Goal: Task Accomplishment & Management: Use online tool/utility

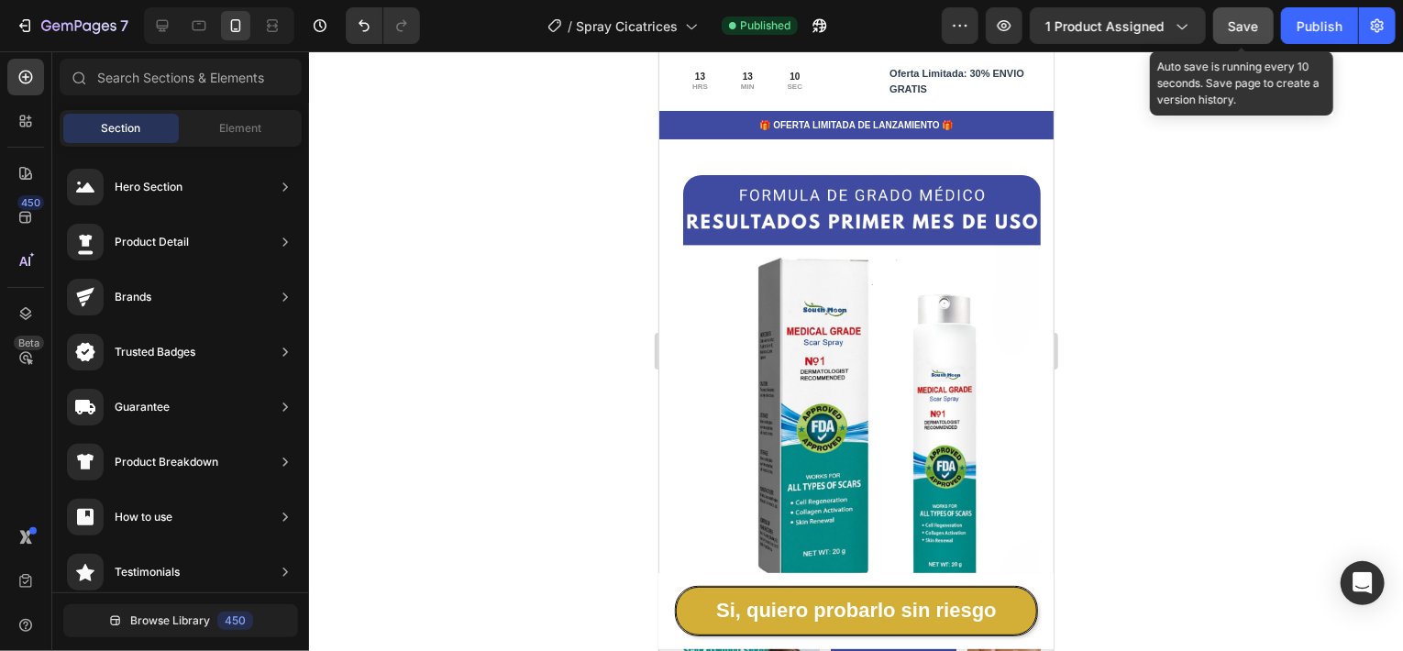
click at [1254, 32] on span "Save" at bounding box center [1244, 26] width 30 height 16
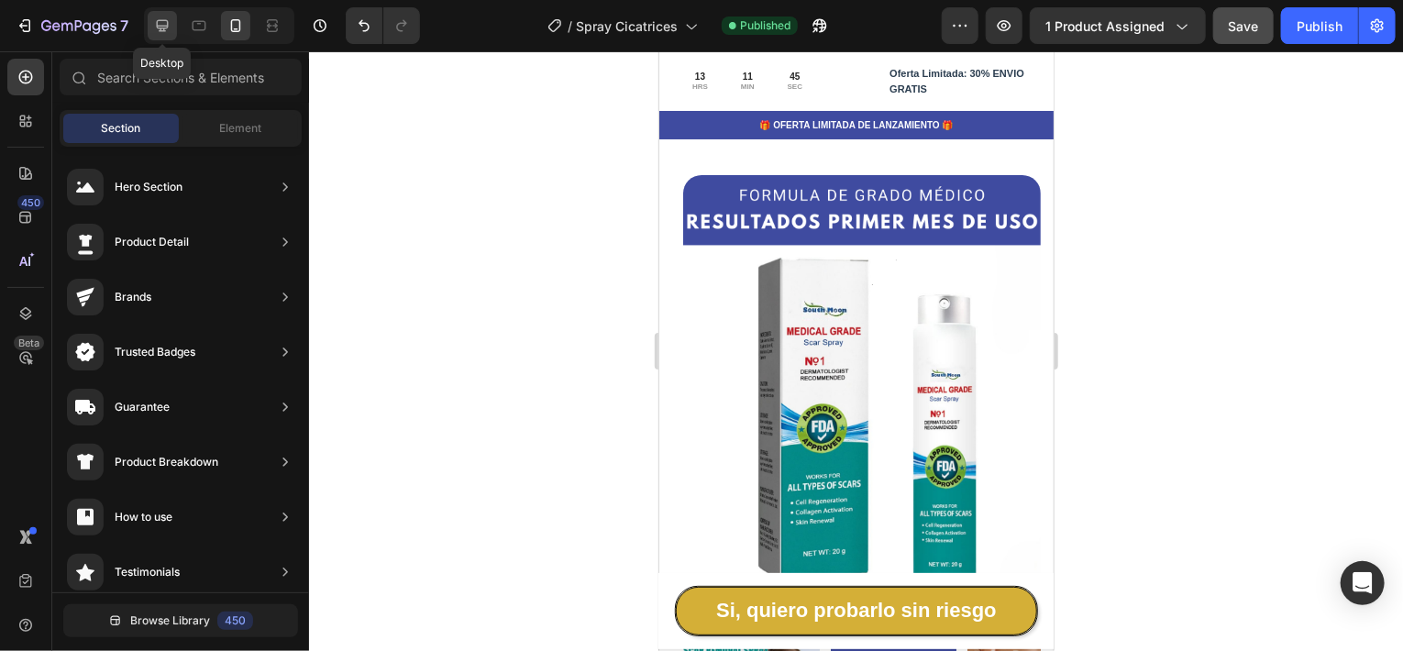
drag, startPoint x: 163, startPoint y: 27, endPoint x: 630, endPoint y: 143, distance: 481.0
click at [163, 27] on icon at bounding box center [162, 26] width 18 height 18
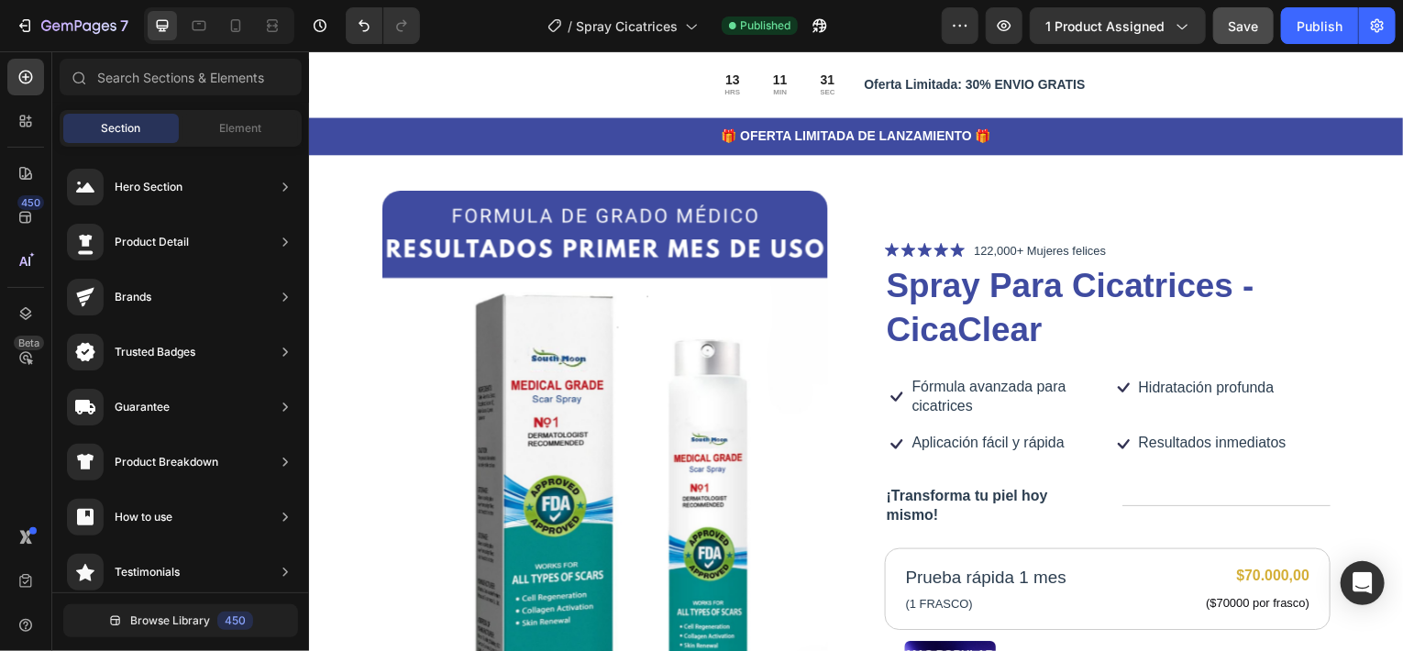
click at [412, 210] on img at bounding box center [605, 472] width 448 height 560
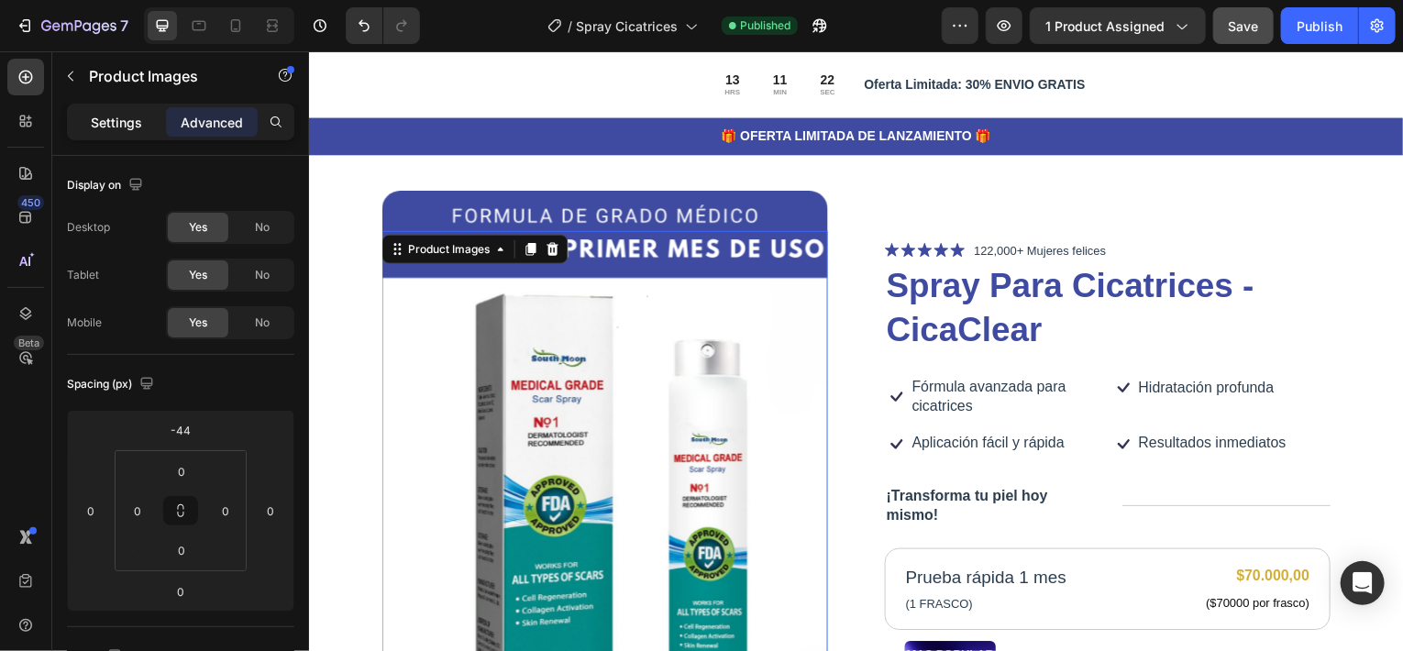
click at [120, 121] on p "Settings" at bounding box center [116, 122] width 51 height 19
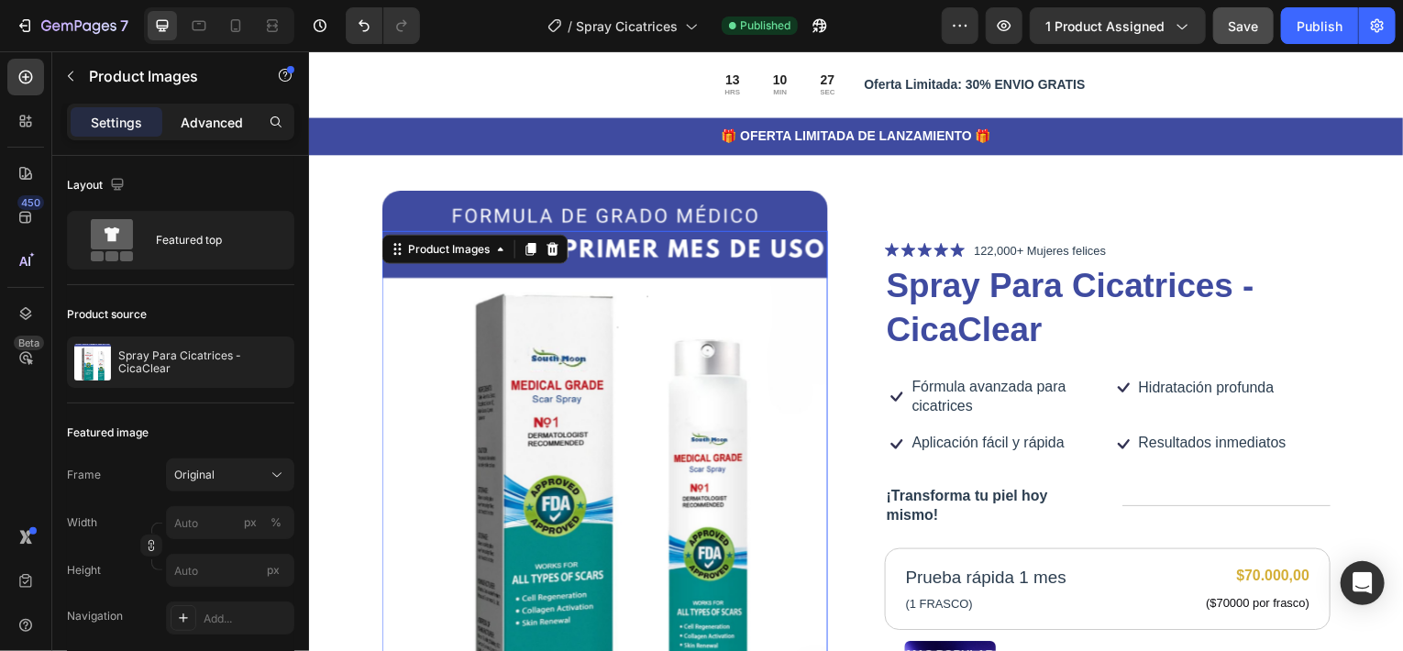
click at [205, 117] on p "Advanced" at bounding box center [212, 122] width 62 height 19
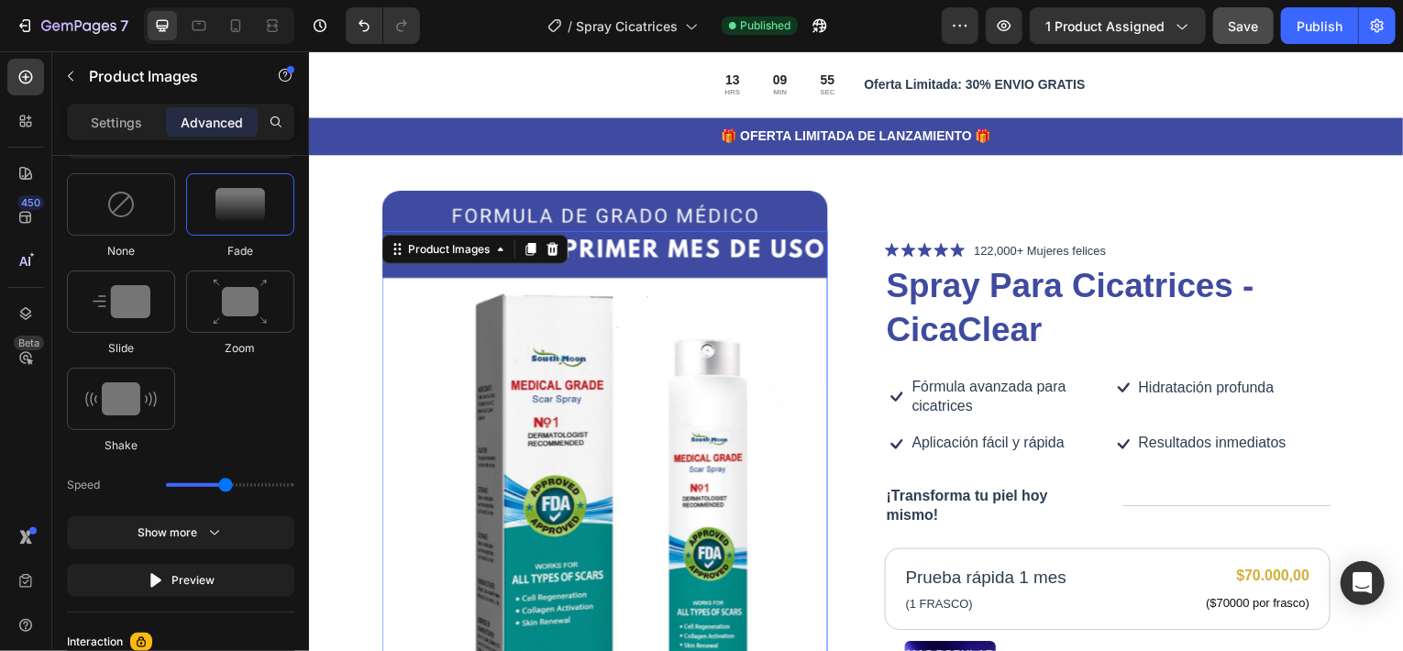
scroll to position [1185, 0]
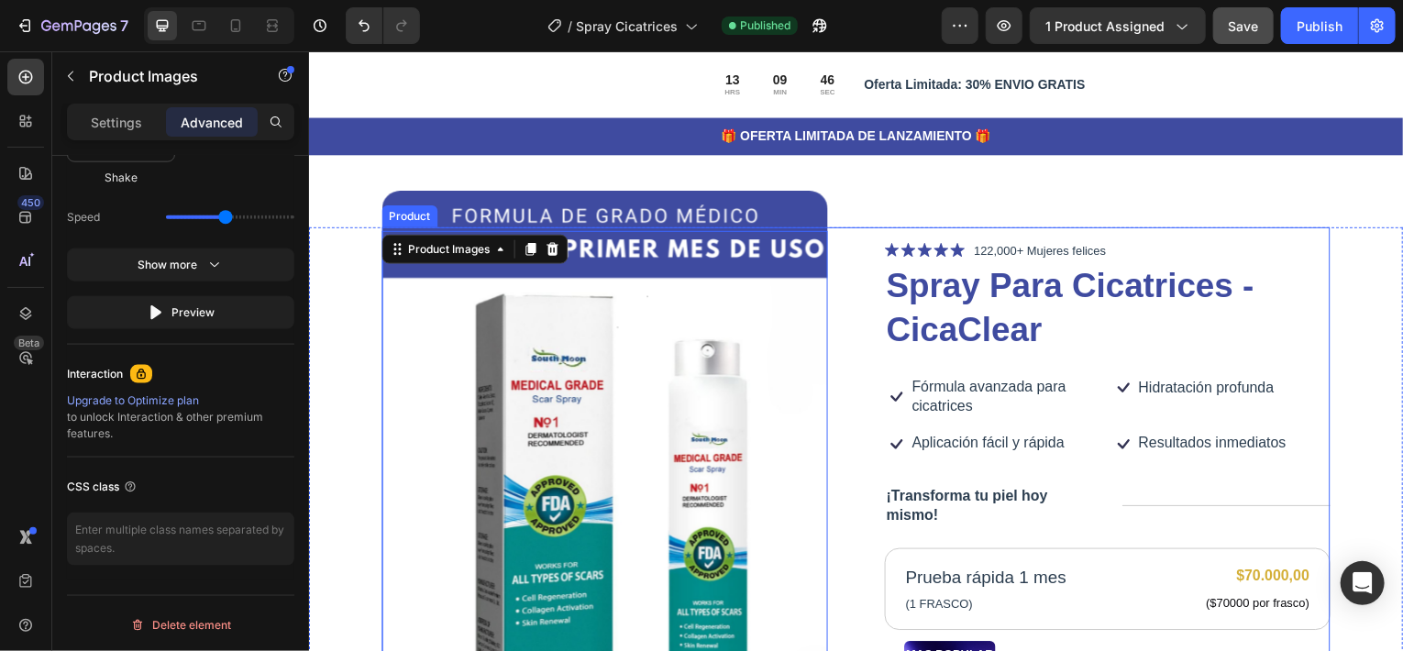
click at [852, 262] on div "Product Images 0 Icon Icon Icon Icon Icon Icon List 122,000+ Mujeres felices Te…" at bounding box center [858, 622] width 954 height 780
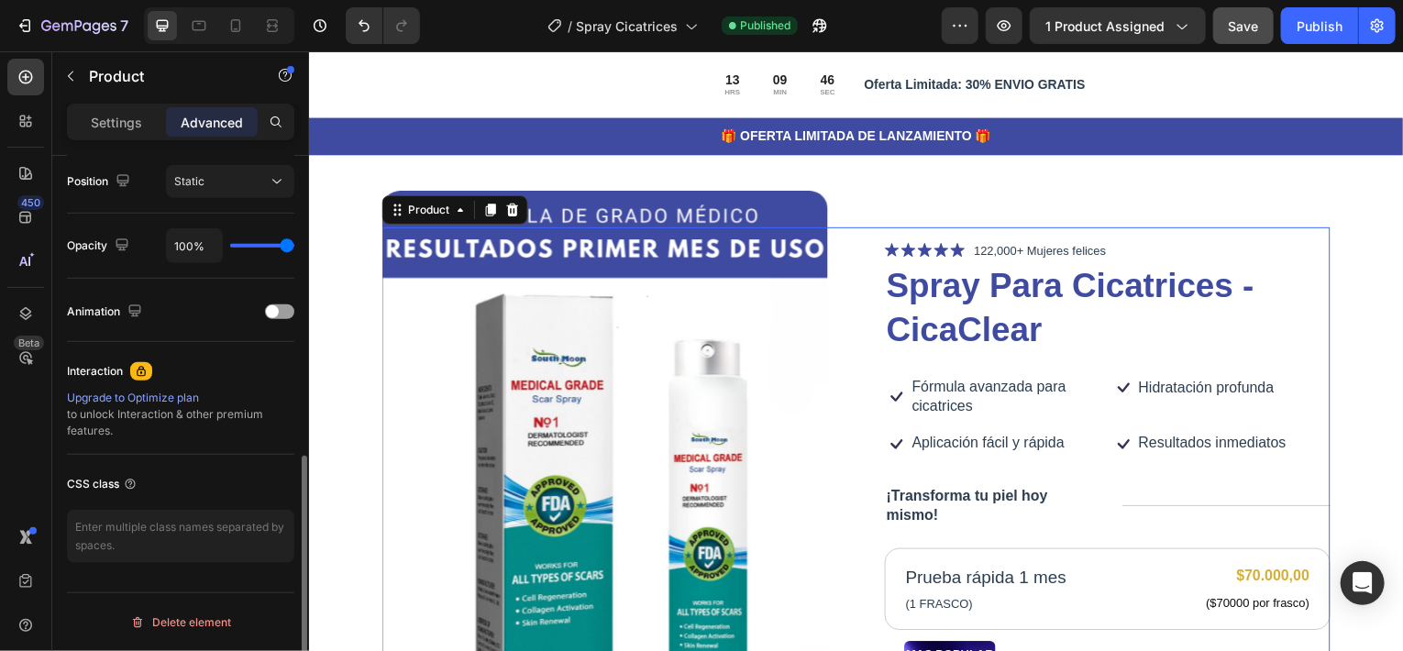
scroll to position [0, 0]
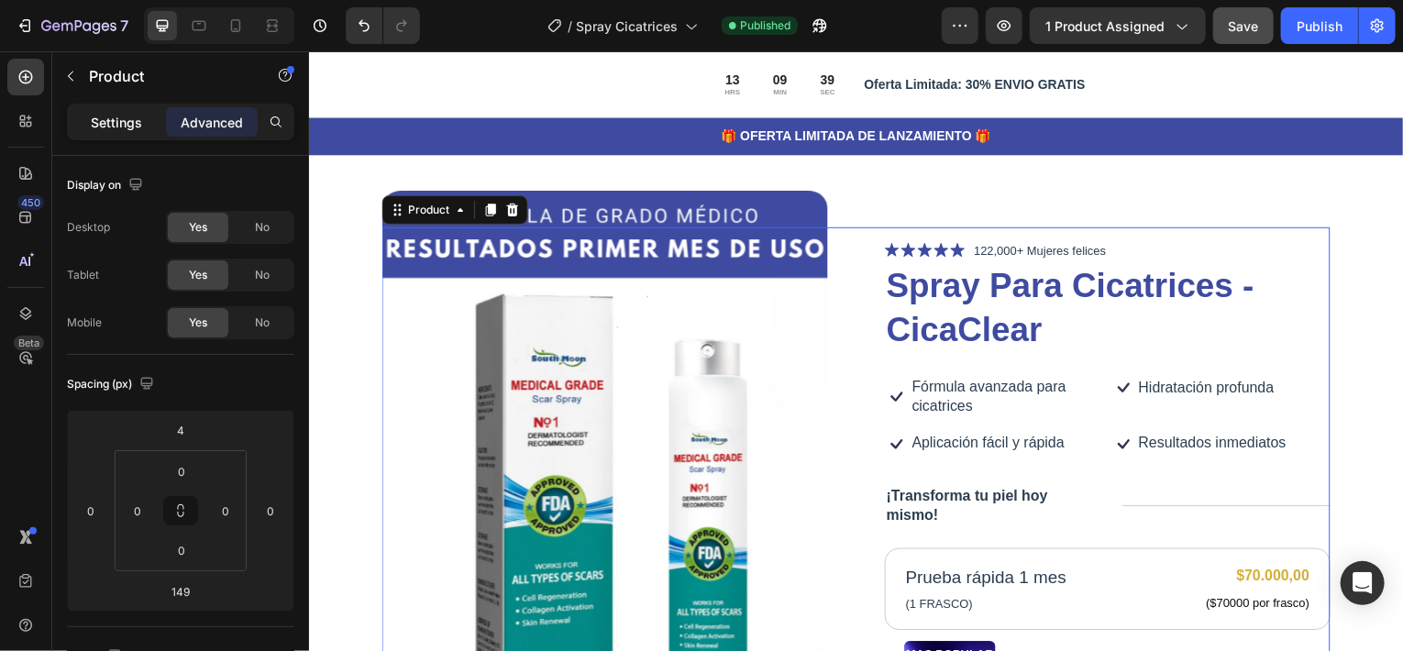
click at [123, 125] on p "Settings" at bounding box center [116, 122] width 51 height 19
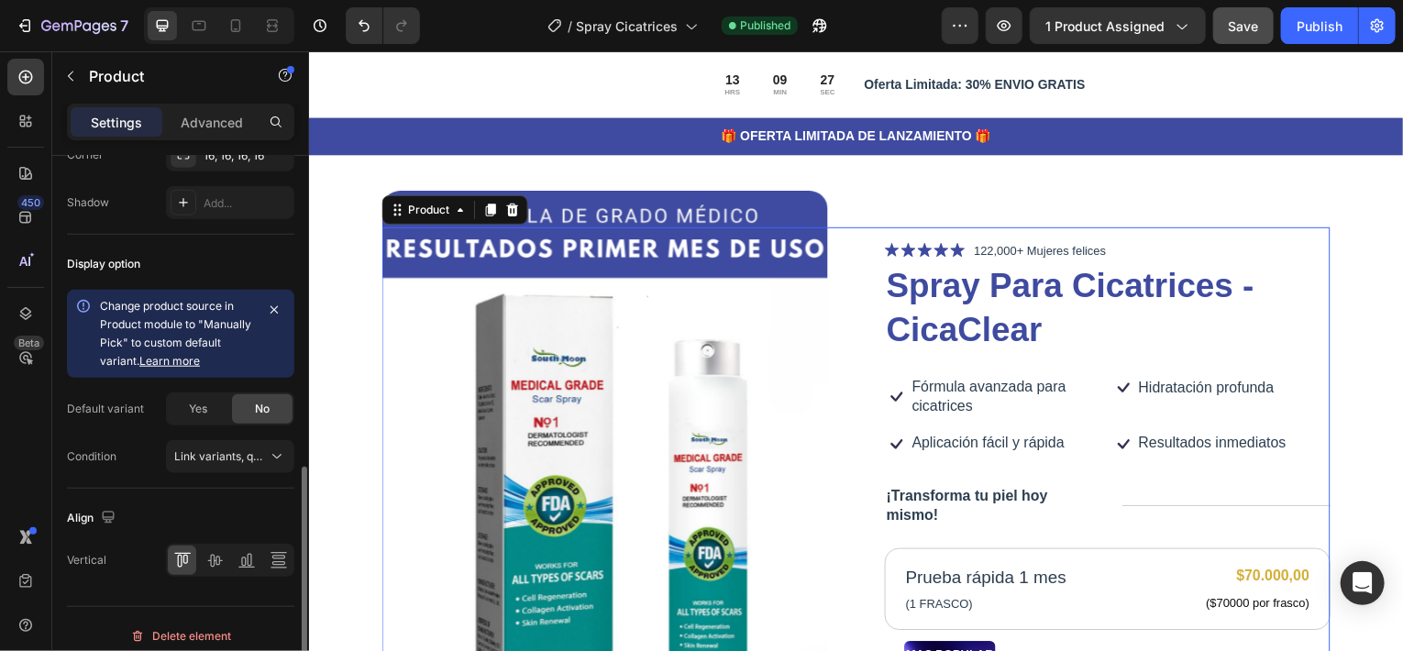
scroll to position [744, 0]
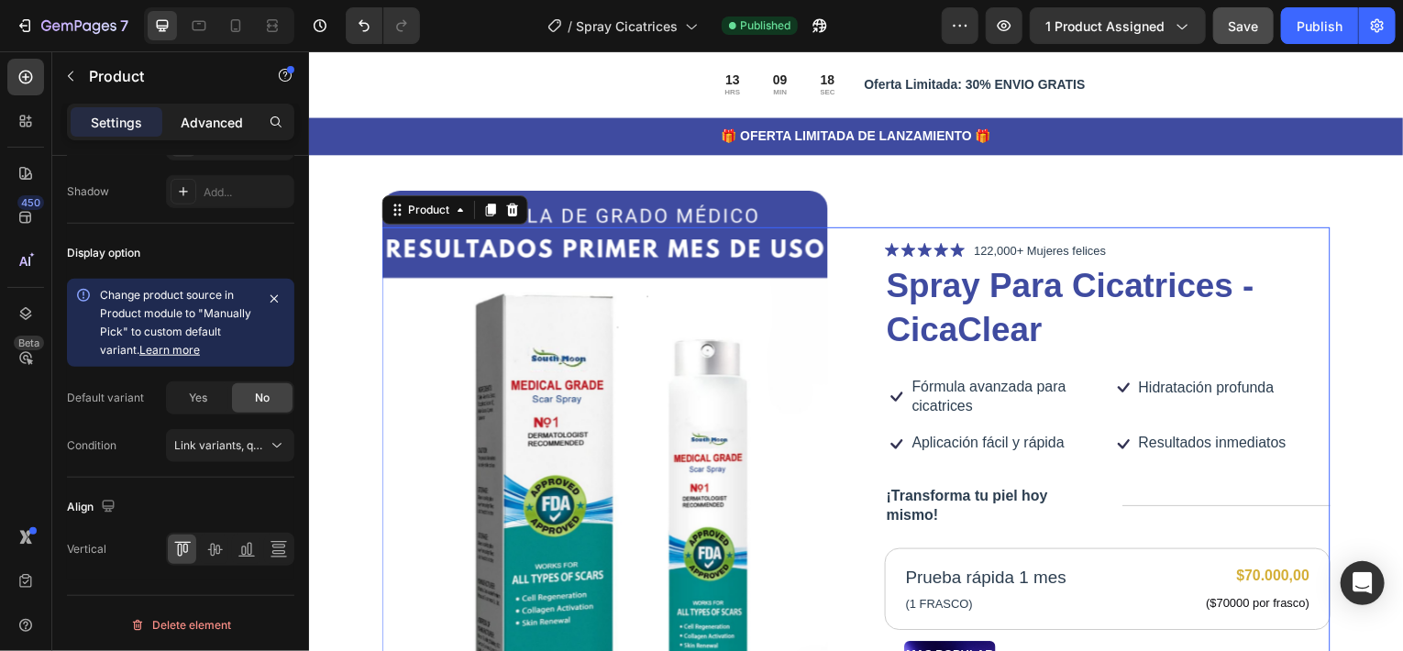
click at [230, 116] on p "Advanced" at bounding box center [212, 122] width 62 height 19
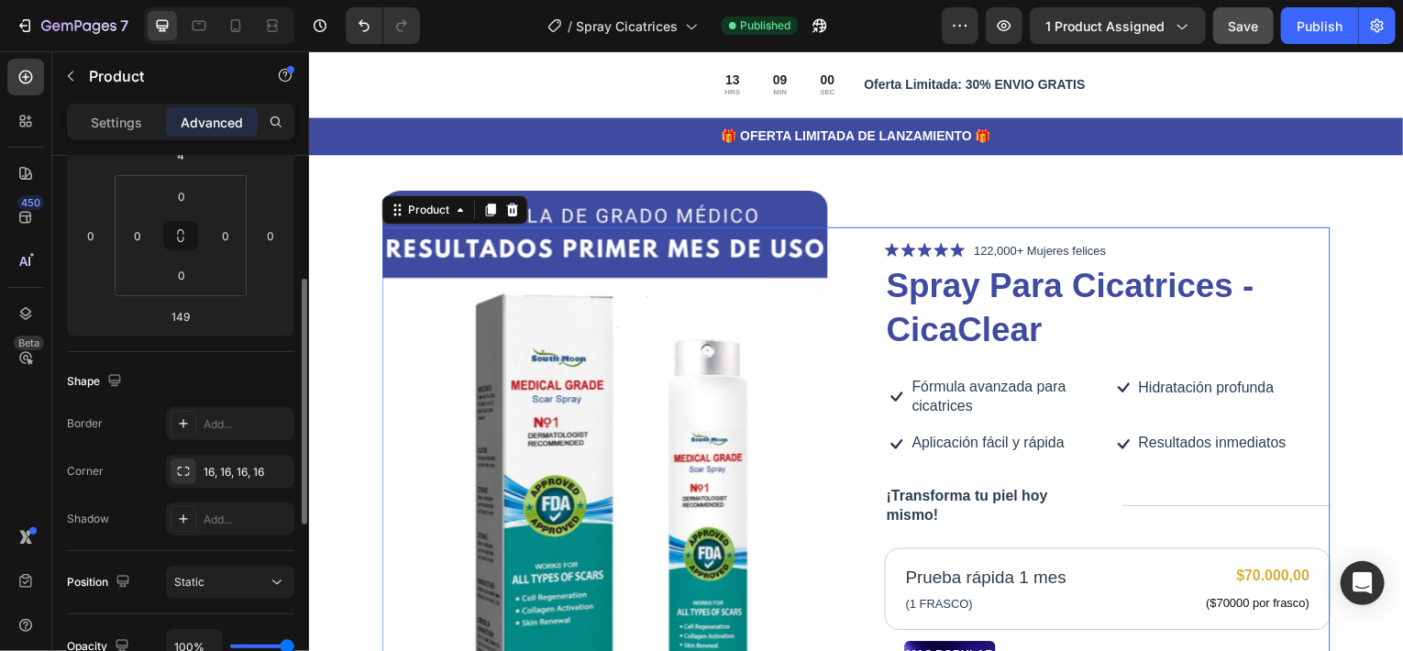
scroll to position [367, 0]
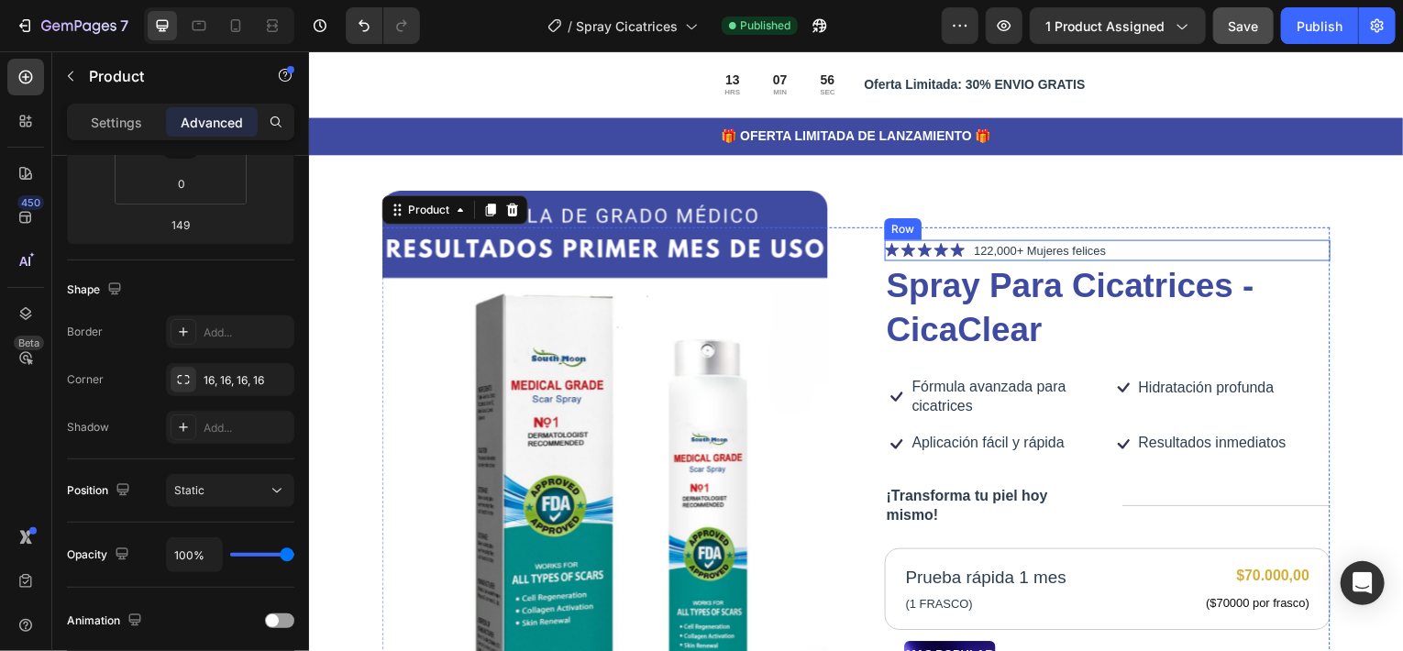
click at [1190, 252] on div "Icon Icon Icon Icon Icon Icon List 122,000+ Mujeres felices Text Block Row" at bounding box center [1111, 252] width 448 height 22
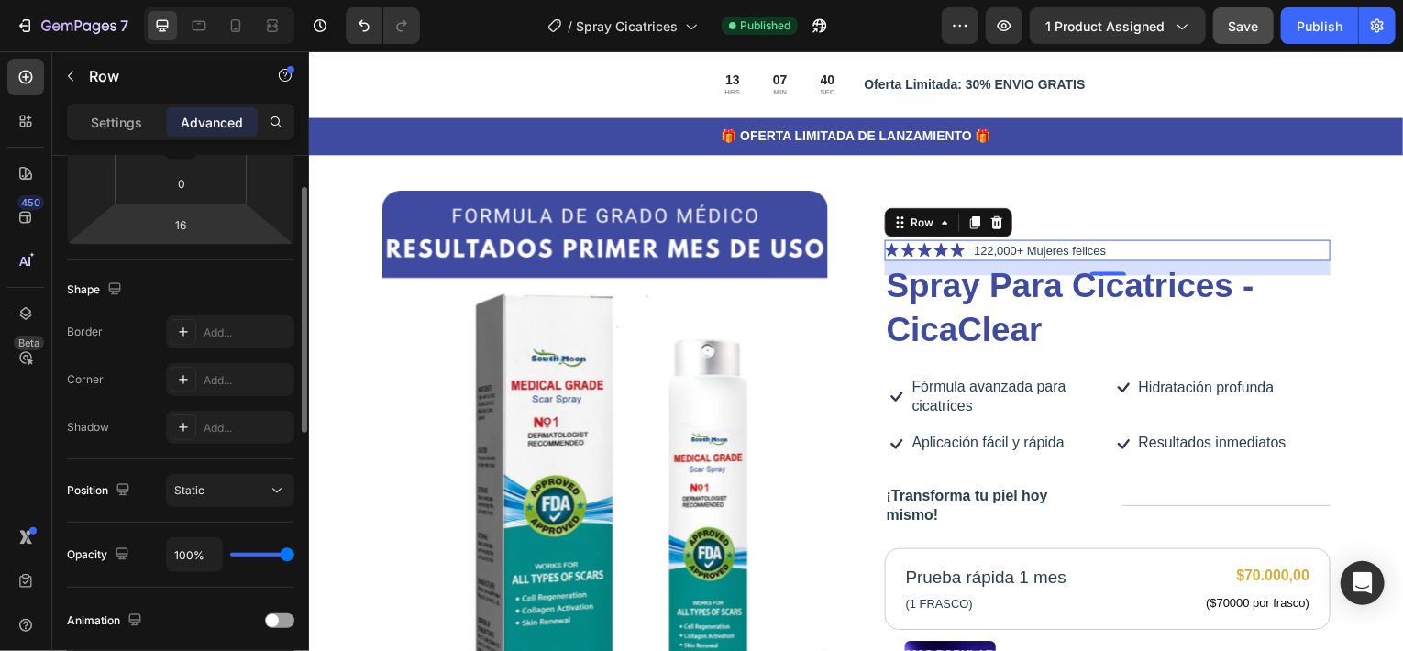
scroll to position [458, 0]
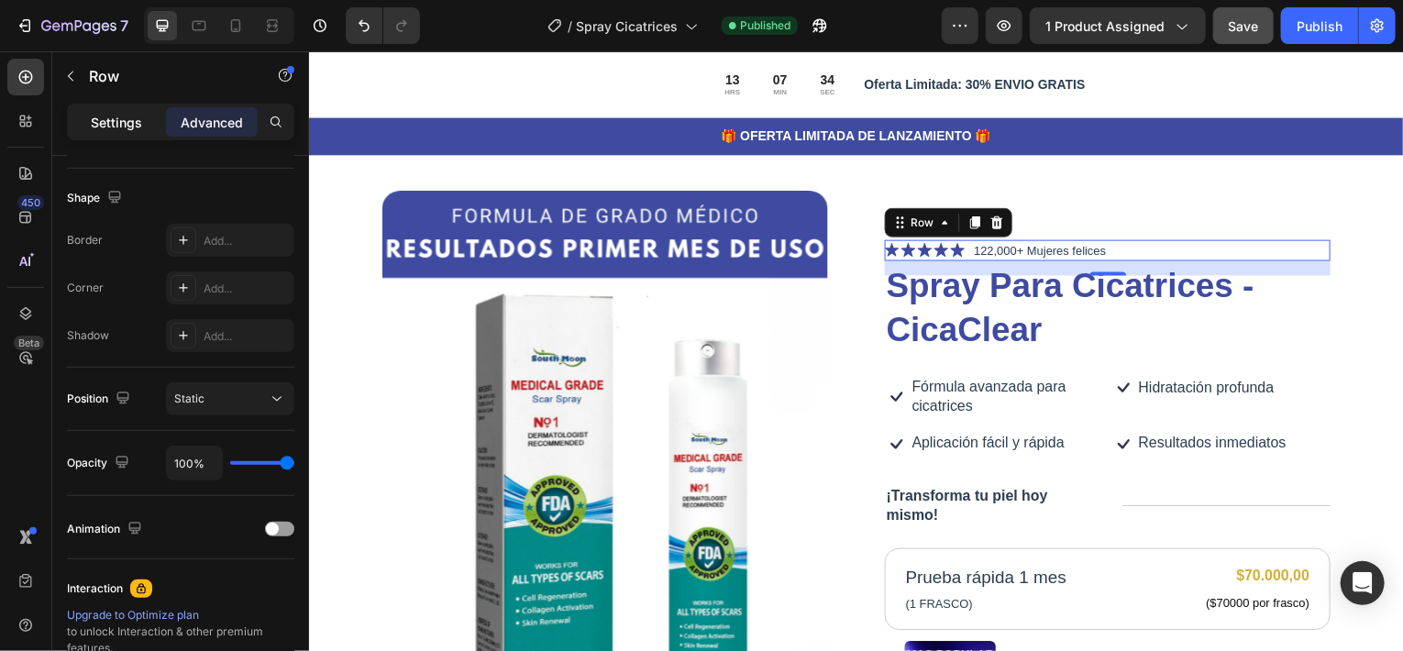
click at [123, 116] on p "Settings" at bounding box center [116, 122] width 51 height 19
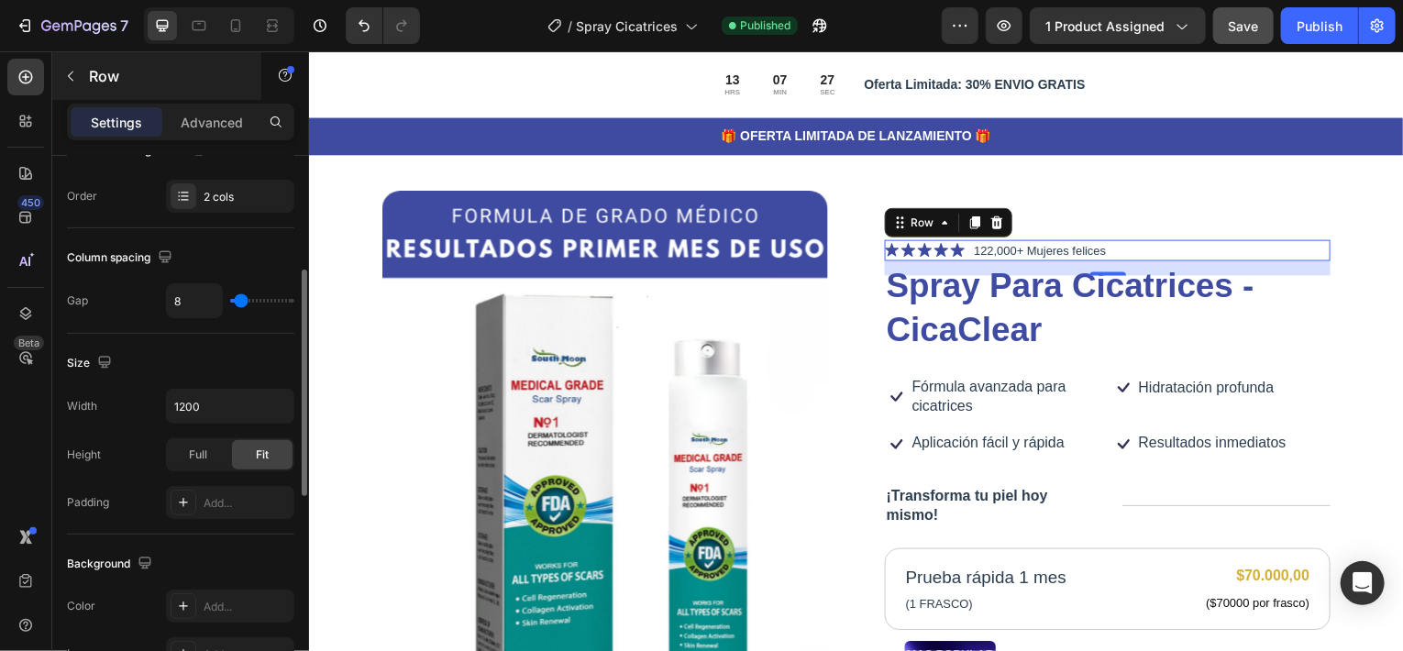
scroll to position [367, 0]
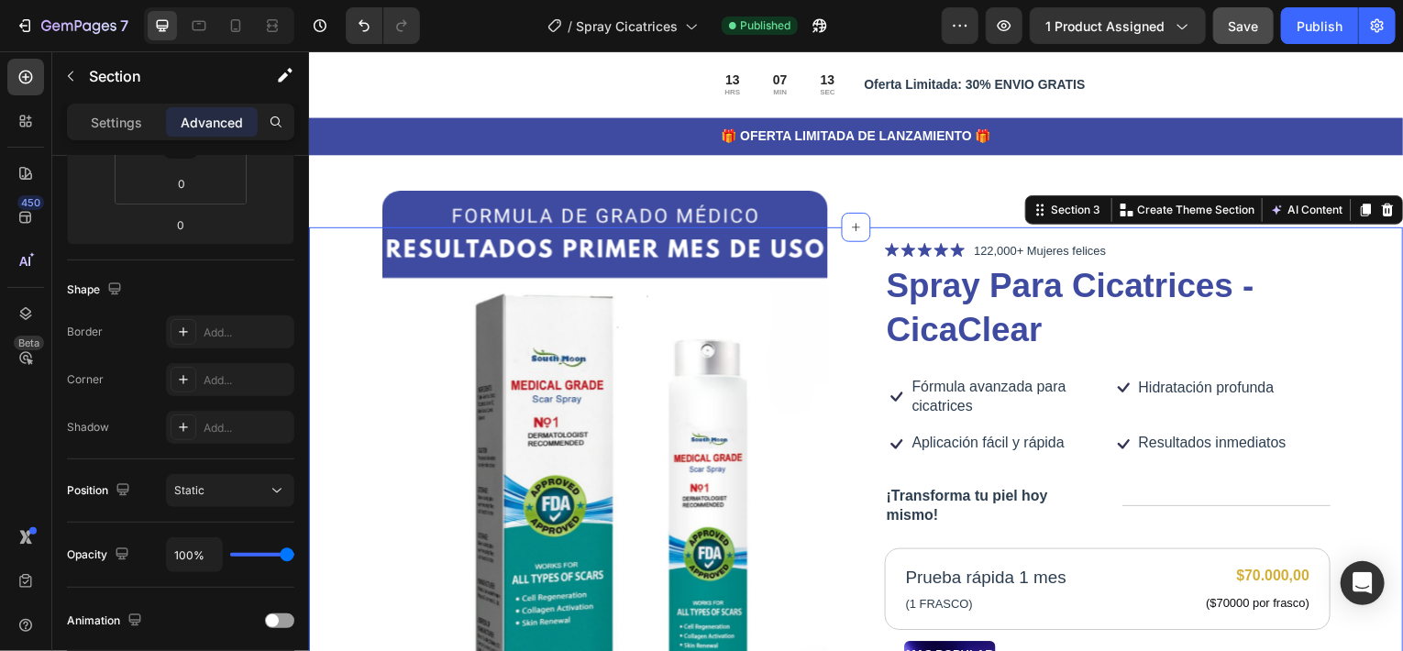
scroll to position [0, 0]
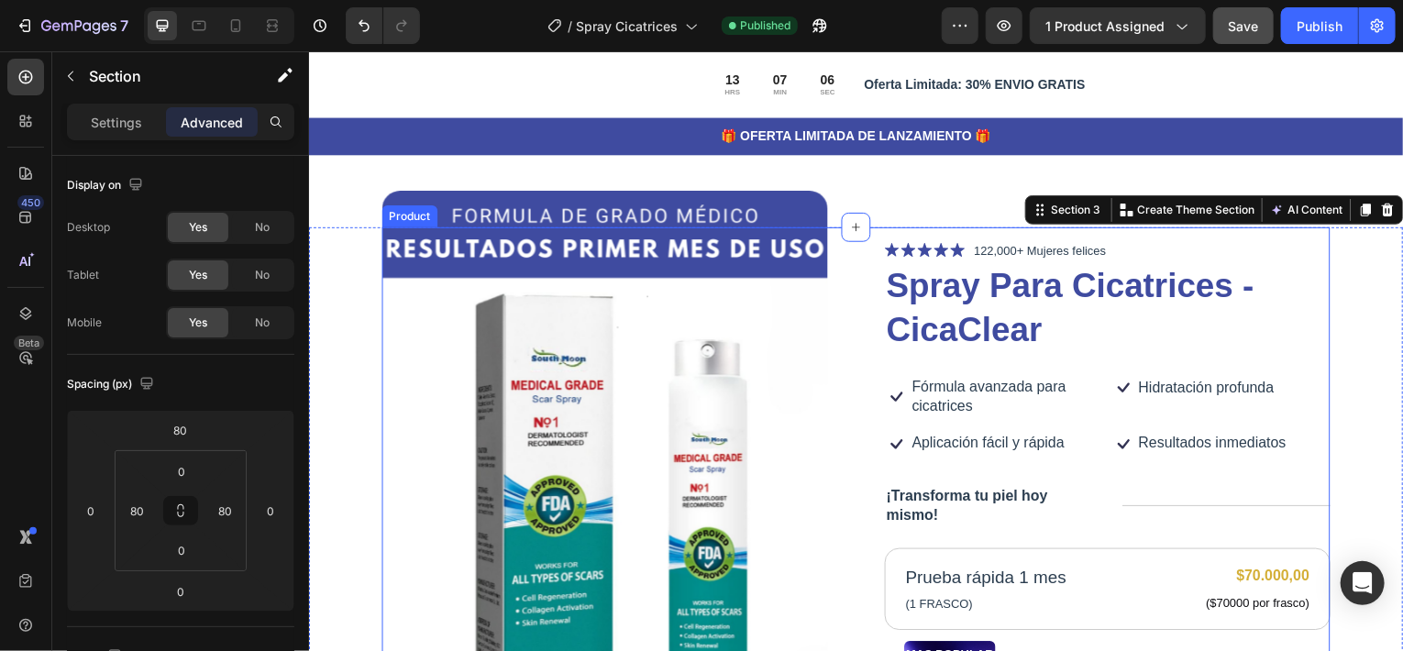
click at [1303, 356] on div "Icon Icon Icon Icon Icon Icon List 122,000+ Mujeres felices Text Block Row Spra…" at bounding box center [1111, 622] width 448 height 780
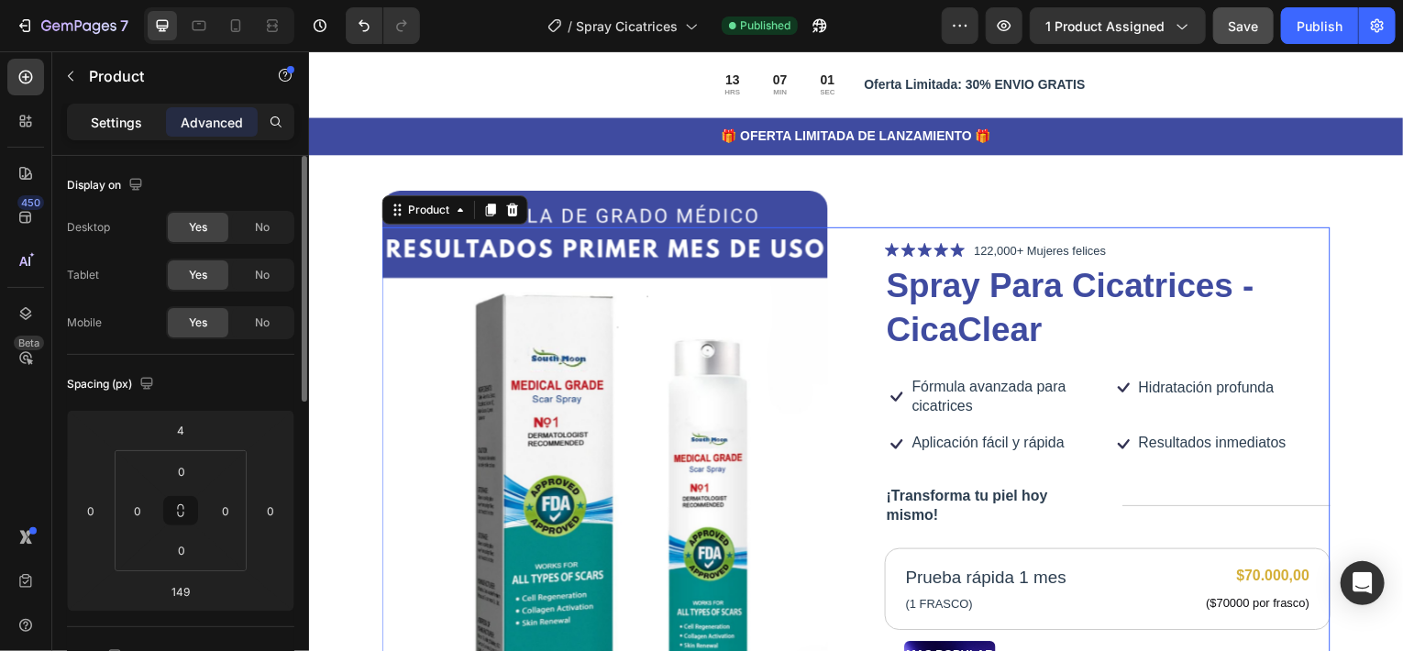
click at [119, 114] on p "Settings" at bounding box center [116, 122] width 51 height 19
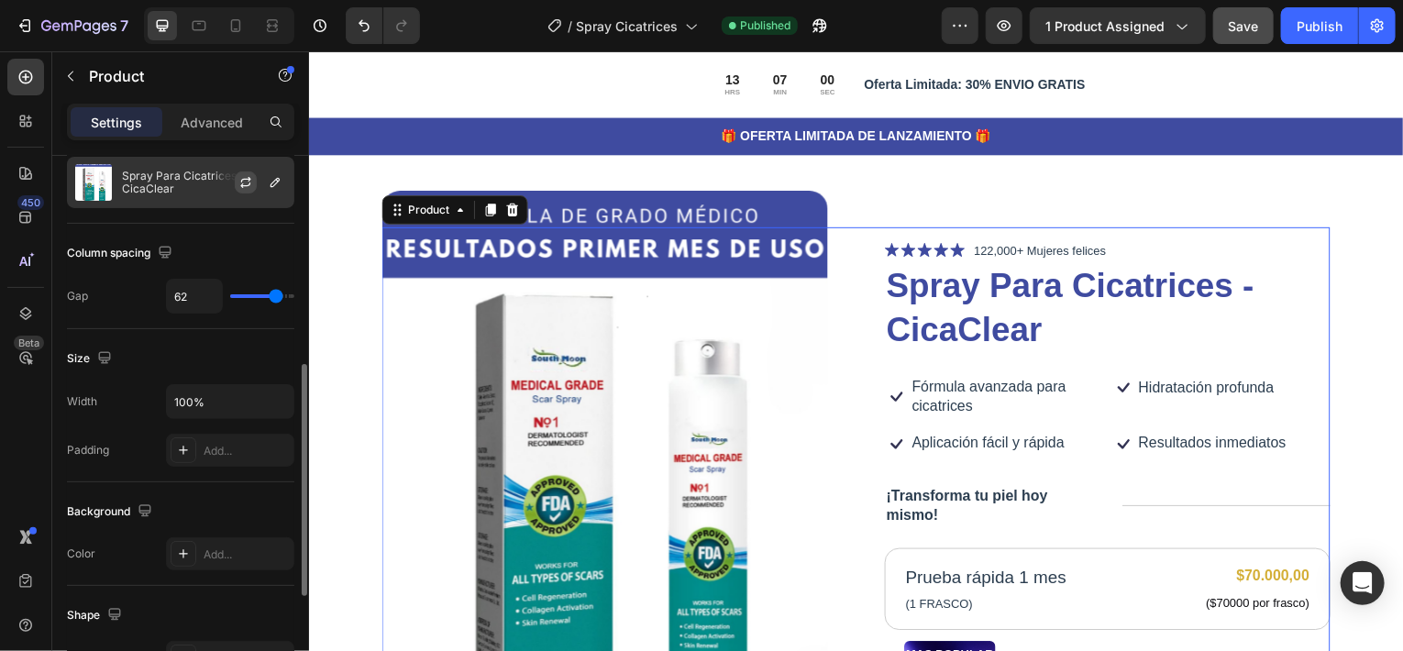
scroll to position [275, 0]
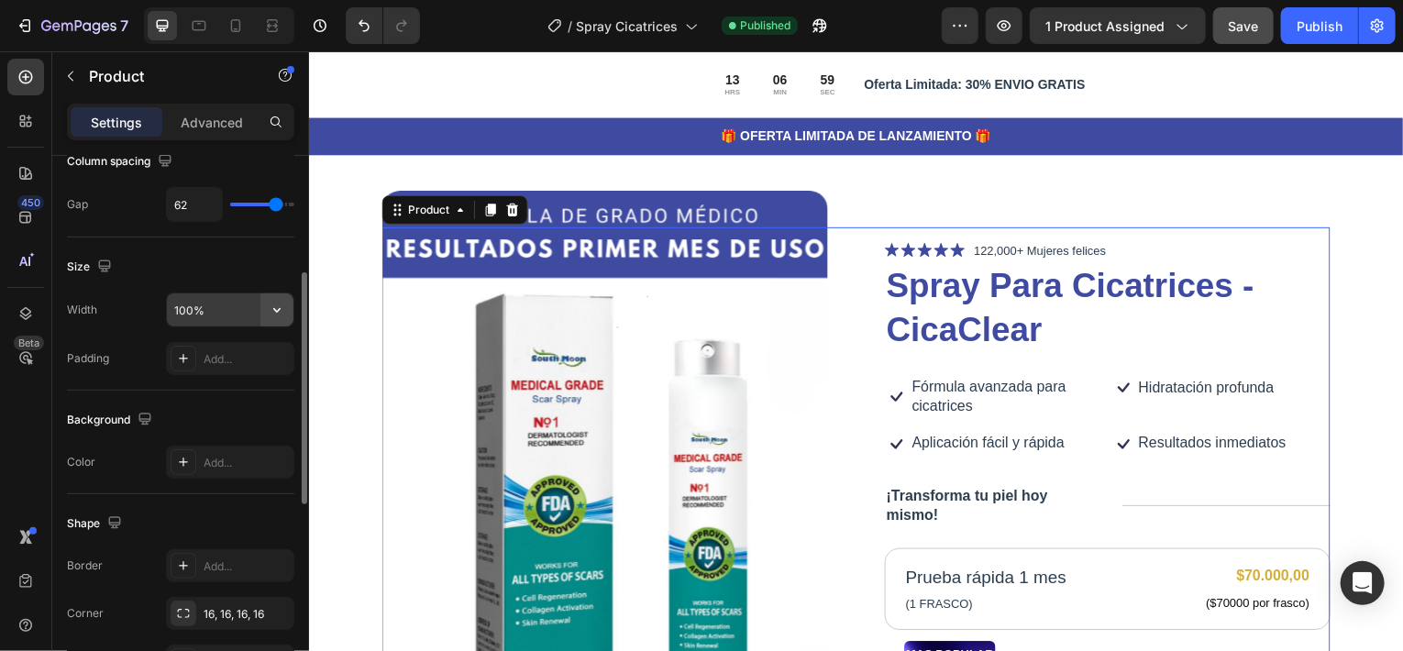
click at [276, 308] on icon "button" at bounding box center [277, 310] width 18 height 18
click at [249, 252] on div "Size" at bounding box center [180, 266] width 227 height 29
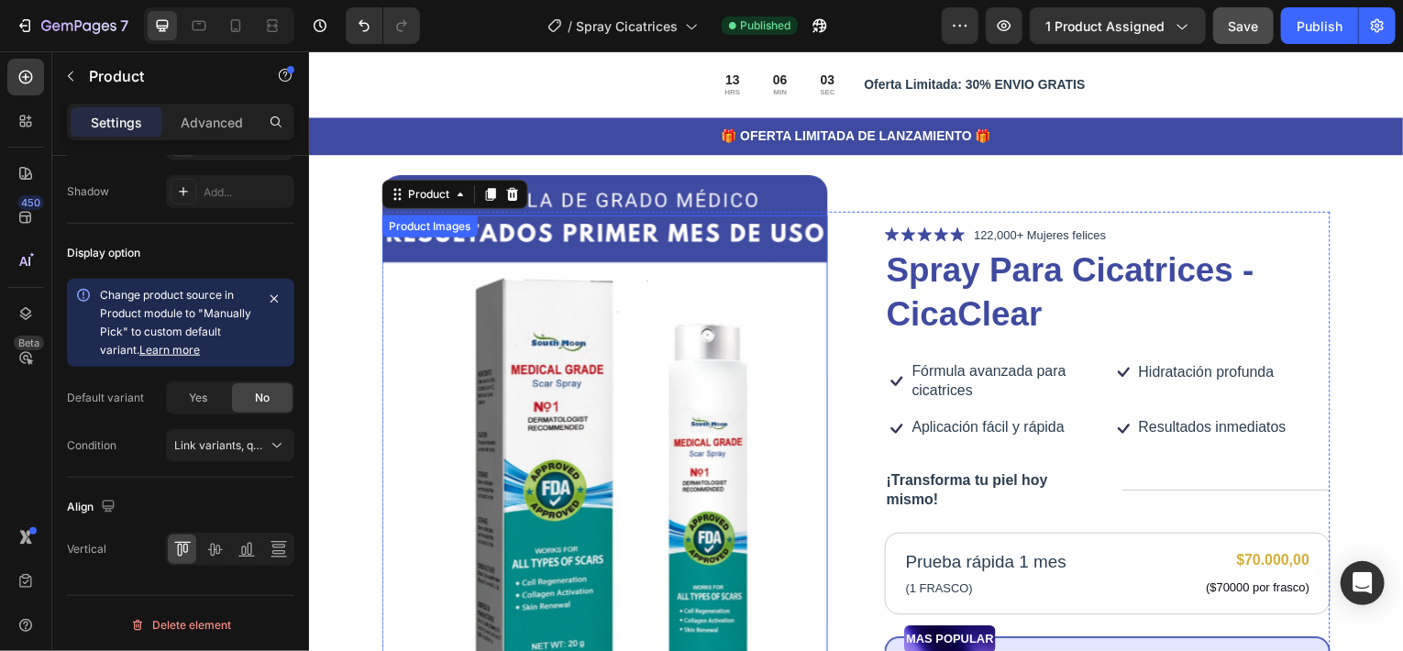
scroll to position [0, 0]
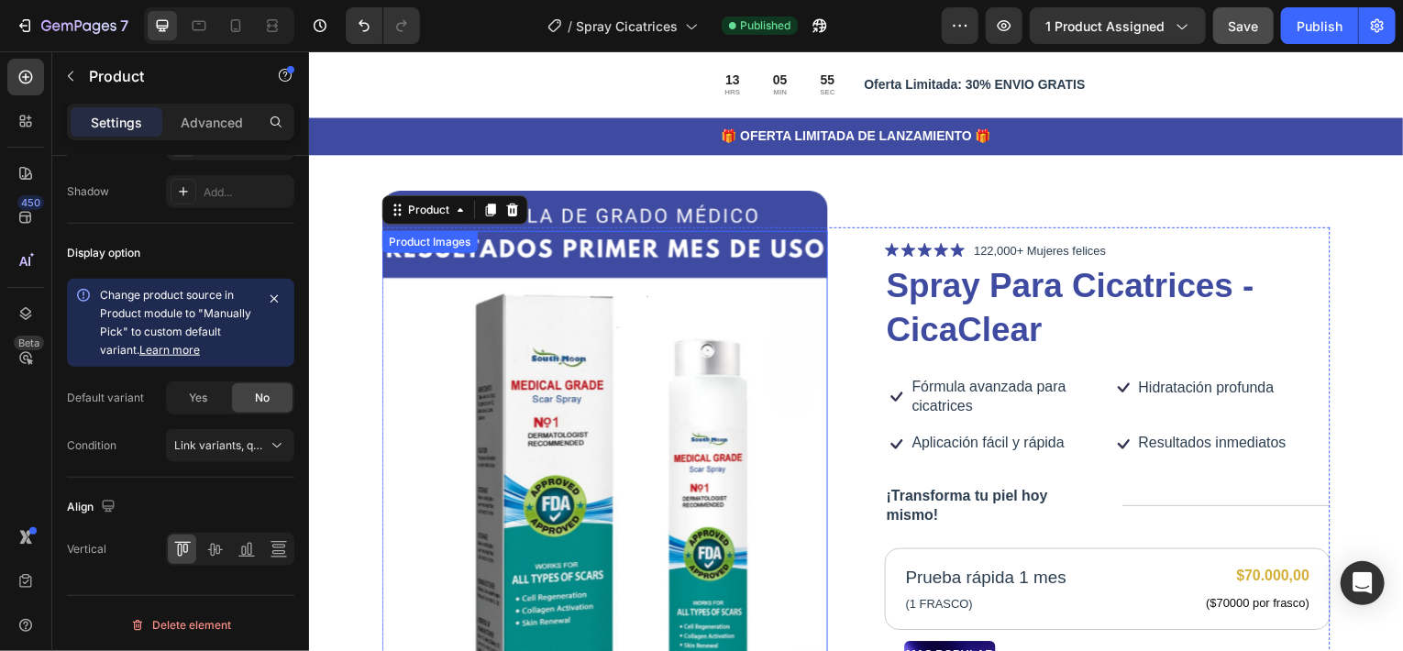
click at [427, 328] on img at bounding box center [605, 472] width 448 height 560
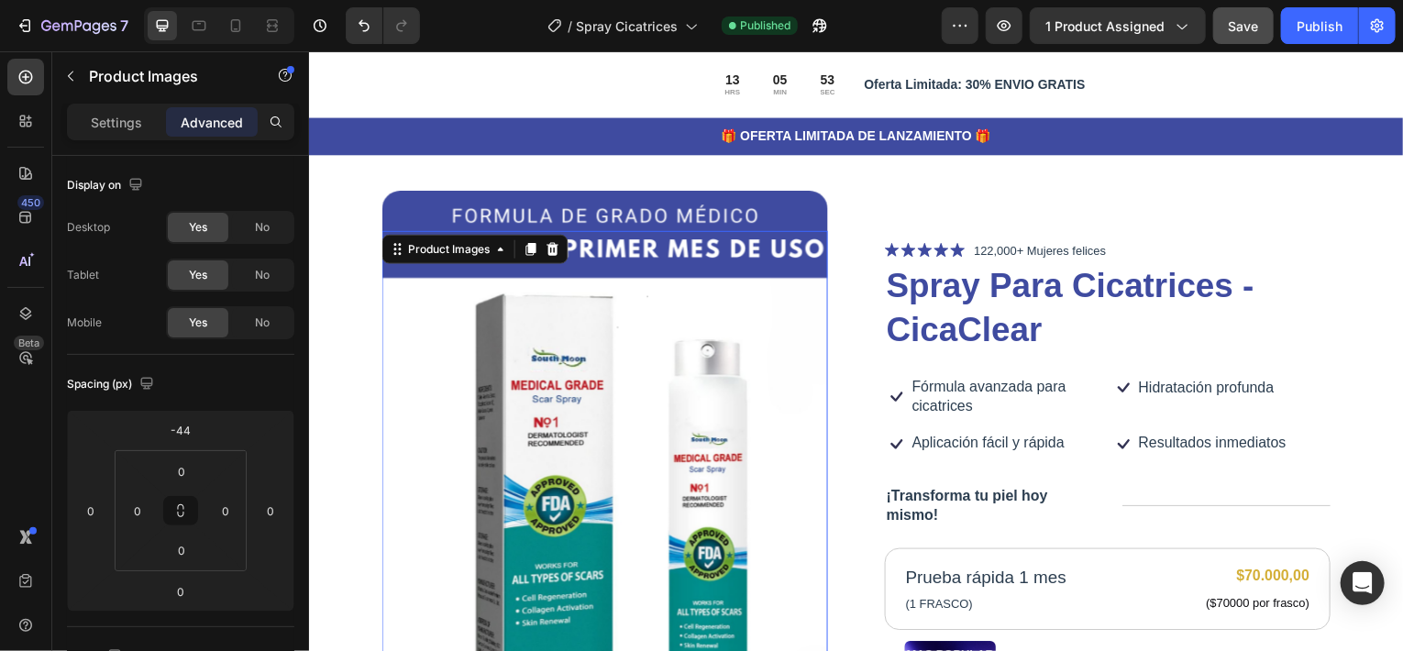
click at [413, 214] on img at bounding box center [605, 472] width 448 height 560
click at [101, 110] on div "Settings" at bounding box center [117, 121] width 92 height 29
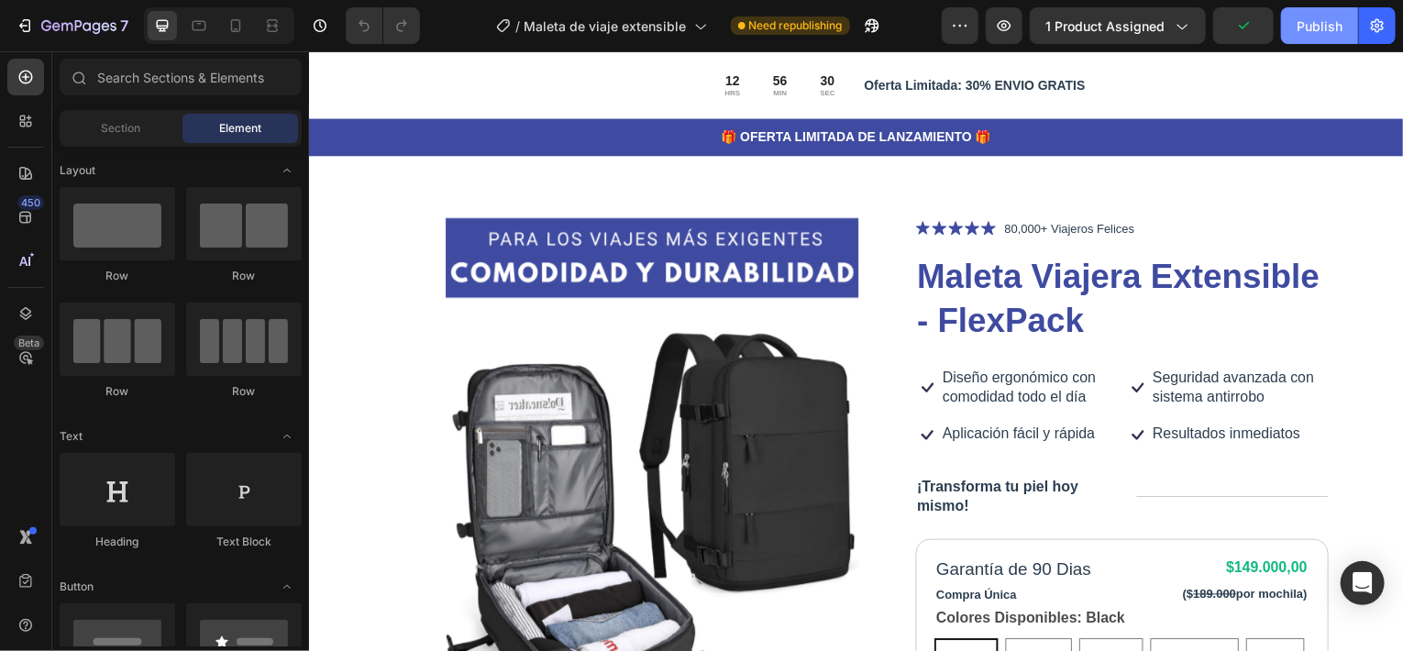
click at [1303, 25] on div "Publish" at bounding box center [1319, 26] width 46 height 19
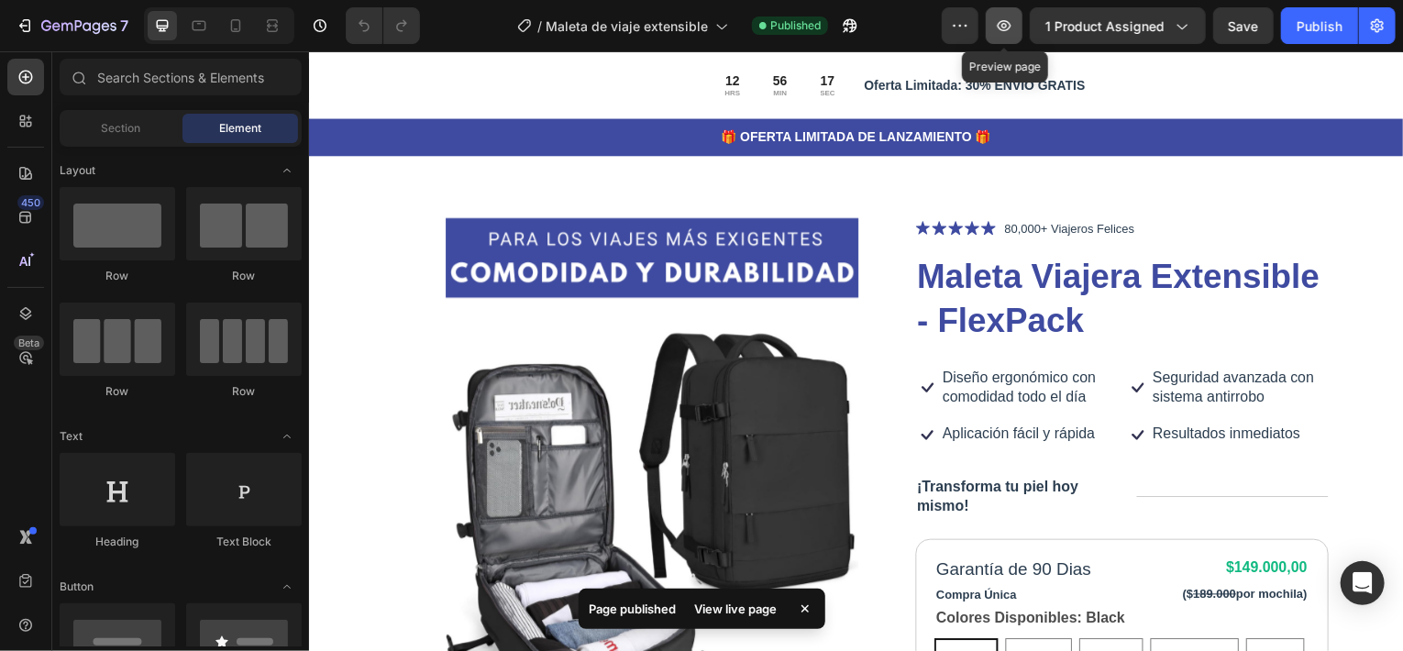
click at [1000, 25] on icon "button" at bounding box center [1004, 26] width 18 height 18
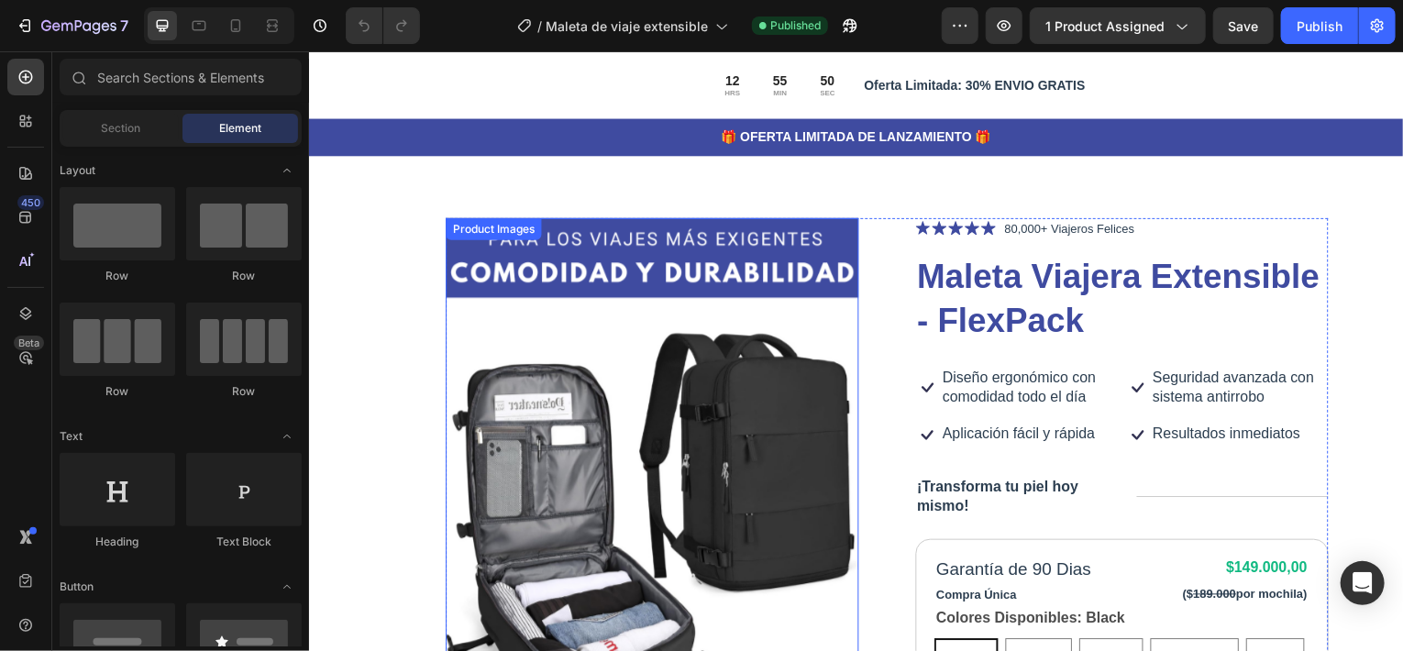
click at [465, 258] on img at bounding box center [653, 479] width 415 height 623
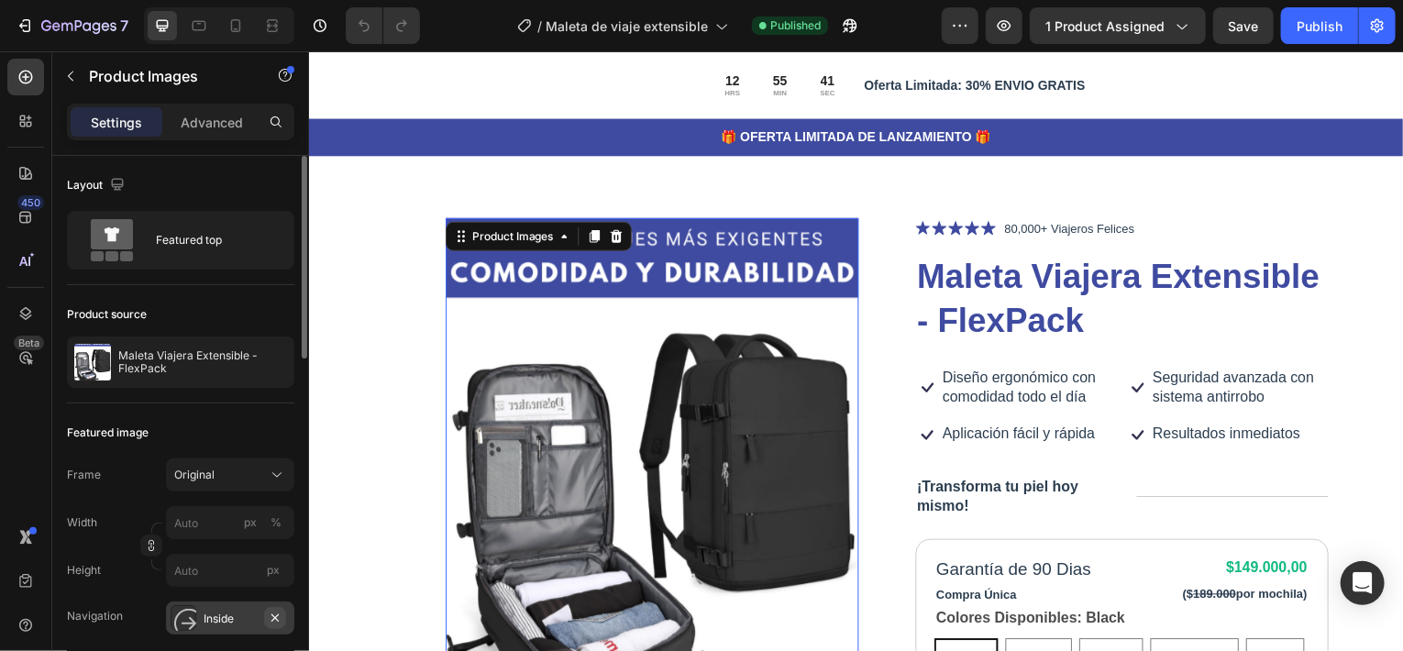
click at [275, 616] on icon "button" at bounding box center [274, 616] width 7 height 7
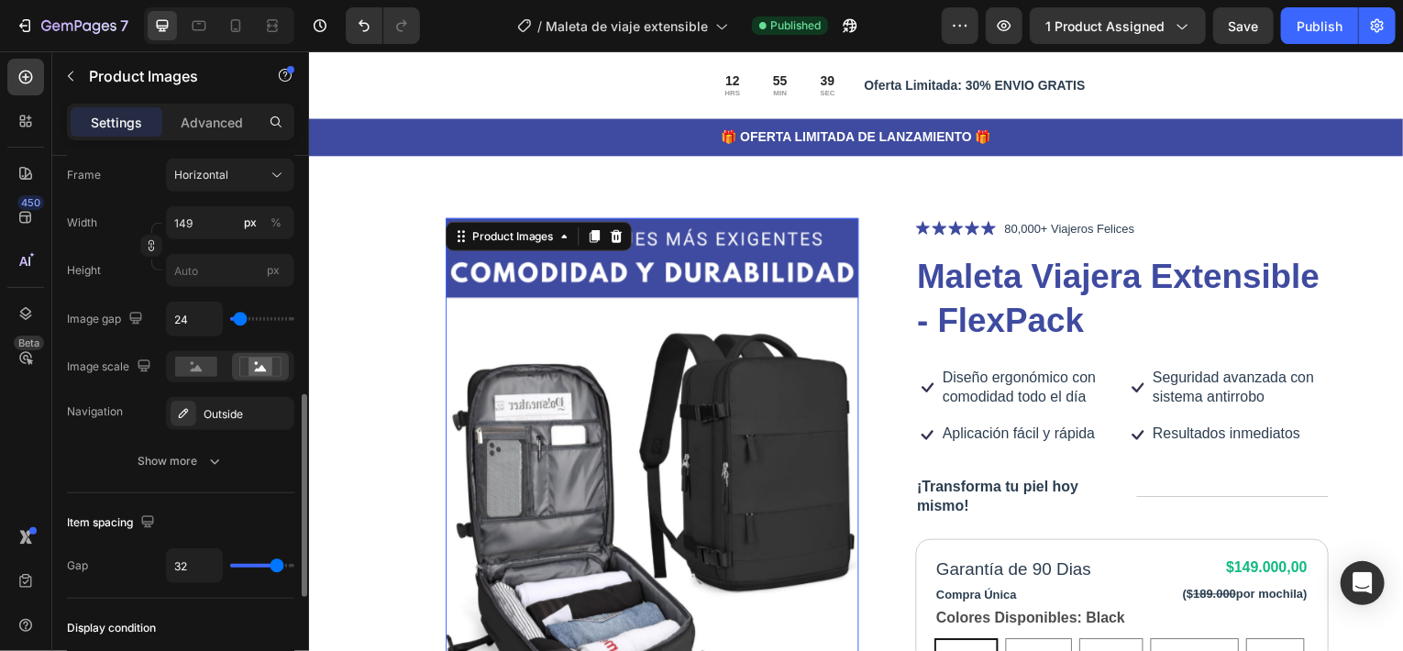
scroll to position [550, 0]
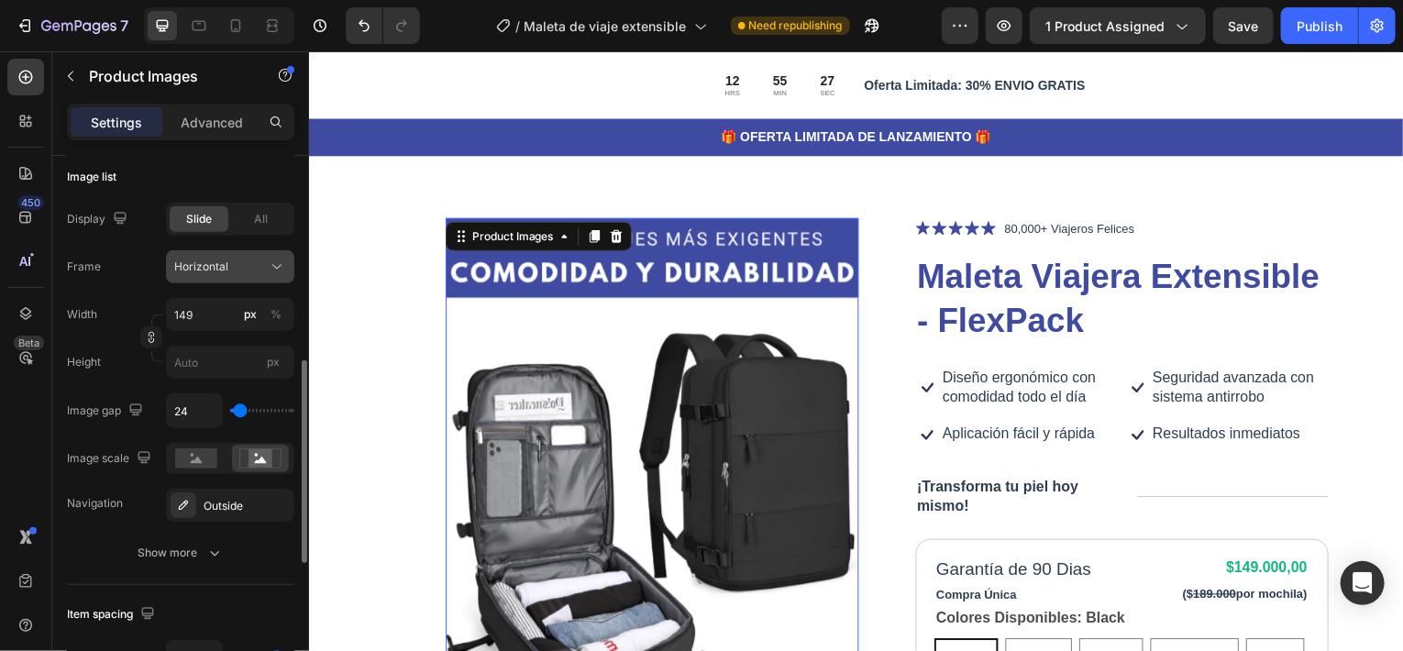
click at [291, 259] on button "Horizontal" at bounding box center [230, 266] width 128 height 33
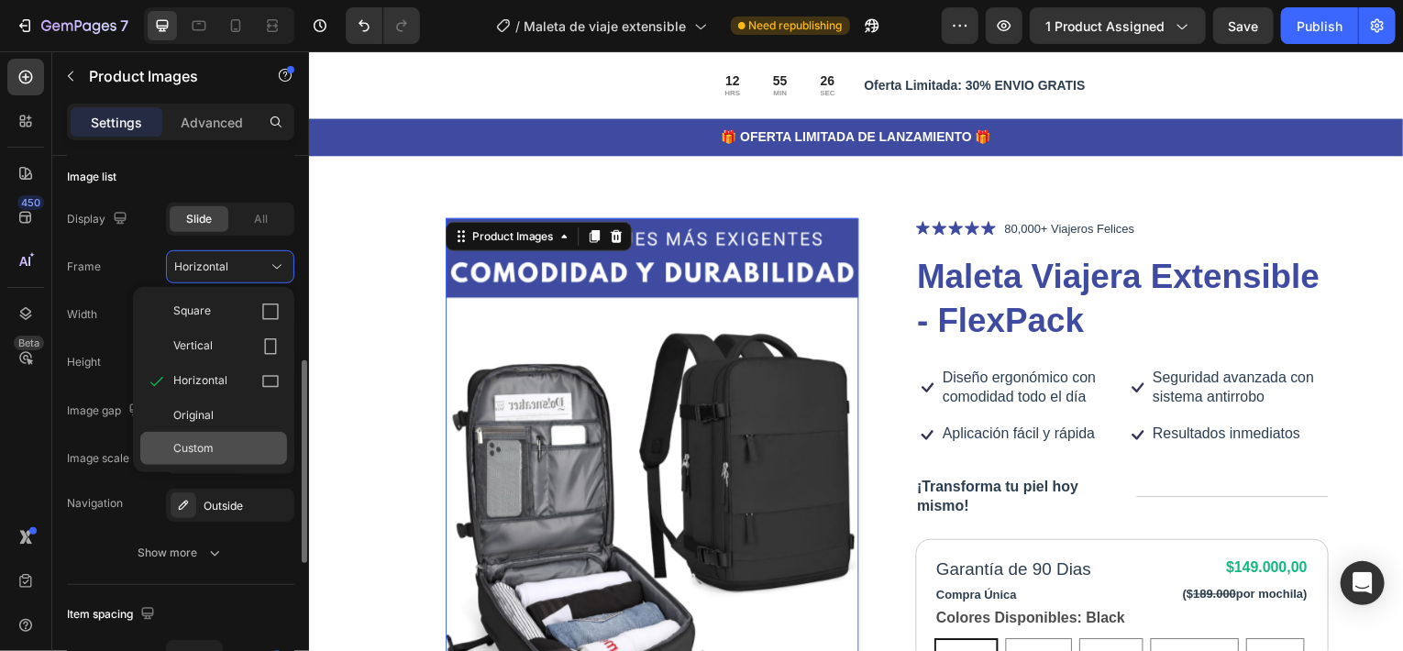
click at [239, 441] on div "Custom" at bounding box center [226, 448] width 106 height 17
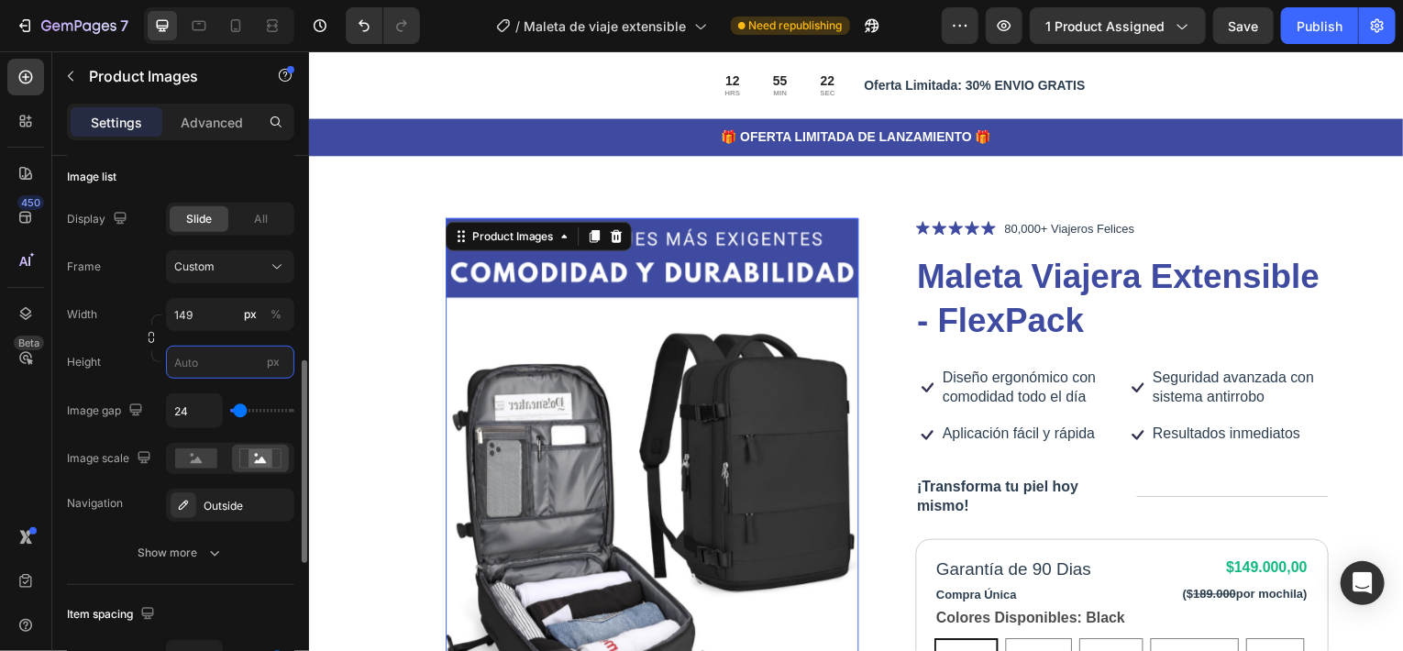
click at [215, 369] on input "px" at bounding box center [230, 362] width 128 height 33
type input "171"
click at [250, 180] on div "Image list" at bounding box center [180, 176] width 227 height 29
click at [181, 502] on icon at bounding box center [183, 505] width 15 height 15
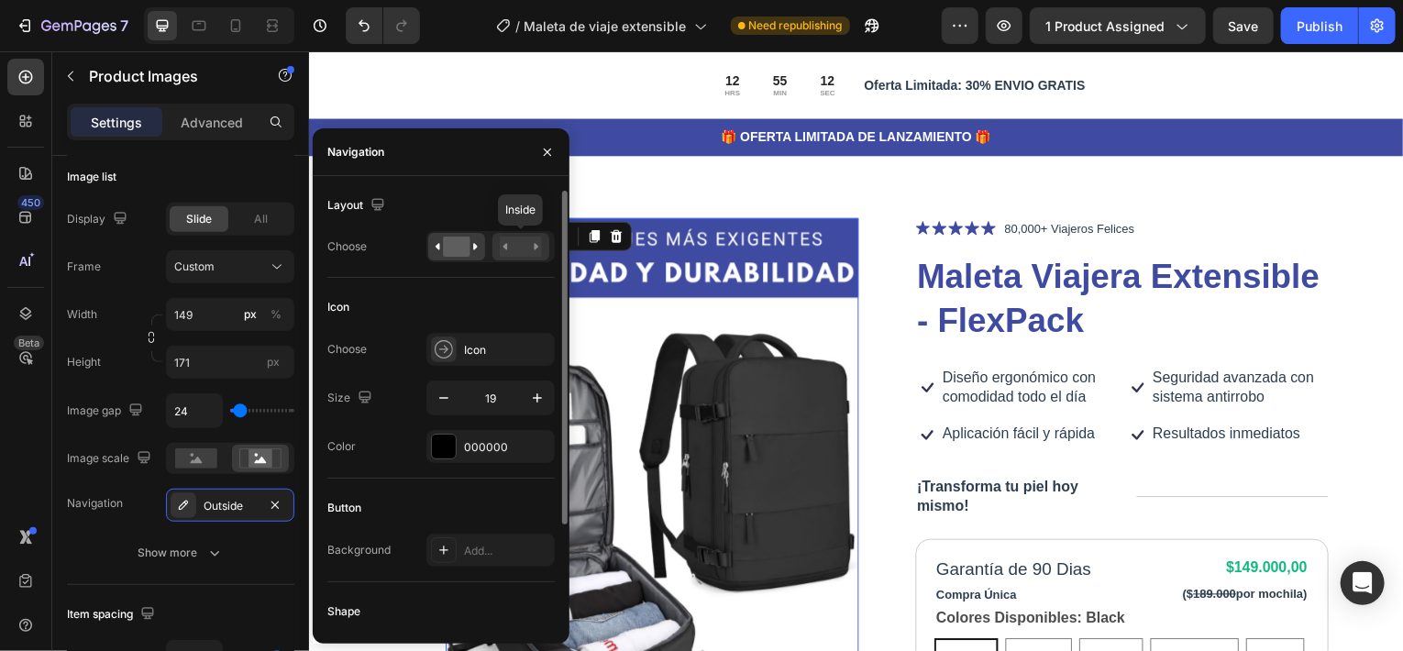
click at [516, 249] on rect at bounding box center [521, 247] width 42 height 20
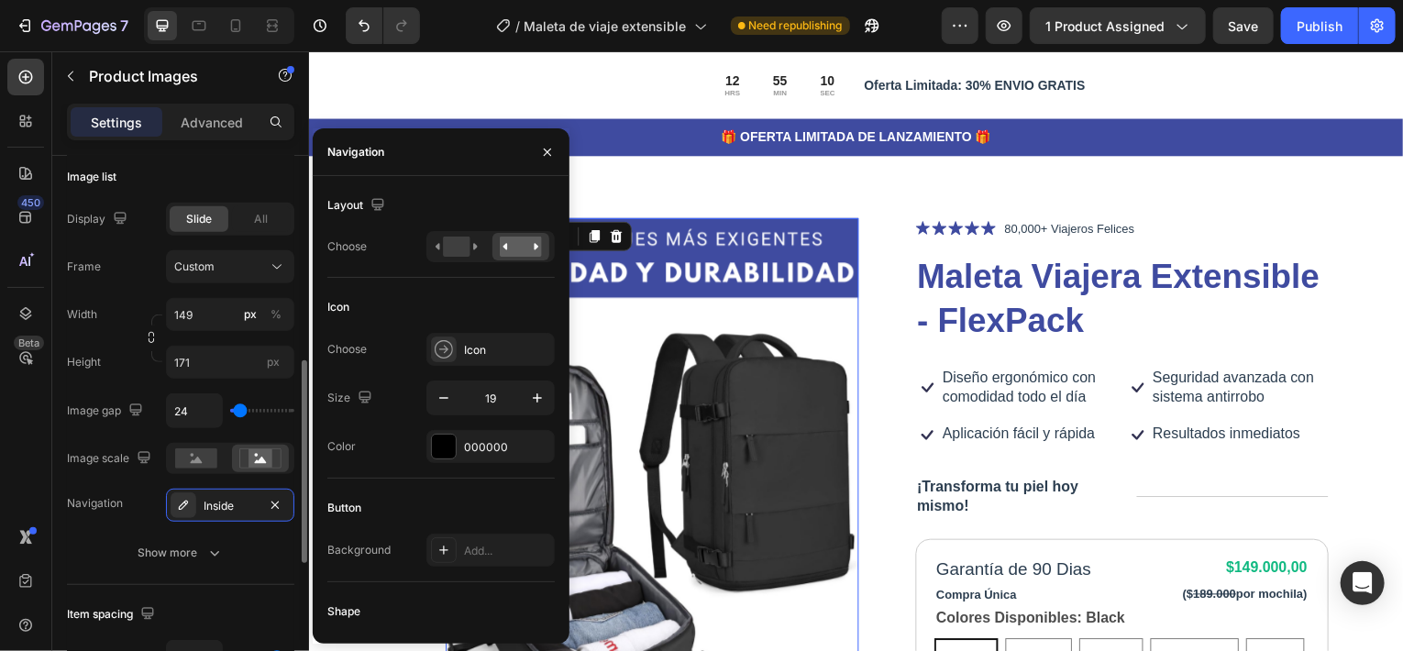
click at [233, 165] on div "Image list" at bounding box center [180, 176] width 227 height 29
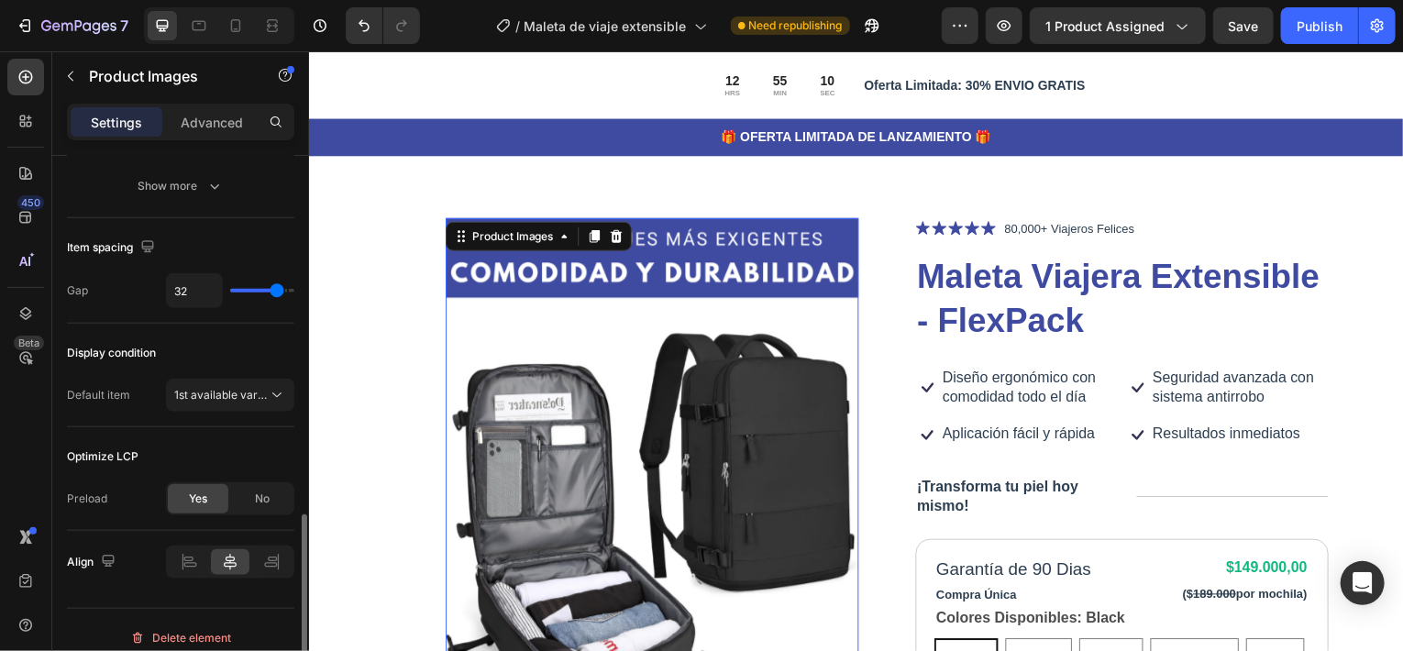
scroll to position [930, 0]
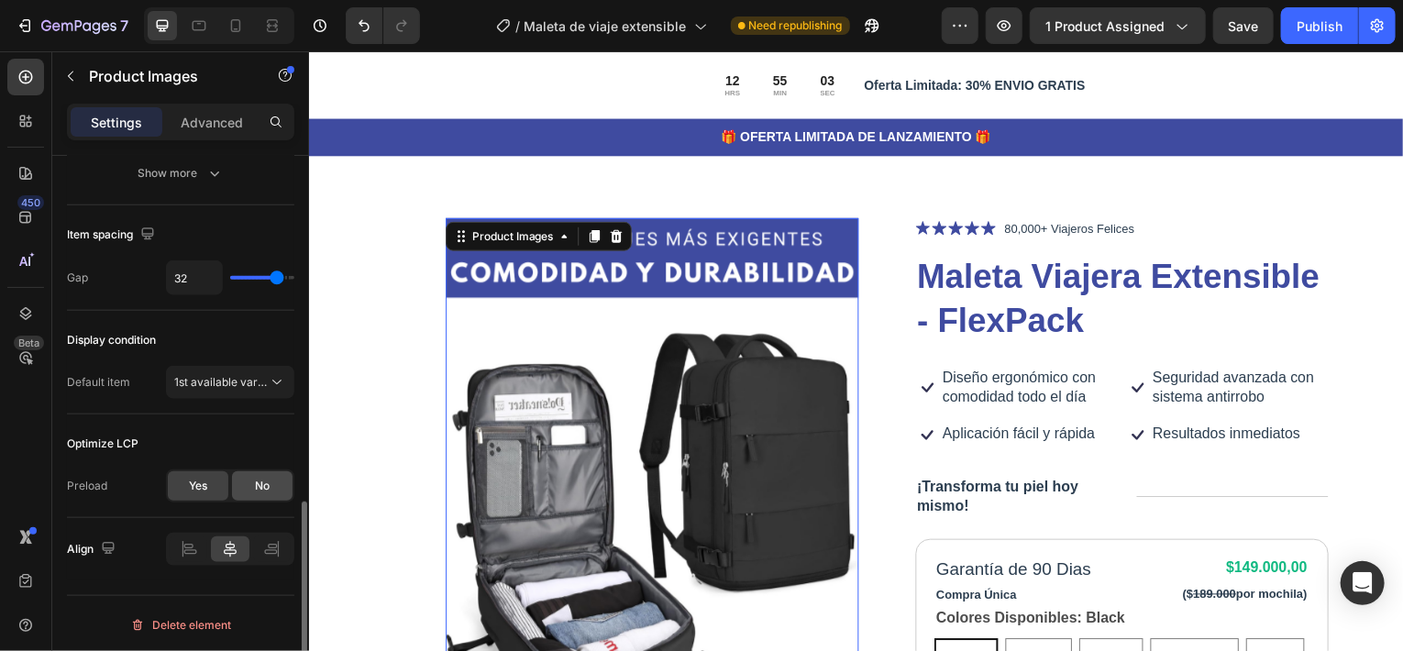
click at [274, 482] on div "No" at bounding box center [262, 485] width 61 height 29
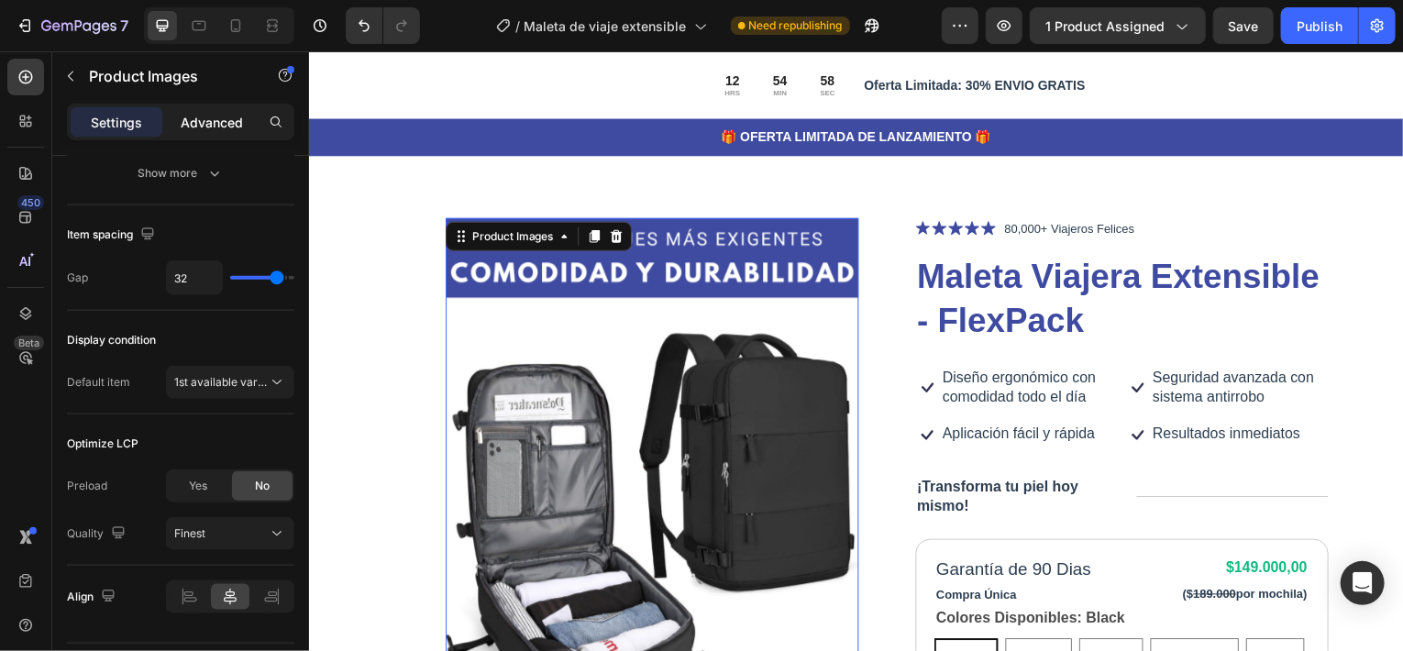
click at [195, 116] on p "Advanced" at bounding box center [212, 122] width 62 height 19
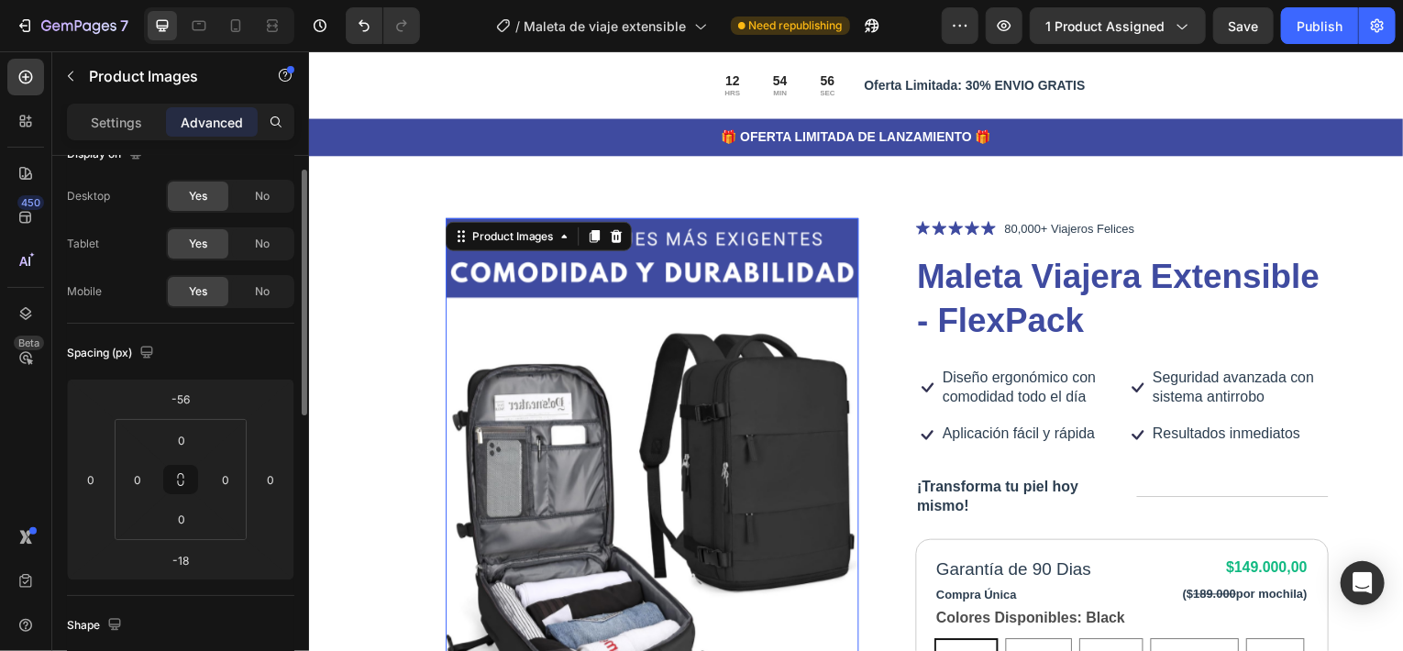
scroll to position [0, 0]
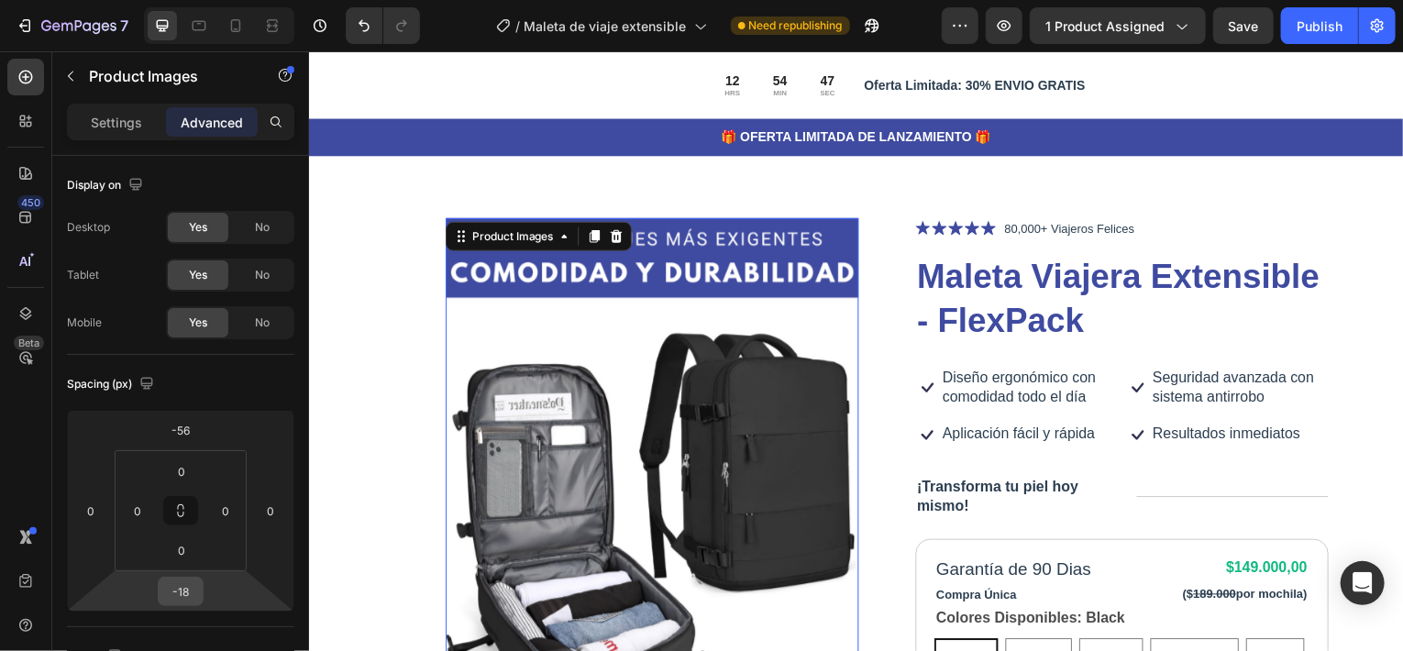
click at [190, 590] on input "-18" at bounding box center [180, 592] width 37 height 28
type input "0"
click at [187, 425] on input "-56" at bounding box center [180, 430] width 37 height 28
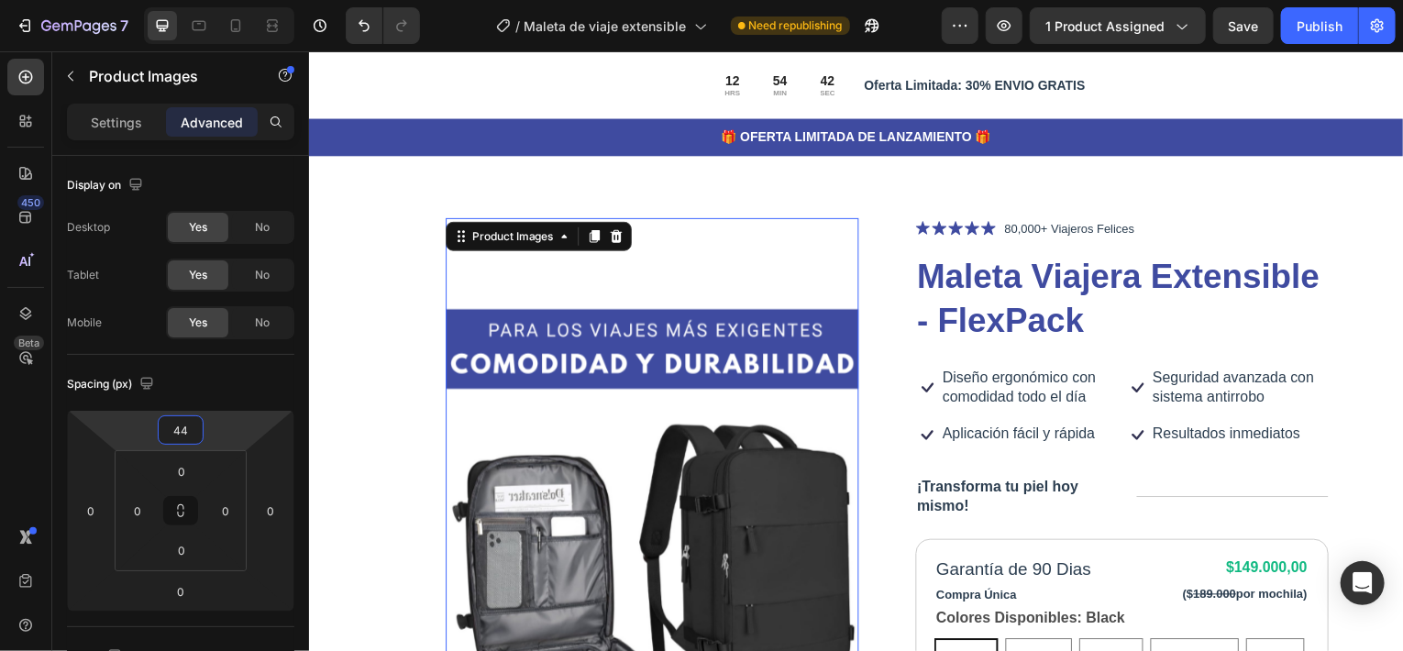
type input "44"
click at [0, 0] on div "Spacing (px) 44 0 0 0 0 0 0 0" at bounding box center [0, 0] width 0 height 0
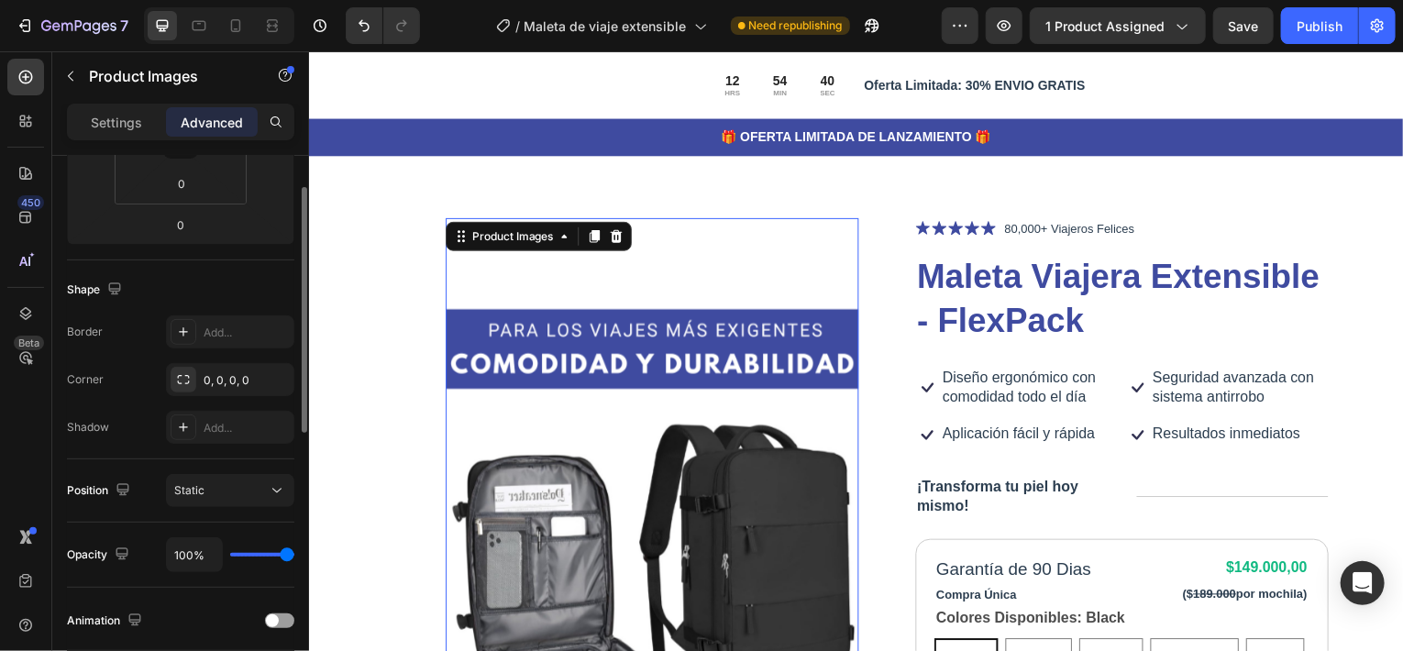
scroll to position [458, 0]
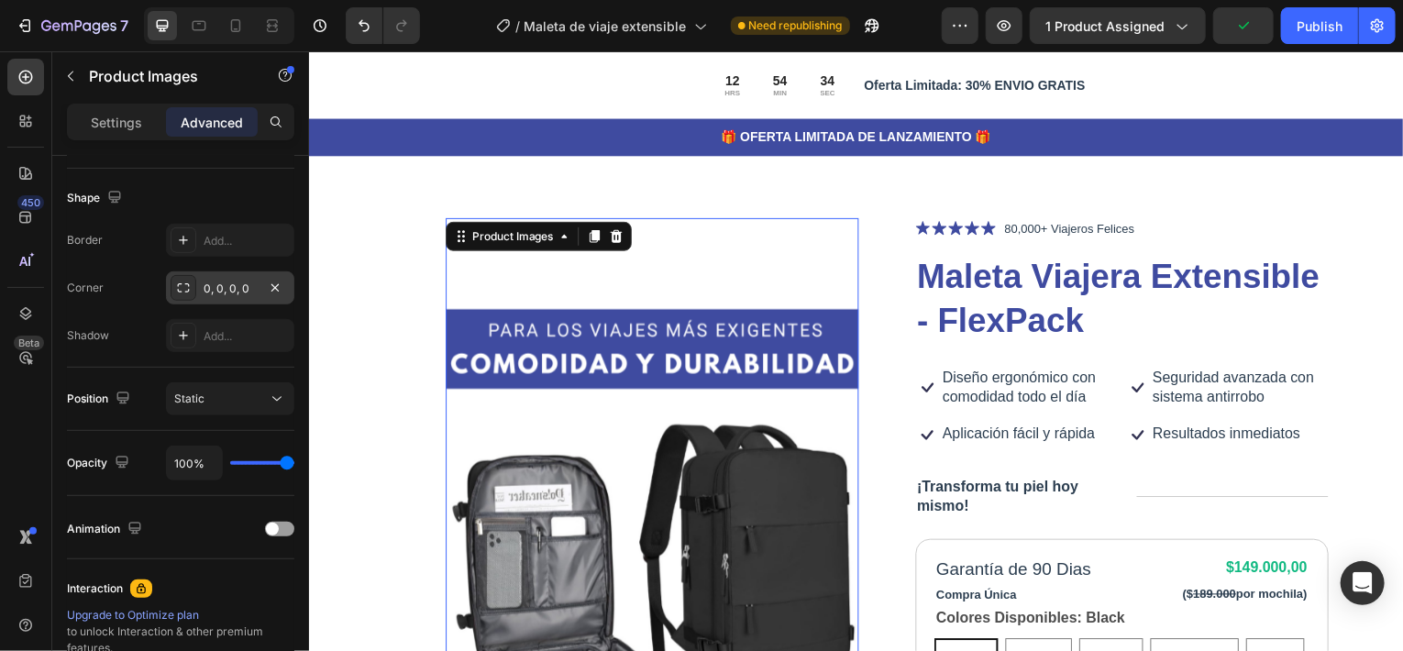
click at [225, 290] on div "0, 0, 0, 0" at bounding box center [230, 289] width 53 height 17
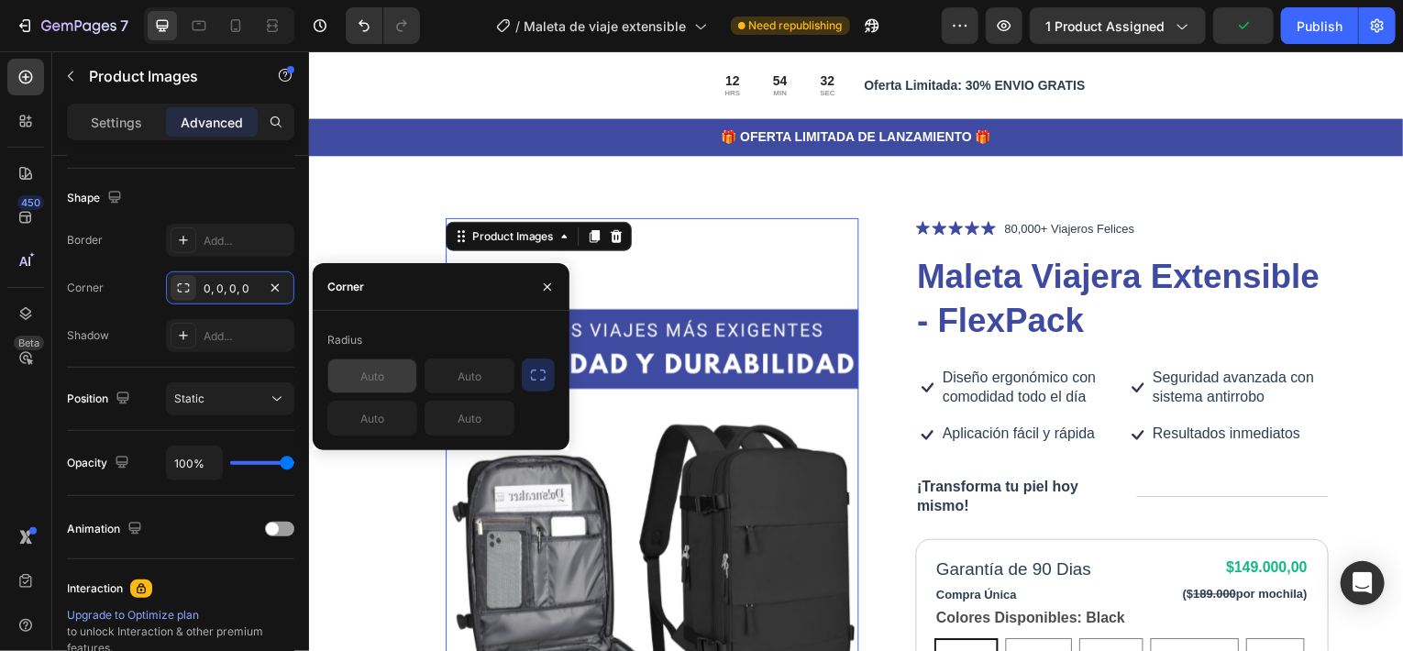
click at [393, 385] on input "text" at bounding box center [372, 375] width 88 height 33
type input "16"
click at [478, 386] on input "text" at bounding box center [469, 375] width 88 height 33
type input "16"
click at [391, 423] on input "text" at bounding box center [372, 418] width 88 height 33
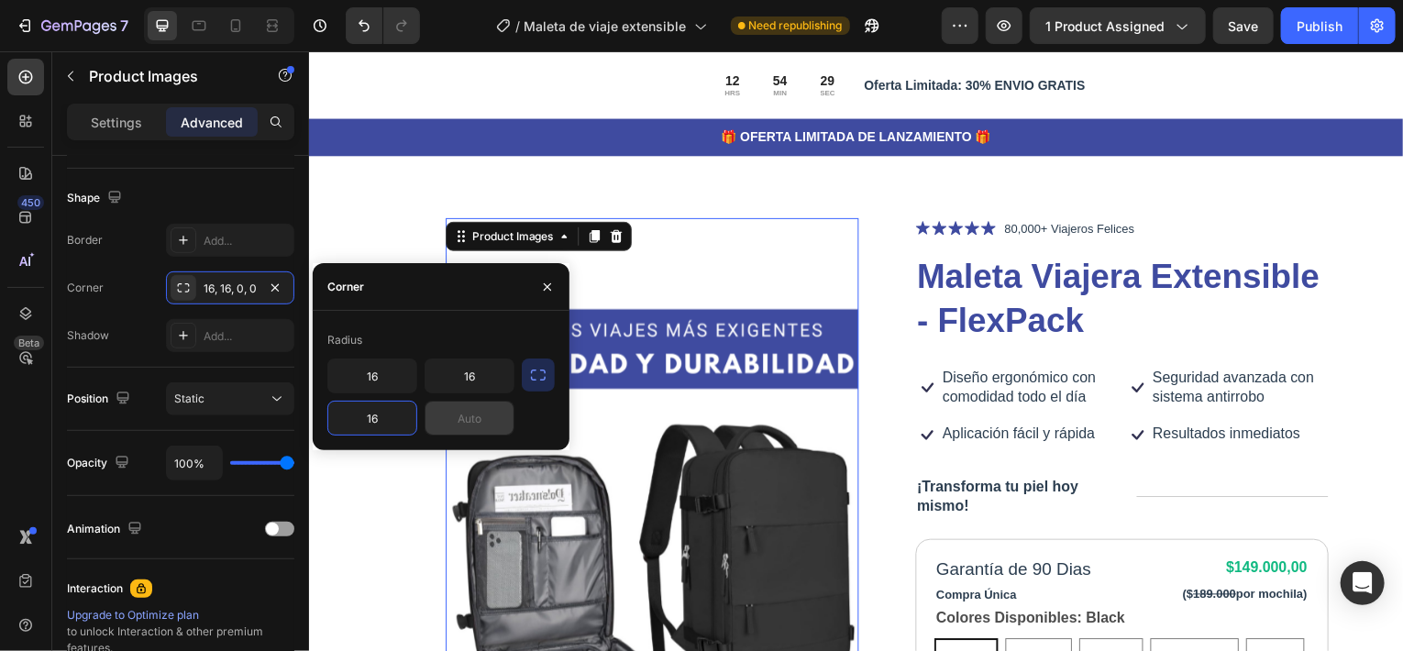
type input "16"
click at [452, 416] on input "text" at bounding box center [469, 418] width 88 height 33
type input "16"
click at [274, 189] on div "Shape" at bounding box center [180, 197] width 227 height 29
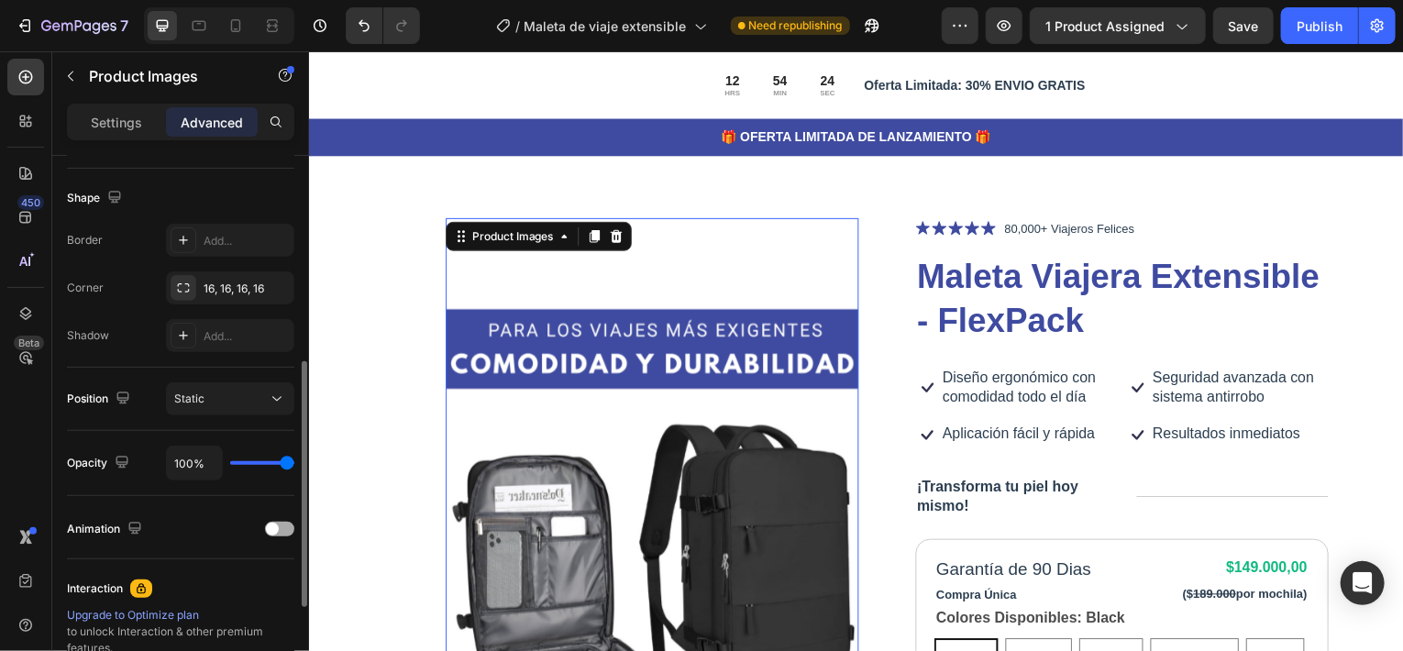
click at [278, 529] on span at bounding box center [272, 529] width 13 height 13
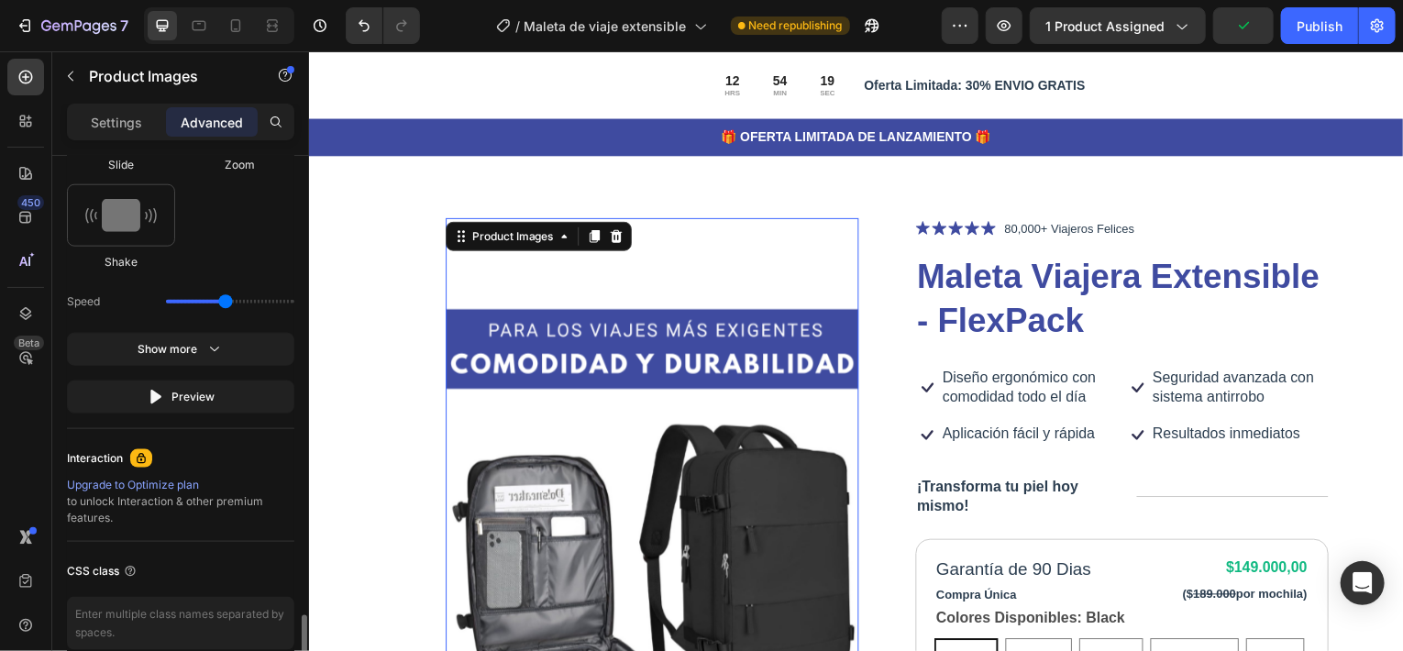
scroll to position [1185, 0]
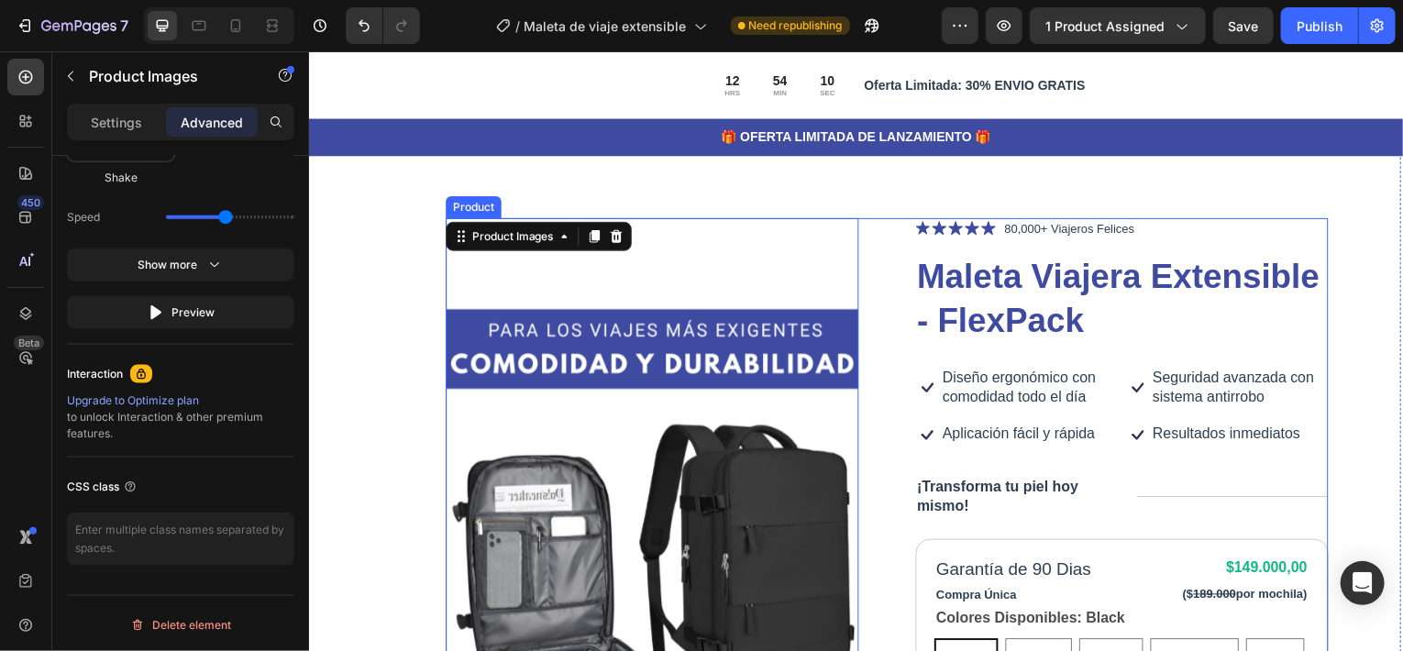
click at [885, 252] on div "Product Images 0 Icon Icon Icon Icon Icon Icon List 80,000+ Viajeros Felices Te…" at bounding box center [890, 644] width 888 height 850
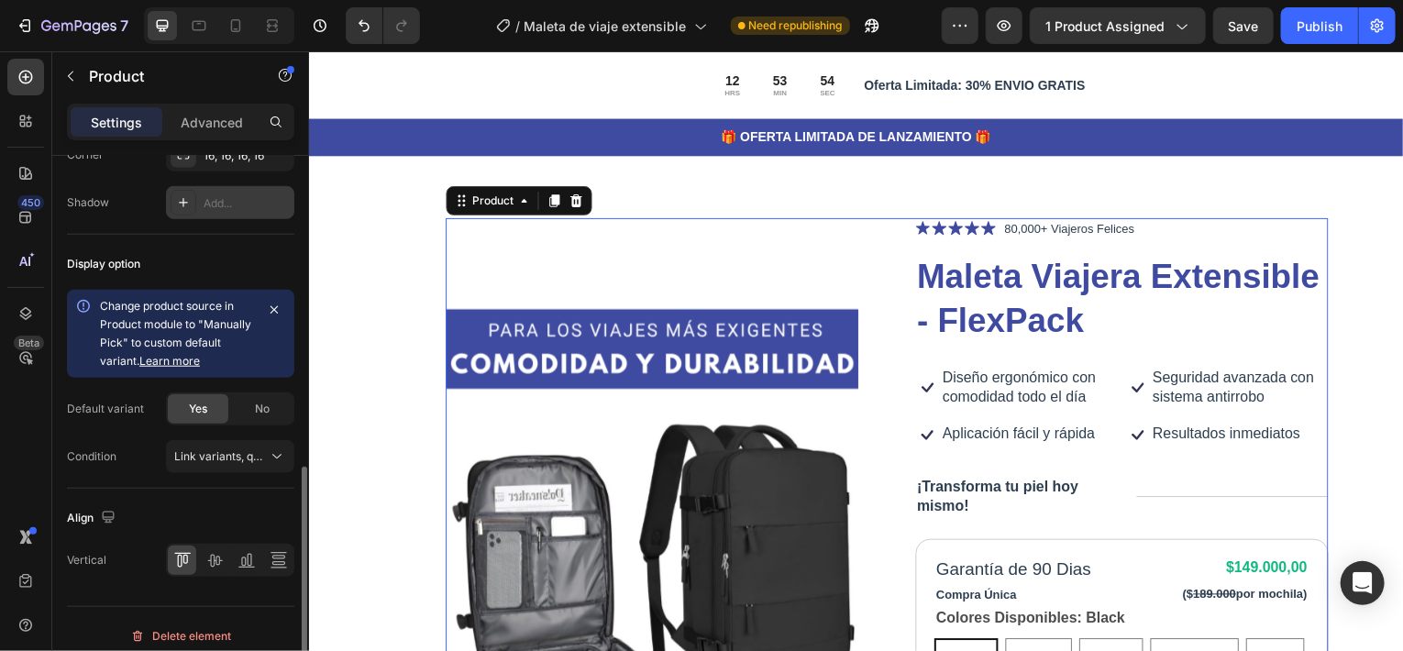
scroll to position [744, 0]
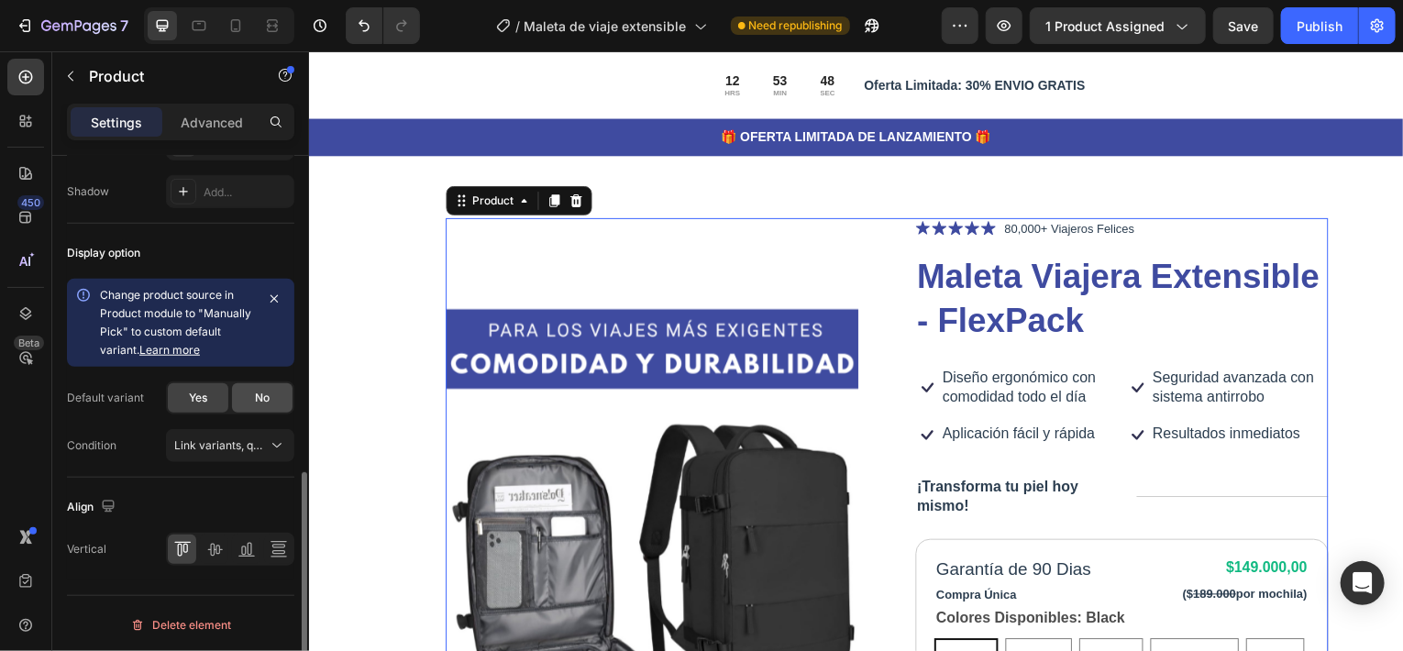
click at [252, 403] on div "No" at bounding box center [262, 397] width 61 height 29
radio input "false"
click at [222, 116] on p "Advanced" at bounding box center [212, 122] width 62 height 19
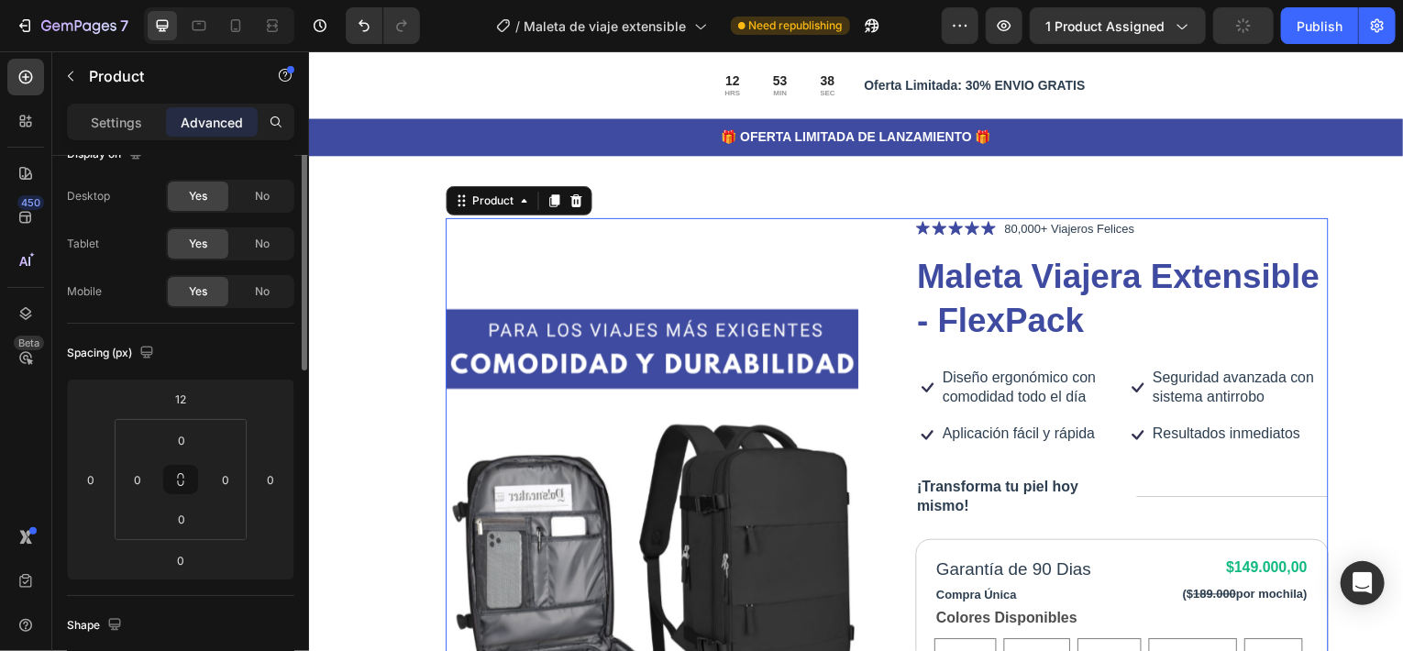
scroll to position [0, 0]
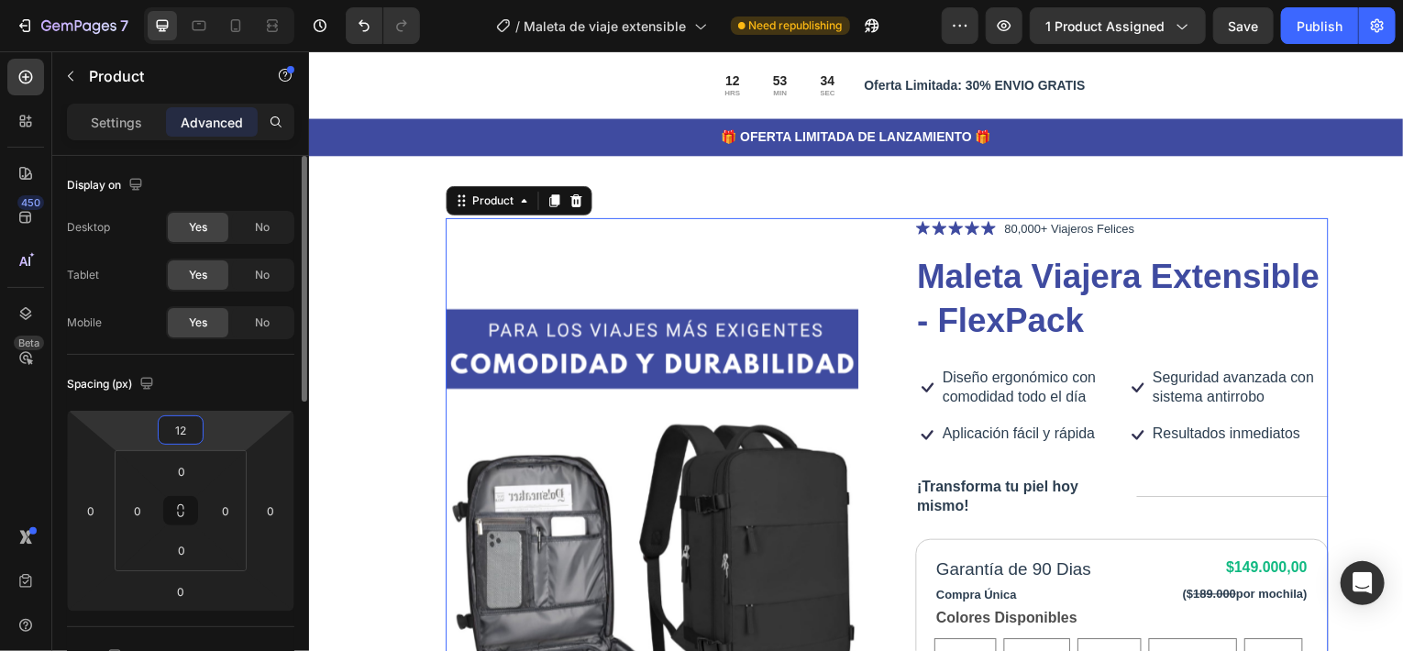
click at [180, 425] on input "12" at bounding box center [180, 430] width 37 height 28
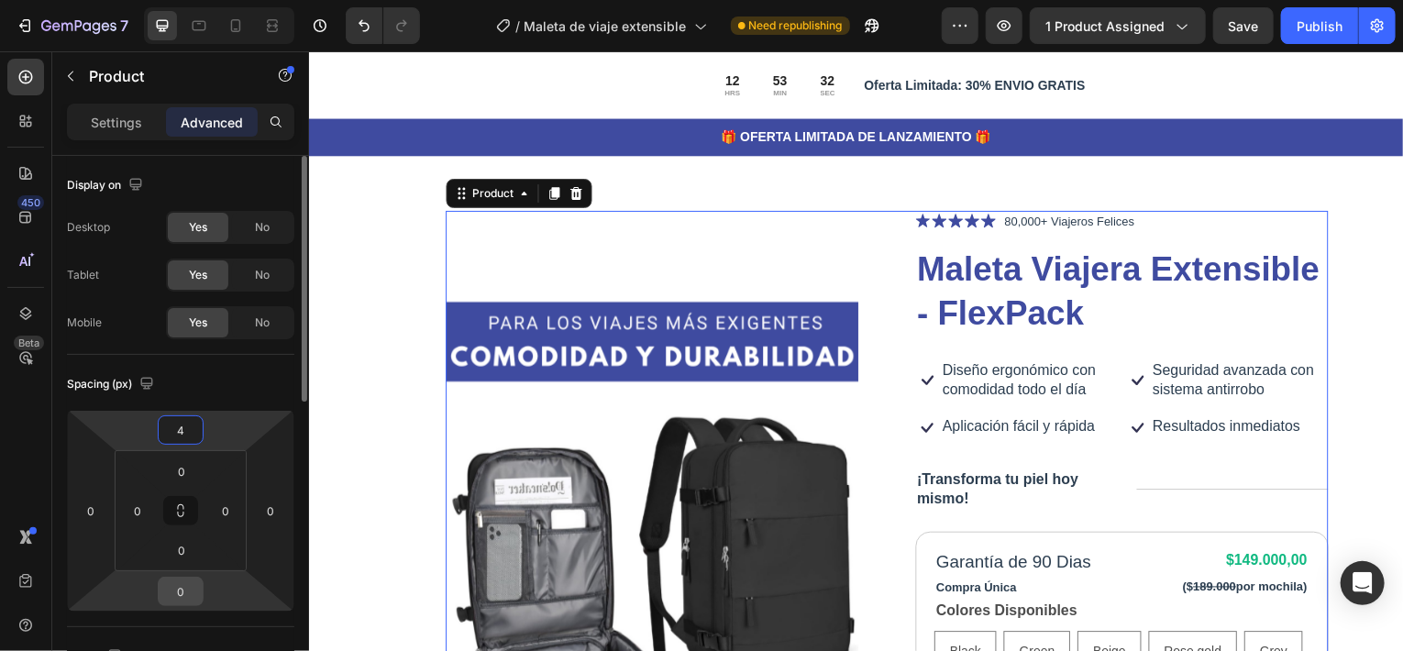
type input "4"
click at [179, 590] on input "0" at bounding box center [180, 592] width 37 height 28
type input "149"
click at [234, 373] on div "Spacing (px)" at bounding box center [180, 383] width 227 height 29
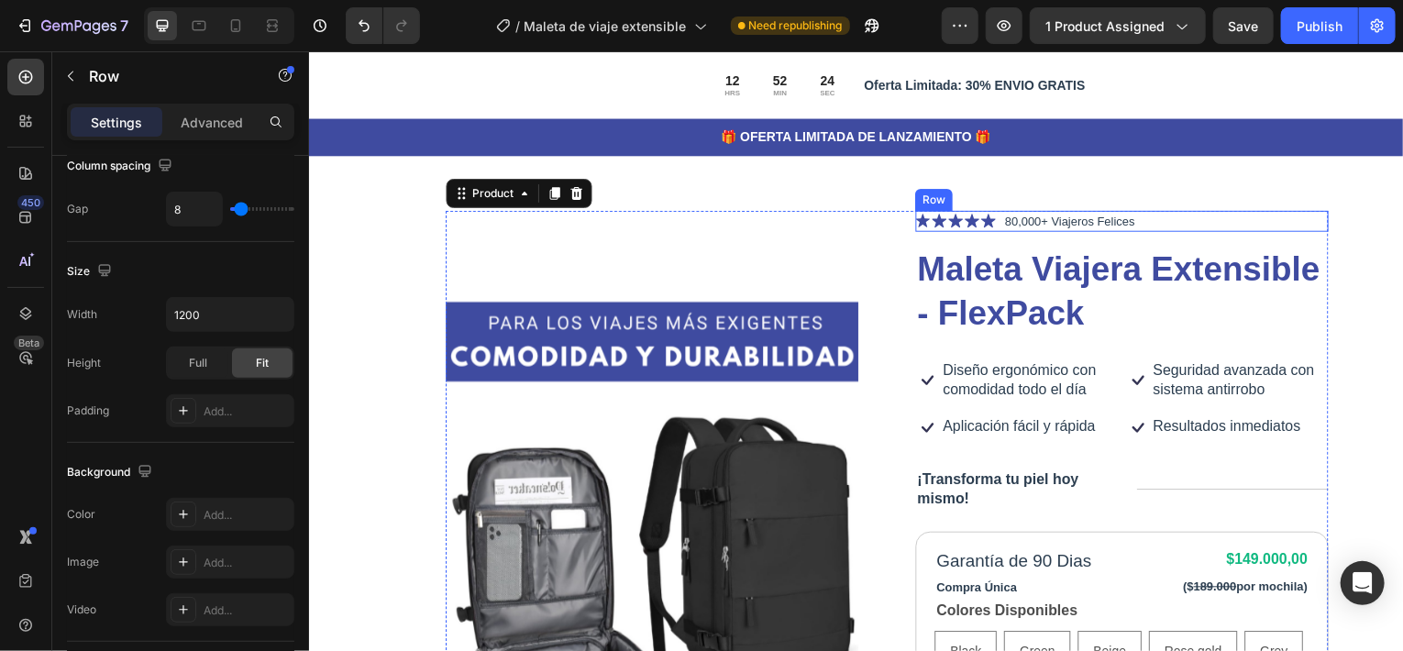
click at [1187, 224] on div "Icon Icon Icon Icon Icon Icon List 80,000+ Viajeros Felices Text Block Row" at bounding box center [1125, 223] width 415 height 22
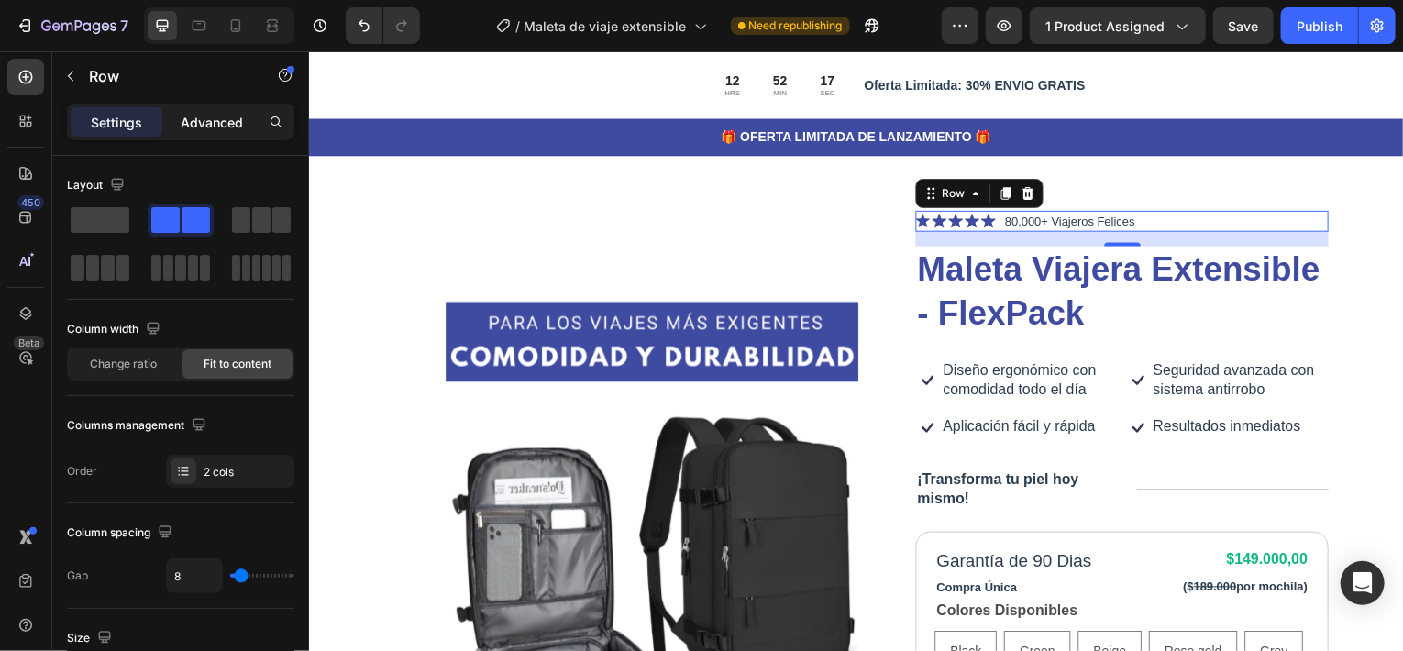
click at [208, 128] on p "Advanced" at bounding box center [212, 122] width 62 height 19
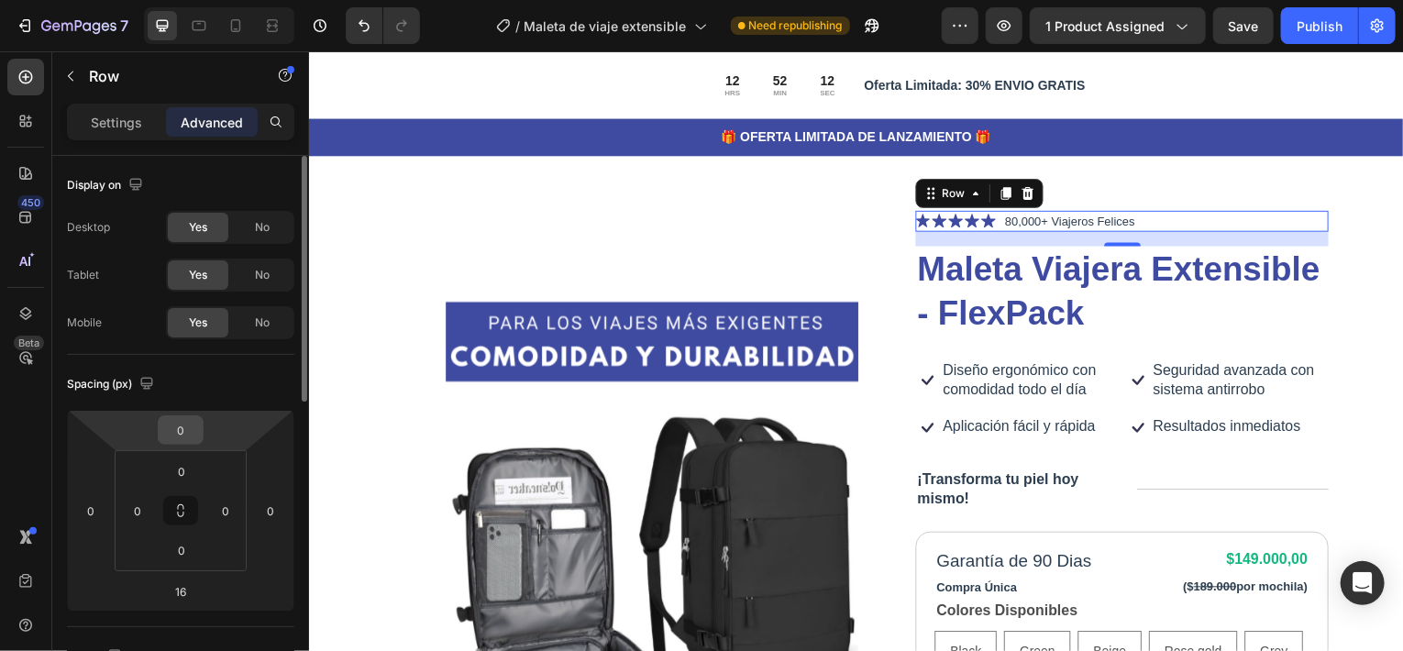
click at [182, 428] on input "0" at bounding box center [180, 430] width 37 height 28
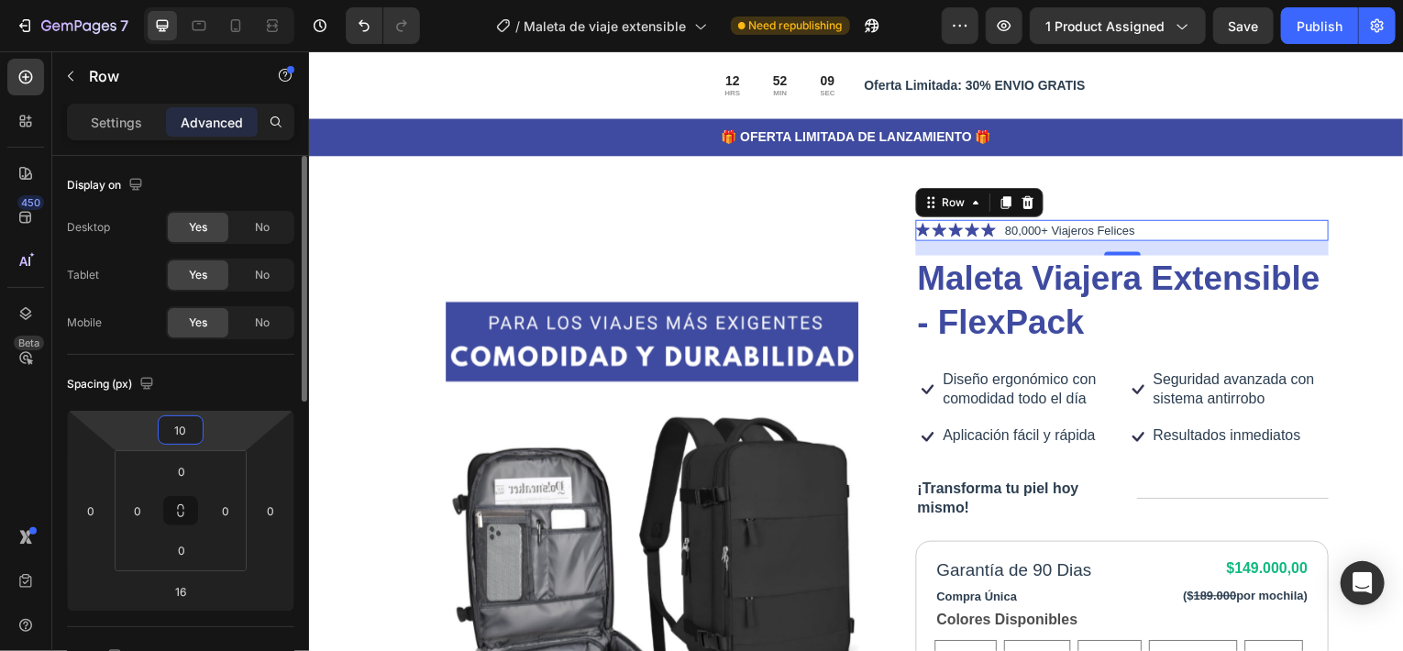
type input "10"
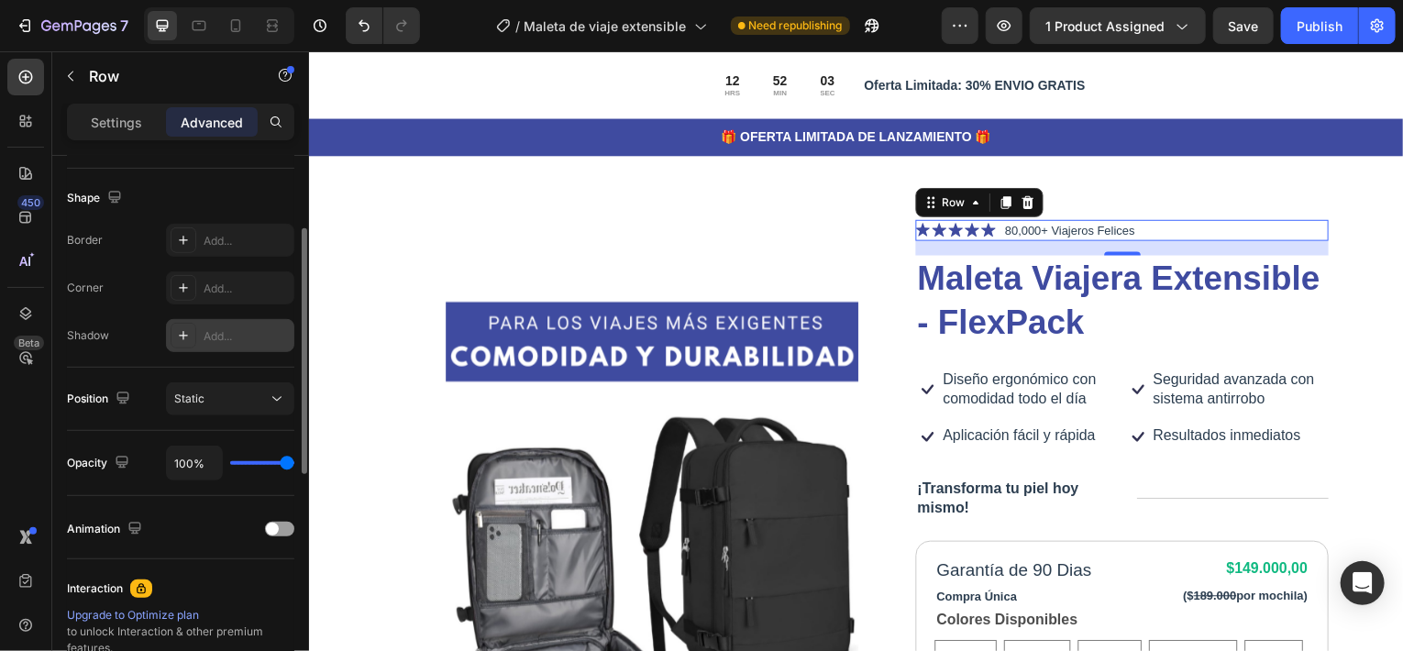
scroll to position [367, 0]
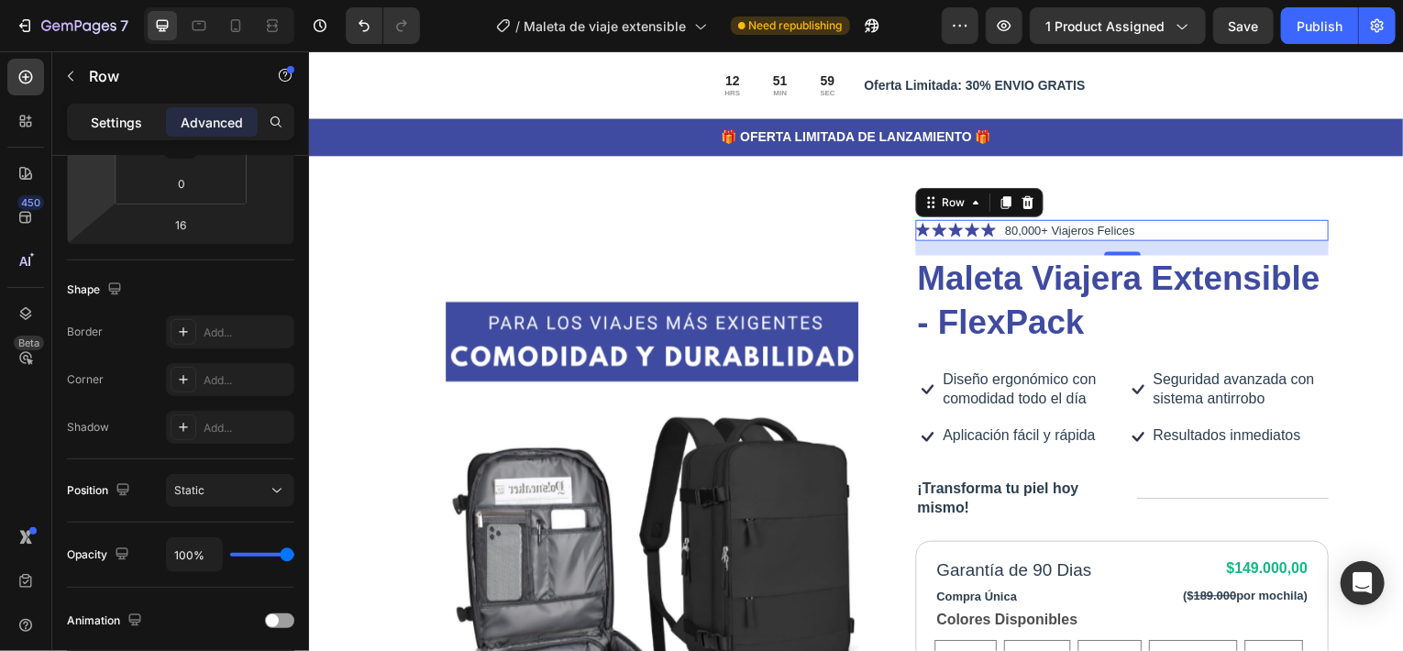
click at [117, 125] on p "Settings" at bounding box center [116, 122] width 51 height 19
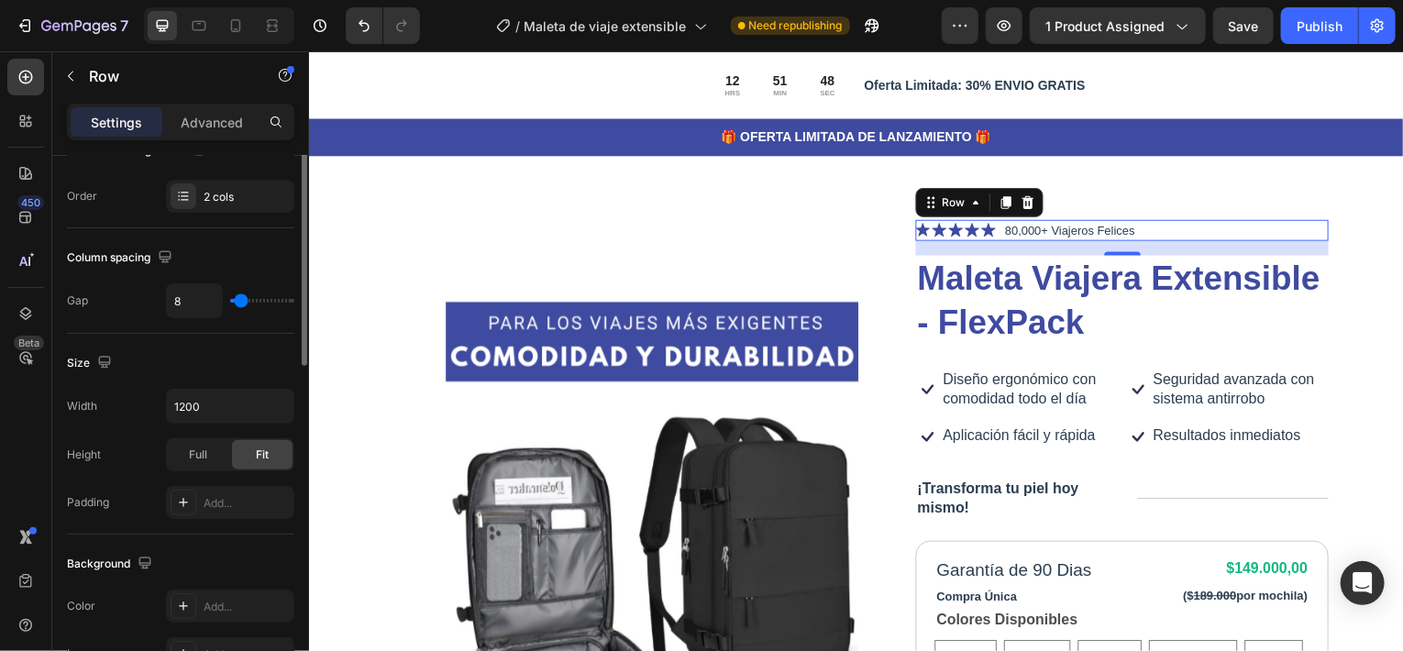
scroll to position [183, 0]
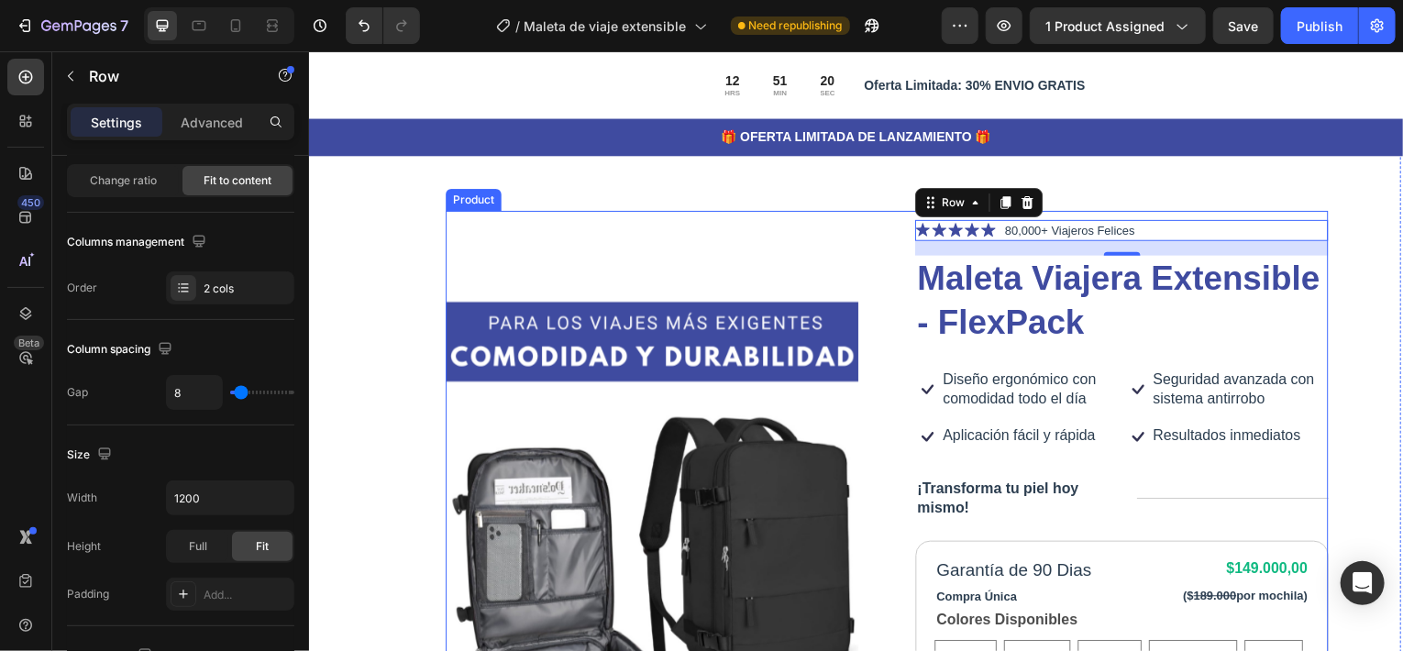
click at [1308, 356] on div "Icon Icon Icon Icon Icon Icon List 80,000+ Viajeros Felices Text Block Row 16 M…" at bounding box center [1125, 637] width 415 height 850
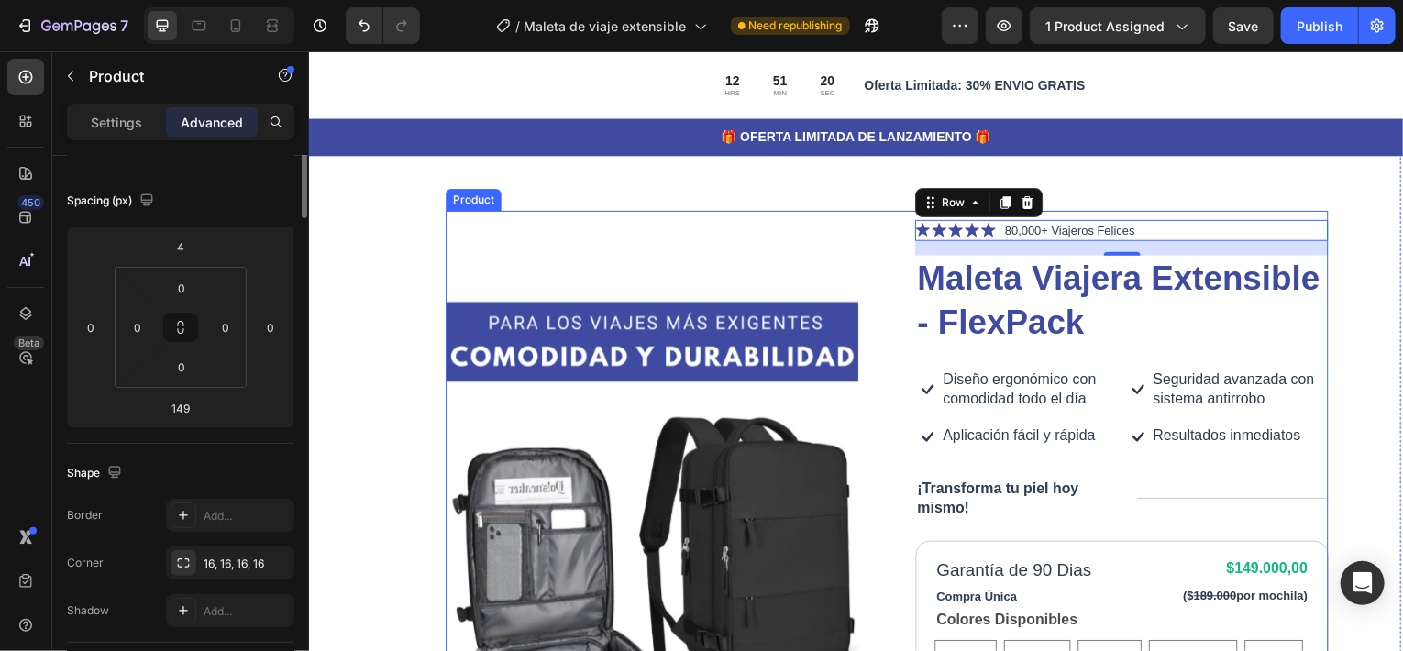
scroll to position [0, 0]
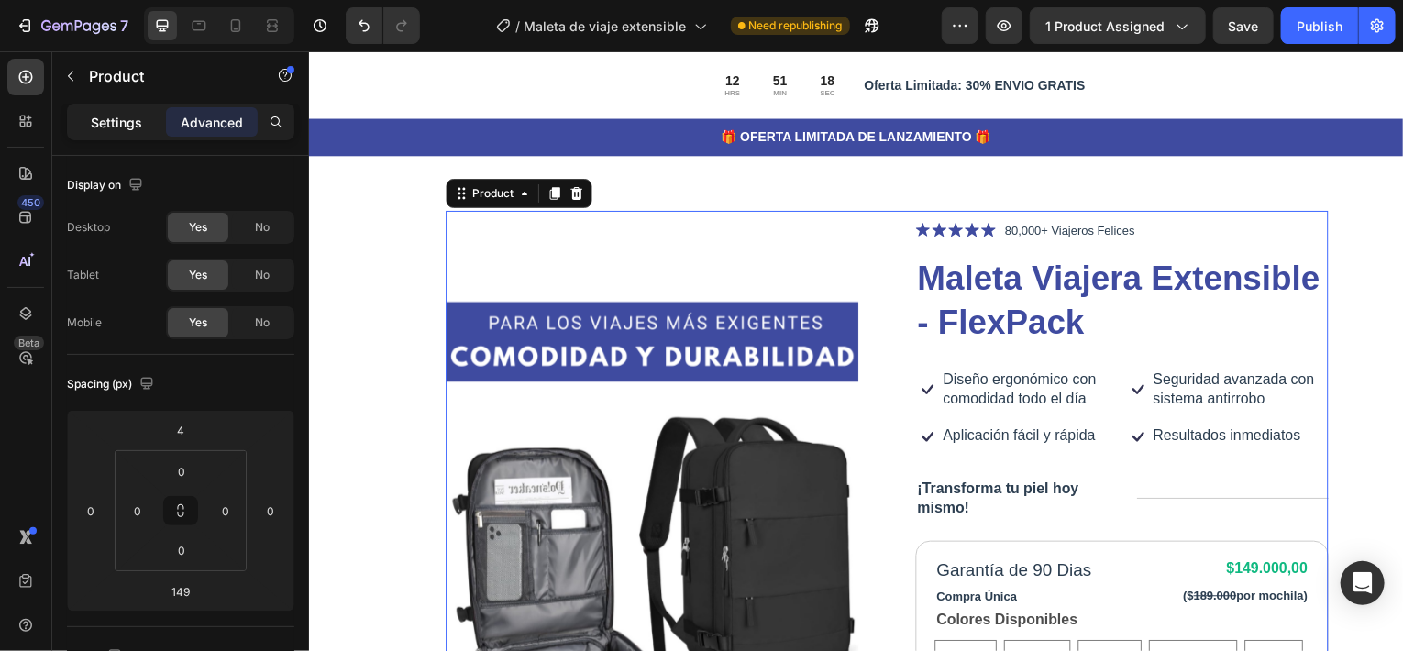
click at [106, 128] on p "Settings" at bounding box center [116, 122] width 51 height 19
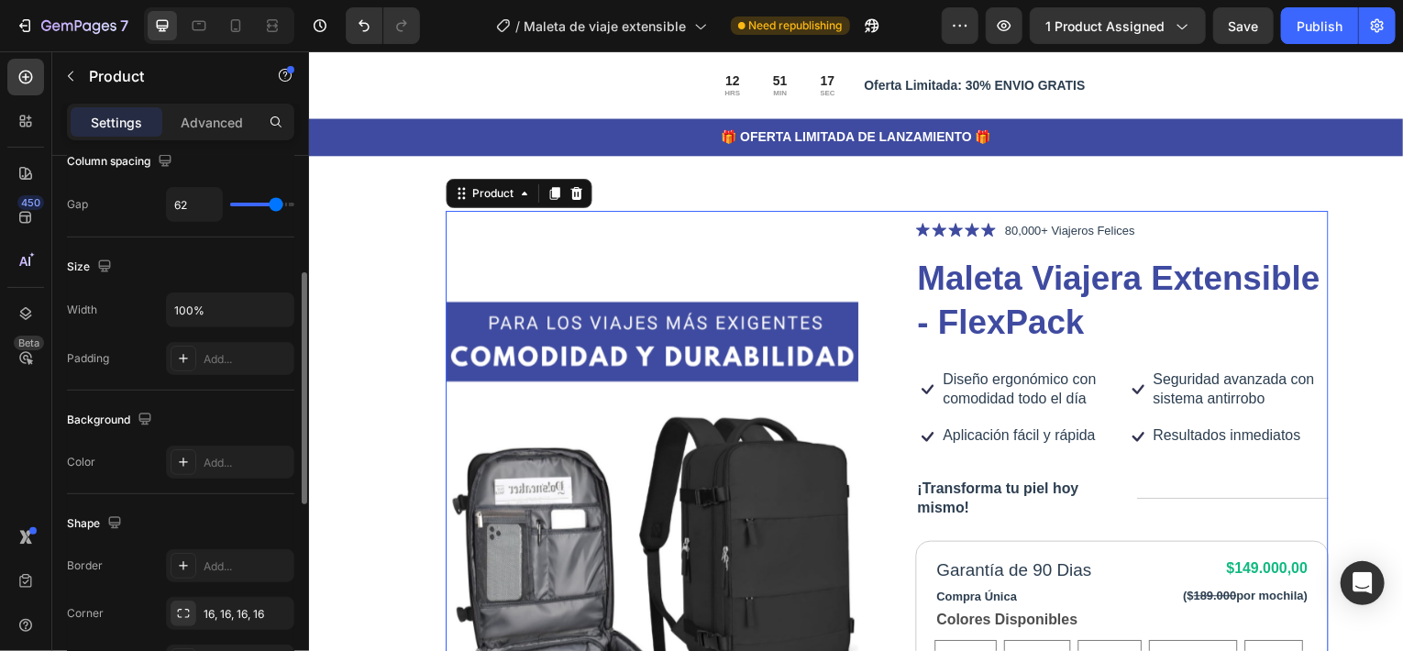
scroll to position [367, 0]
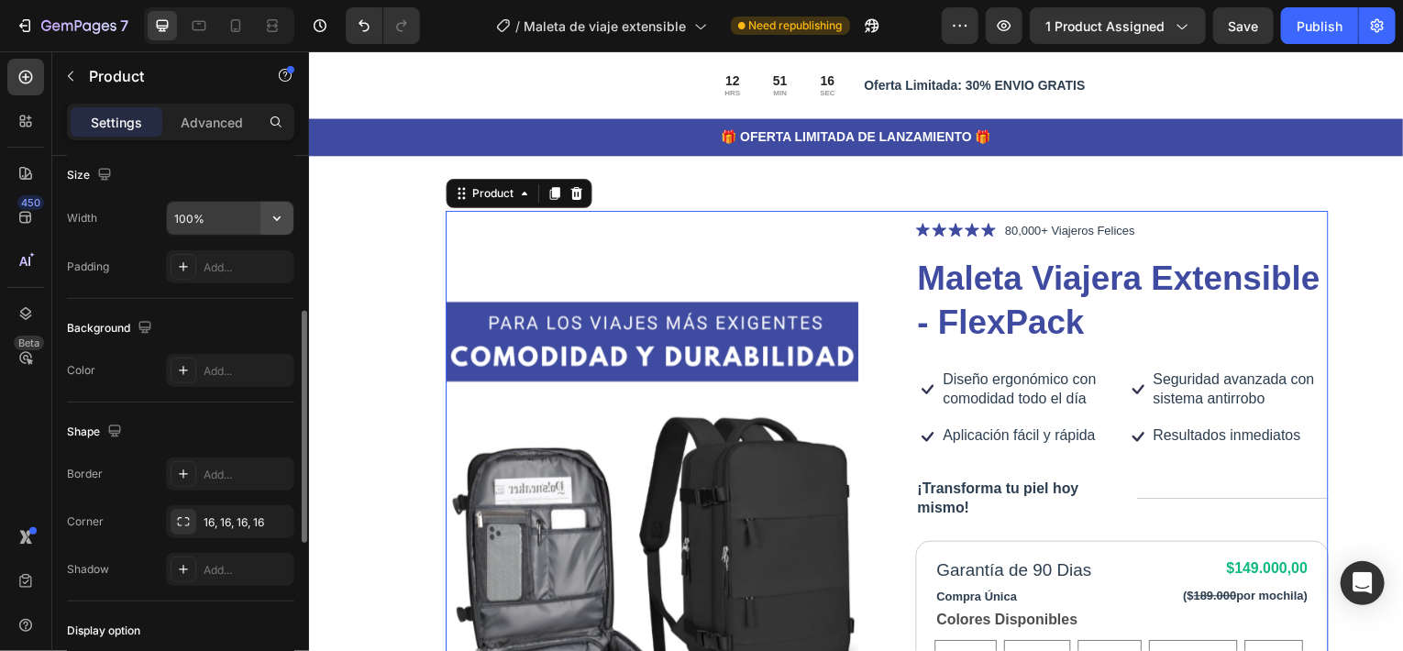
click at [283, 206] on button "button" at bounding box center [276, 218] width 33 height 33
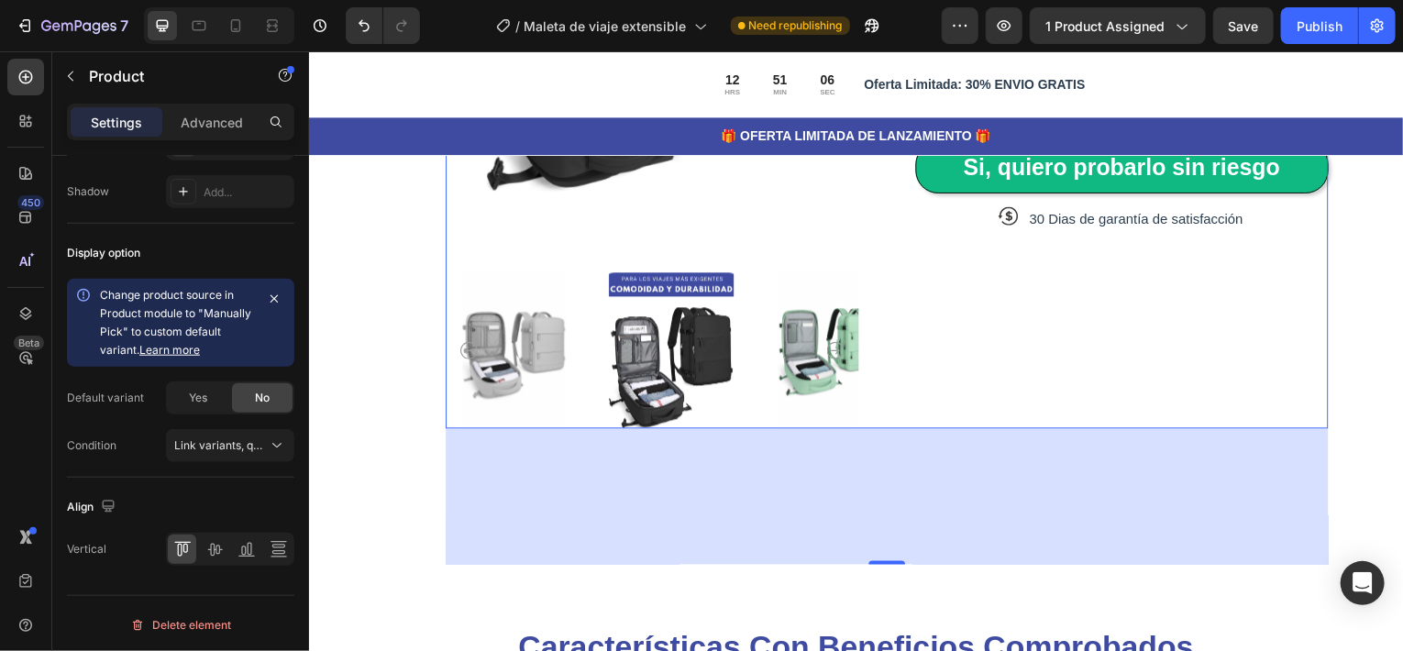
scroll to position [642, 0]
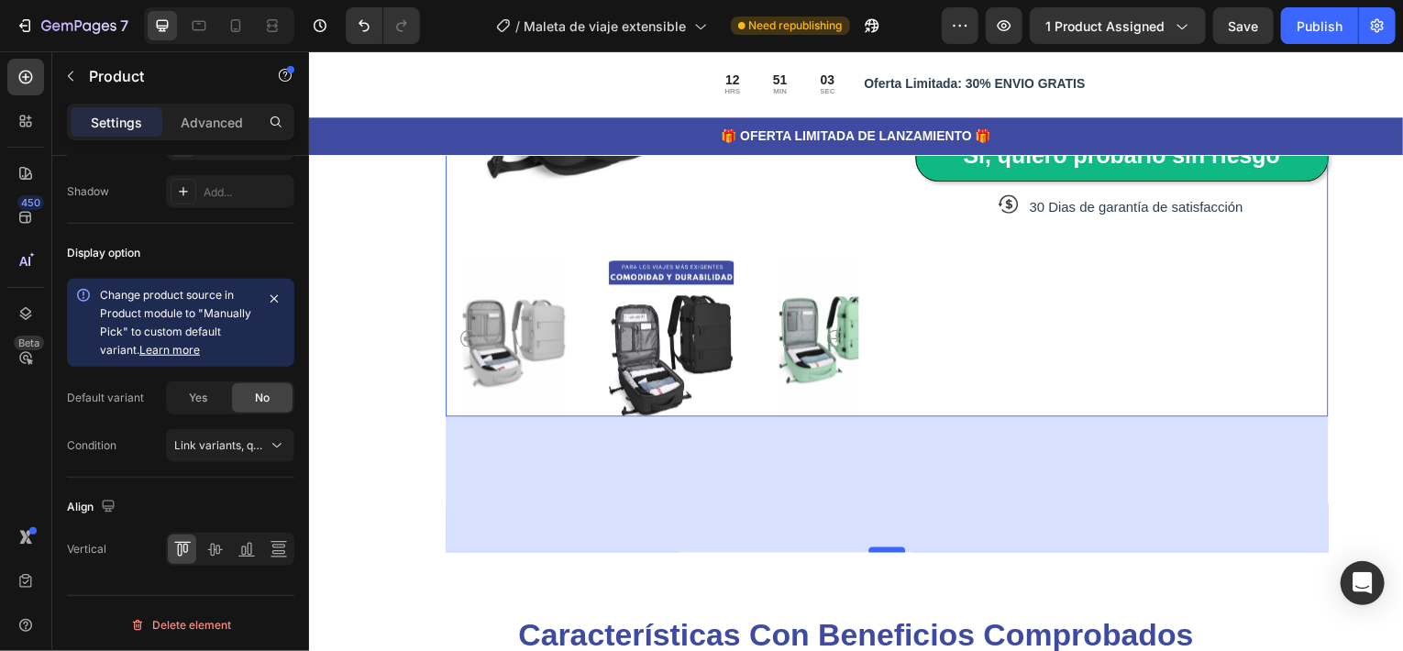
click at [896, 419] on div "149" at bounding box center [890, 419] width 888 height 0
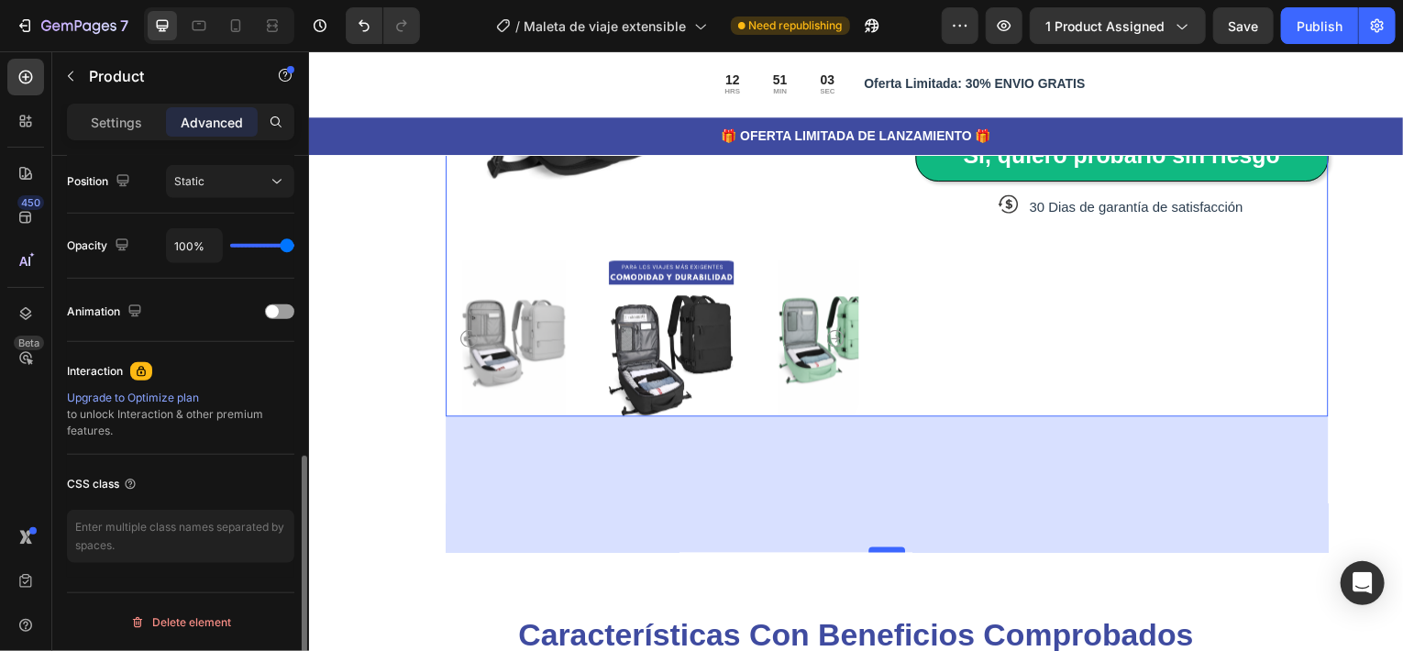
scroll to position [673, 0]
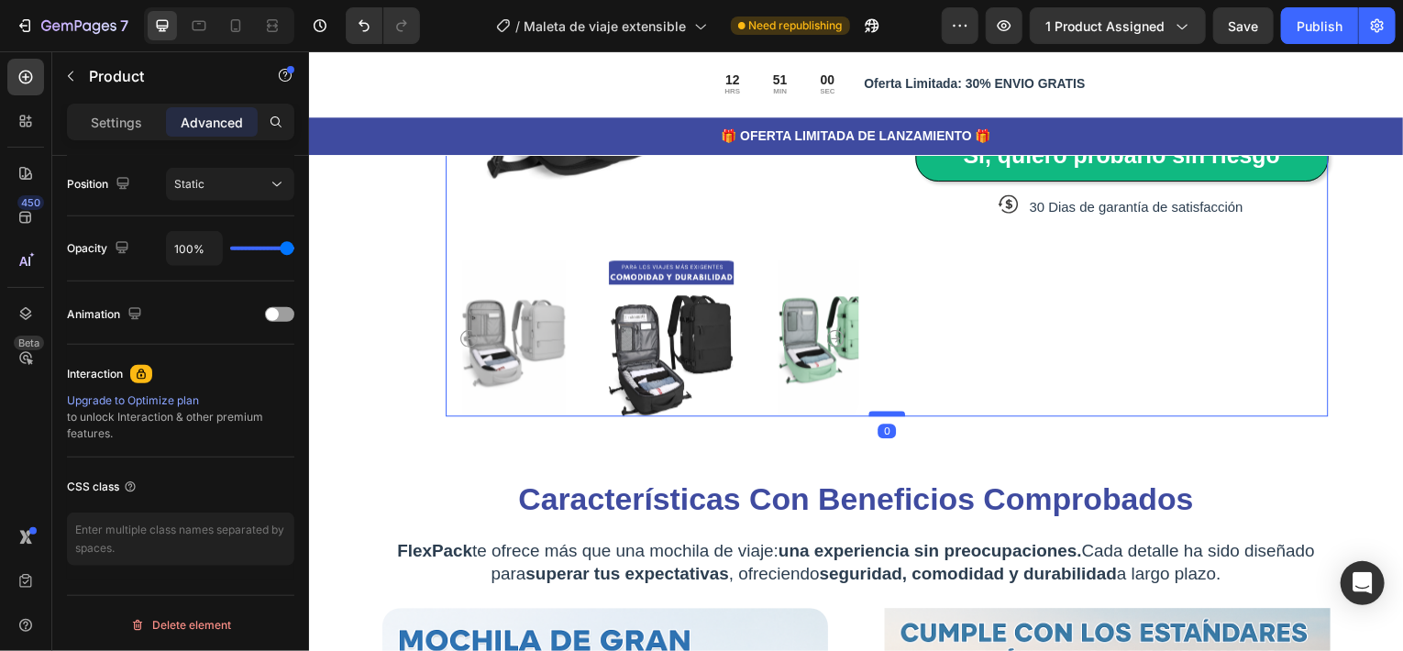
drag, startPoint x: 884, startPoint y: 544, endPoint x: 893, endPoint y: 406, distance: 137.8
click at [893, 413] on div at bounding box center [889, 416] width 37 height 6
type input "0"
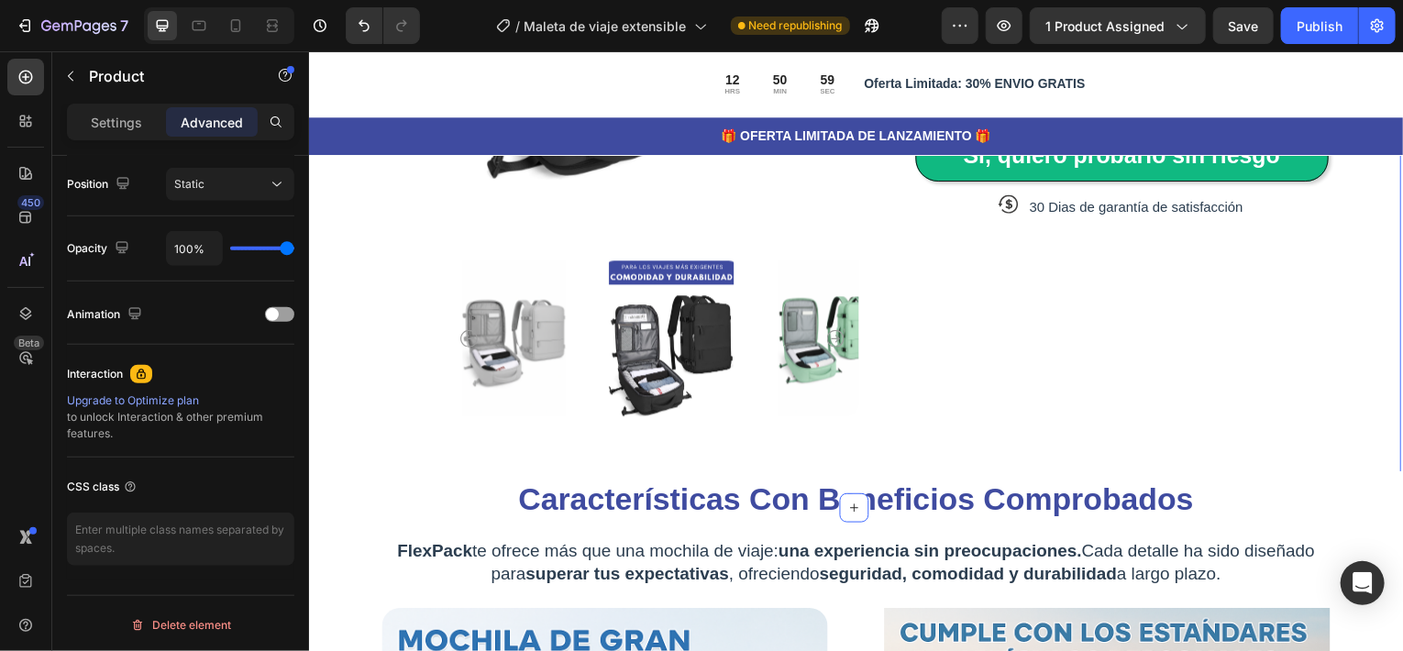
scroll to position [624, 0]
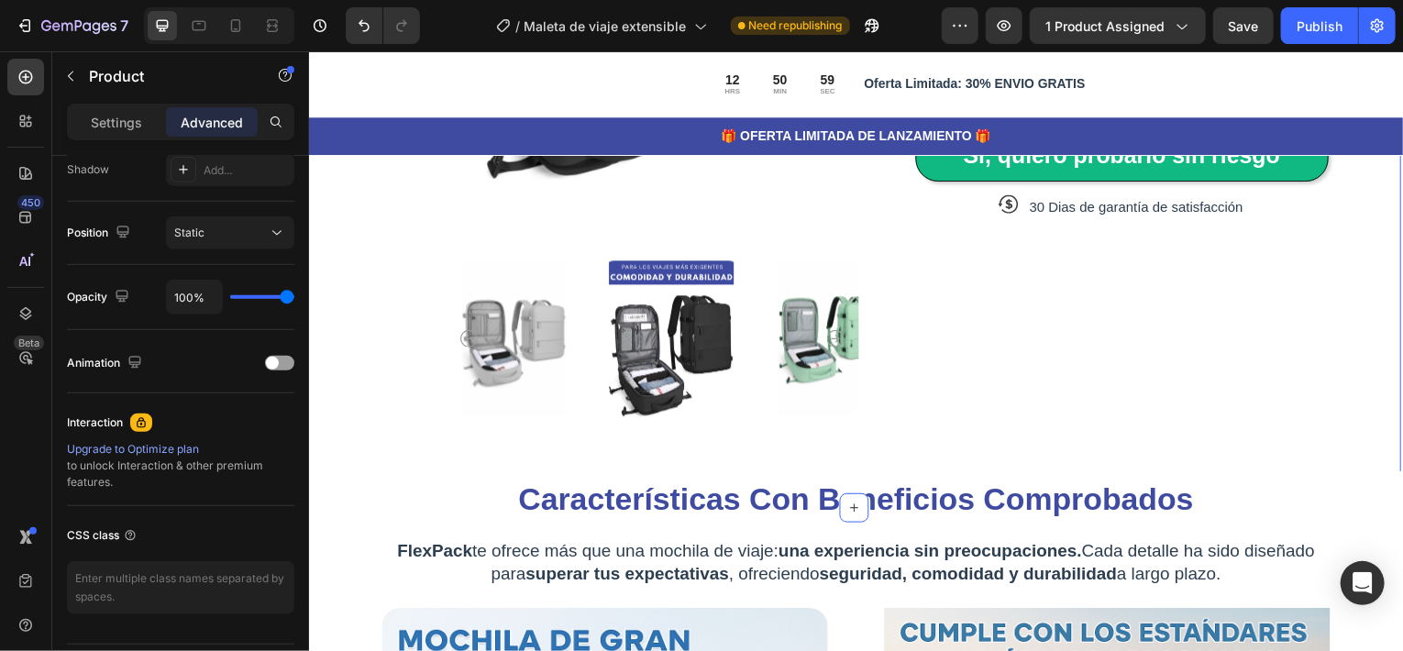
click at [1337, 276] on div "Product Images Icon Icon Icon Icon Icon Icon List 80,000+ Viajeros Felices Text…" at bounding box center [856, 2] width 1100 height 1019
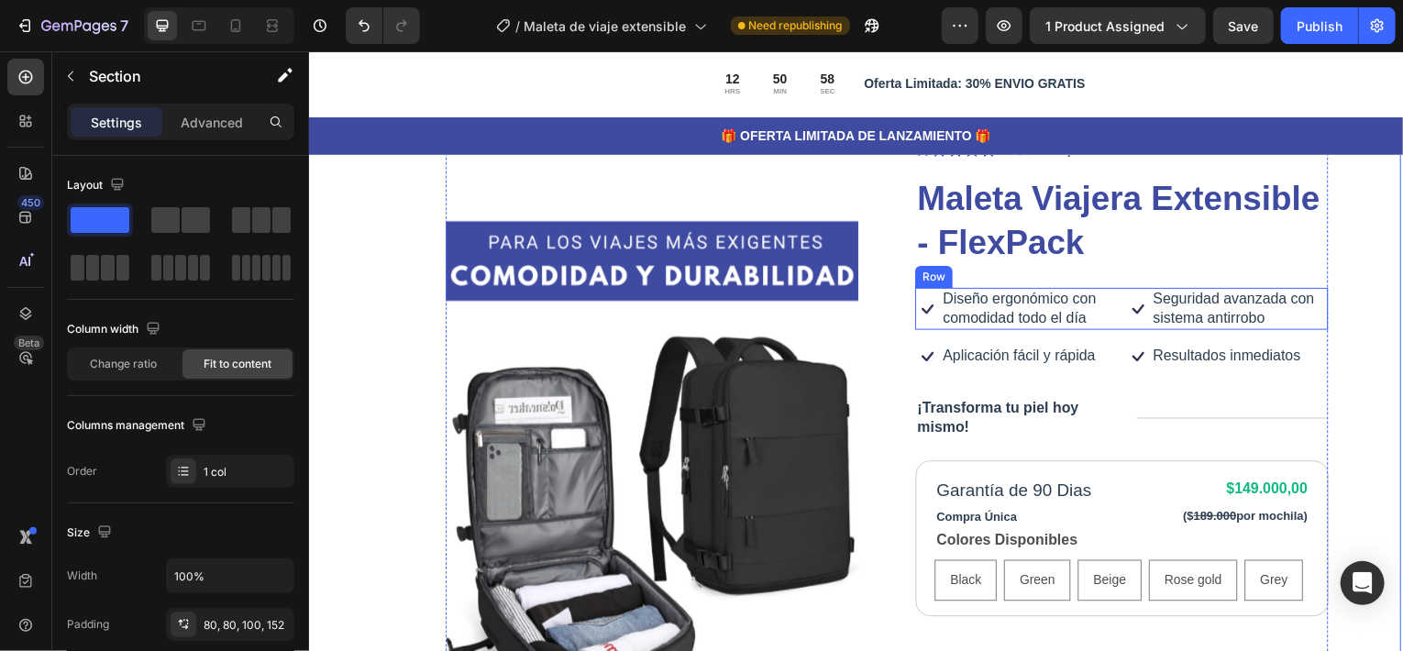
scroll to position [0, 0]
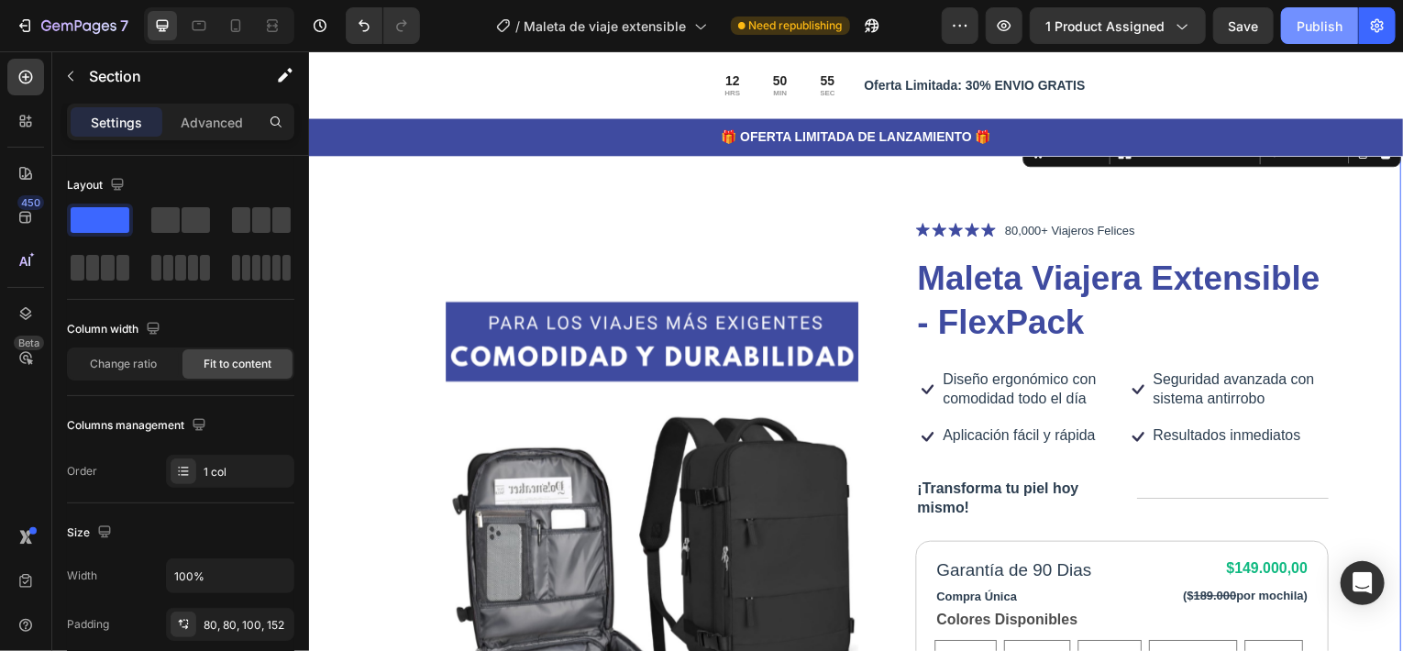
click at [1310, 19] on div "Publish" at bounding box center [1319, 26] width 46 height 19
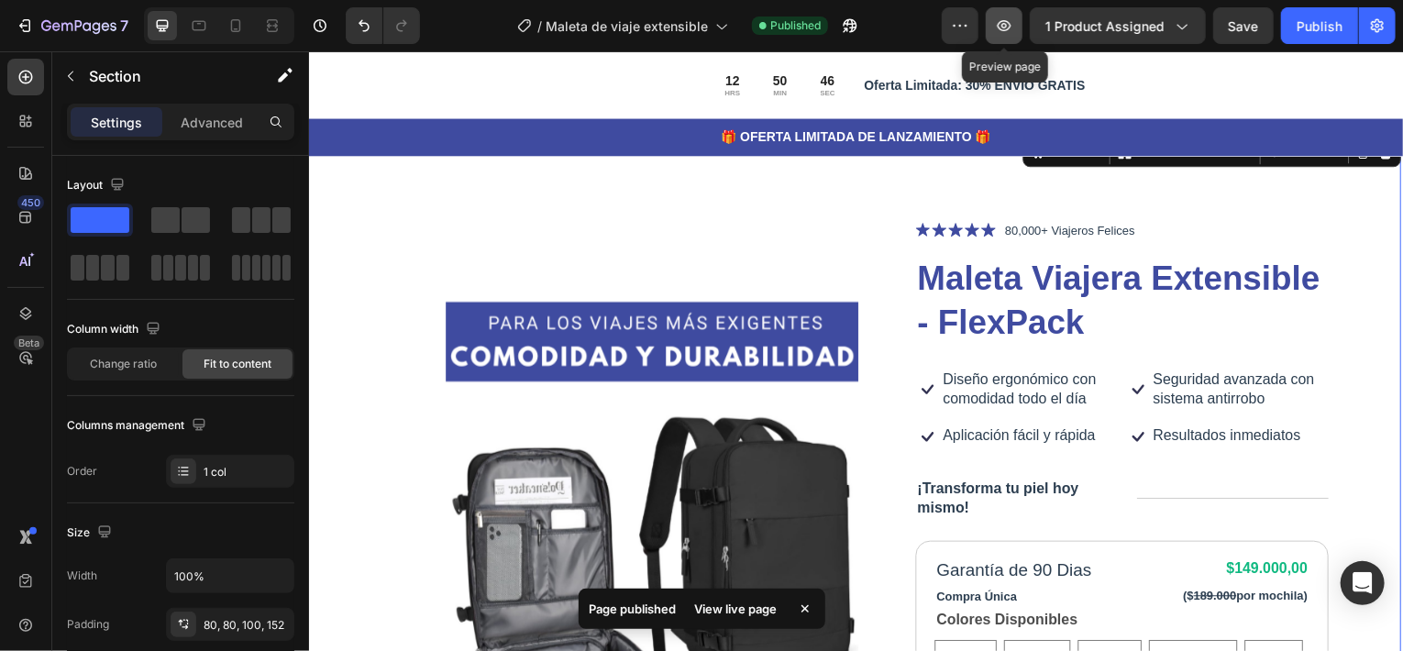
click at [1005, 20] on icon "button" at bounding box center [1004, 26] width 18 height 18
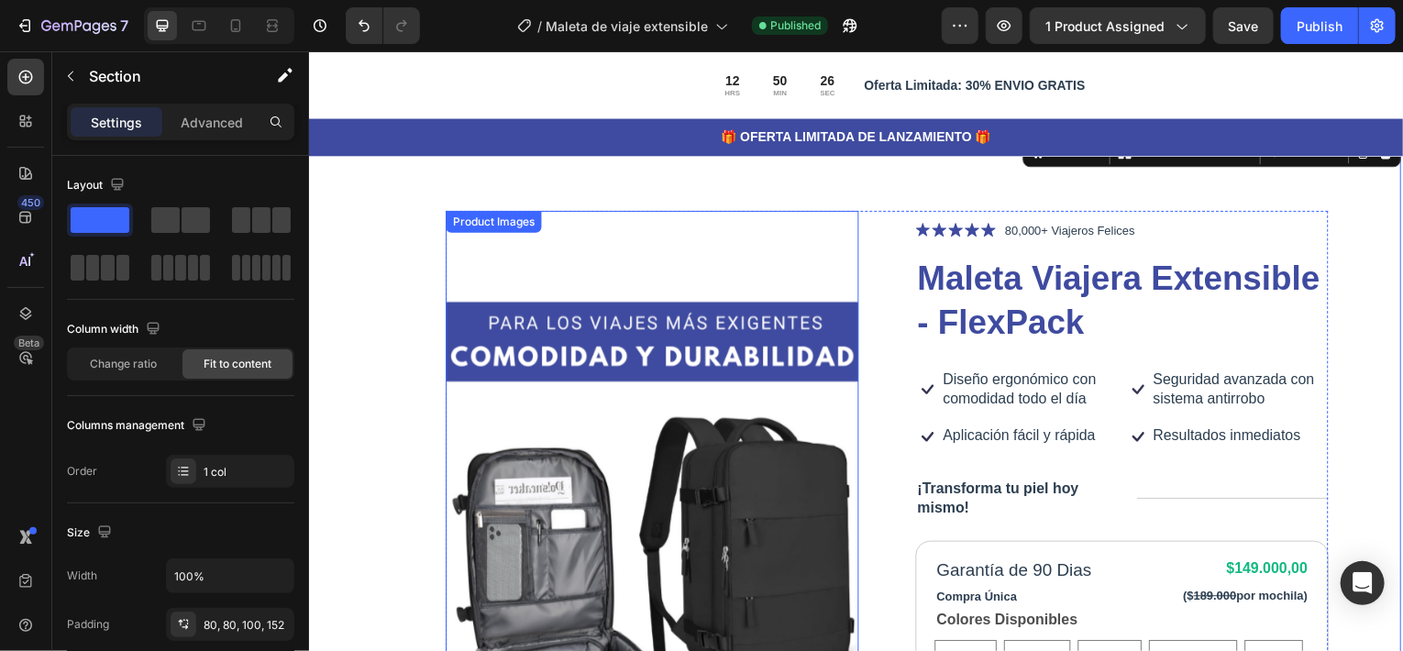
click at [499, 402] on img at bounding box center [653, 563] width 415 height 623
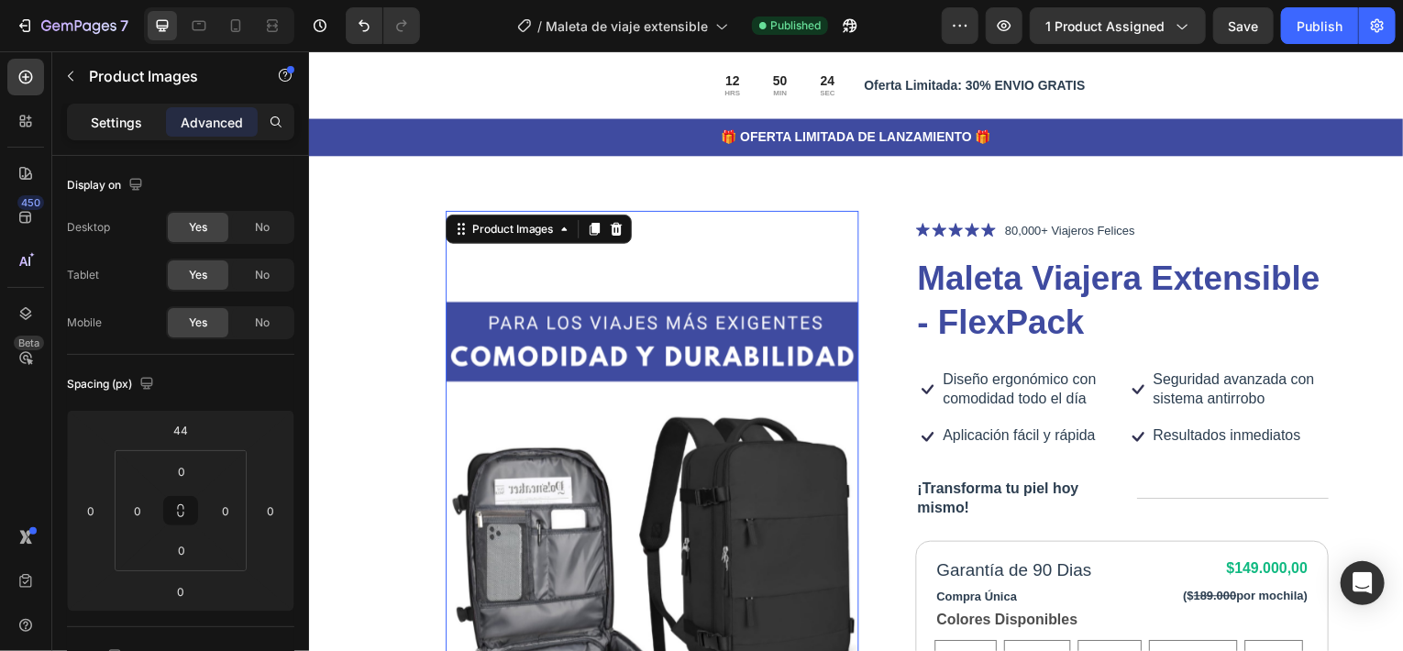
click at [110, 116] on p "Settings" at bounding box center [116, 122] width 51 height 19
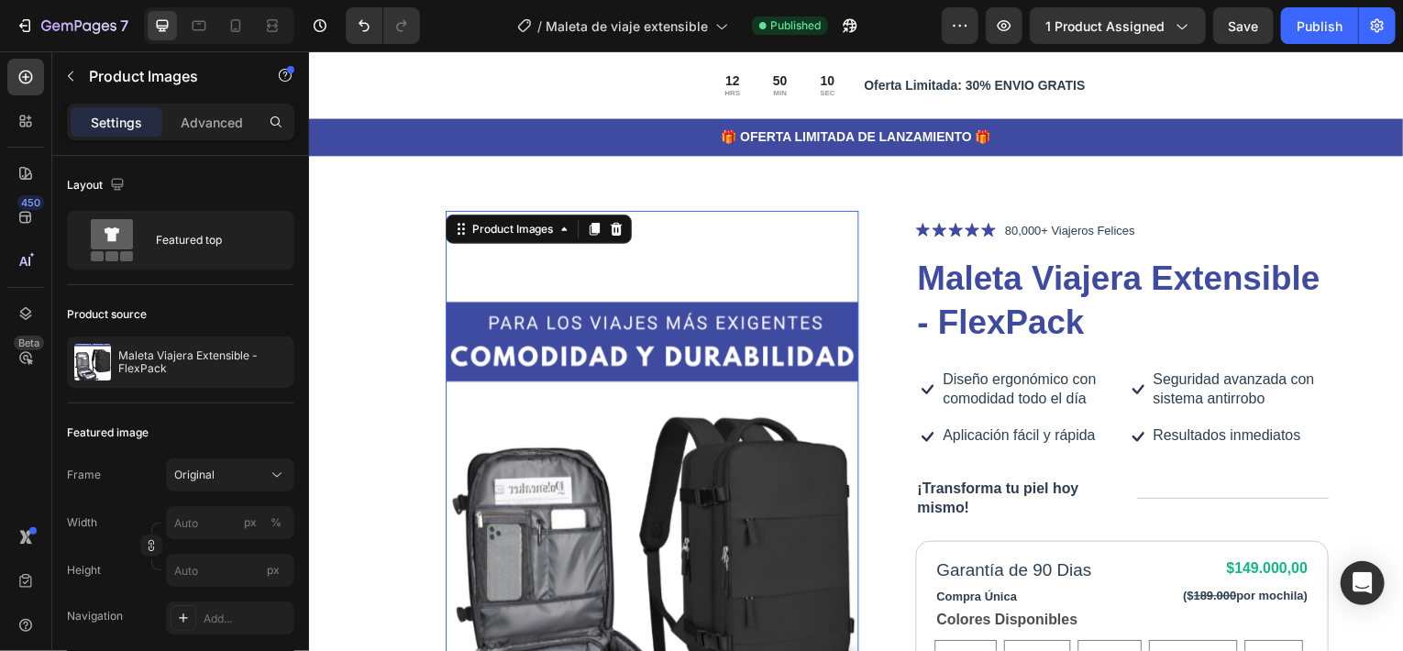
click at [461, 321] on img at bounding box center [653, 563] width 415 height 623
click at [195, 109] on div "Advanced" at bounding box center [212, 121] width 92 height 29
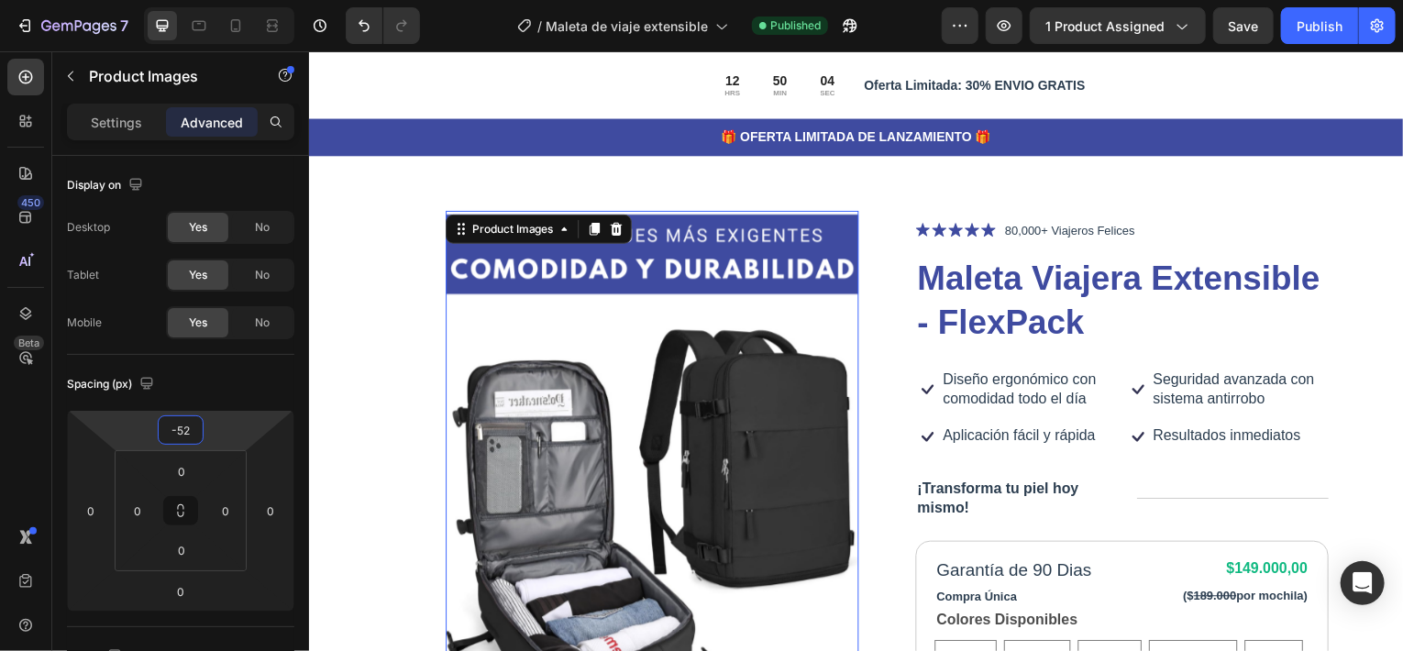
type input "-54"
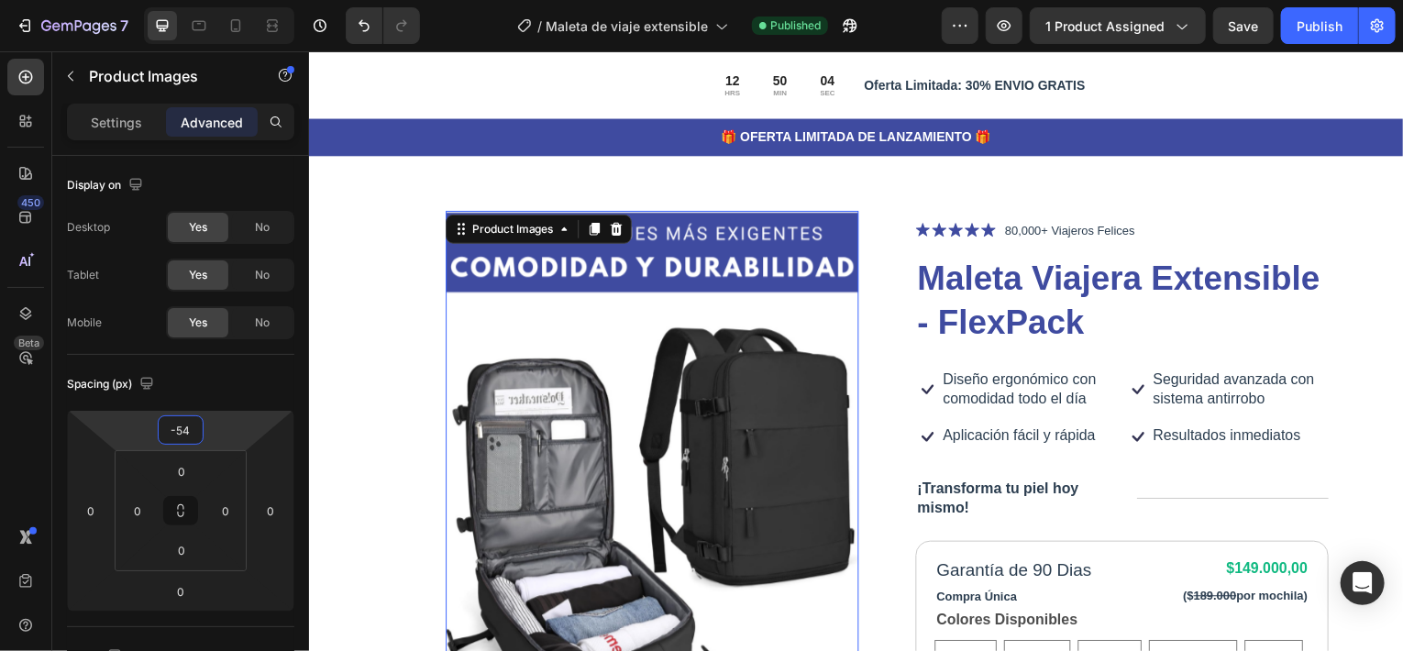
drag, startPoint x: 231, startPoint y: 440, endPoint x: 237, endPoint y: 485, distance: 45.4
click at [237, 0] on html "7 Version history / Maleta de viaje extensible Published Preview 1 product assi…" at bounding box center [701, 0] width 1403 height 0
click at [1307, 26] on div "Publish" at bounding box center [1319, 26] width 46 height 19
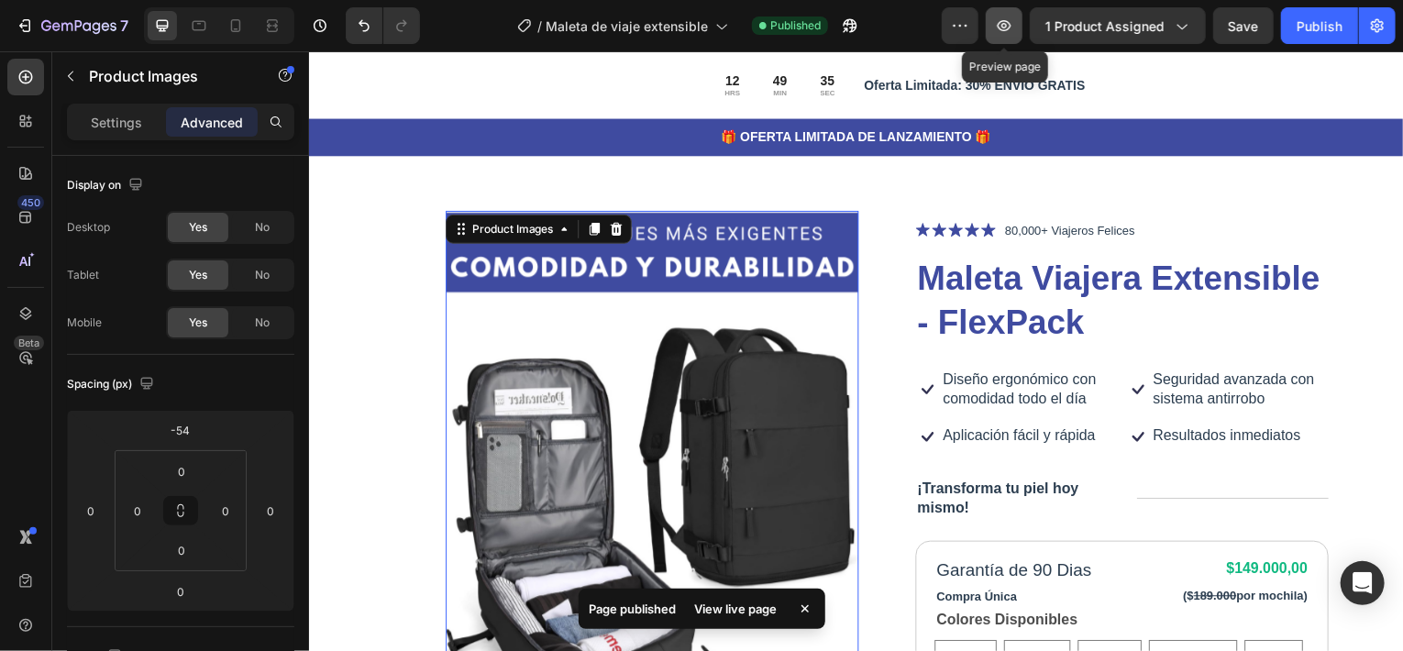
click at [1009, 28] on icon "button" at bounding box center [1005, 25] width 14 height 11
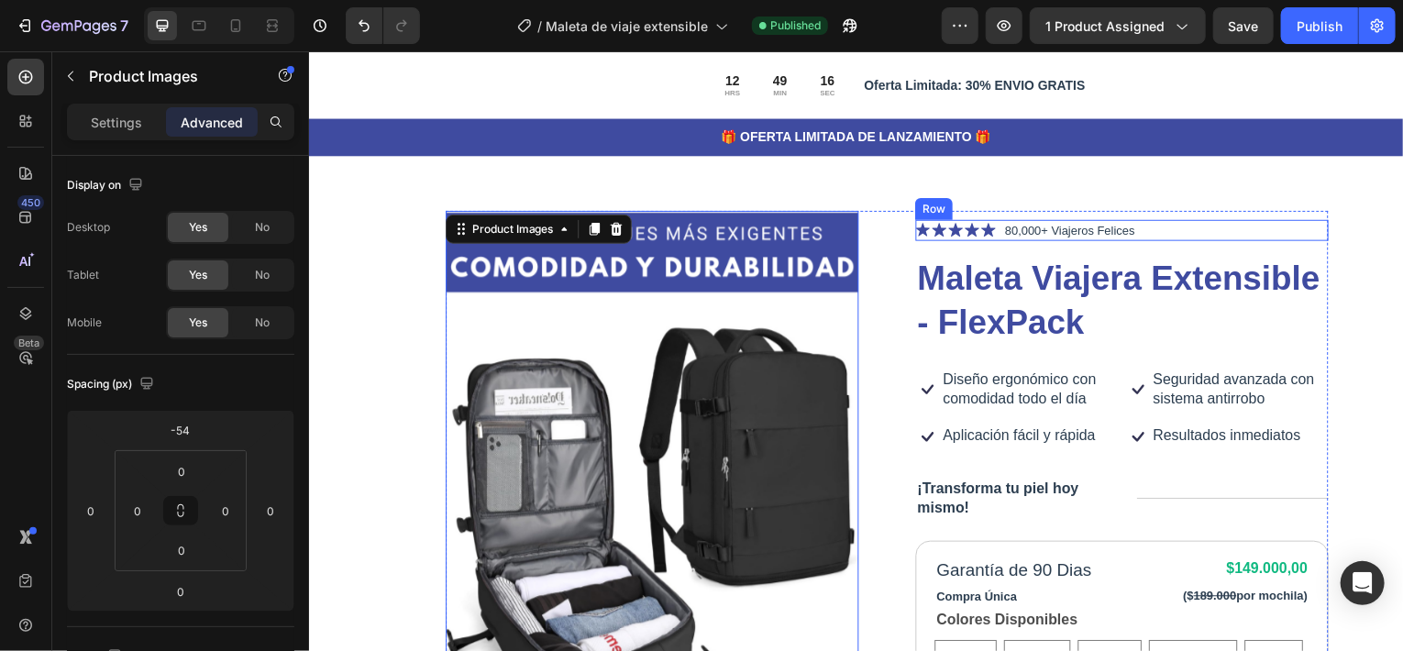
click at [1174, 226] on div "Icon Icon Icon Icon Icon Icon List 80,000+ Viajeros Felices Text Block Row" at bounding box center [1125, 232] width 415 height 22
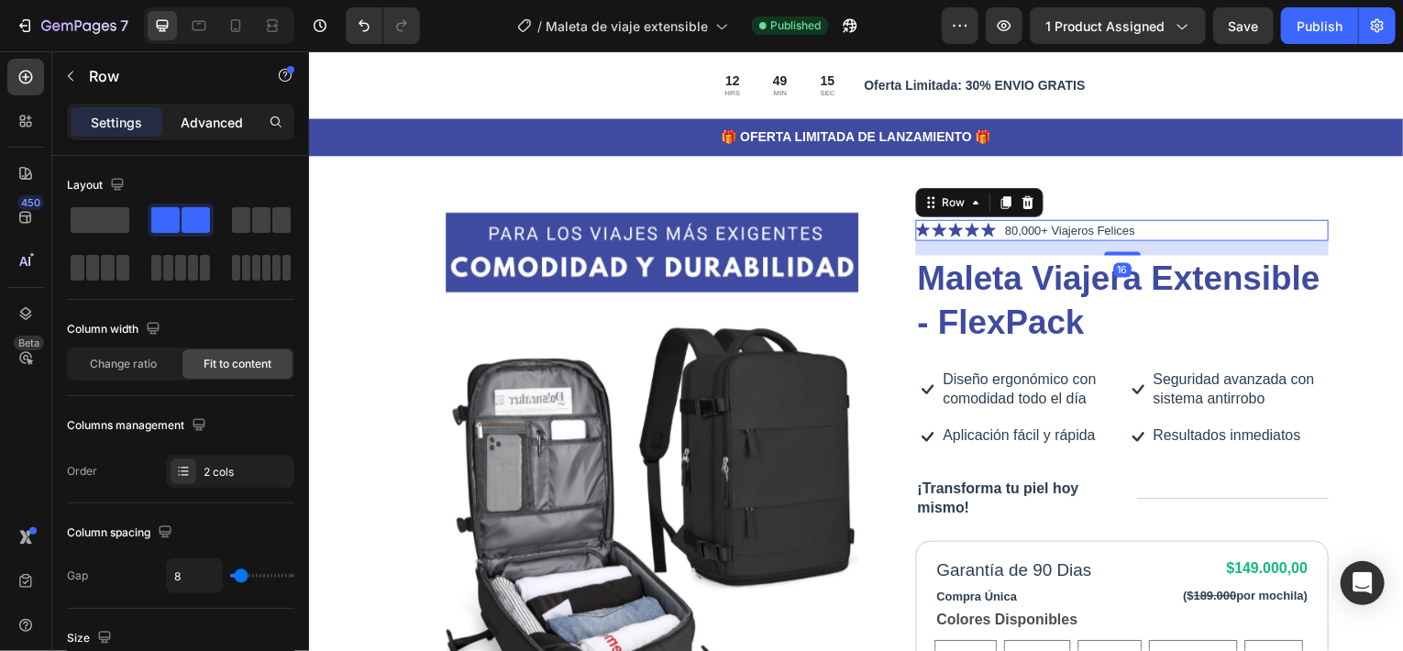
click at [224, 118] on p "Advanced" at bounding box center [212, 122] width 62 height 19
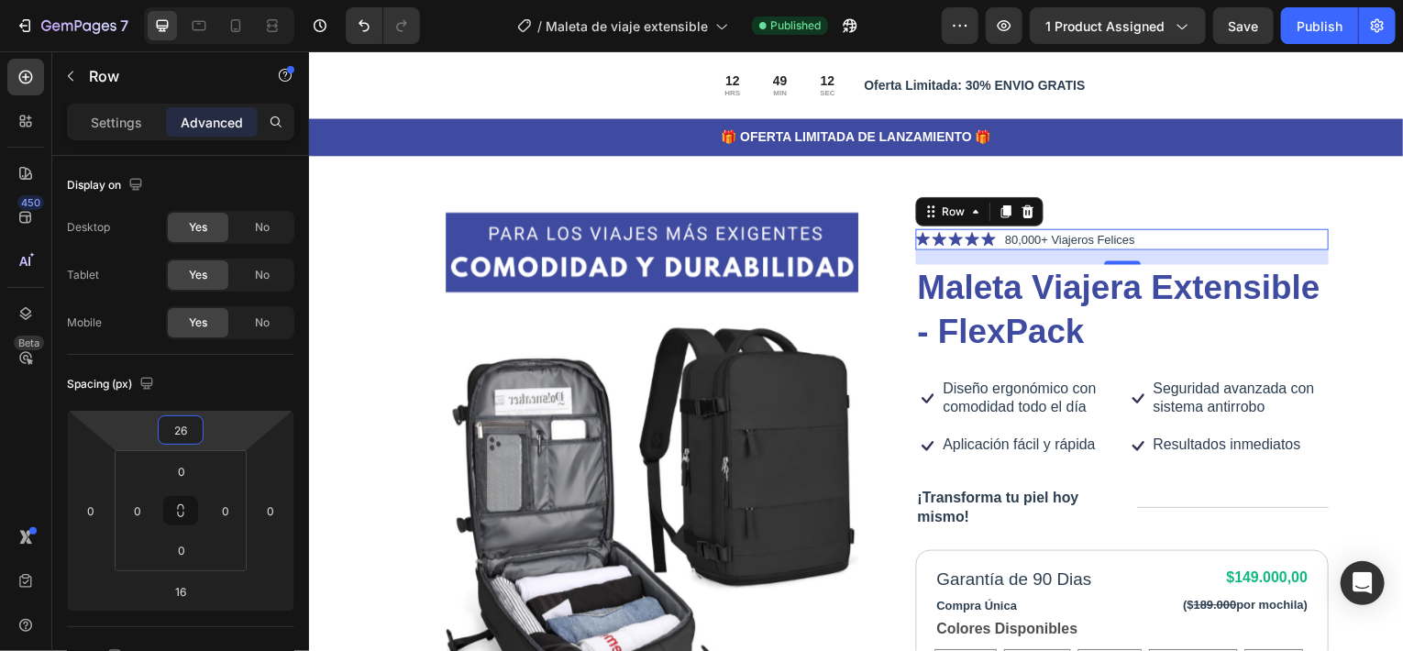
type input "30"
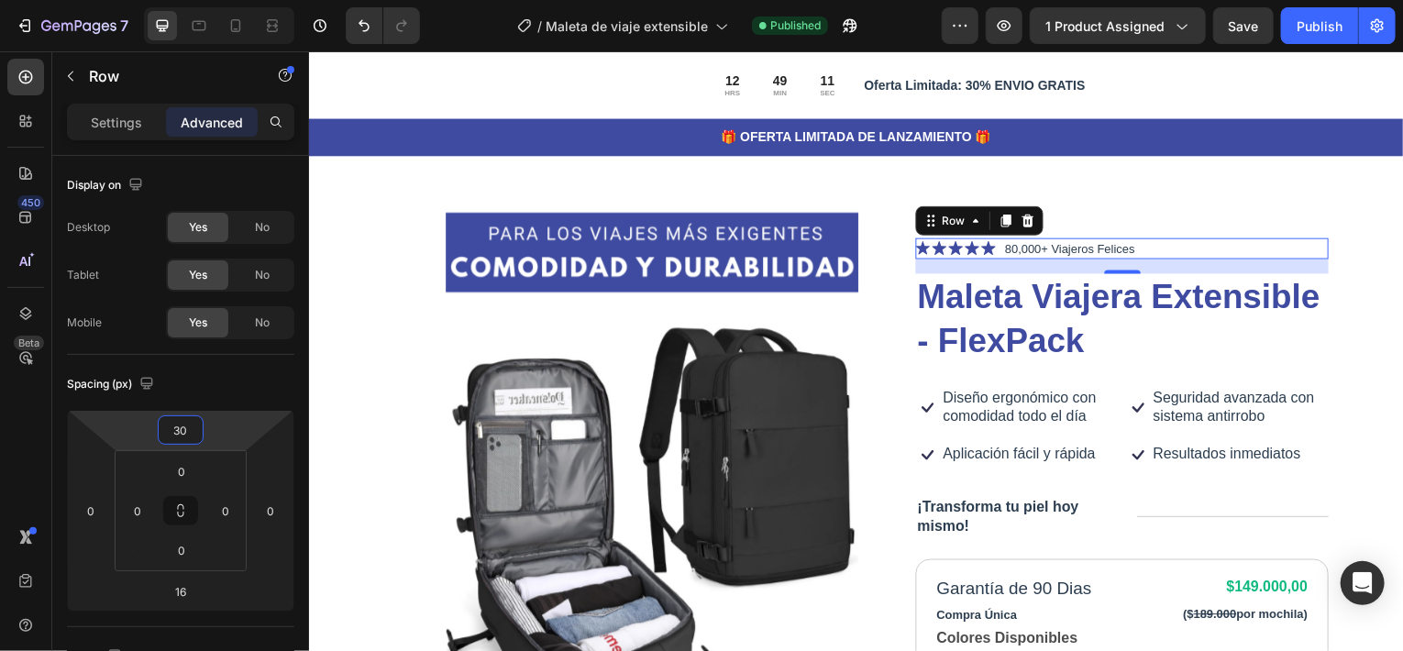
click at [227, 0] on html "7 Version history / Maleta de viaje extensible Published Preview 1 product assi…" at bounding box center [701, 0] width 1403 height 0
click at [1296, 28] on button "Publish" at bounding box center [1319, 25] width 77 height 37
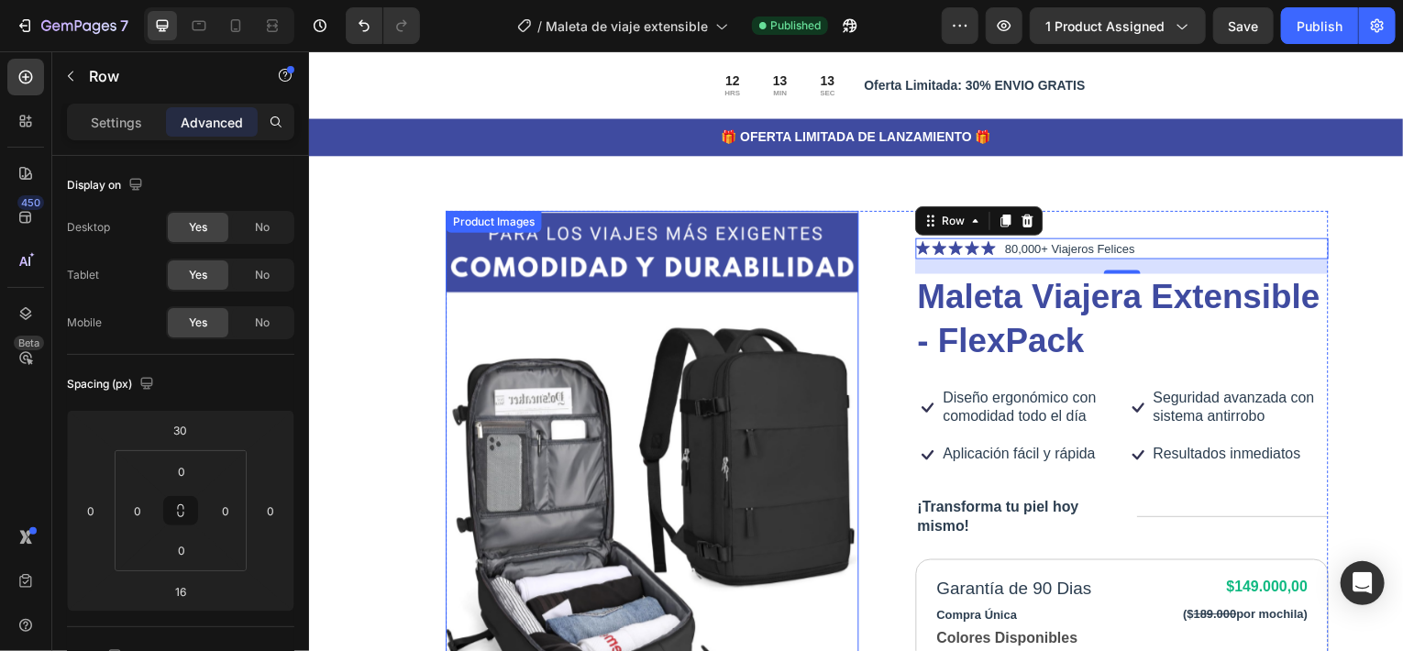
click at [461, 241] on div "Product Images" at bounding box center [653, 567] width 415 height 810
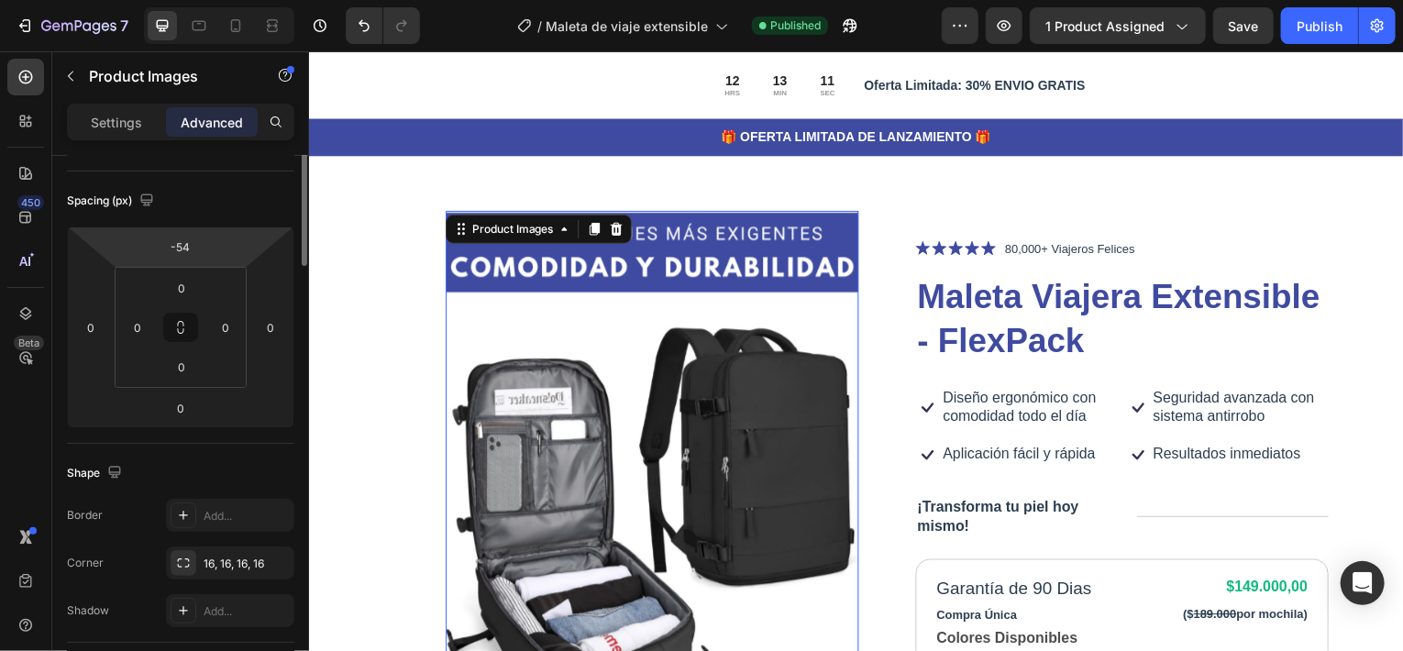
scroll to position [92, 0]
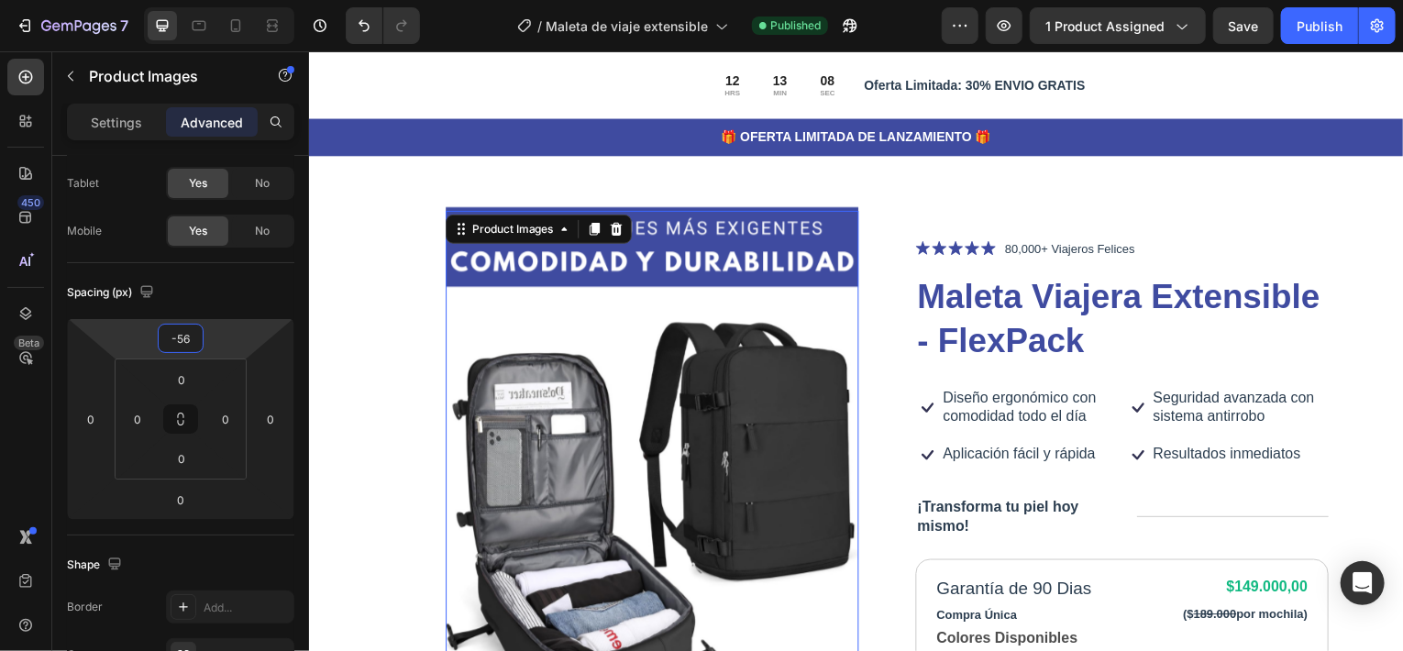
type input "-54"
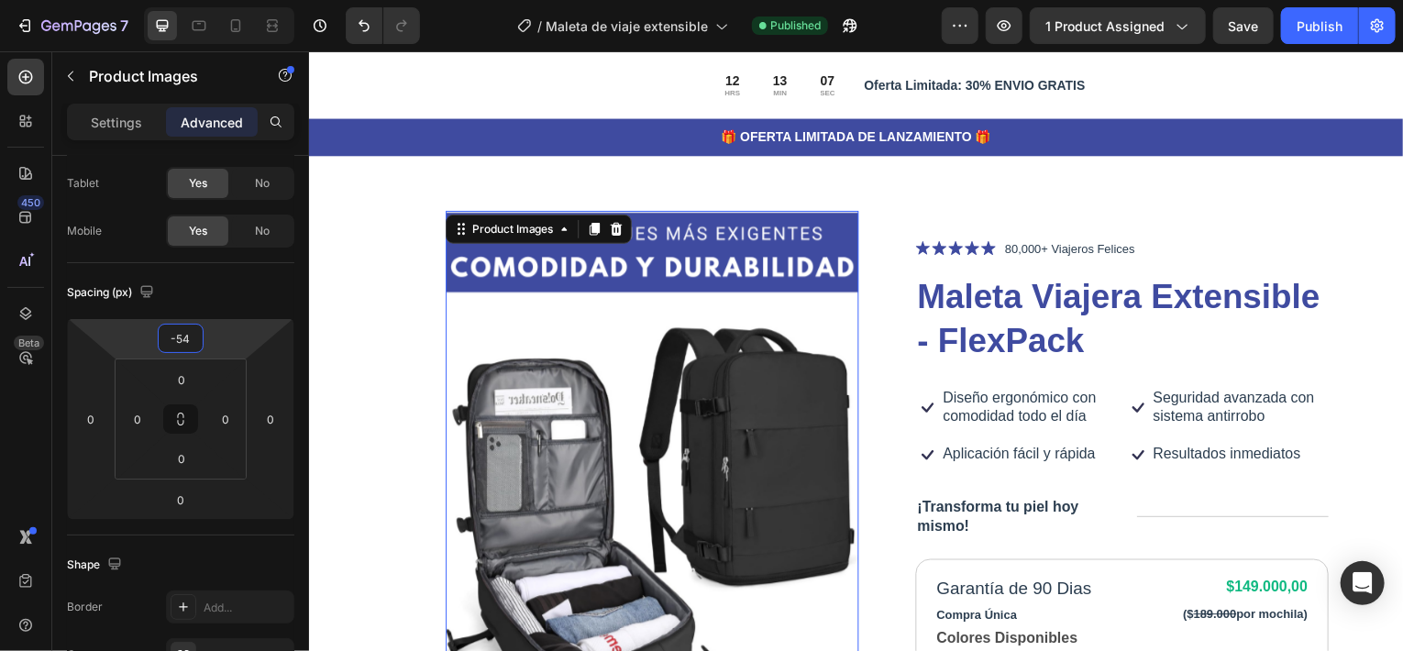
click at [222, 0] on html "7 Version history / Maleta de viaje extensible Published Preview 1 product assi…" at bounding box center [701, 0] width 1403 height 0
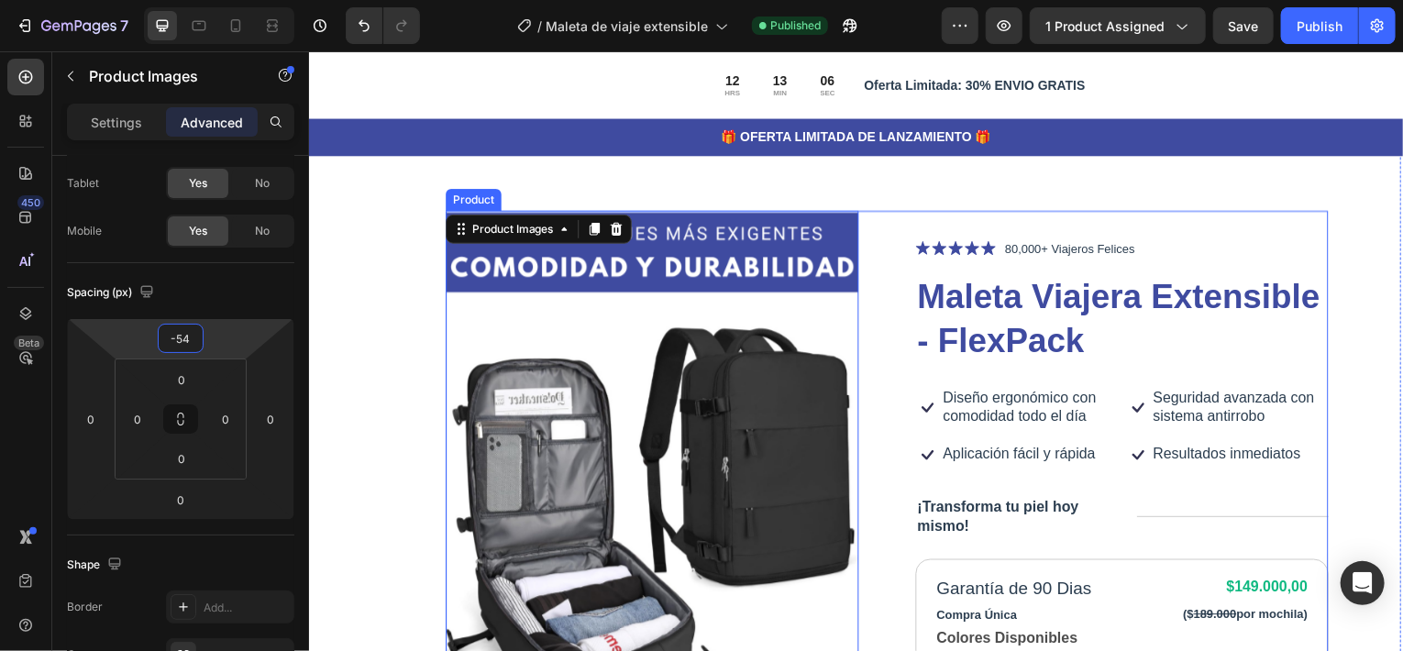
click at [1250, 264] on div "Icon Icon Icon Icon Icon Icon List 80,000+ Viajeros Felices Text Block Row Male…" at bounding box center [1125, 592] width 415 height 760
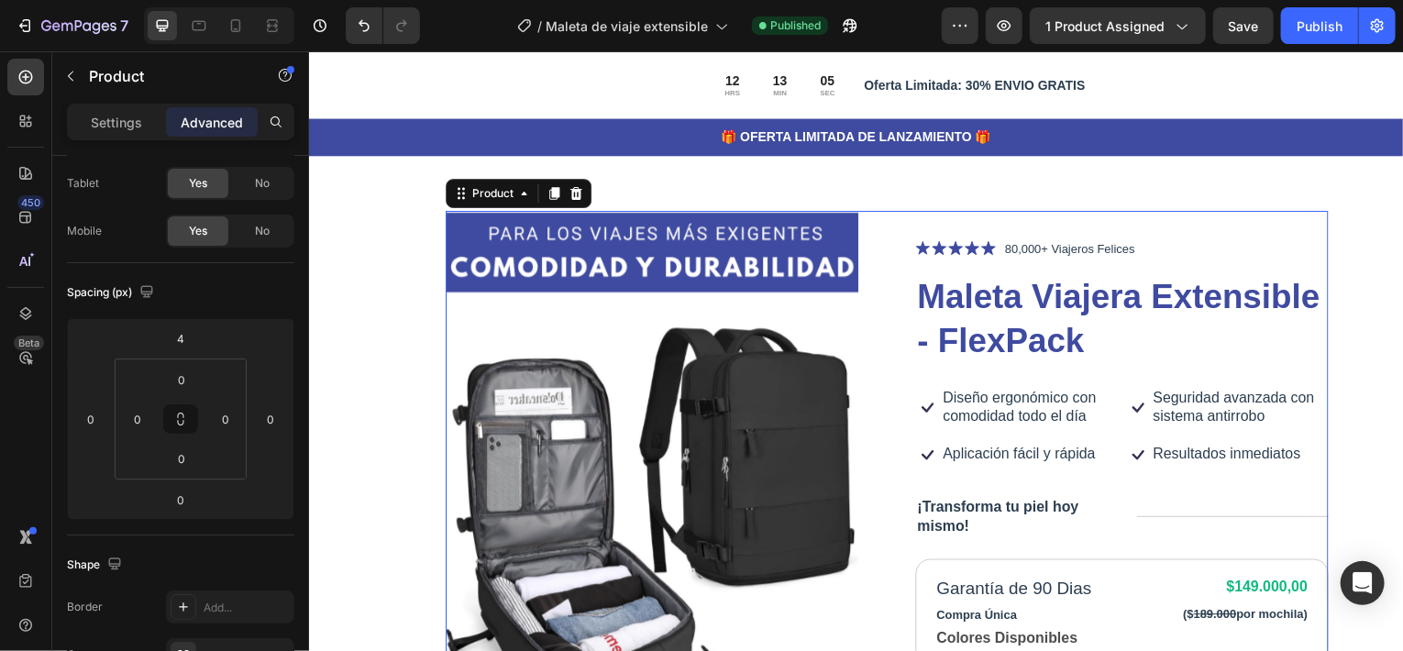
scroll to position [0, 0]
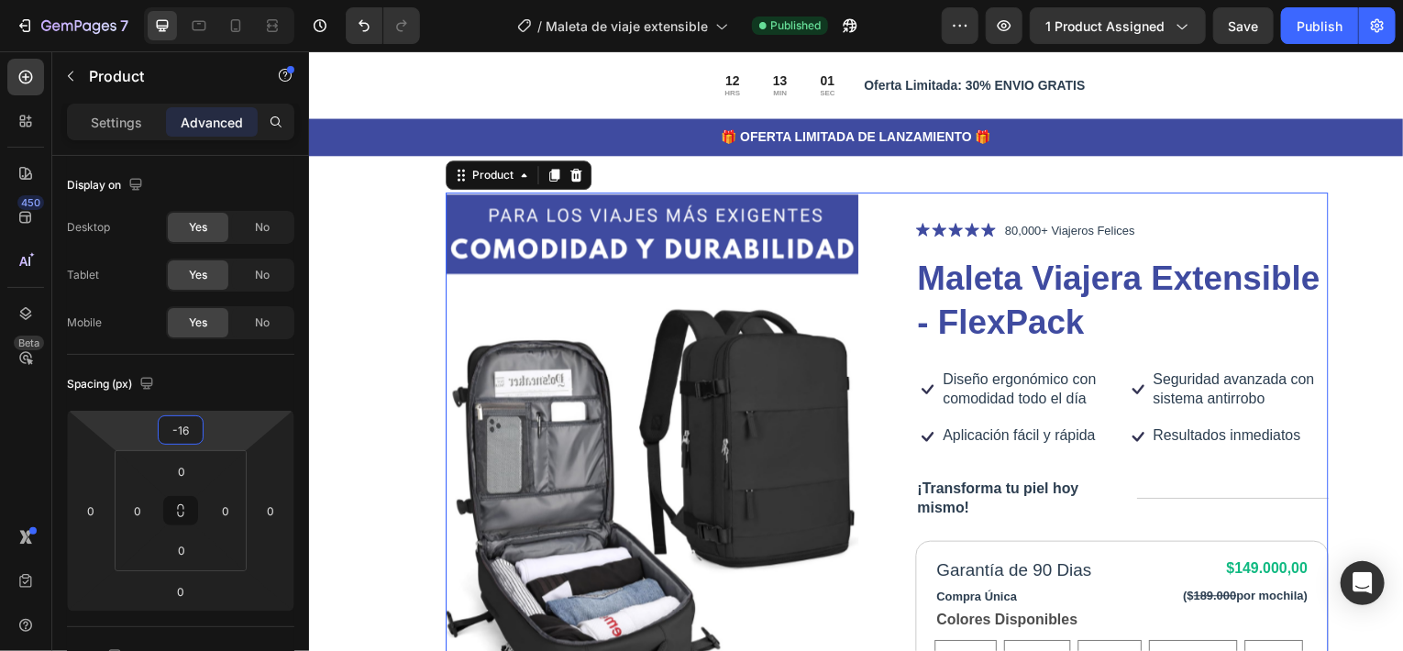
drag, startPoint x: 219, startPoint y: 442, endPoint x: 223, endPoint y: 451, distance: 9.9
click at [223, 0] on html "7 Version history / Maleta de viaje extensible Published Preview 1 product assi…" at bounding box center [701, 0] width 1403 height 0
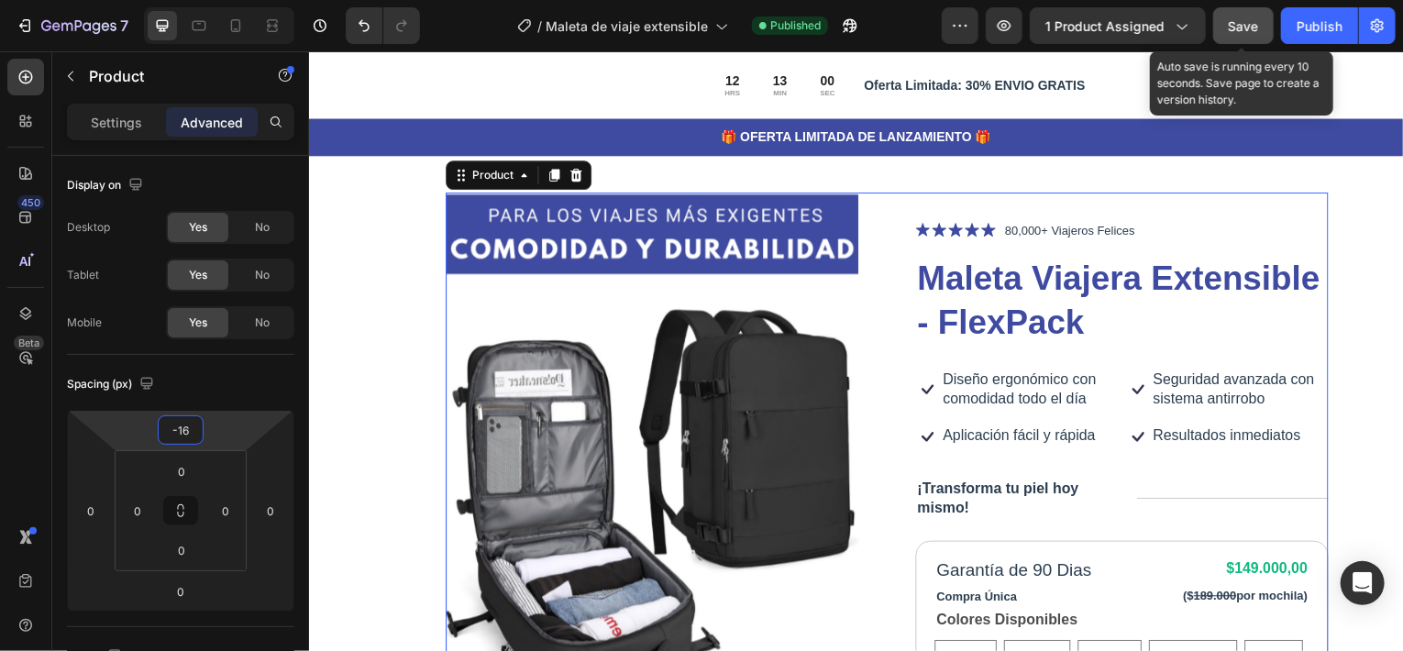
click at [1243, 35] on div "Save" at bounding box center [1244, 26] width 30 height 19
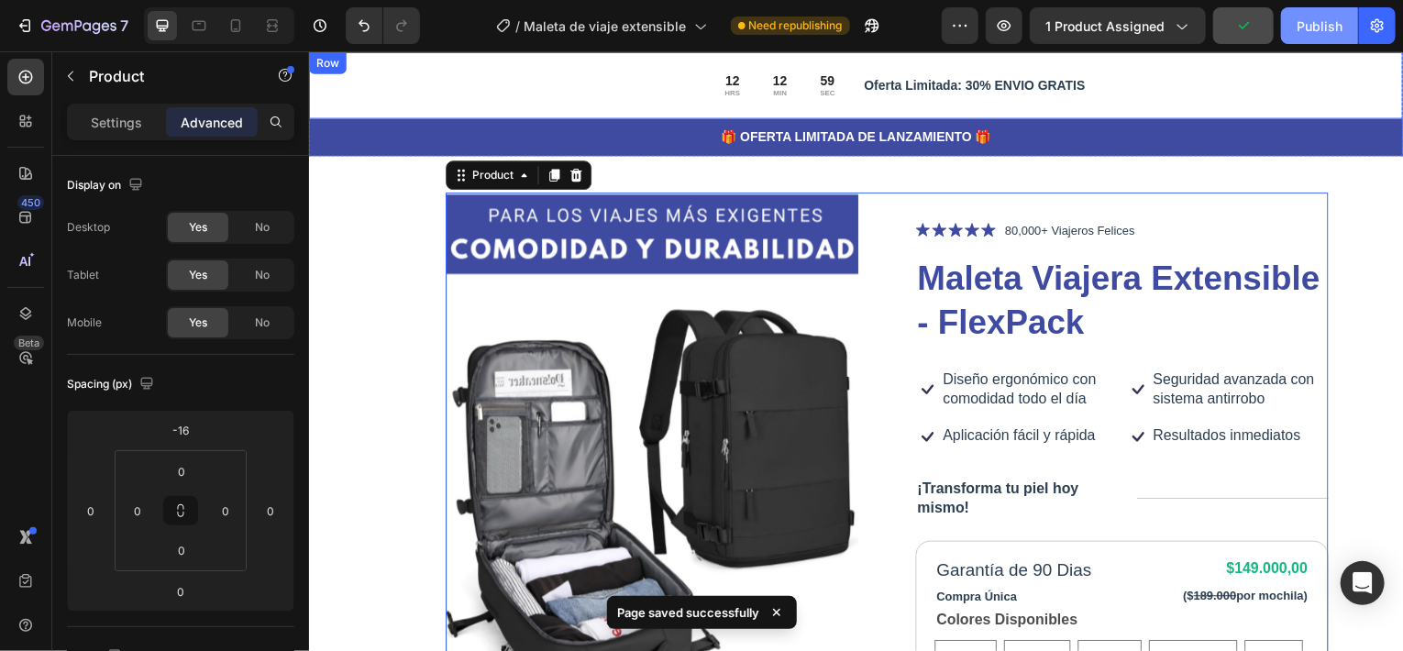
click at [1317, 28] on div "Publish" at bounding box center [1319, 26] width 46 height 19
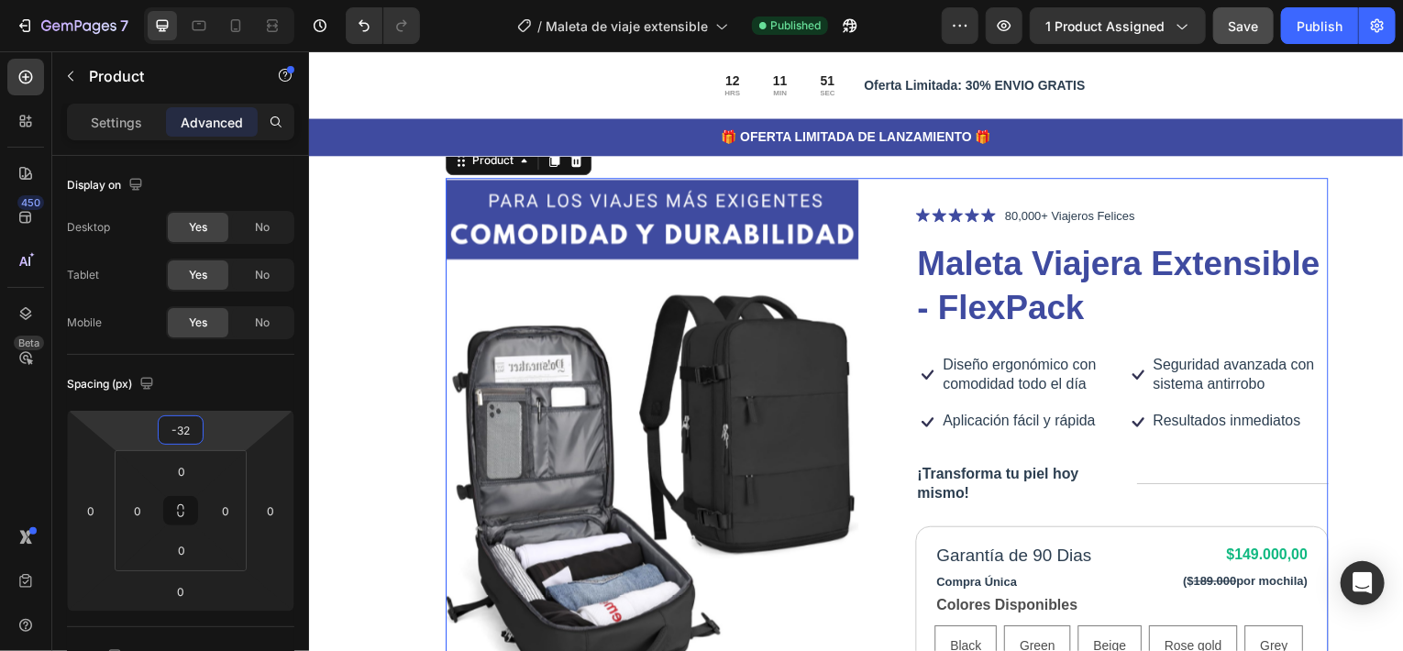
drag, startPoint x: 220, startPoint y: 436, endPoint x: 225, endPoint y: 445, distance: 9.4
click at [225, 0] on html "7 Version history / Maleta de viaje extensible Published Preview 1 product assi…" at bounding box center [701, 0] width 1403 height 0
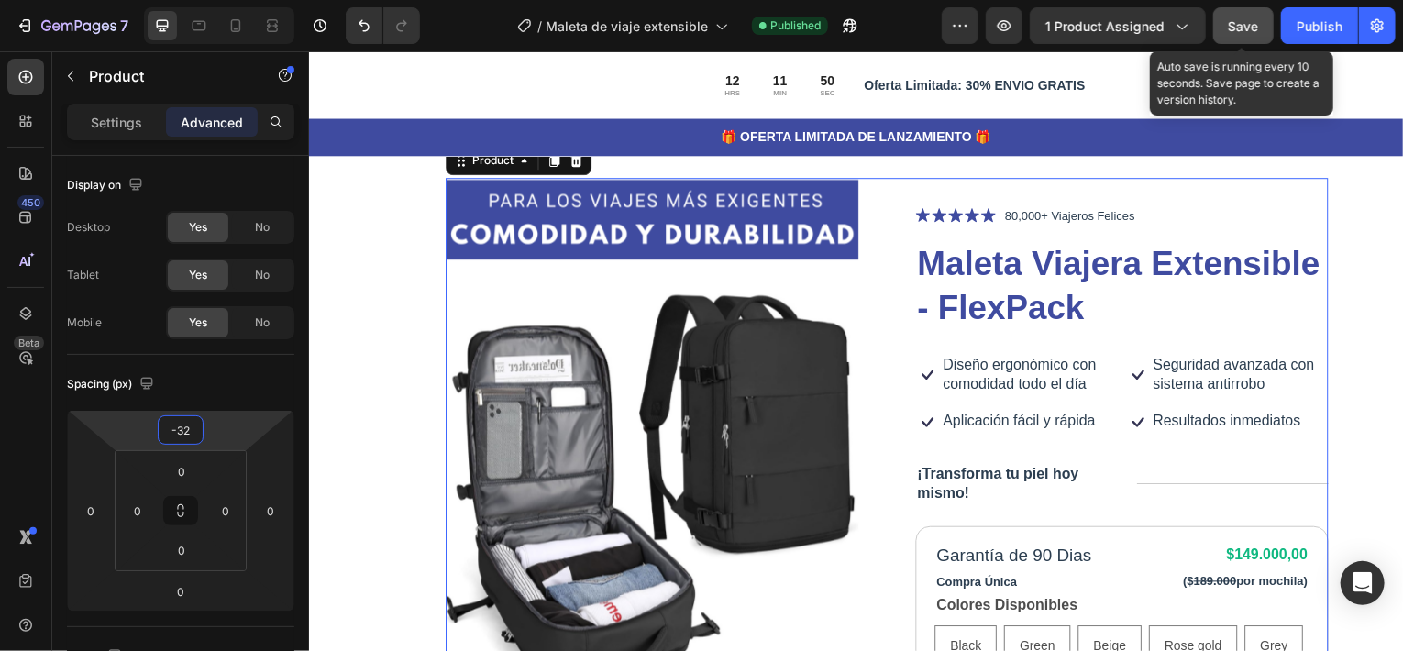
click at [1263, 29] on button "Save" at bounding box center [1243, 25] width 61 height 37
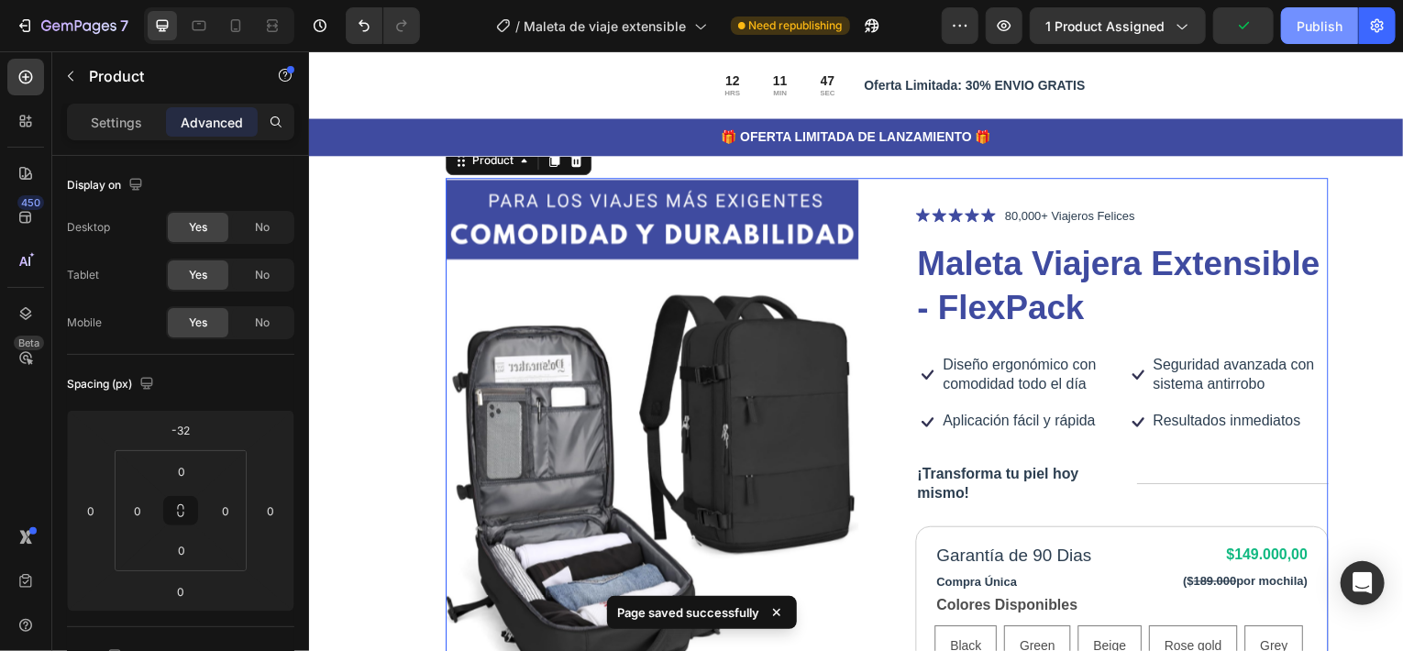
click at [1313, 26] on div "Publish" at bounding box center [1319, 26] width 46 height 19
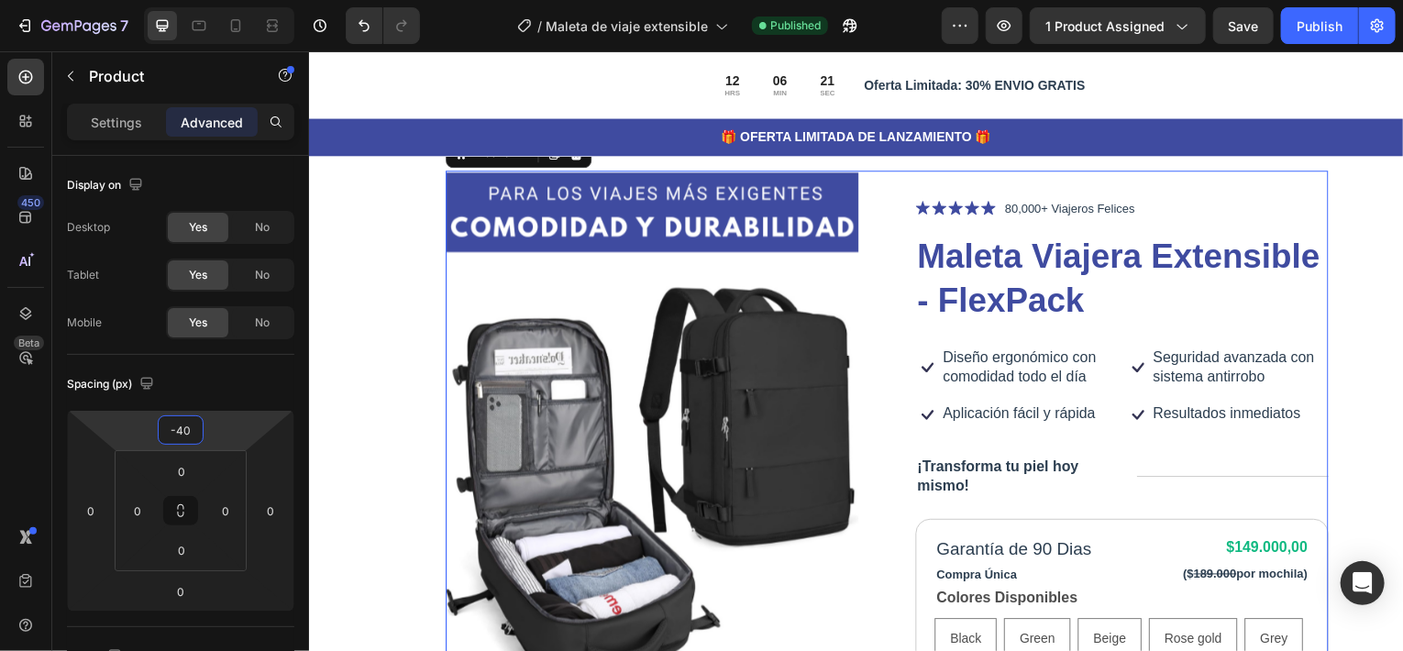
type input "-42"
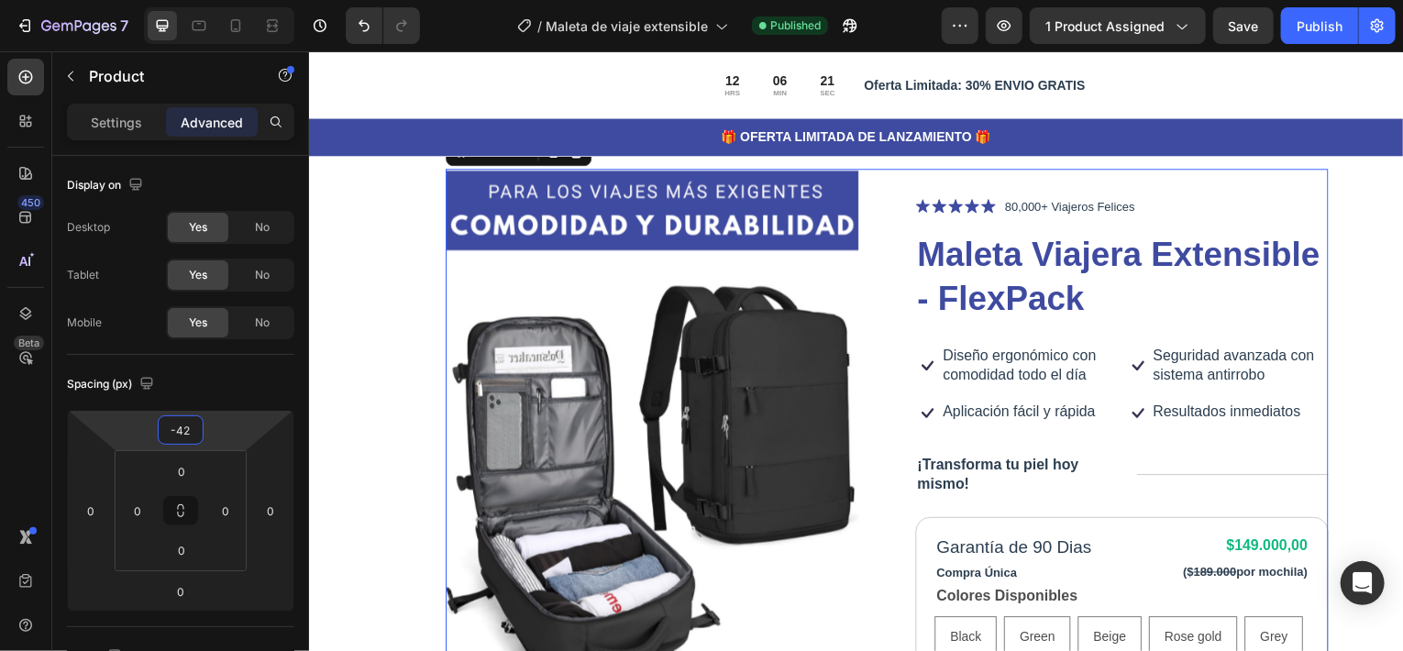
click at [231, 0] on html "7 Version history / Maleta de viaje extensible Published Preview 1 product assi…" at bounding box center [701, 0] width 1403 height 0
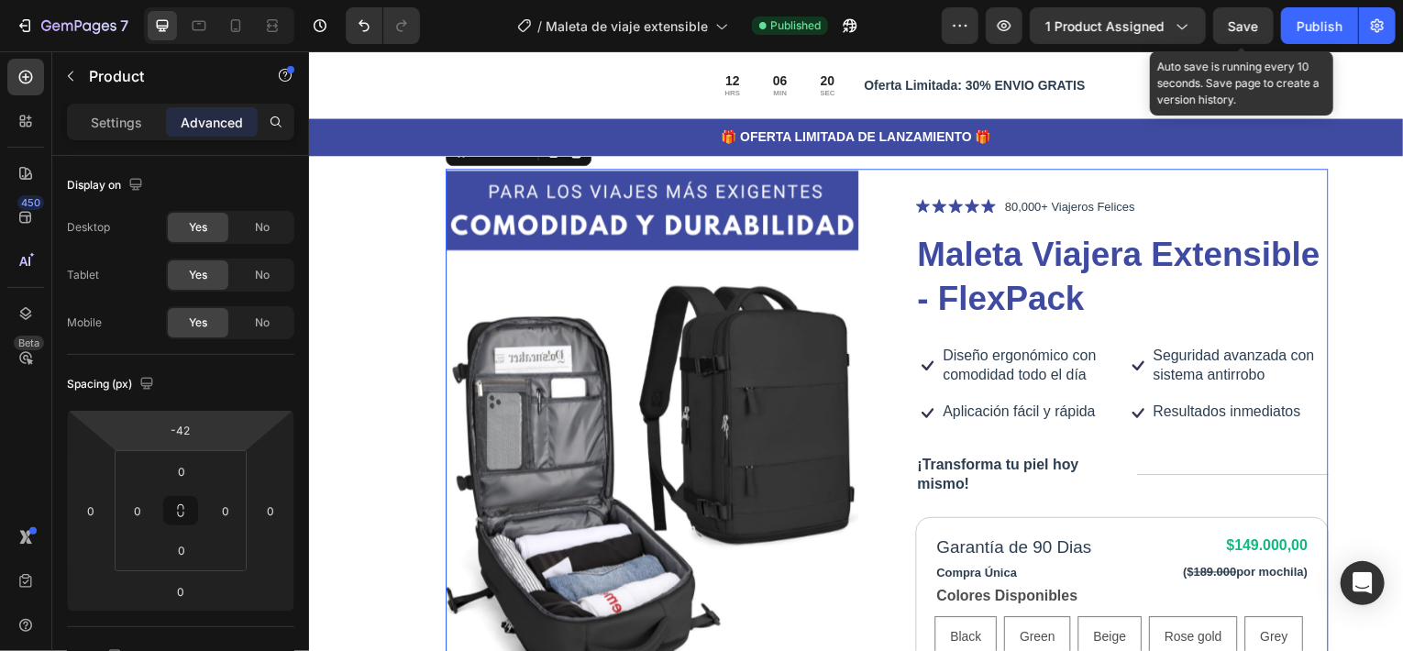
click at [1233, 33] on span "Save" at bounding box center [1244, 26] width 30 height 16
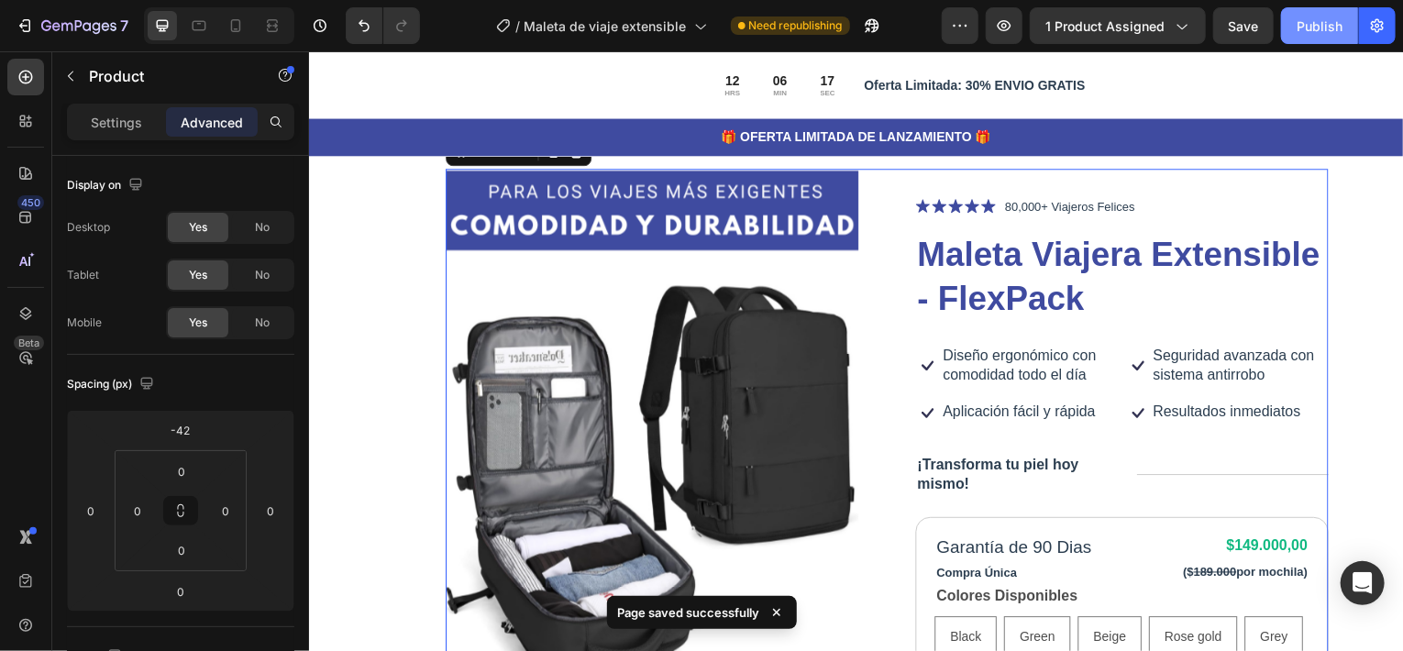
click at [1314, 32] on div "Publish" at bounding box center [1319, 26] width 46 height 19
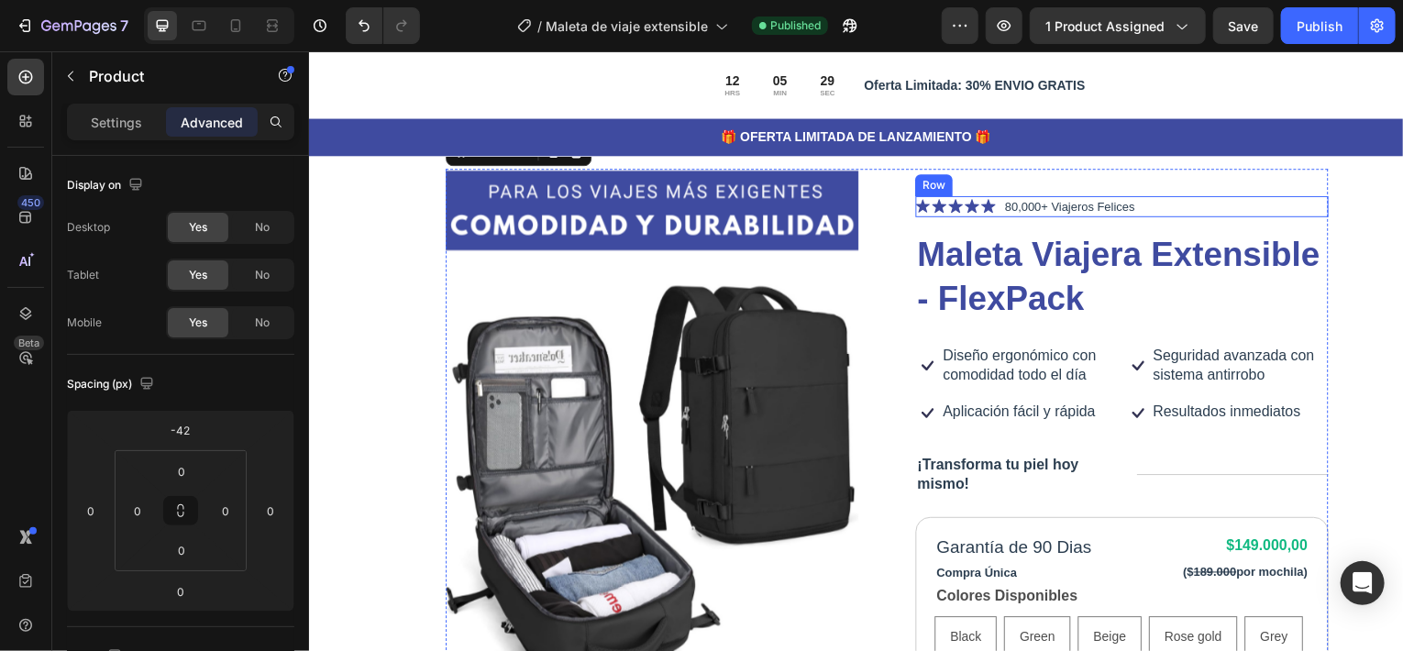
click at [1180, 205] on div "Icon Icon Icon Icon Icon Icon List 80,000+ Viajeros Felices Text Block Row" at bounding box center [1125, 208] width 415 height 22
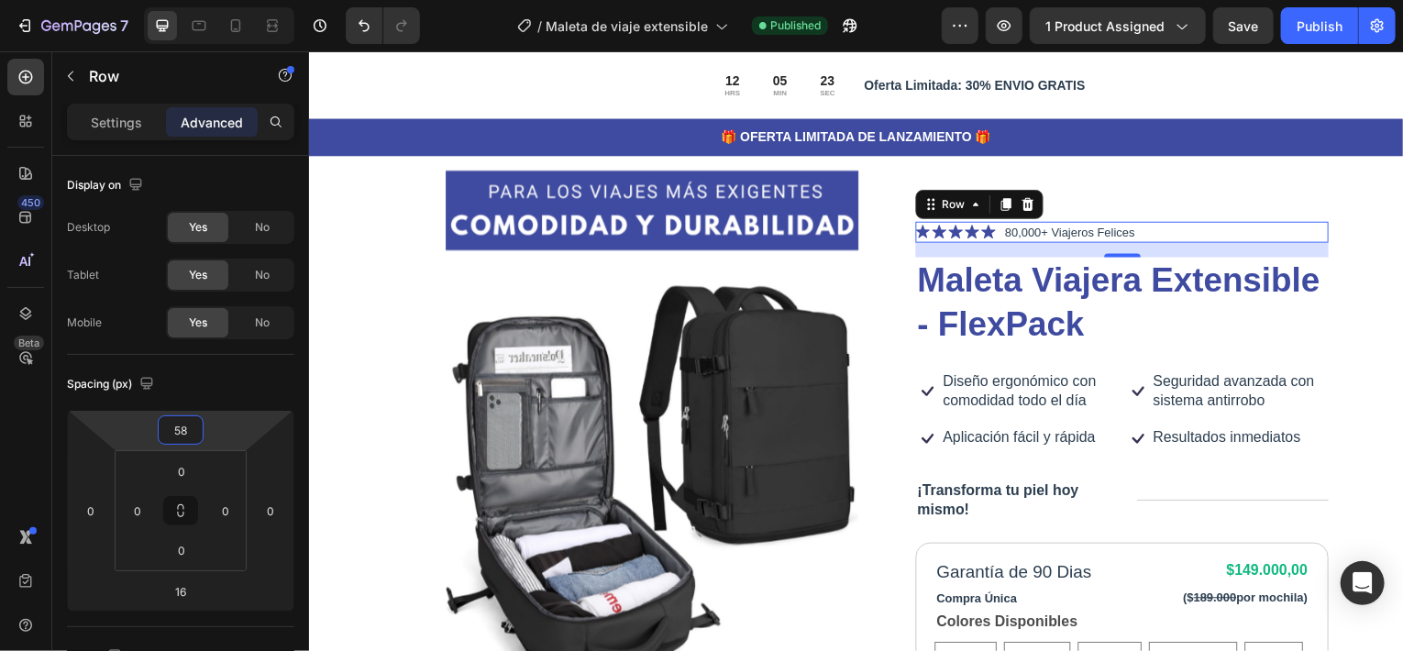
drag, startPoint x: 219, startPoint y: 437, endPoint x: 235, endPoint y: 425, distance: 20.2
click at [235, 0] on html "7 Version history / Maleta de viaje extensible Published Preview 1 product assi…" at bounding box center [701, 0] width 1403 height 0
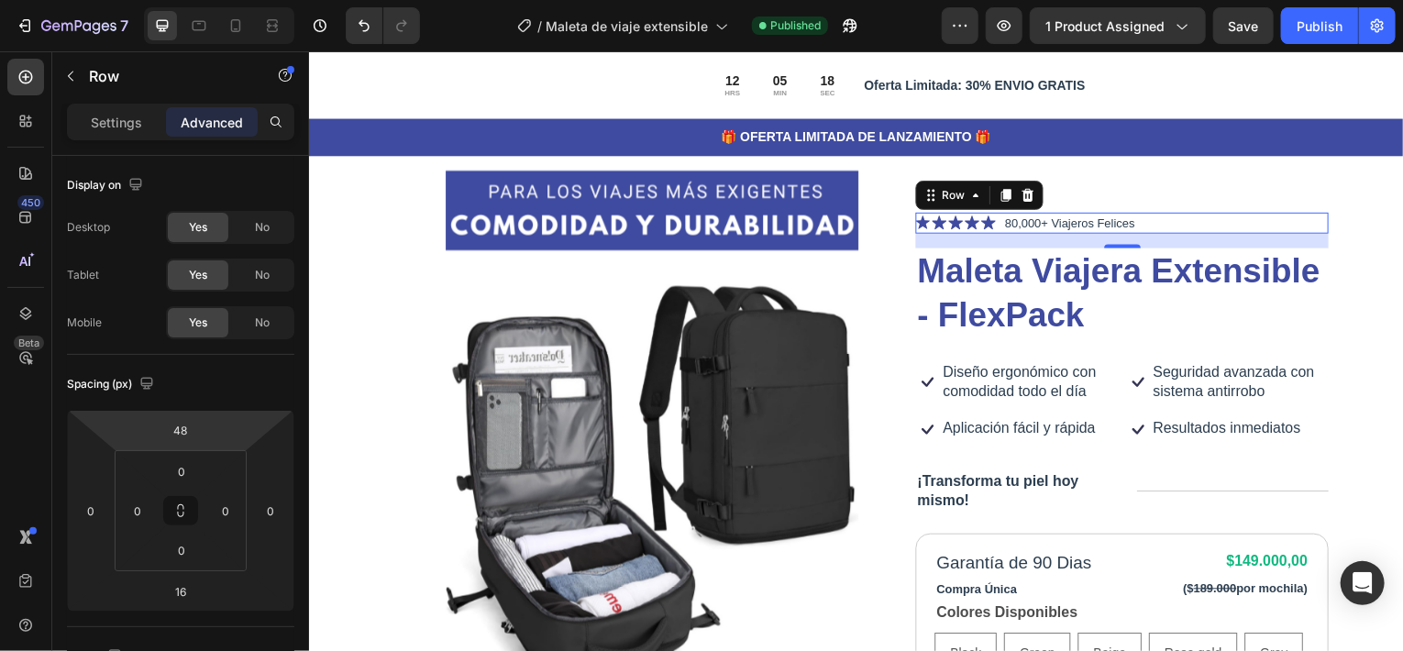
click at [236, 0] on html "7 Version history / Maleta de viaje extensible Published Preview 1 product assi…" at bounding box center [701, 0] width 1403 height 0
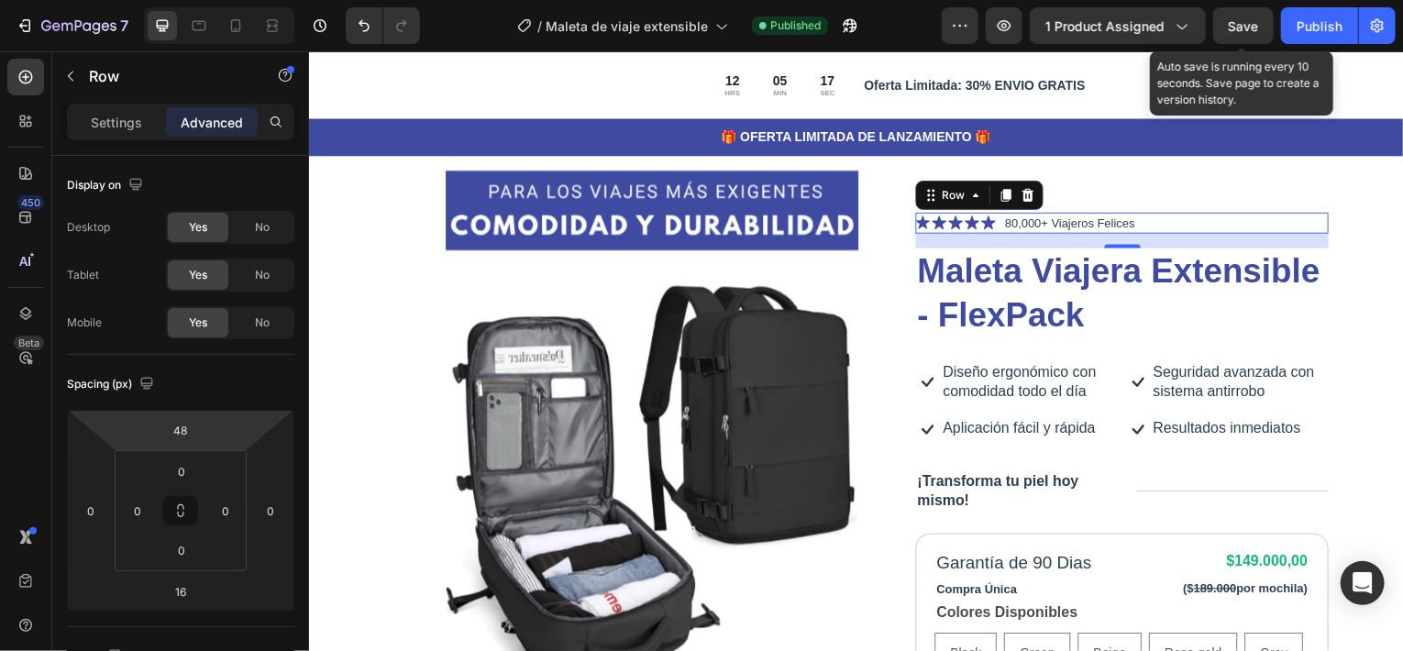
click at [1242, 23] on span "Save" at bounding box center [1244, 26] width 30 height 16
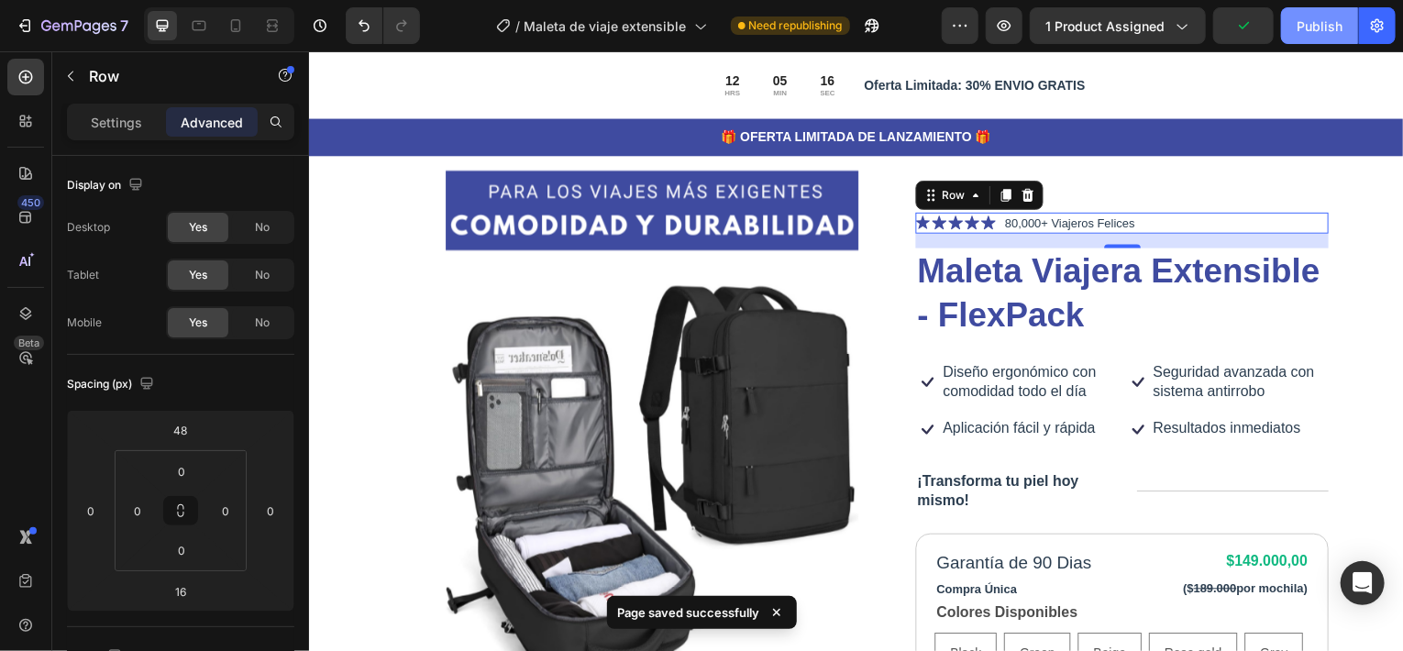
click at [1317, 28] on div "Publish" at bounding box center [1319, 26] width 46 height 19
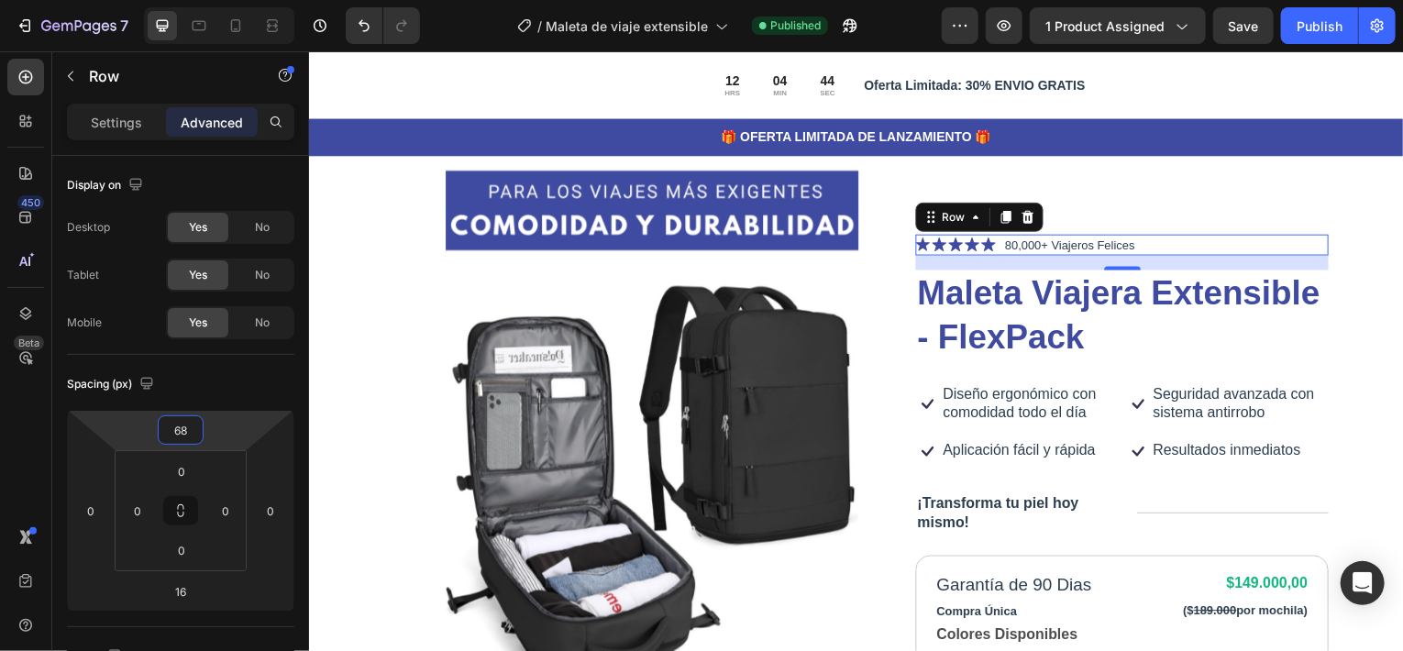
type input "66"
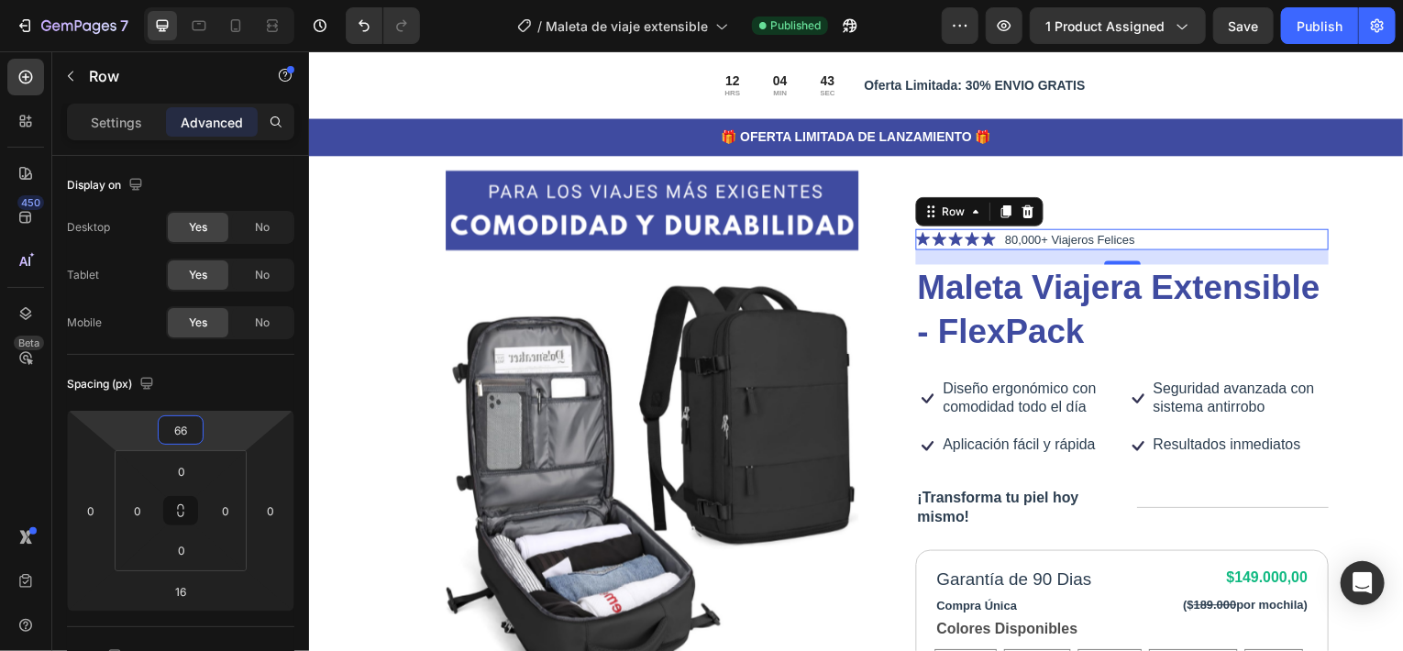
drag, startPoint x: 216, startPoint y: 432, endPoint x: 226, endPoint y: 424, distance: 12.3
click at [226, 0] on html "7 Version history / Maleta de viaje extensible Published Preview 1 product assi…" at bounding box center [701, 0] width 1403 height 0
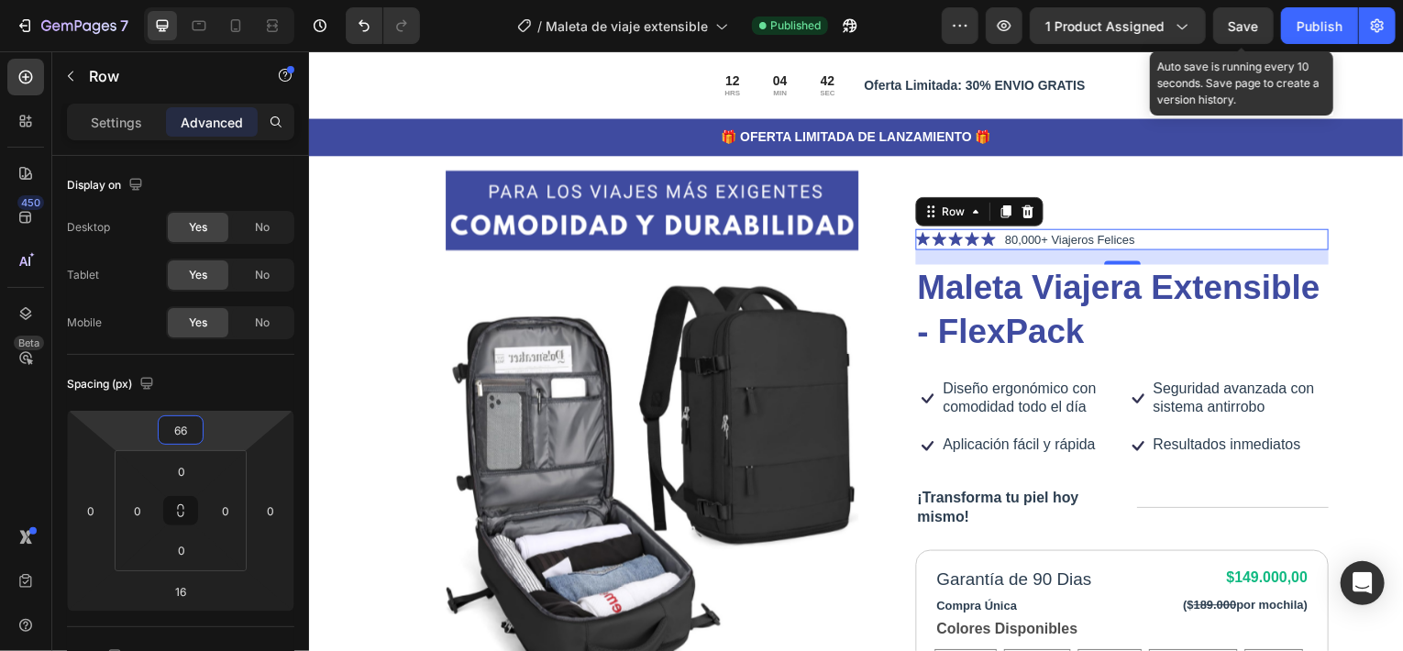
click at [1250, 19] on span "Save" at bounding box center [1244, 26] width 30 height 16
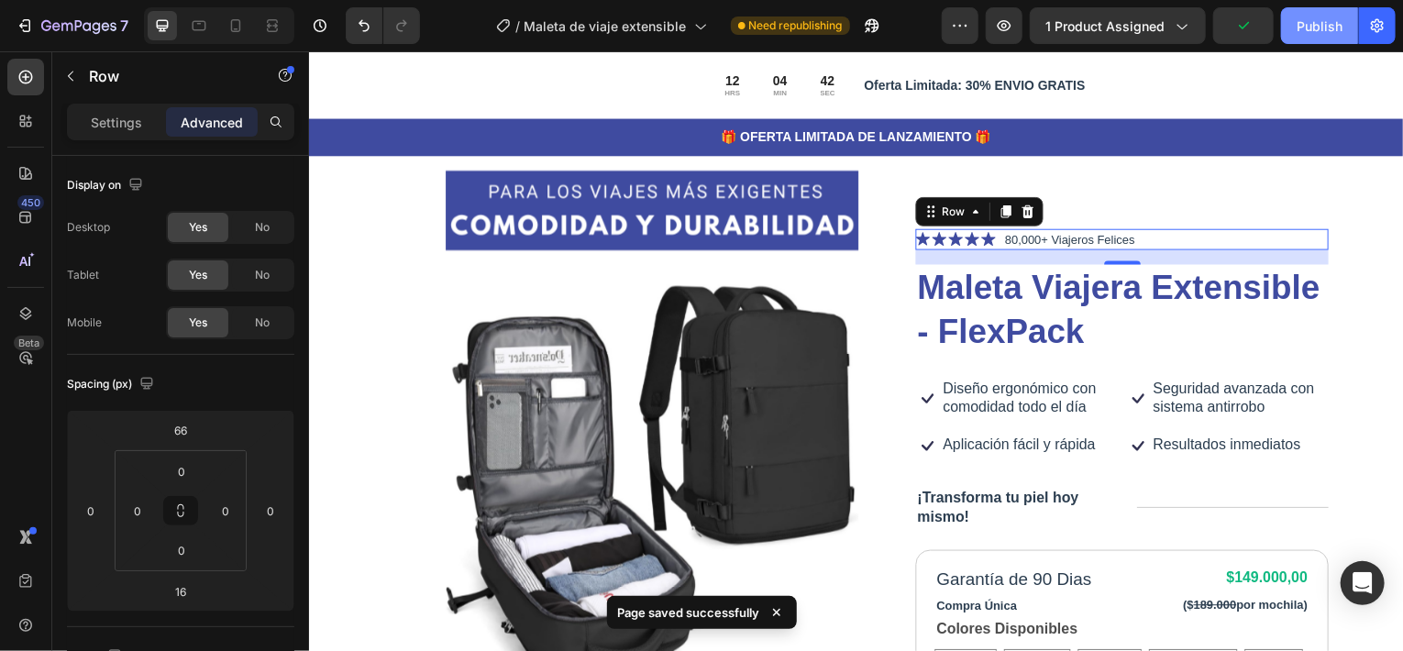
click at [1318, 29] on div "Publish" at bounding box center [1319, 26] width 46 height 19
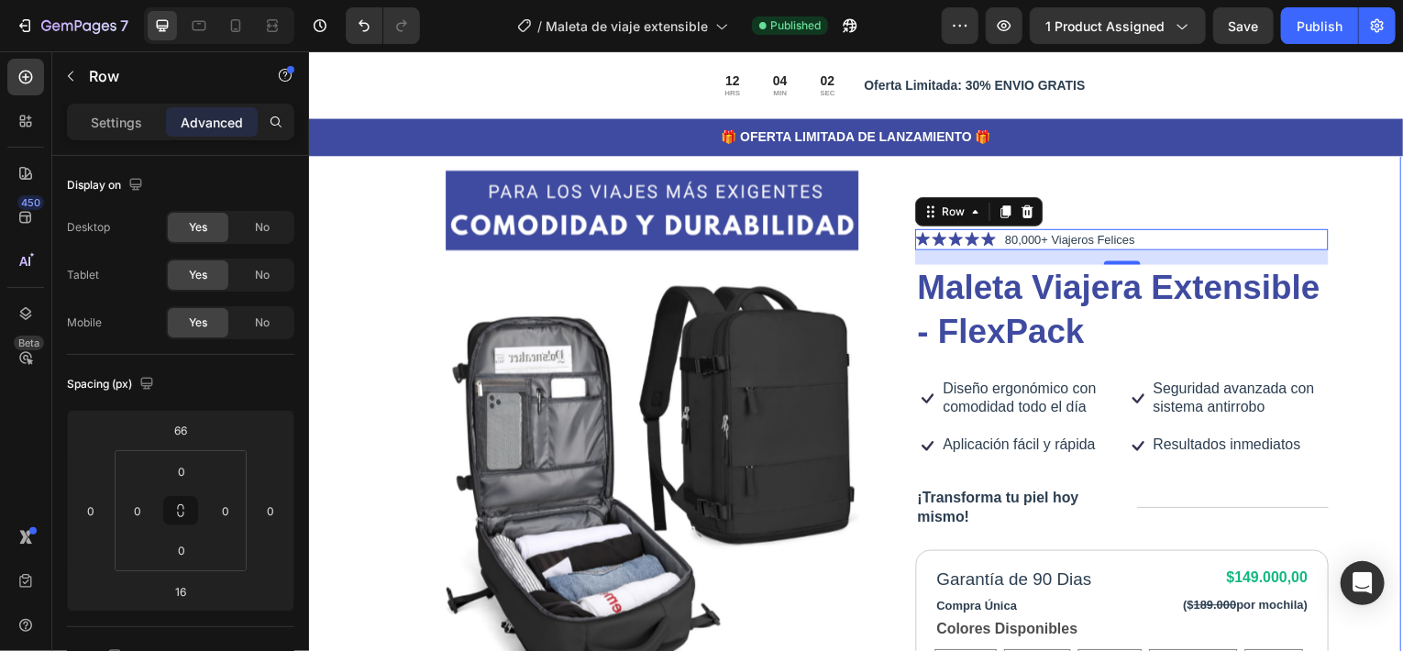
click at [349, 236] on div "Product Images Icon Icon Icon Icon Icon Icon List 80,000+ Viajeros Felices Text…" at bounding box center [856, 578] width 1100 height 887
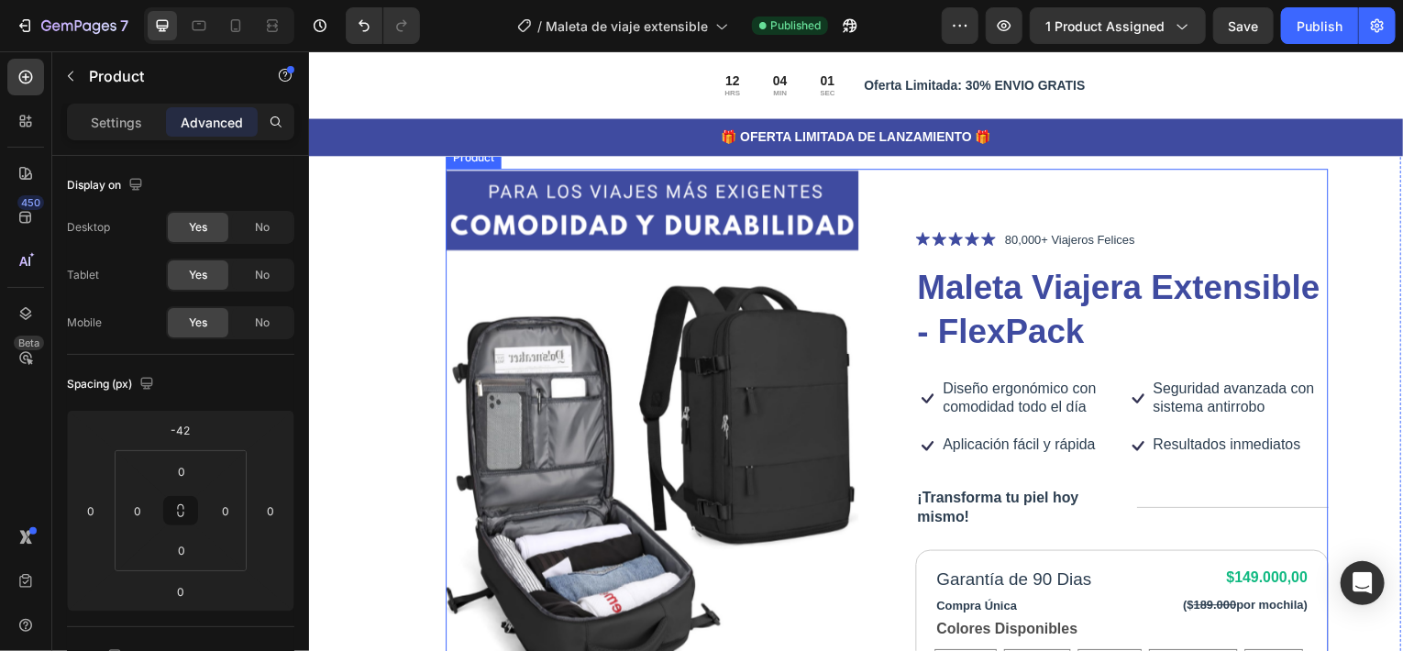
click at [1239, 190] on div "Icon Icon Icon Icon Icon Icon List 80,000+ Viajeros Felices Text Block Row Male…" at bounding box center [1125, 550] width 415 height 760
click at [110, 113] on p "Settings" at bounding box center [116, 122] width 51 height 19
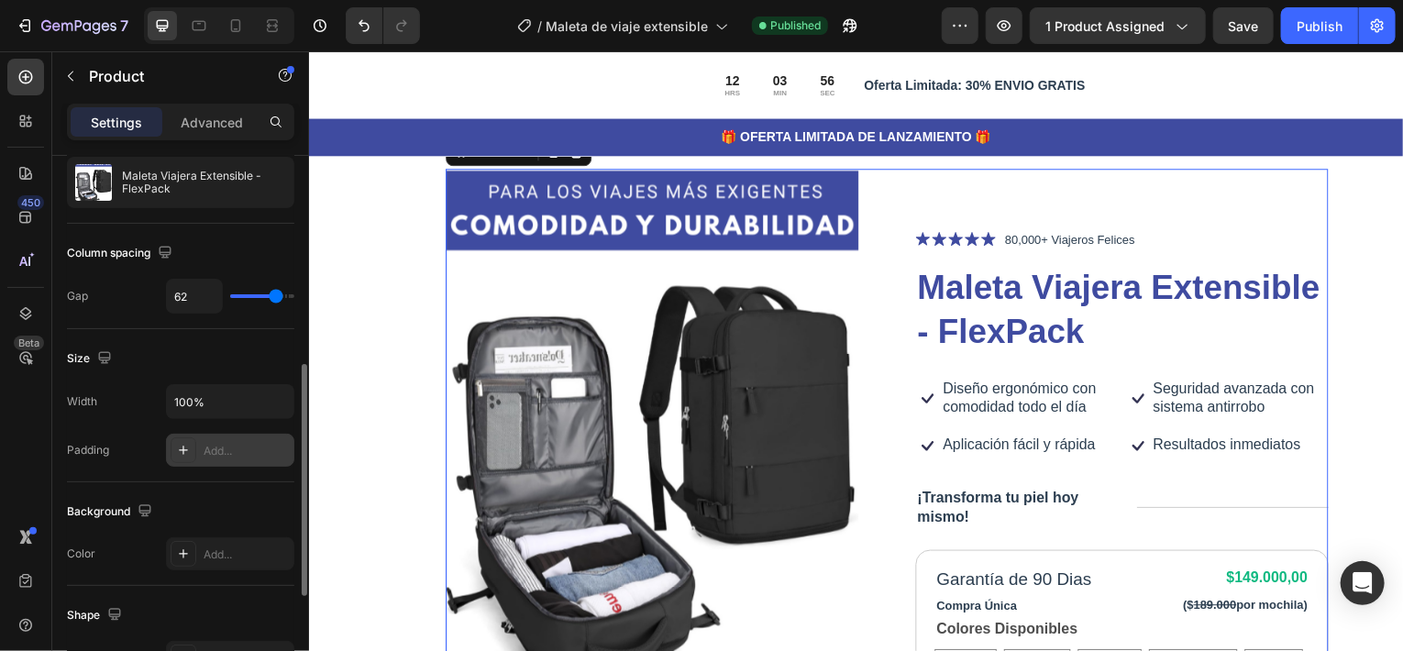
scroll to position [275, 0]
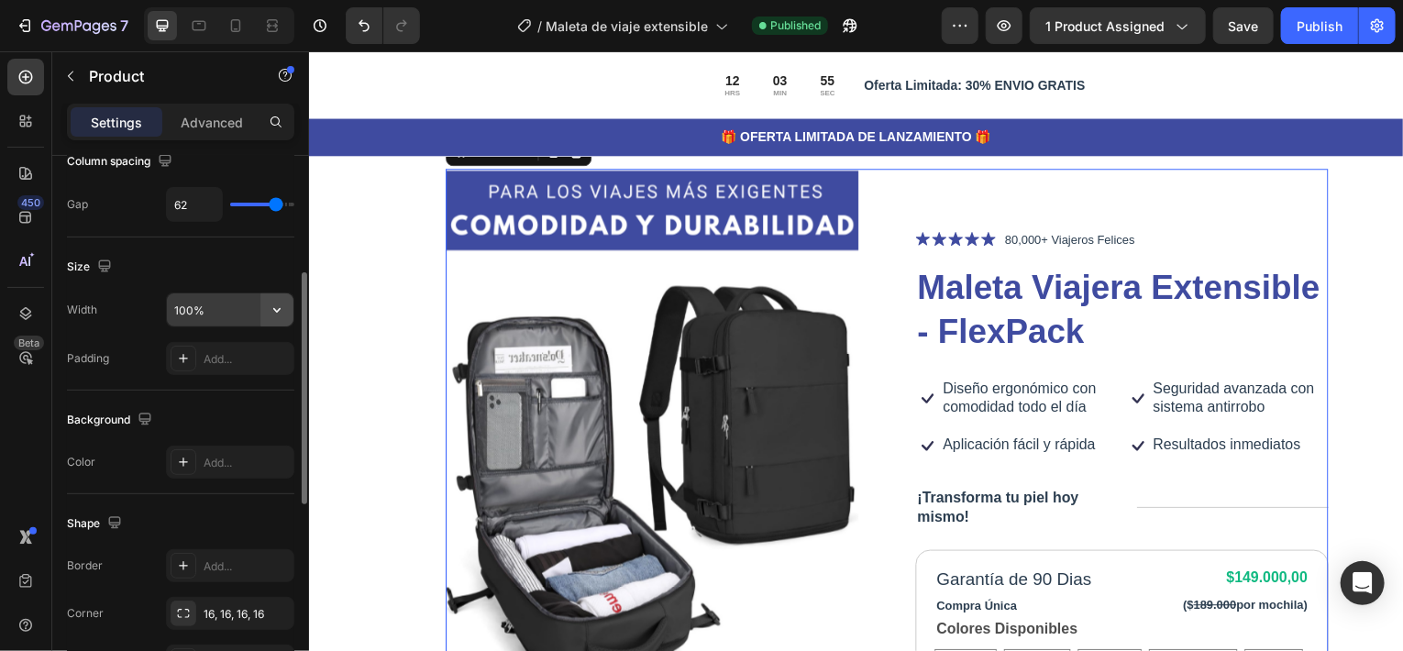
click at [279, 311] on icon "button" at bounding box center [277, 310] width 18 height 18
click at [229, 259] on div "Size" at bounding box center [180, 266] width 227 height 29
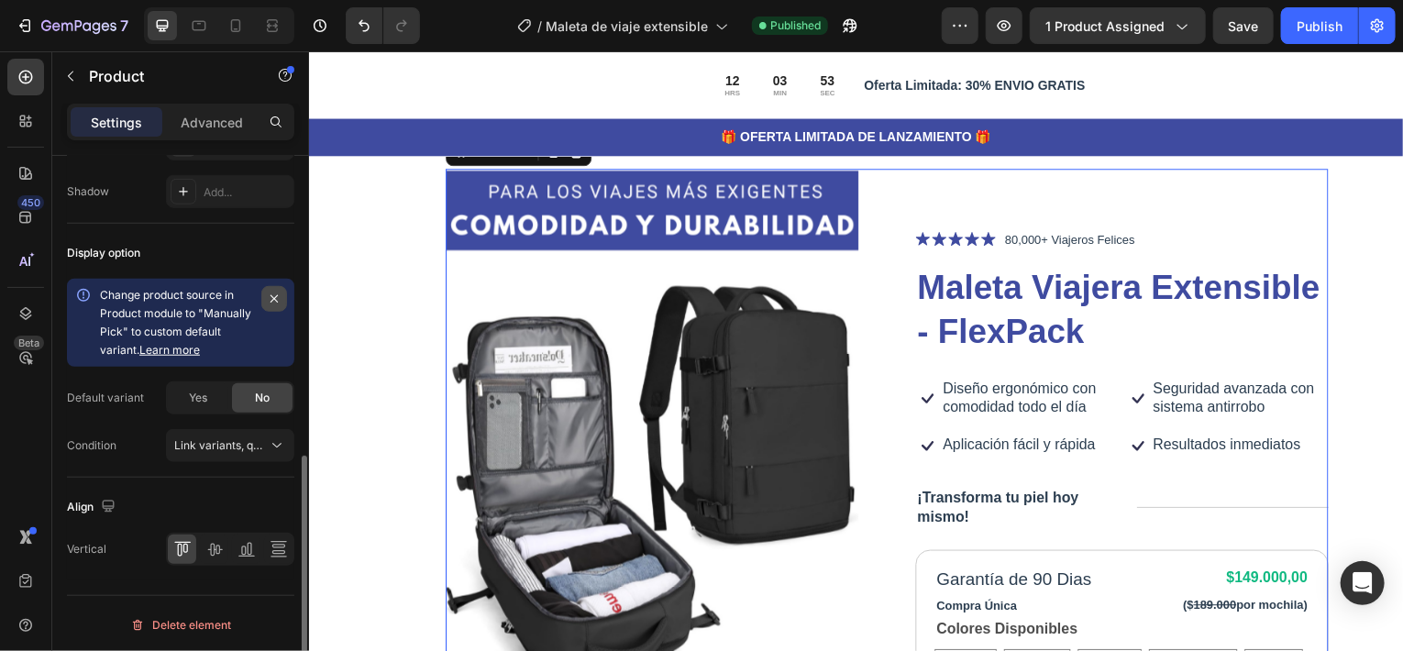
scroll to position [744, 0]
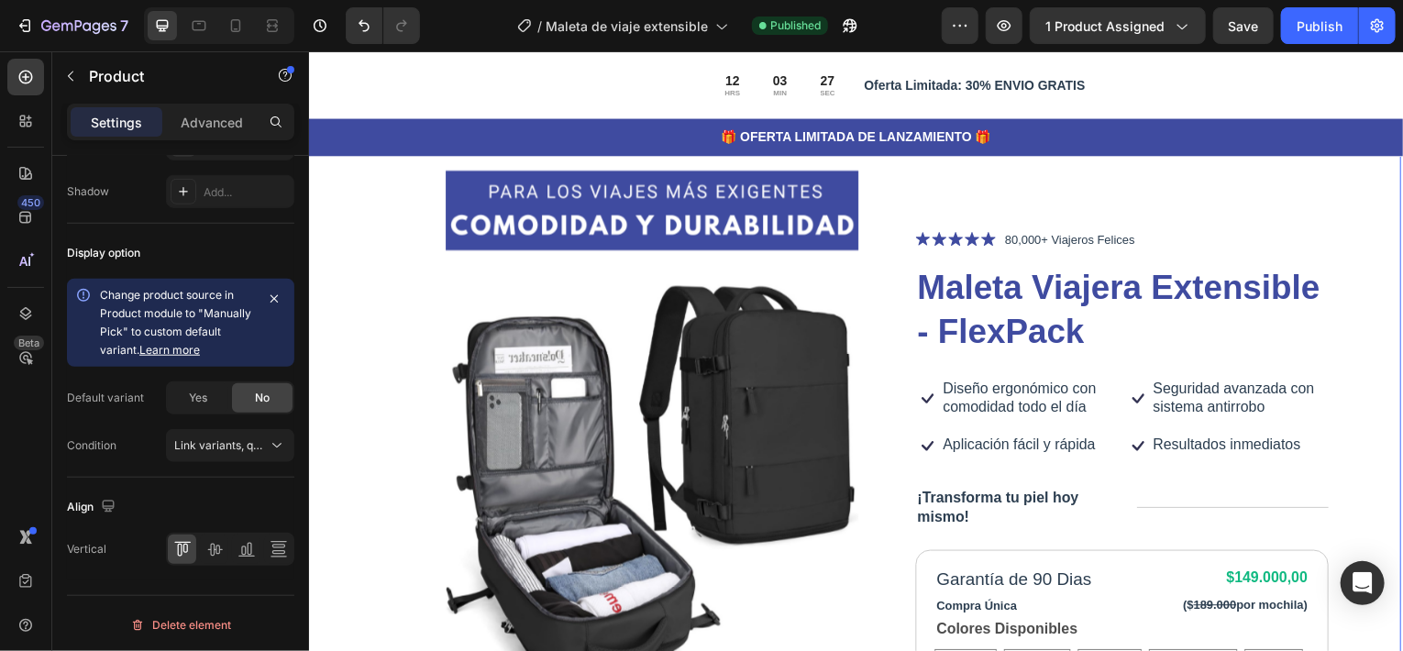
click at [1350, 273] on div "Product Images Icon Icon Icon Icon Icon Icon List 80,000+ Viajeros Felices Text…" at bounding box center [856, 578] width 1100 height 887
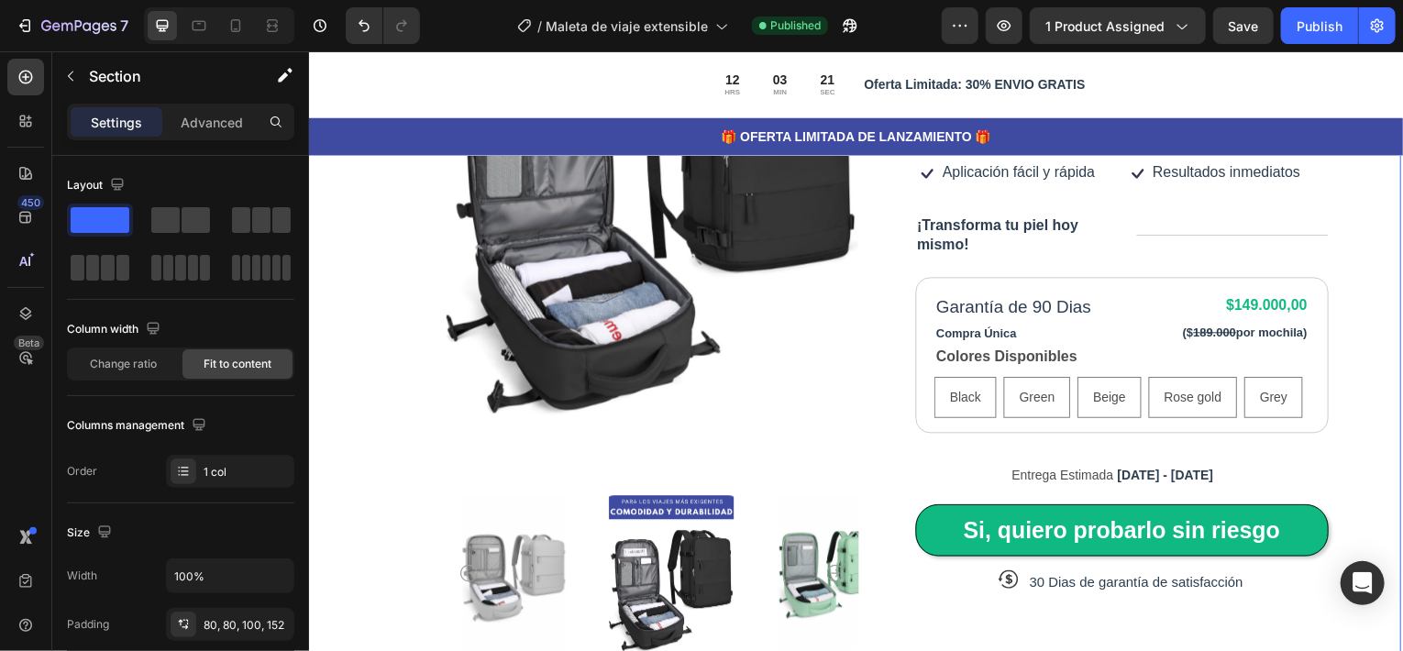
scroll to position [275, 0]
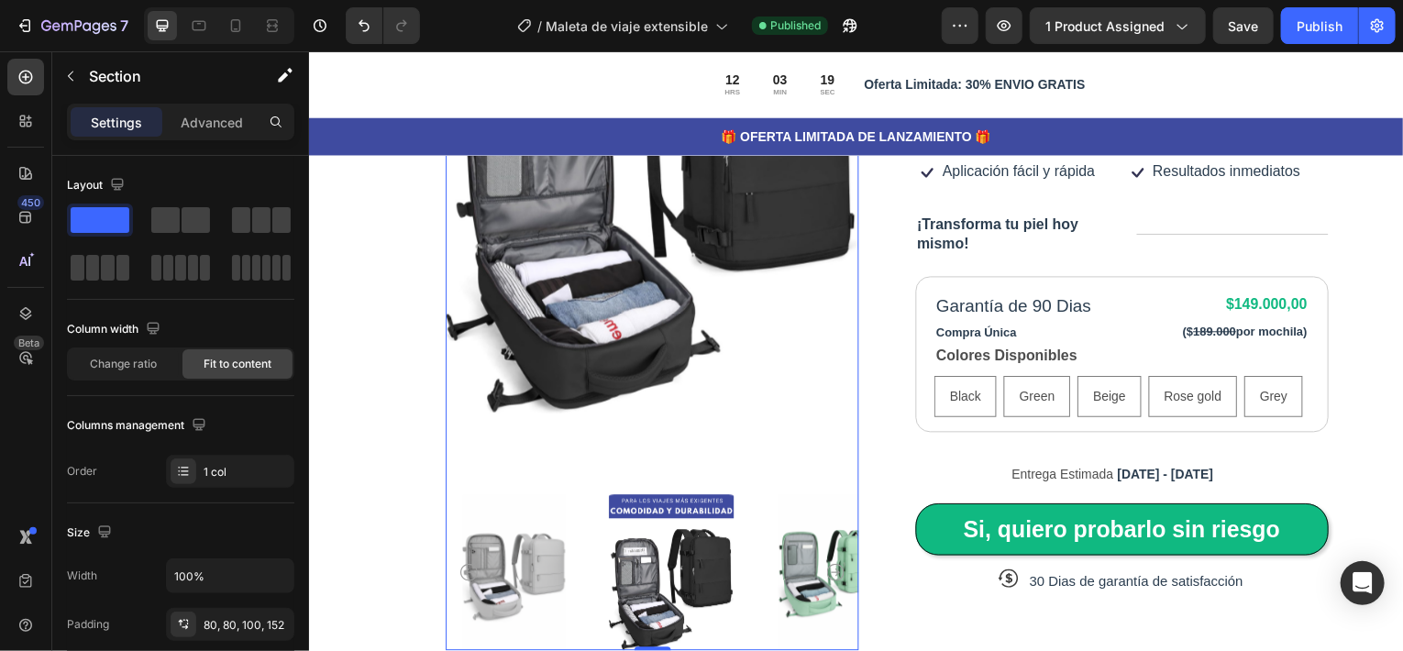
click at [464, 567] on icon "Carousel Back Arrow" at bounding box center [468, 575] width 17 height 17
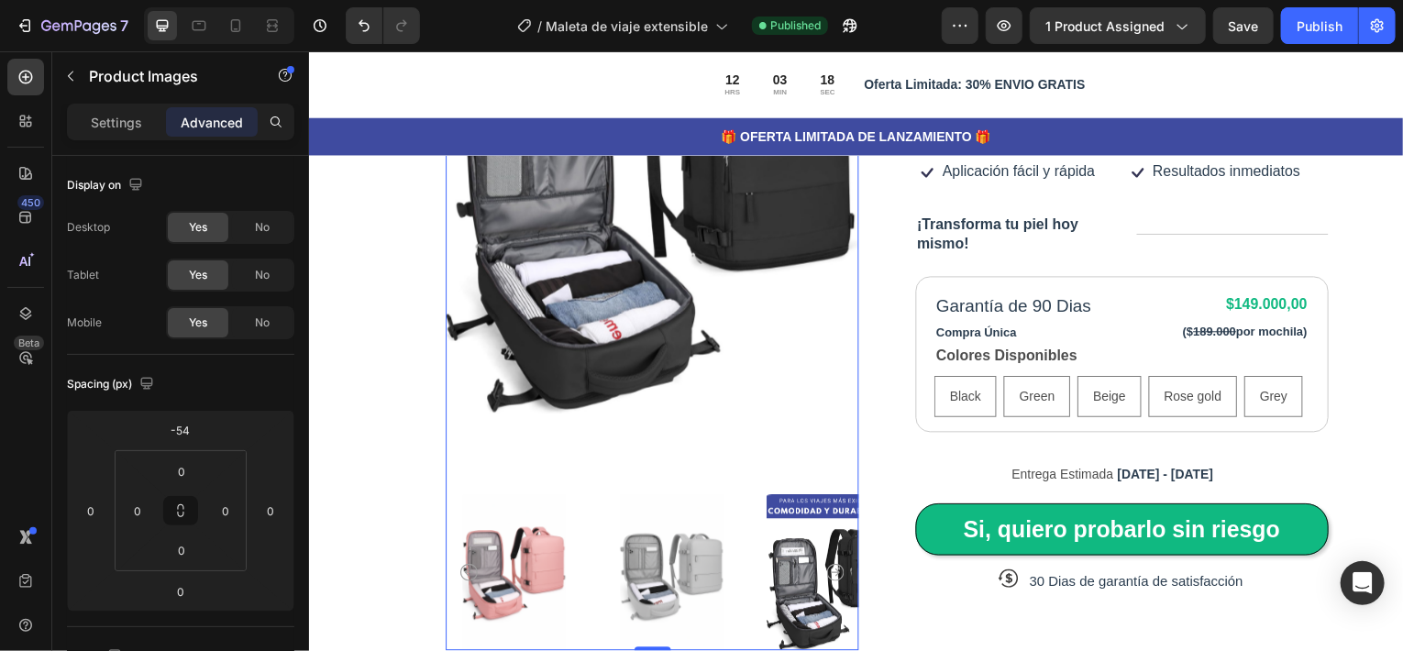
click at [831, 567] on icon "Carousel Next Arrow" at bounding box center [837, 575] width 17 height 17
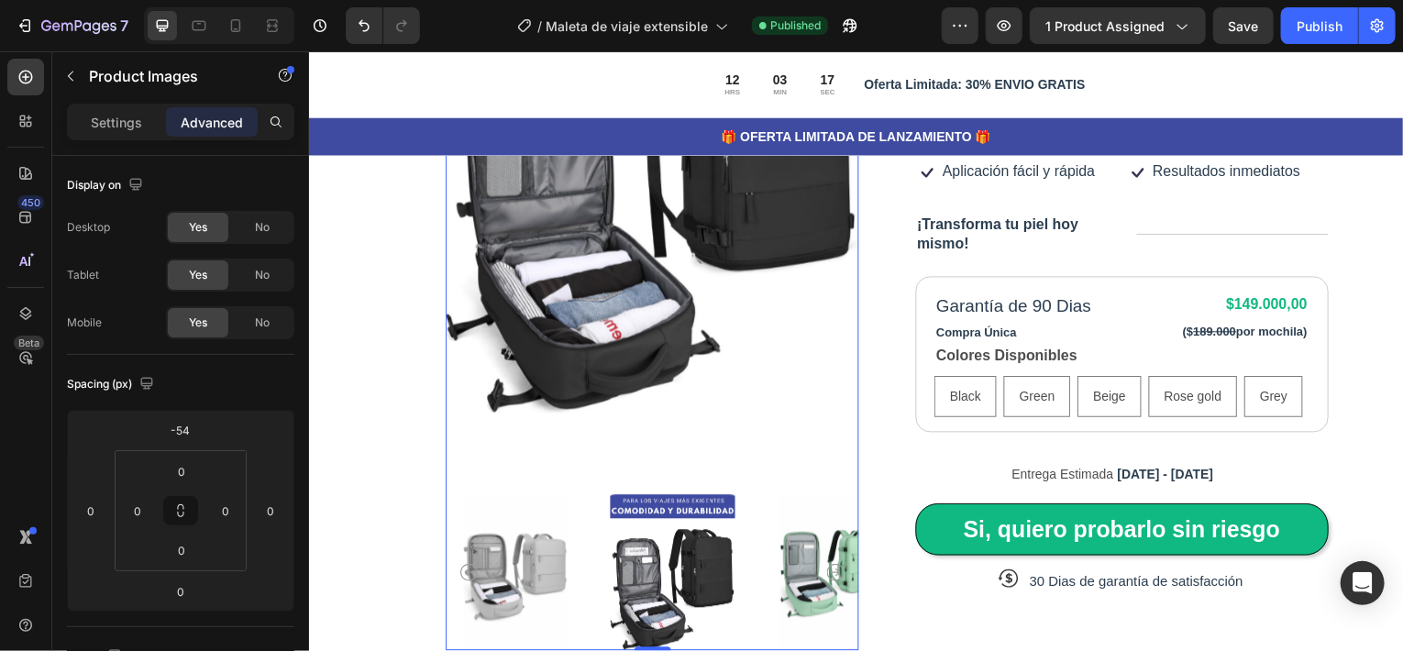
click at [831, 567] on icon "Carousel Next Arrow" at bounding box center [837, 575] width 17 height 17
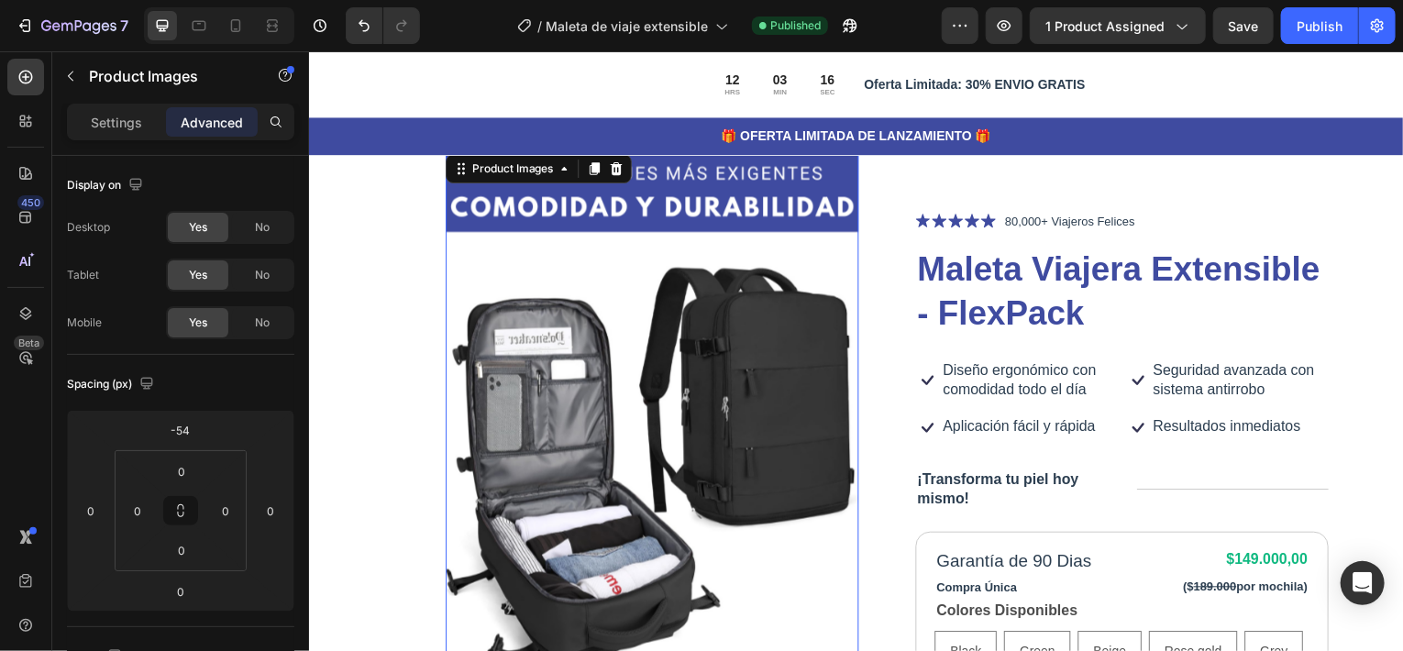
scroll to position [0, 0]
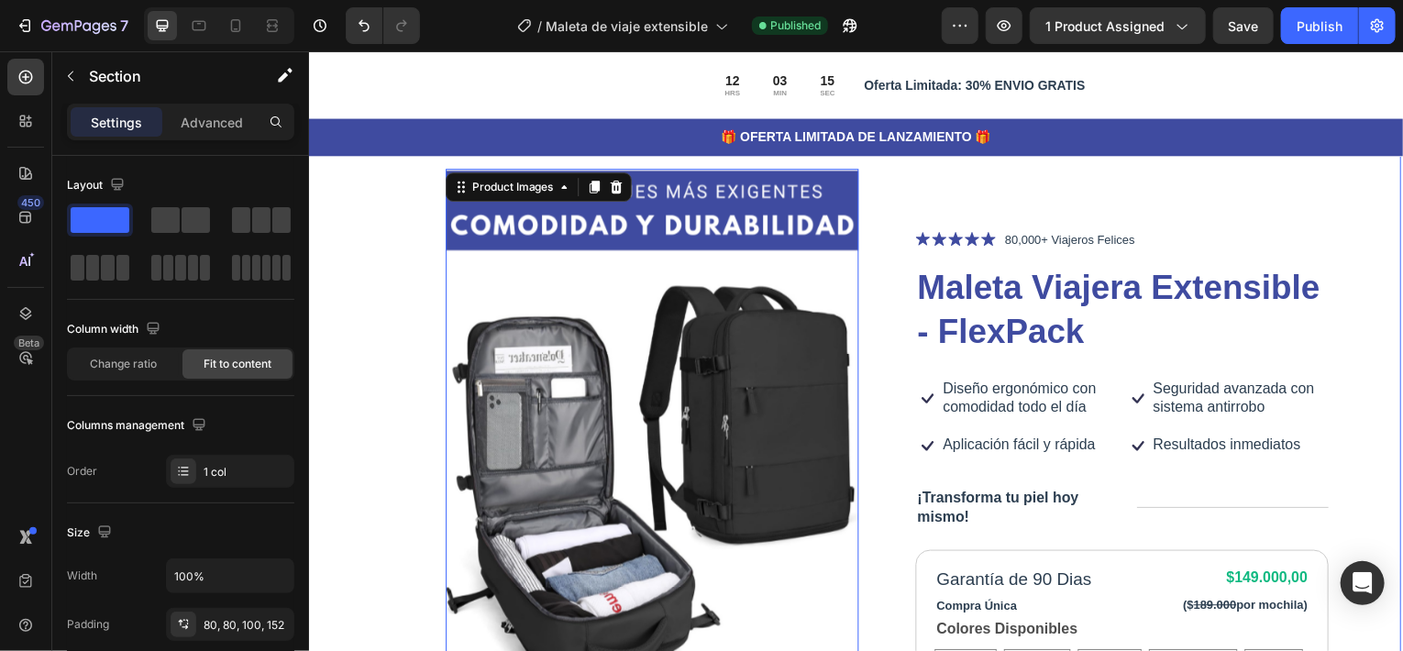
click at [1352, 288] on div "Product Images 0 Icon Icon Icon Icon Icon Icon List 80,000+ Viajeros Felices Te…" at bounding box center [856, 578] width 1100 height 887
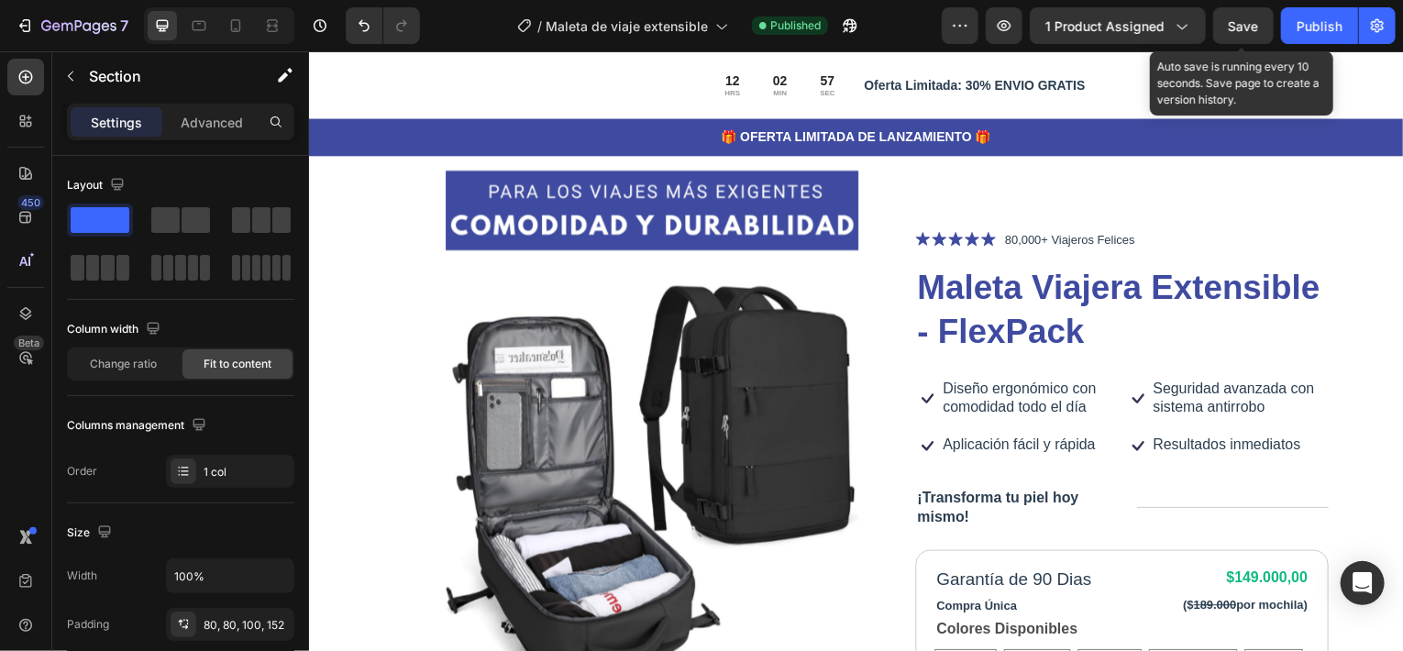
click at [1245, 22] on span "Save" at bounding box center [1244, 26] width 30 height 16
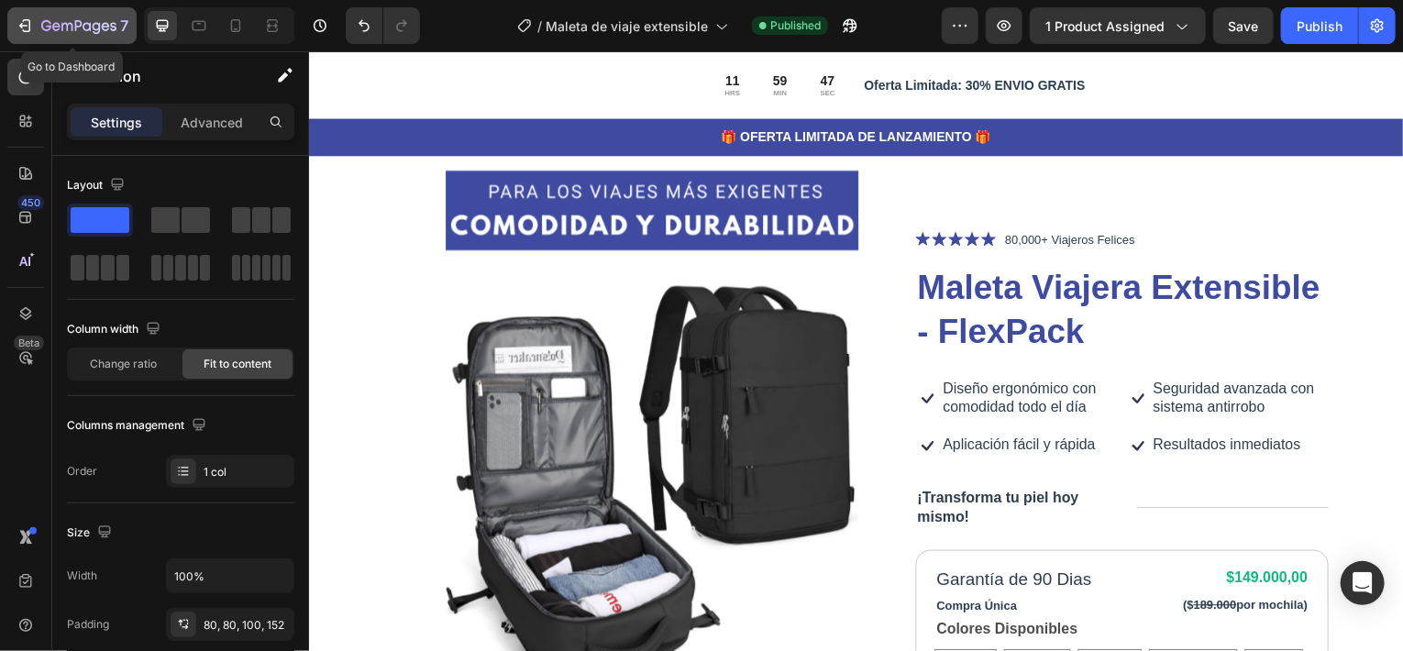
click at [53, 24] on icon "button" at bounding box center [56, 26] width 8 height 8
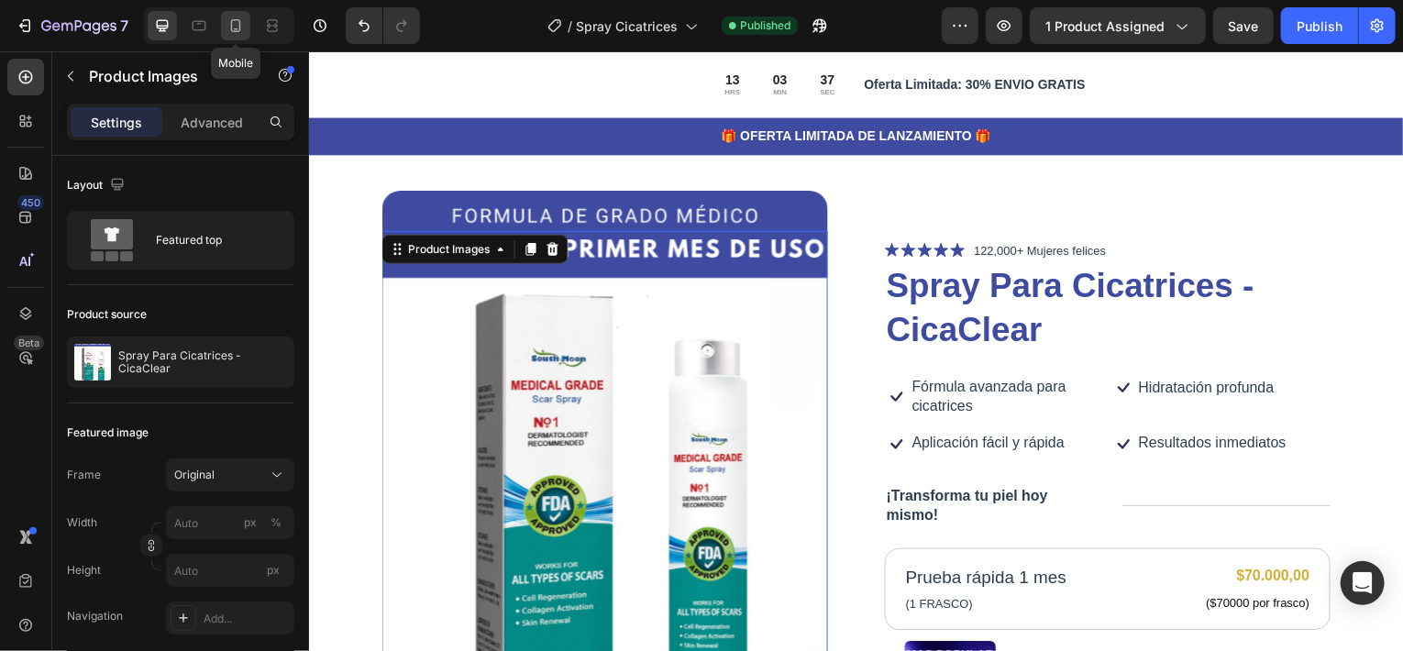
click at [247, 20] on div at bounding box center [235, 25] width 29 height 29
type input "6"
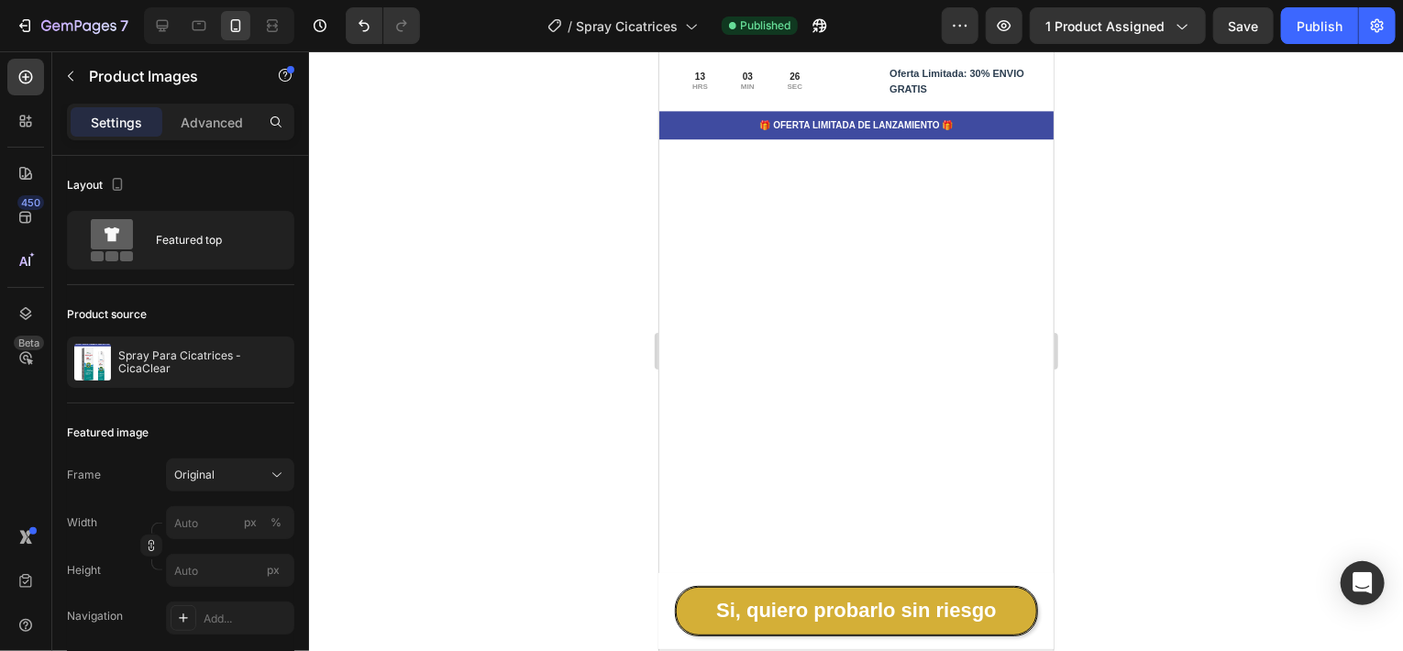
scroll to position [2167, 0]
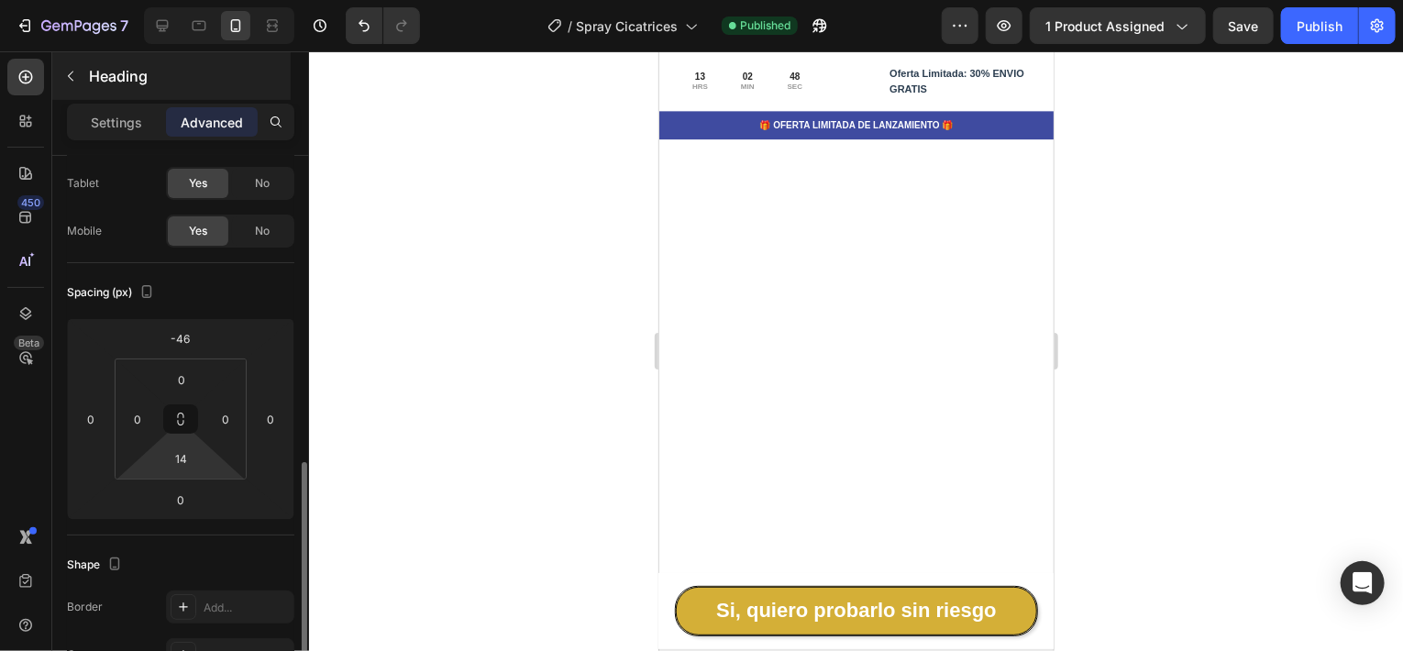
scroll to position [0, 0]
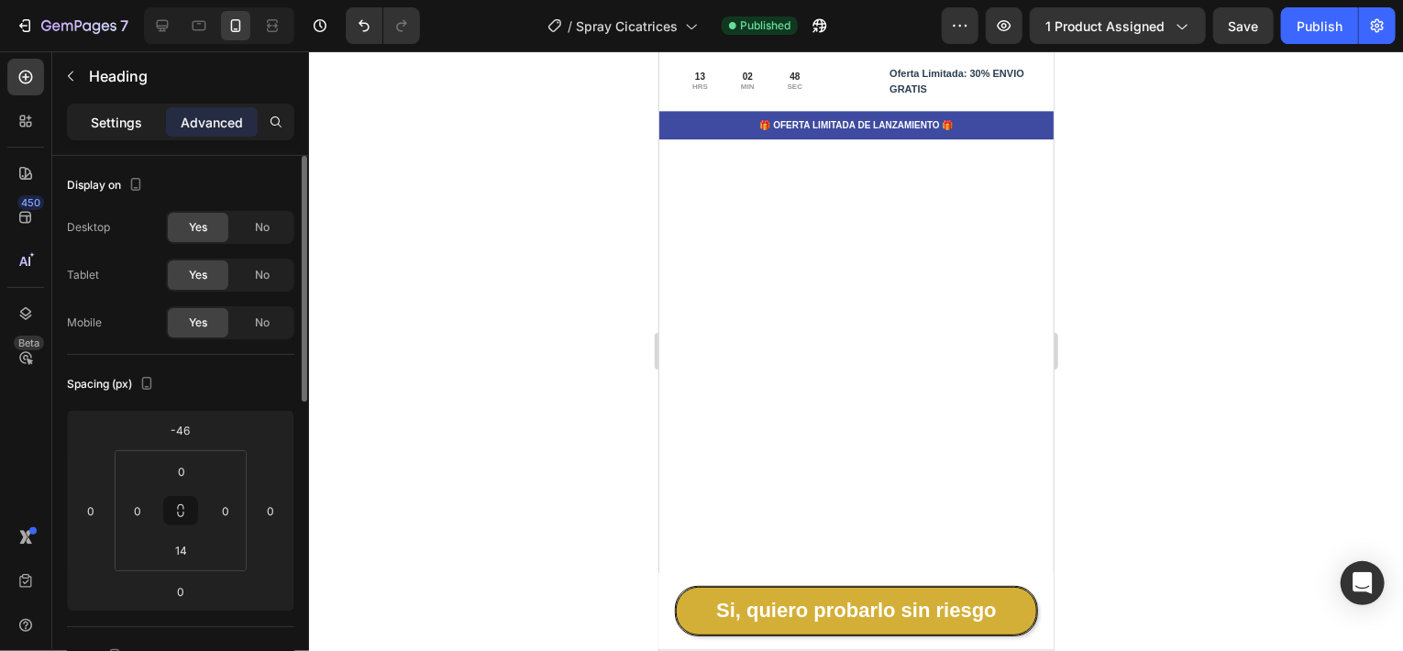
click at [100, 116] on p "Settings" at bounding box center [116, 122] width 51 height 19
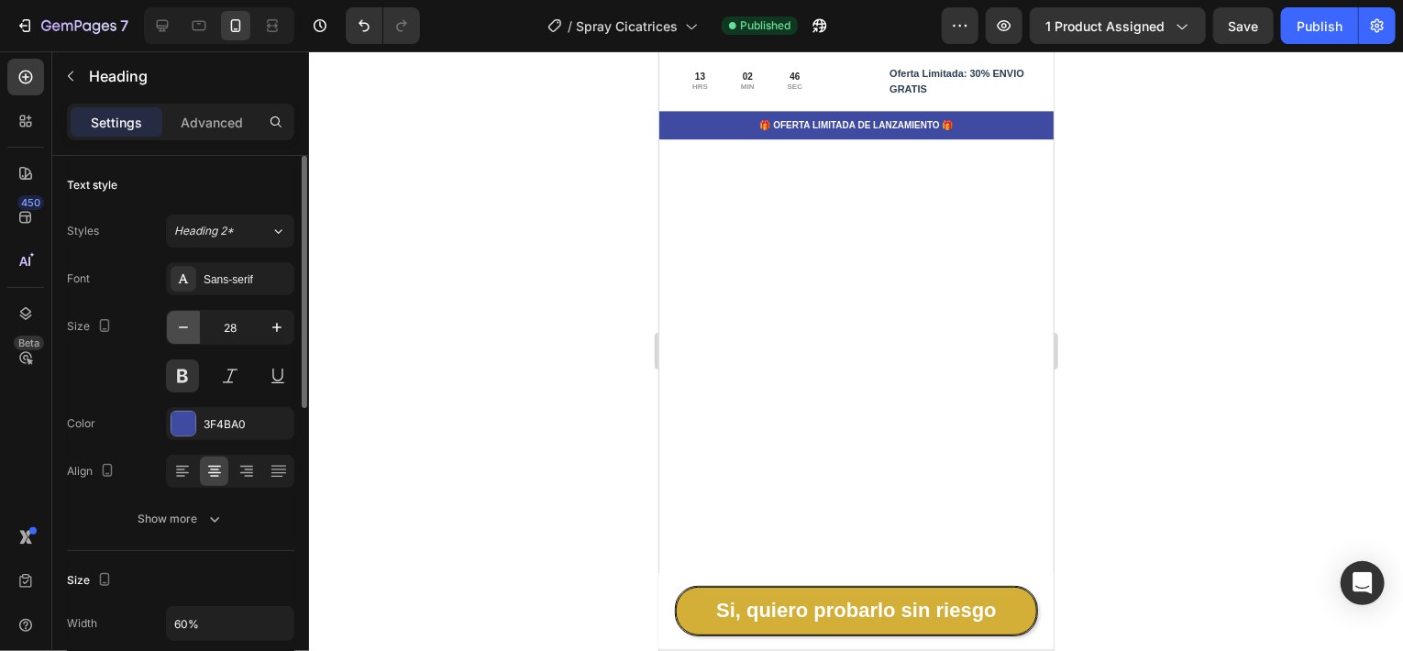
click at [186, 328] on icon "button" at bounding box center [183, 327] width 18 height 18
type input "27"
click at [1217, 213] on div at bounding box center [856, 351] width 1094 height 600
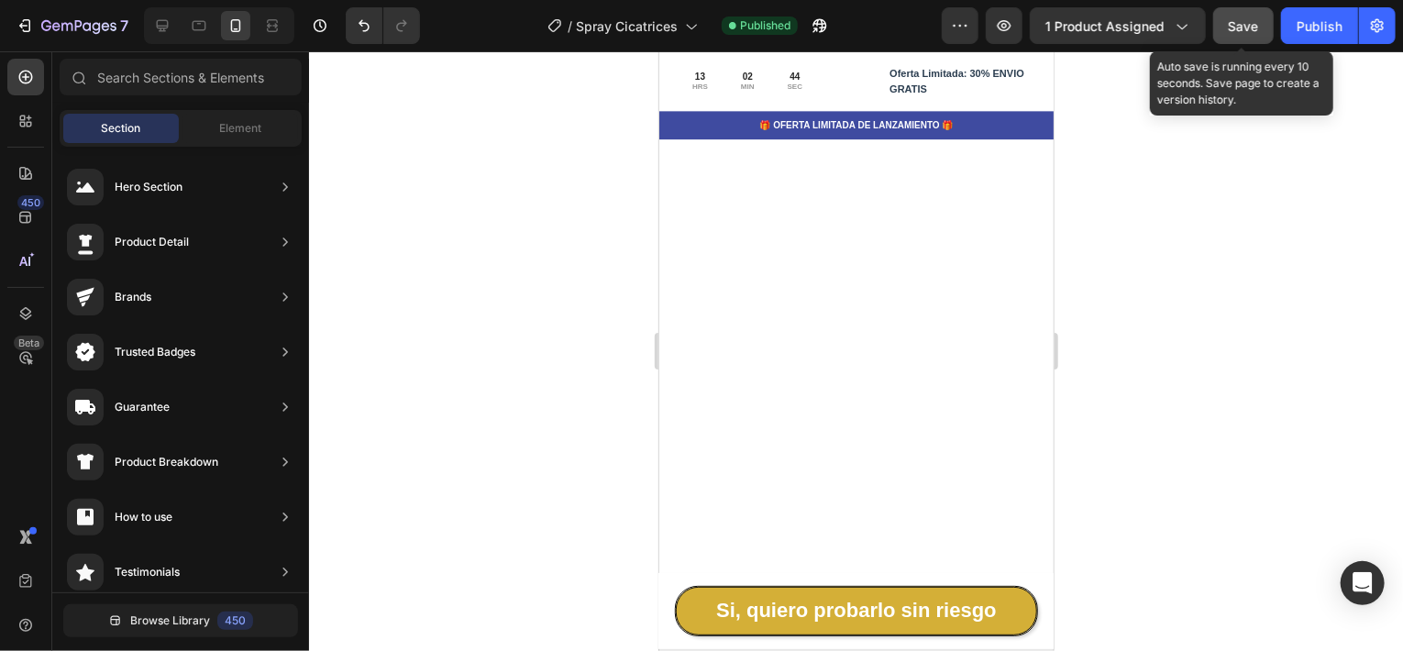
click at [1247, 28] on span "Save" at bounding box center [1244, 26] width 30 height 16
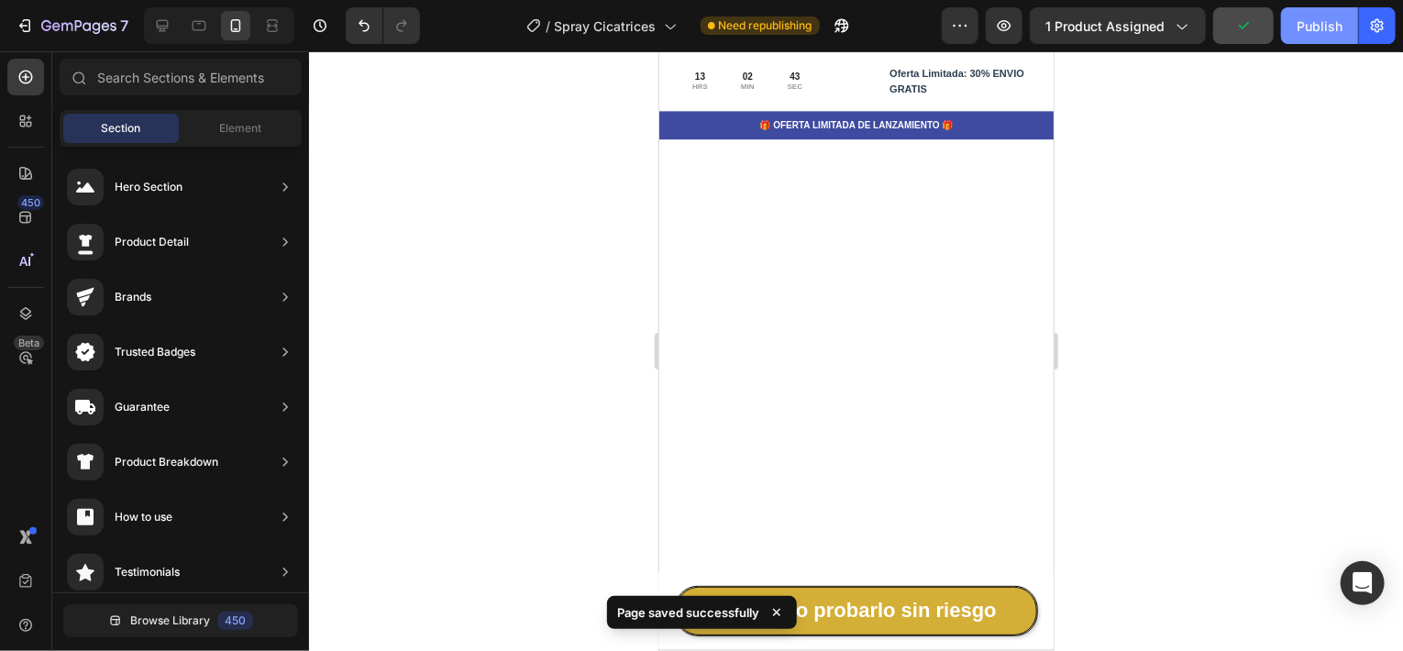
click at [1316, 35] on div "Publish" at bounding box center [1319, 26] width 46 height 19
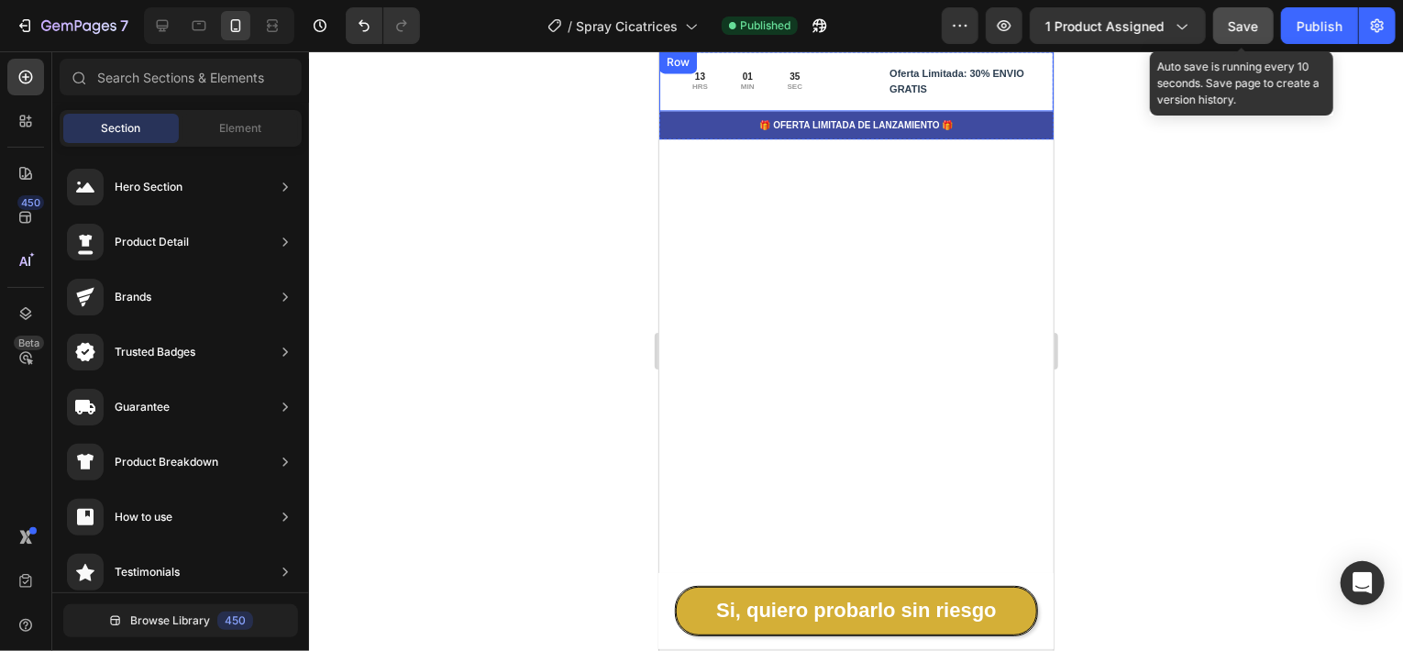
click at [1240, 39] on button "Save" at bounding box center [1243, 25] width 61 height 37
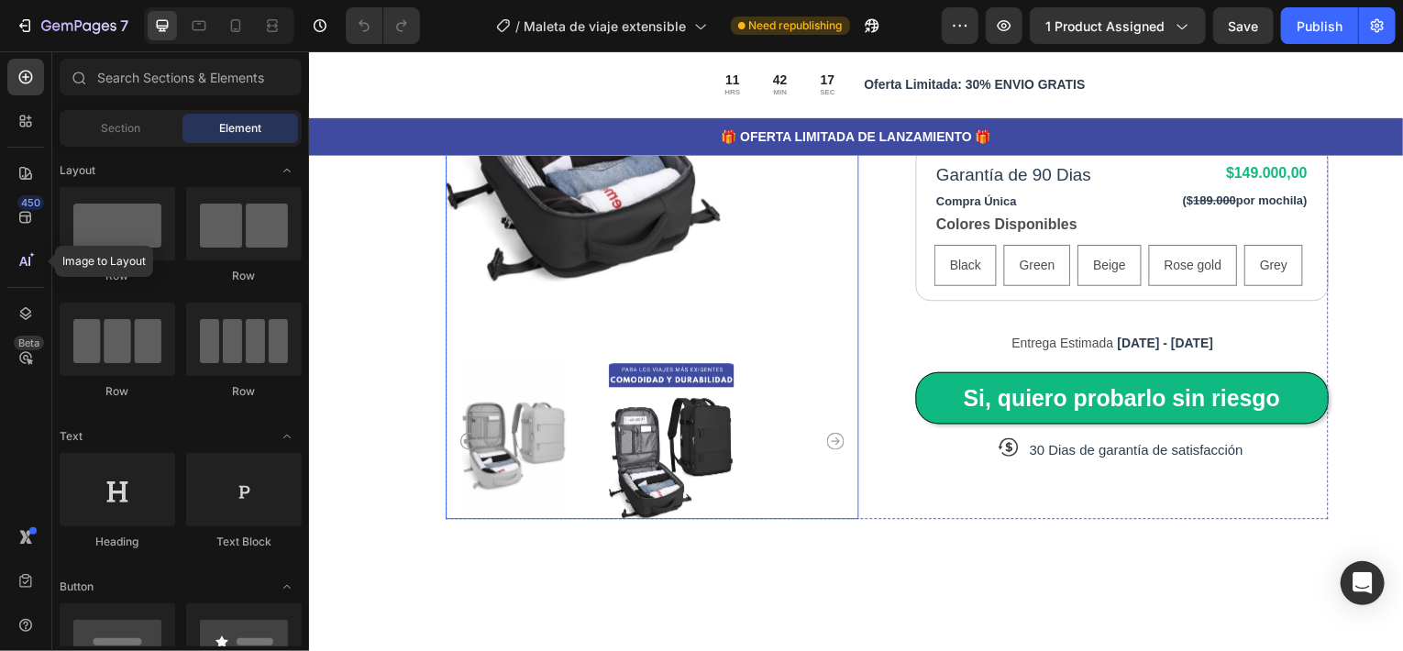
scroll to position [550, 0]
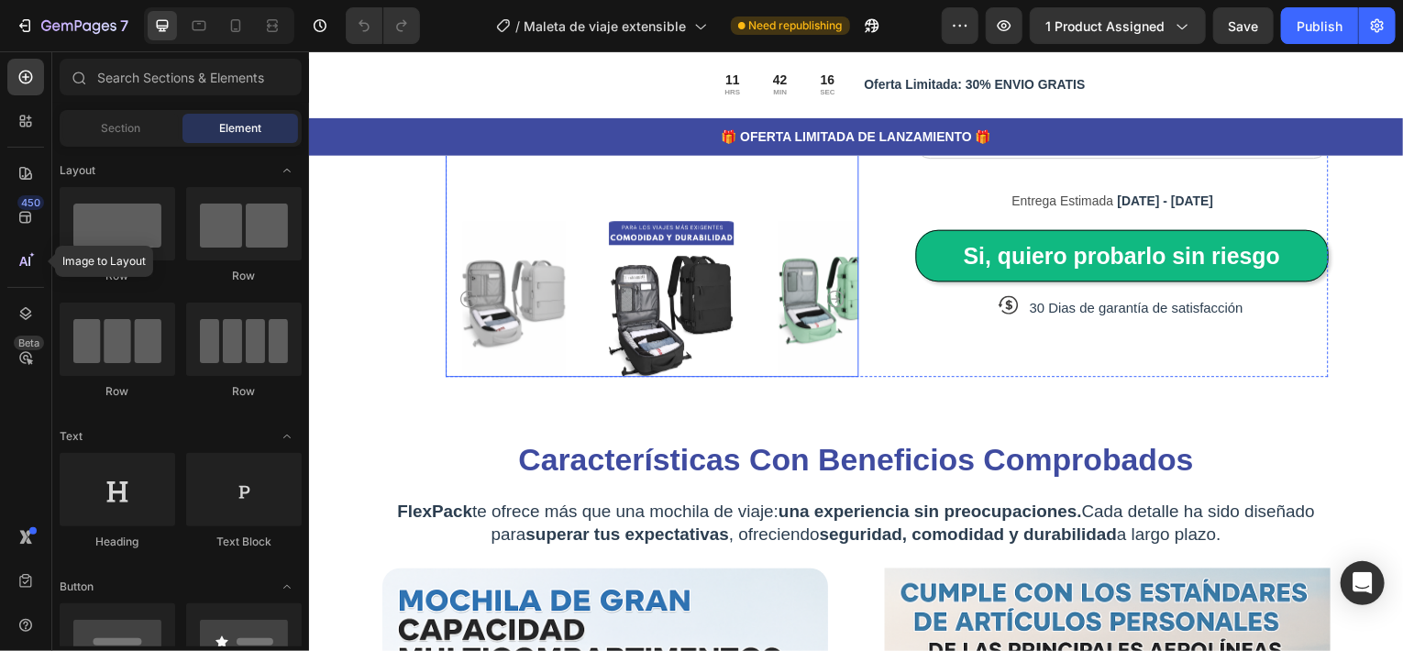
click at [486, 273] on img at bounding box center [514, 300] width 137 height 157
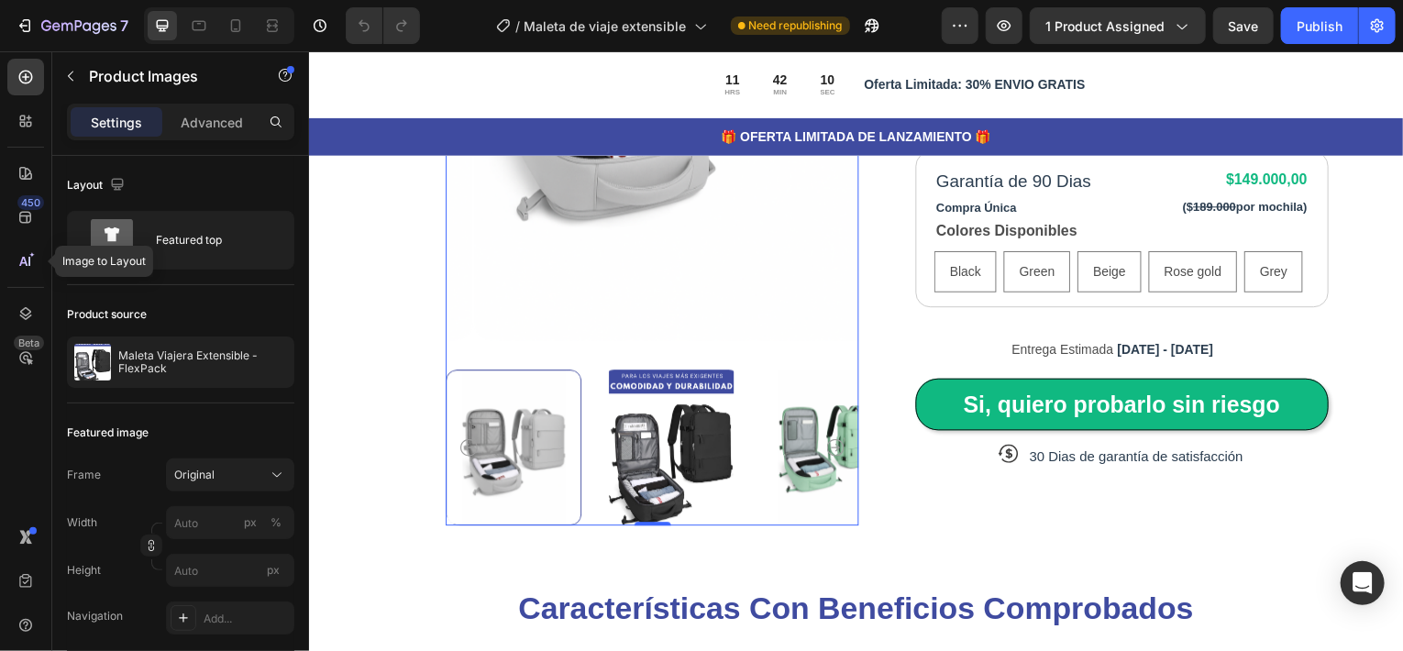
scroll to position [458, 0]
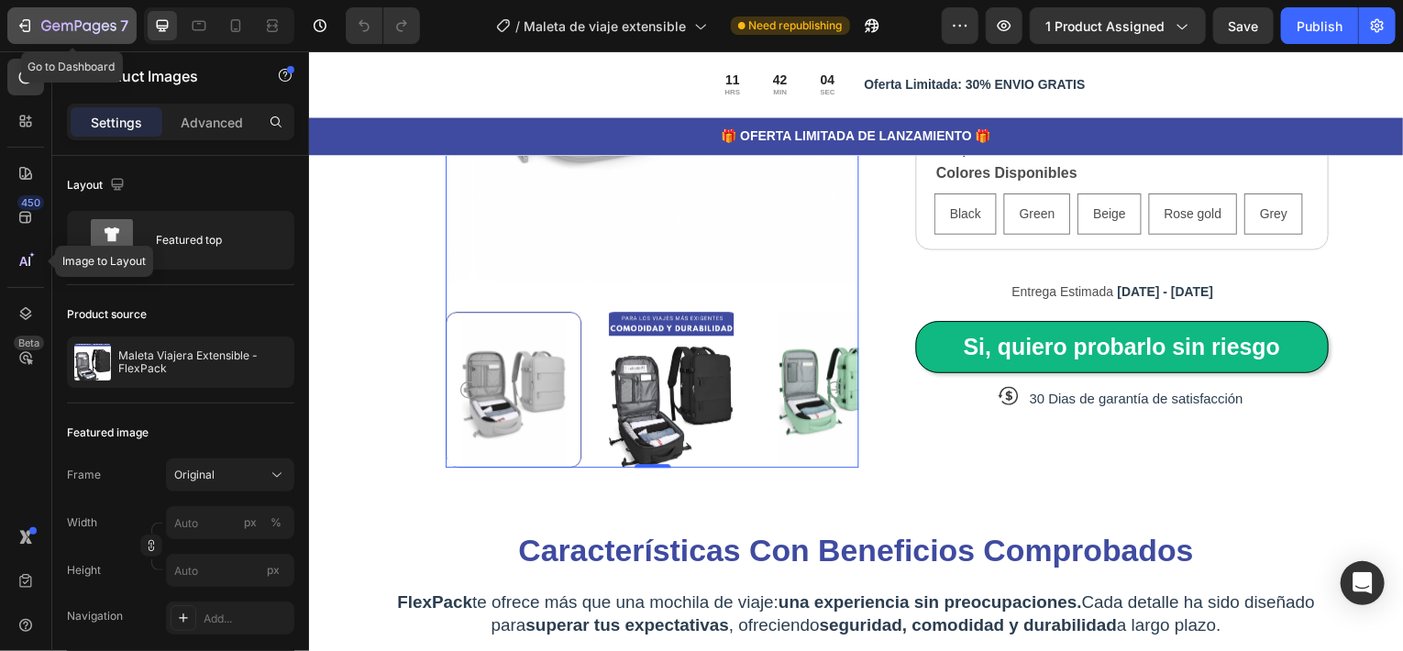
click at [70, 28] on icon "button" at bounding box center [78, 27] width 75 height 16
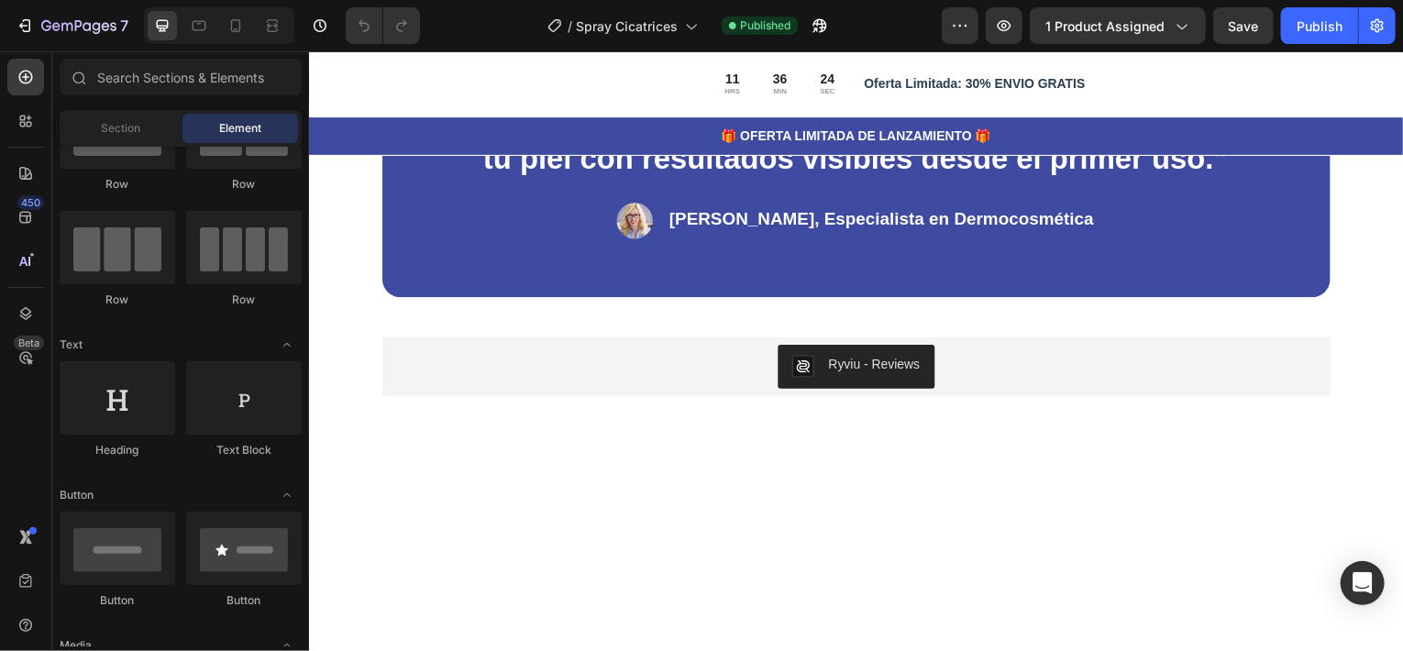
scroll to position [2017, 0]
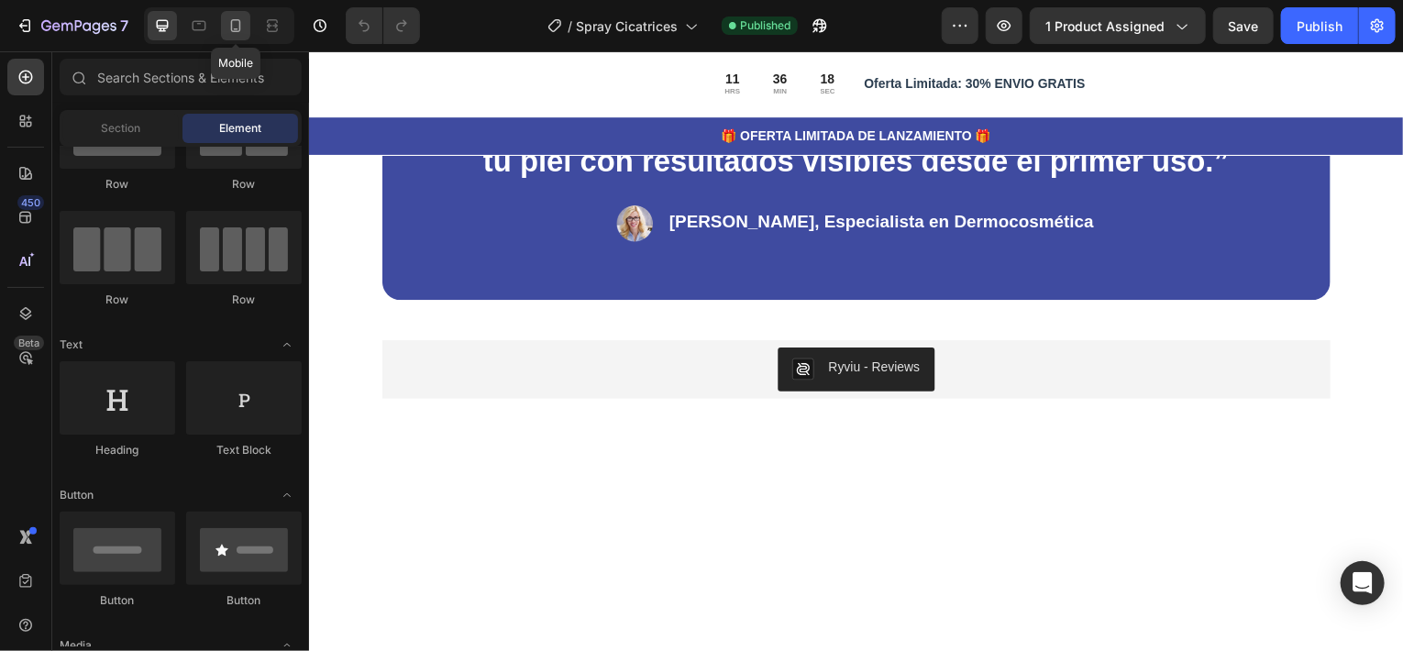
click at [242, 26] on icon at bounding box center [235, 26] width 18 height 18
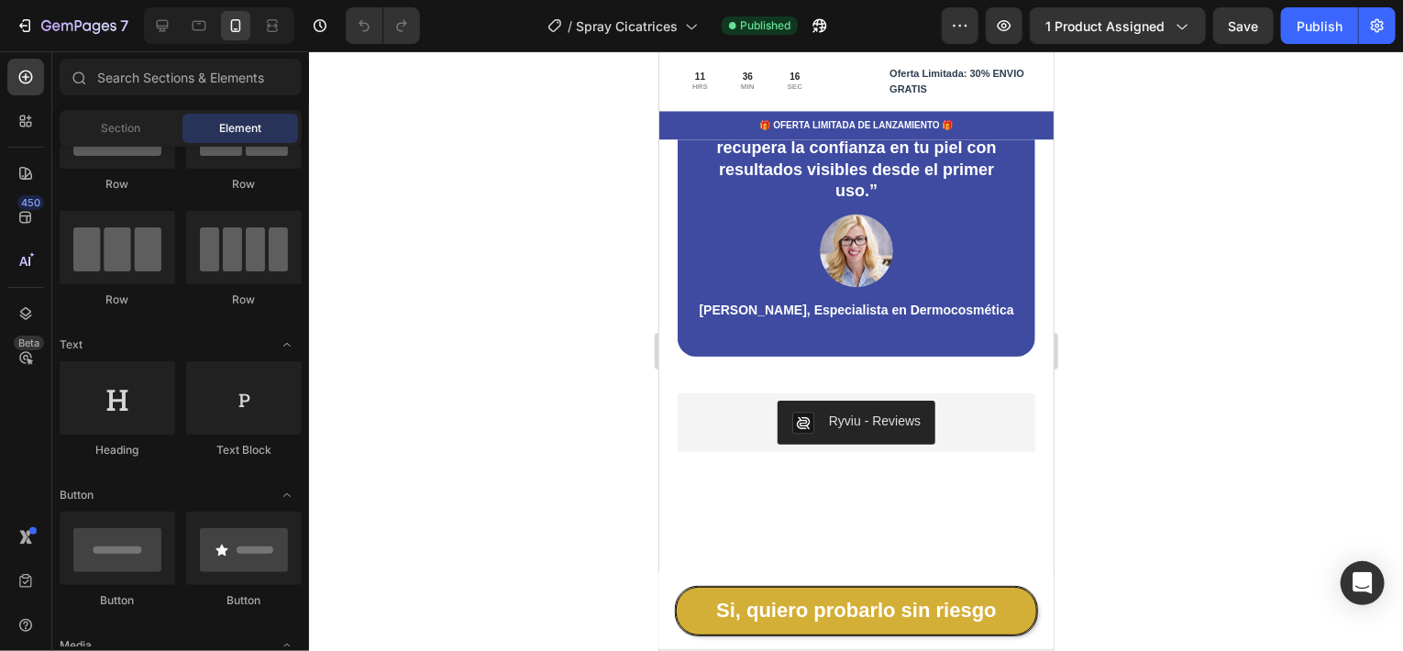
scroll to position [1911, 0]
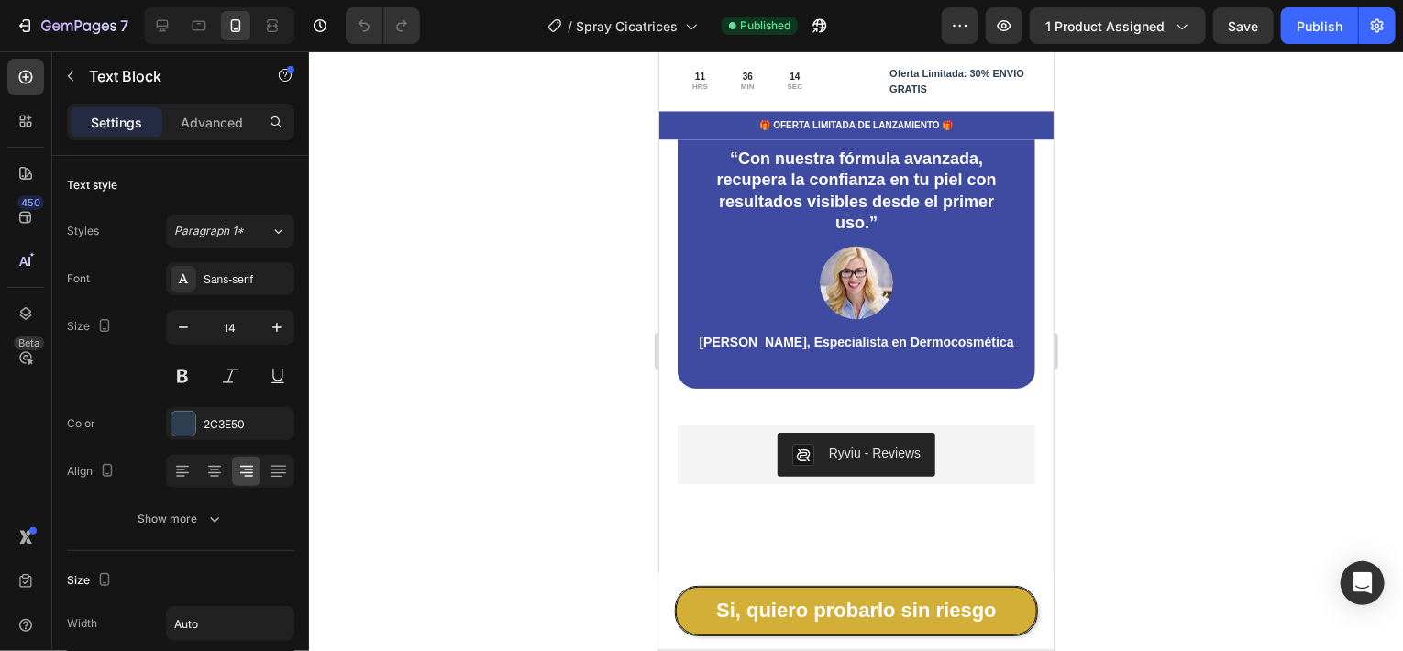
click at [1136, 284] on div at bounding box center [856, 351] width 1094 height 600
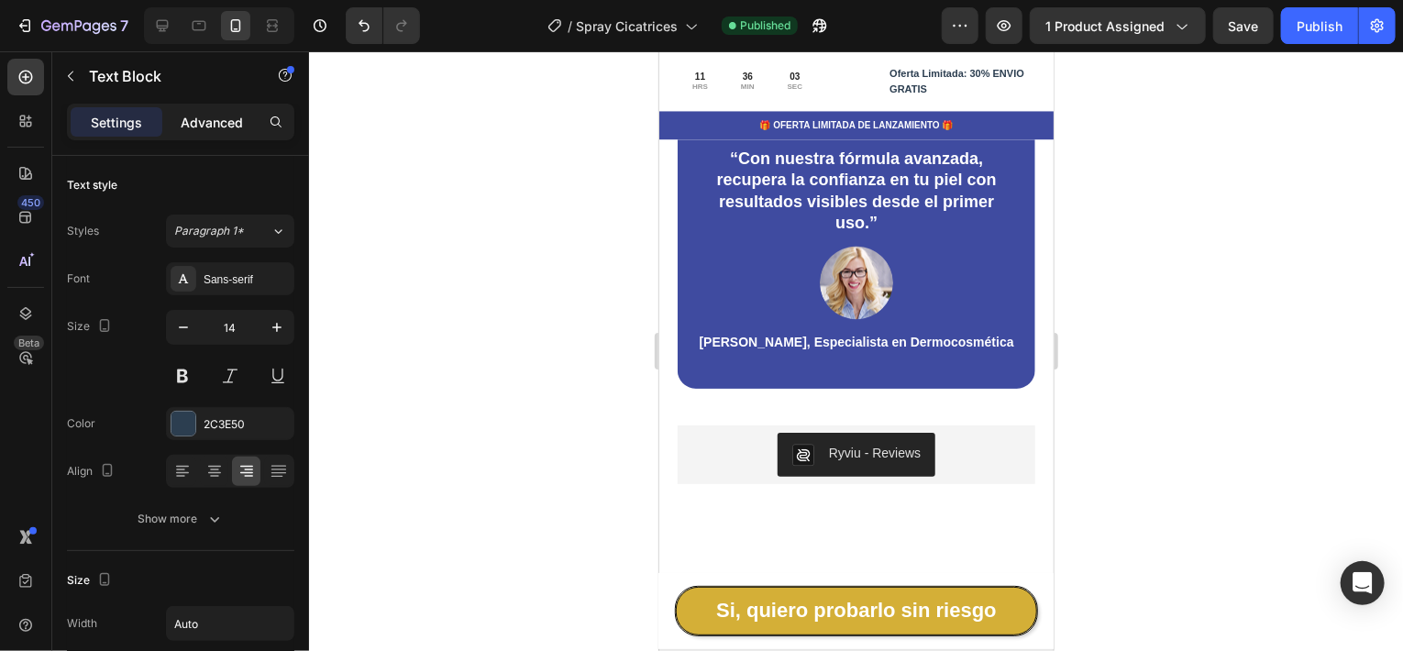
click at [202, 117] on p "Advanced" at bounding box center [212, 122] width 62 height 19
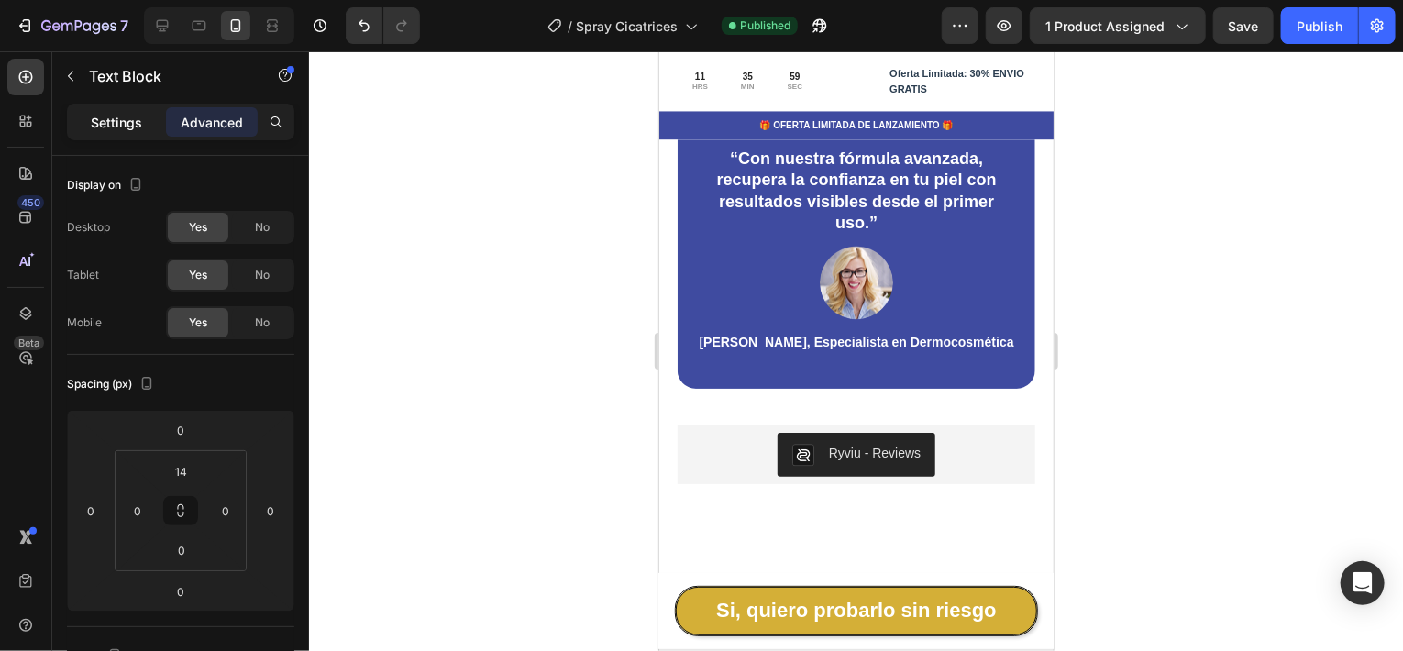
click at [121, 114] on p "Settings" at bounding box center [116, 122] width 51 height 19
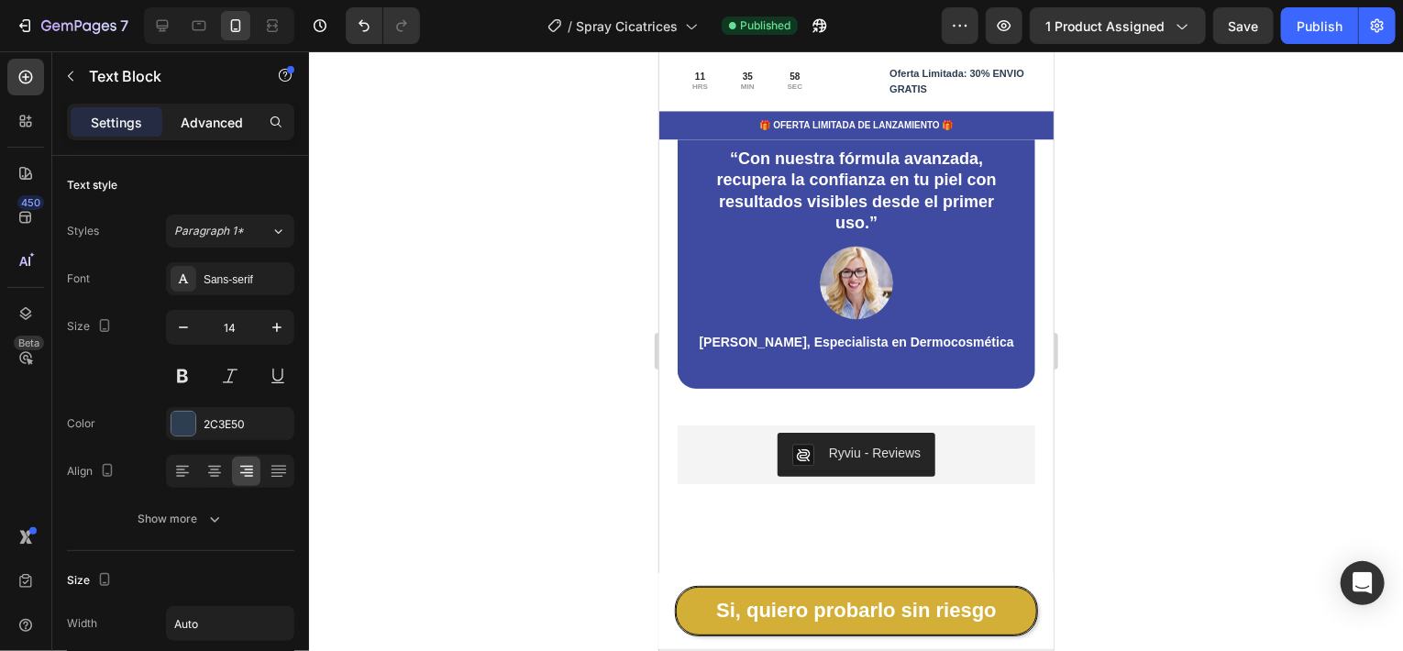
click at [214, 117] on p "Advanced" at bounding box center [212, 122] width 62 height 19
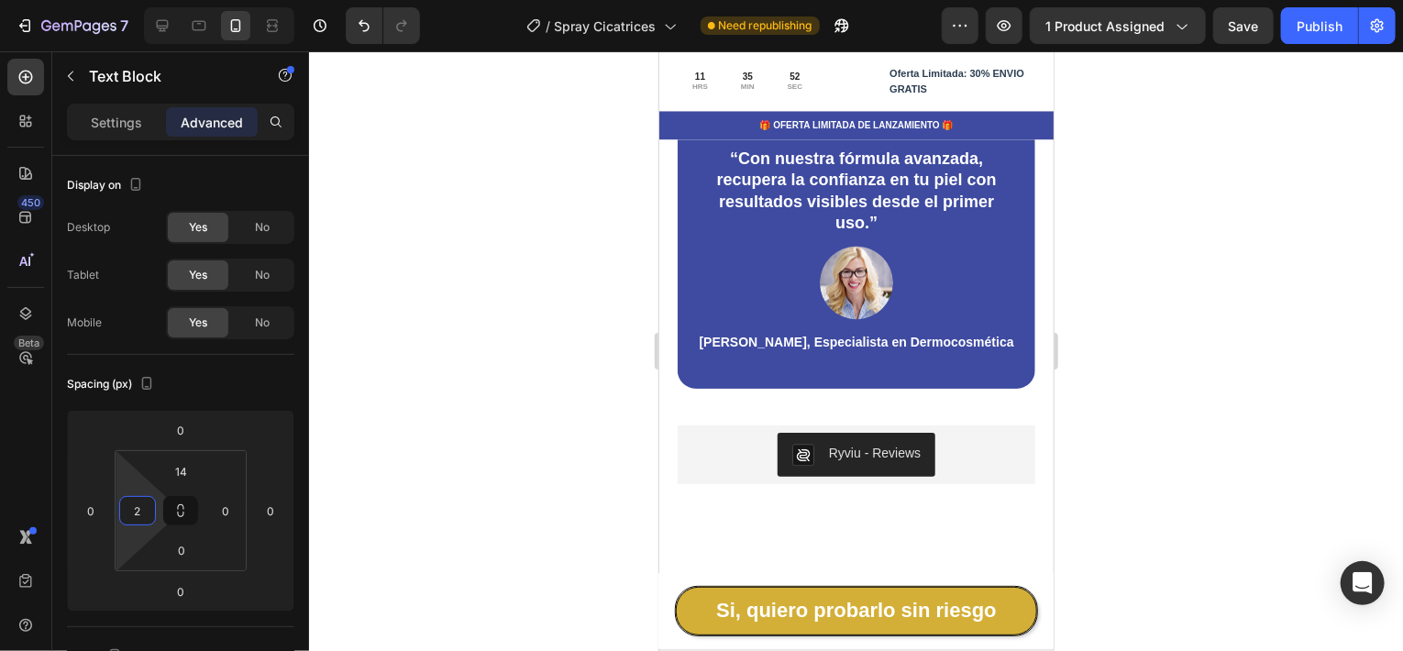
type input "0"
drag, startPoint x: 132, startPoint y: 491, endPoint x: 129, endPoint y: 501, distance: 9.6
click at [129, 0] on html "7 Version history / Spray Cicatrices Need republishing Preview 1 product assign…" at bounding box center [701, 0] width 1403 height 0
click at [255, 378] on div "Spacing (px)" at bounding box center [180, 383] width 227 height 29
type input "34"
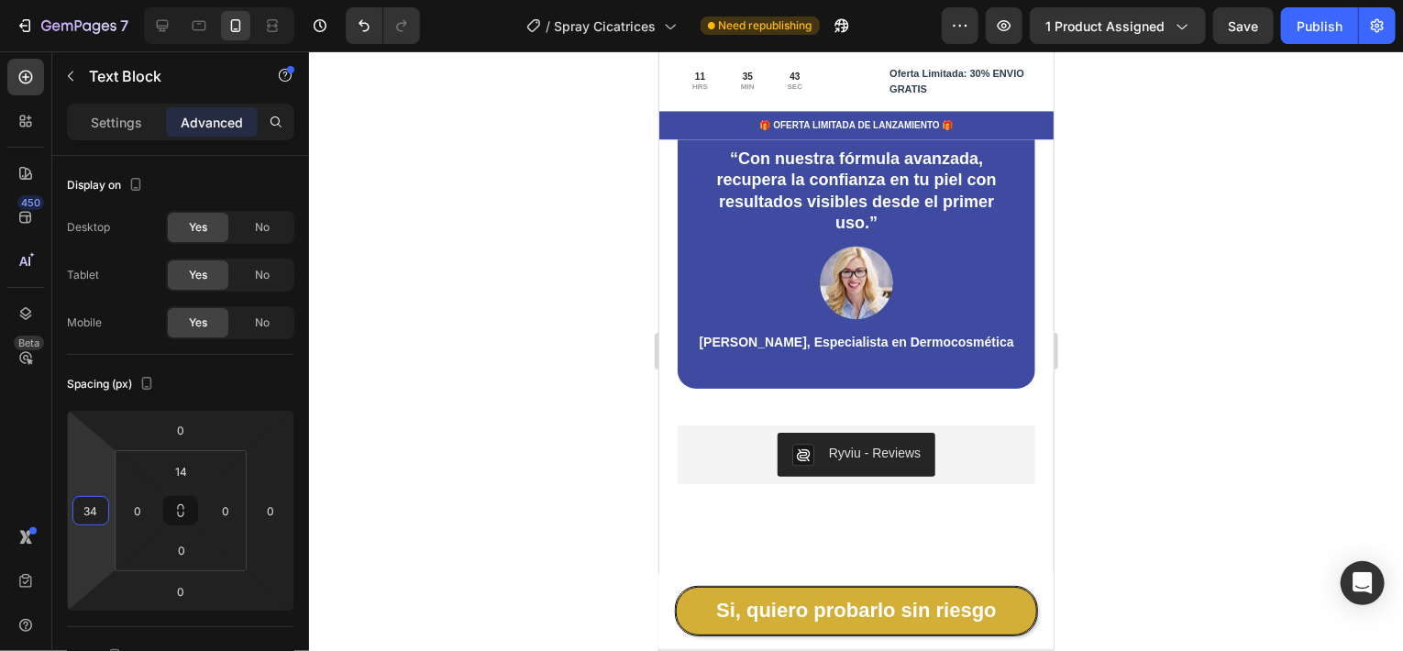
drag, startPoint x: 101, startPoint y: 482, endPoint x: 103, endPoint y: 466, distance: 16.6
click at [103, 0] on html "7 Version history / Spray Cicatrices Need republishing Preview 1 product assign…" at bounding box center [701, 0] width 1403 height 0
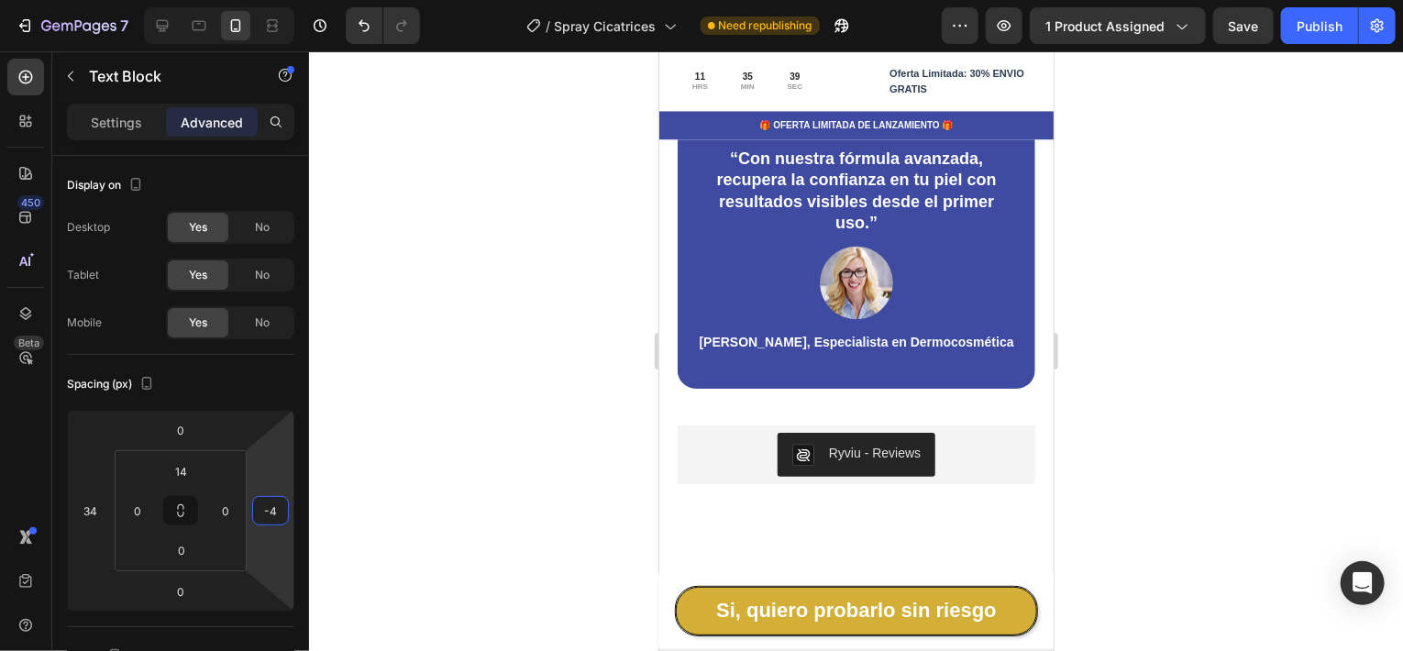
type input "0"
click at [271, 0] on html "7 Version history / Spray Cicatrices Need republishing Preview 1 product assign…" at bounding box center [701, 0] width 1403 height 0
type input "0"
click at [235, 0] on html "7 Version history / Spray Cicatrices Need republishing Preview 1 product assign…" at bounding box center [701, 0] width 1403 height 0
type input "0"
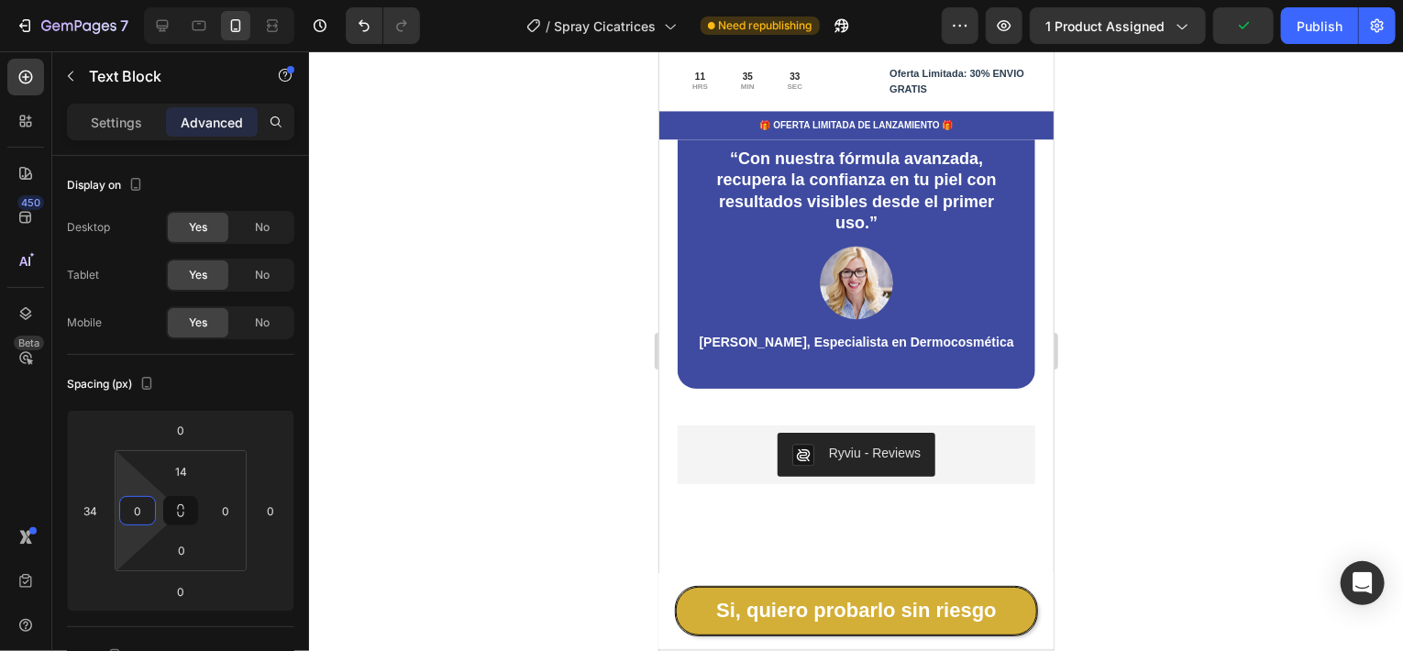
click at [133, 0] on html "7 Version history / Spray Cicatrices Need republishing Preview 1 product assign…" at bounding box center [701, 0] width 1403 height 0
drag, startPoint x: 160, startPoint y: 557, endPoint x: 166, endPoint y: 547, distance: 11.5
click at [166, 547] on div "0" at bounding box center [182, 549] width 46 height 29
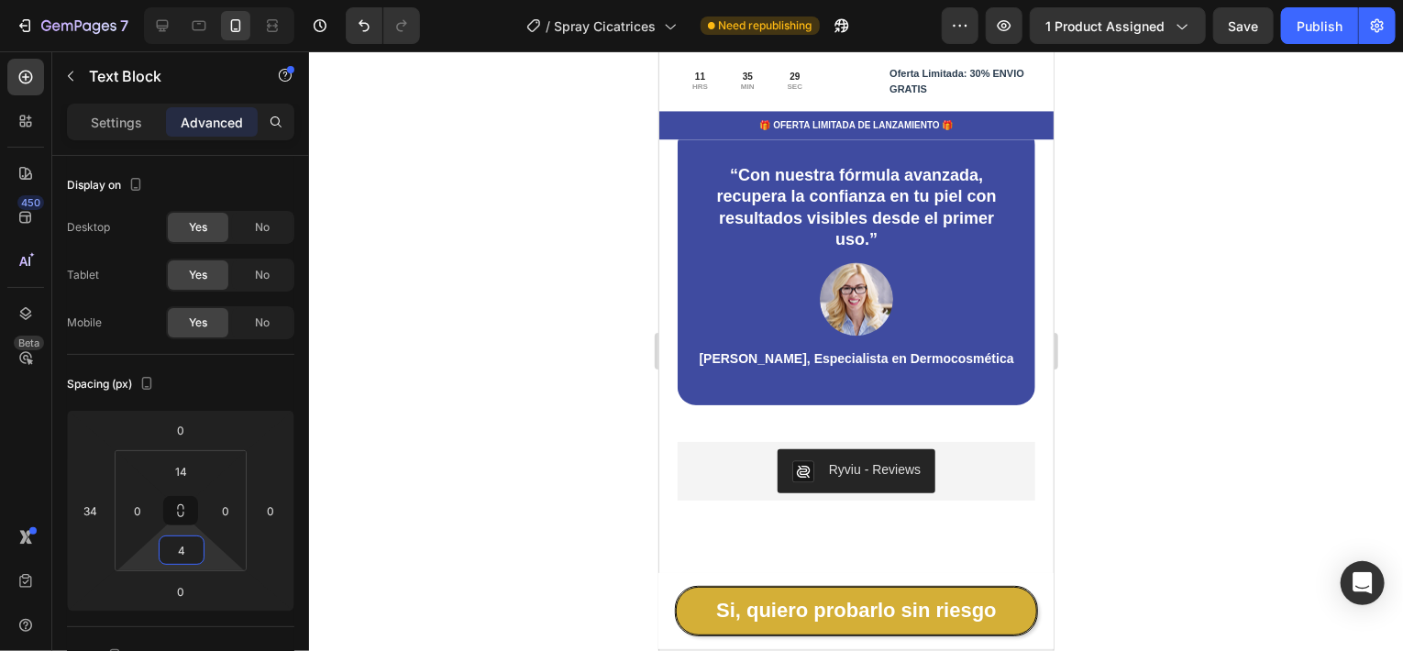
type input "0"
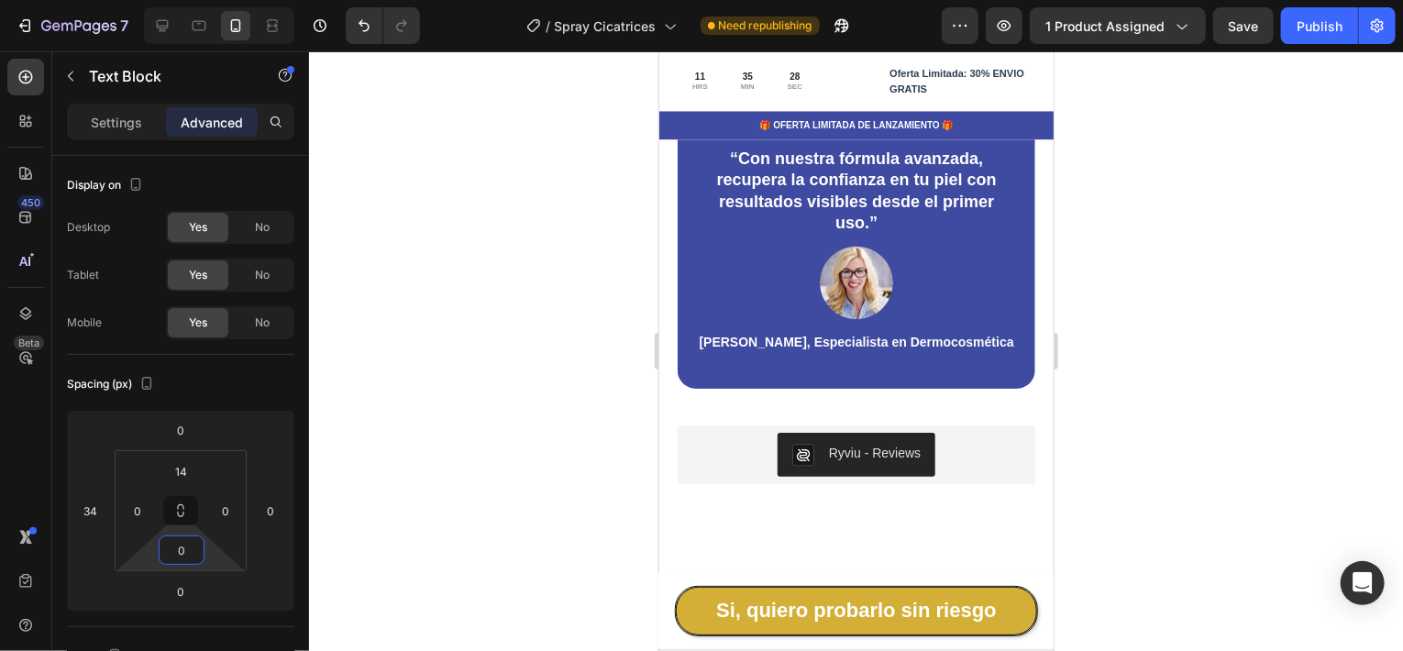
click at [154, 0] on html "7 Version history / Spray Cicatrices Need republishing Preview 1 product assign…" at bounding box center [701, 0] width 1403 height 0
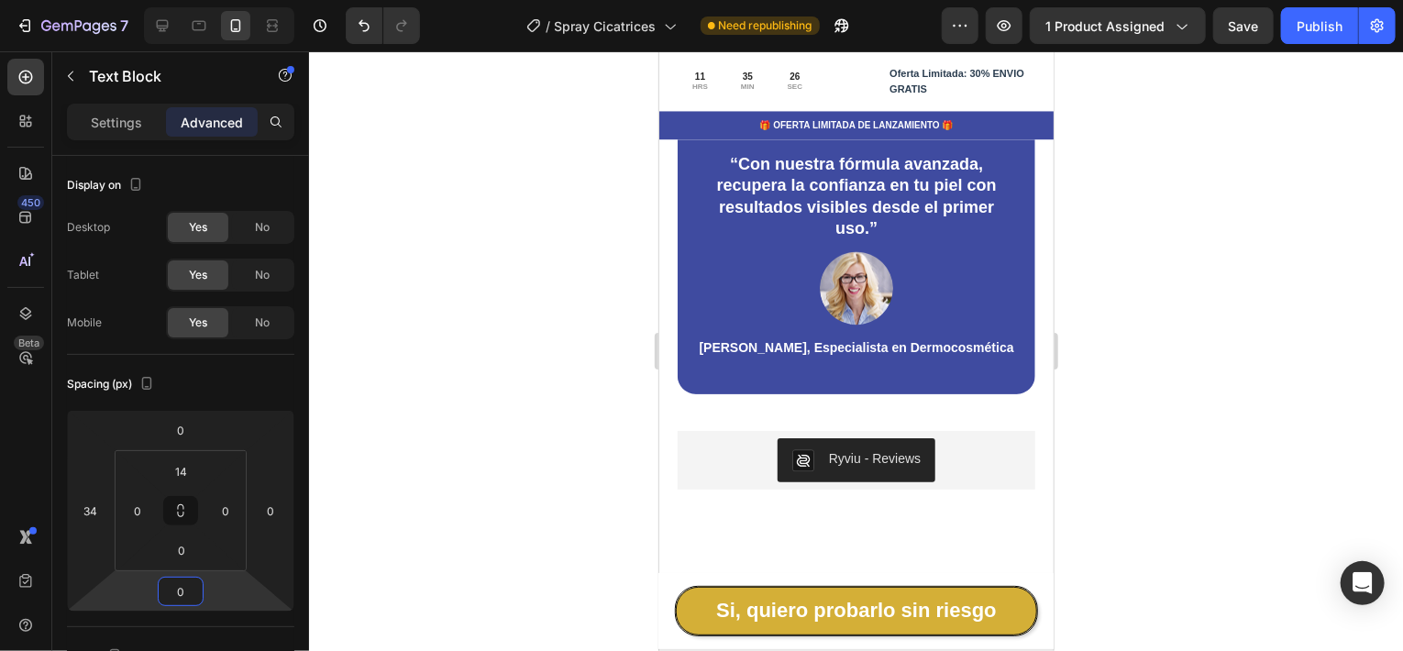
type input "-2"
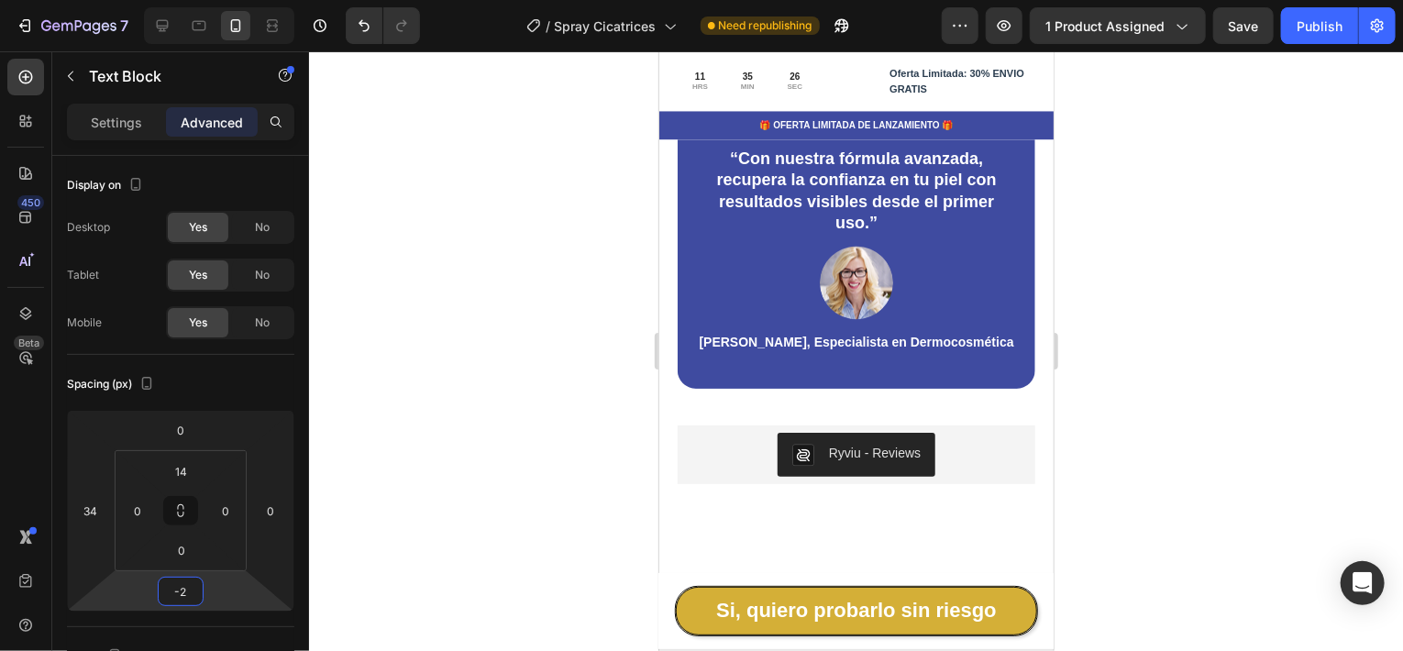
click at [143, 0] on html "7 Version history / Spray Cicatrices Need republishing Preview 1 product assign…" at bounding box center [701, 0] width 1403 height 0
click at [1190, 323] on div at bounding box center [856, 351] width 1094 height 600
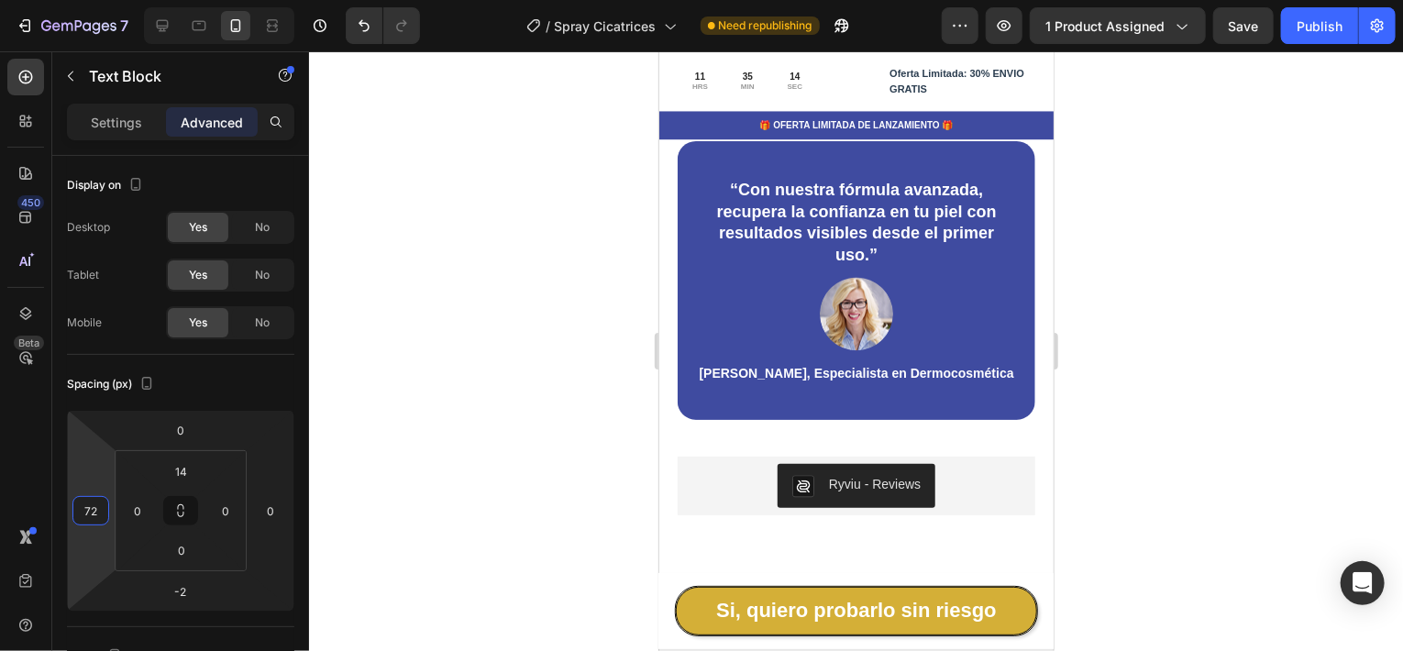
drag, startPoint x: 94, startPoint y: 546, endPoint x: 89, endPoint y: 528, distance: 18.0
click at [89, 0] on html "7 Version history / Spray Cicatrices Need republishing Preview 1 product assign…" at bounding box center [701, 0] width 1403 height 0
type input "34"
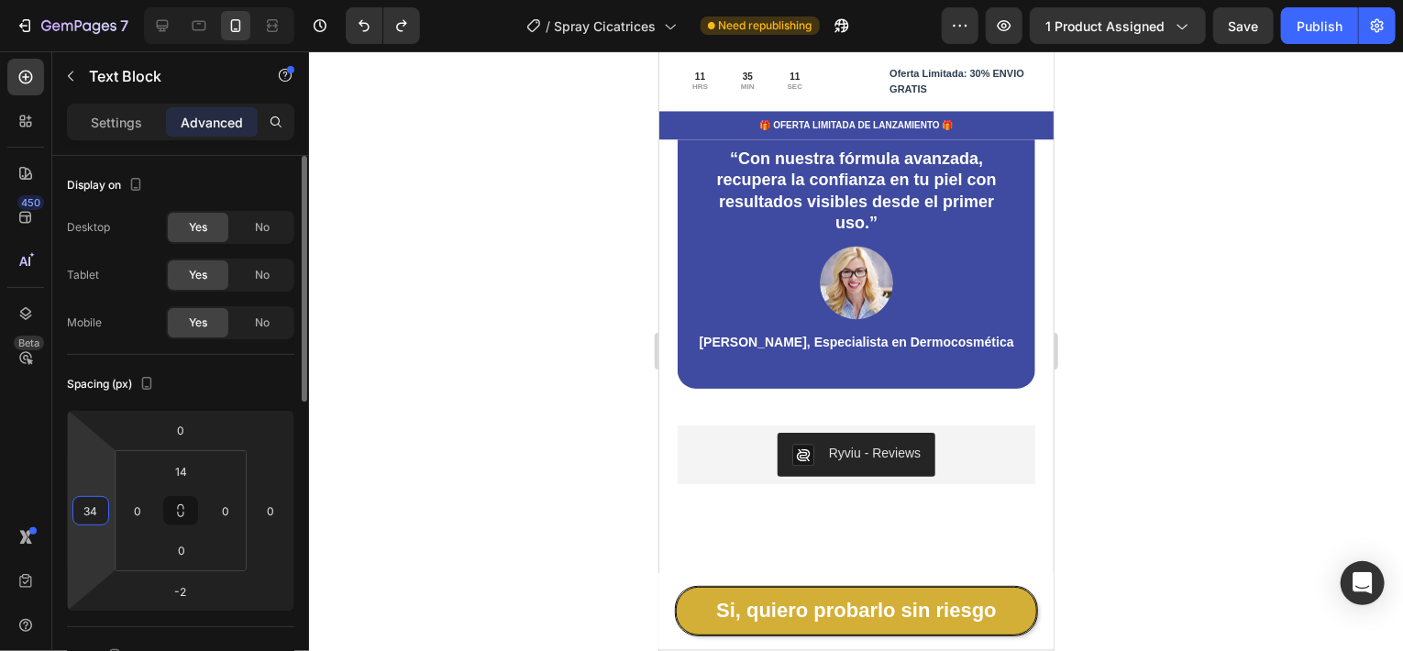
click at [95, 0] on html "7 Version history / Spray Cicatrices Need republishing Preview 1 product assign…" at bounding box center [701, 0] width 1403 height 0
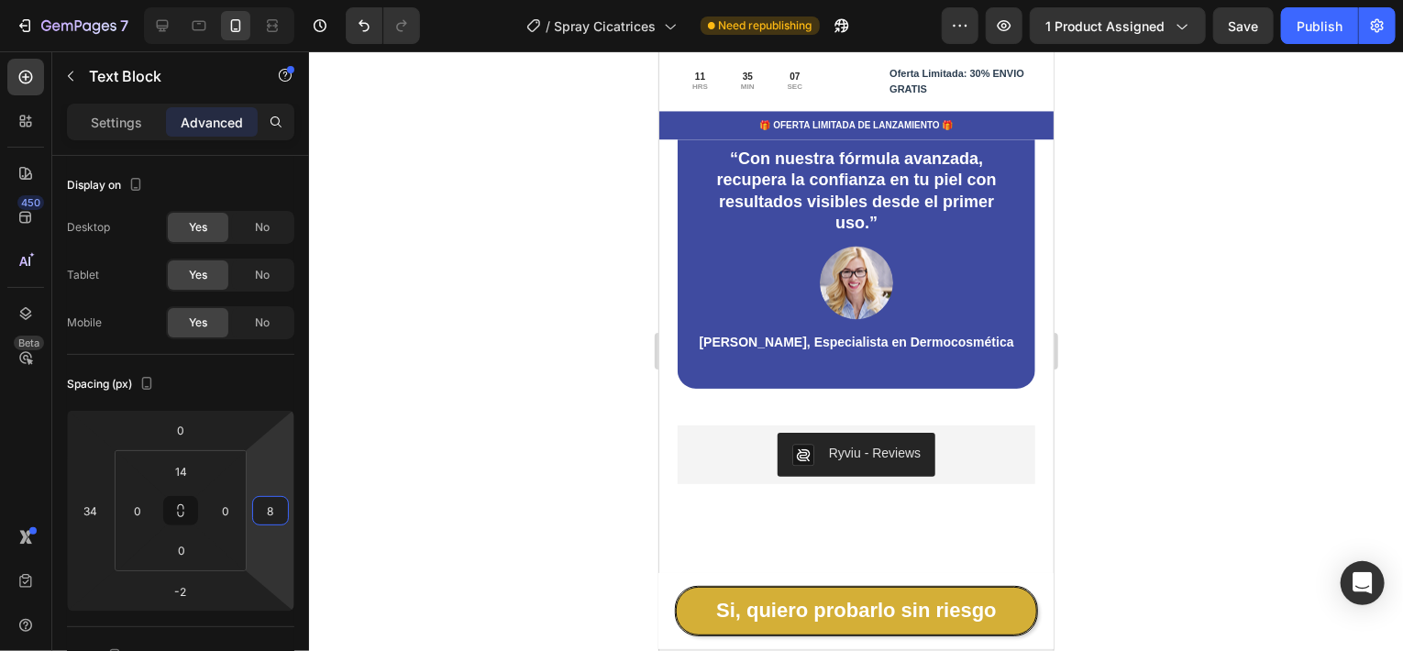
type input "10"
click at [275, 0] on html "7 Version history / Spray Cicatrices Need republishing Preview 1 product assign…" at bounding box center [701, 0] width 1403 height 0
type input "12"
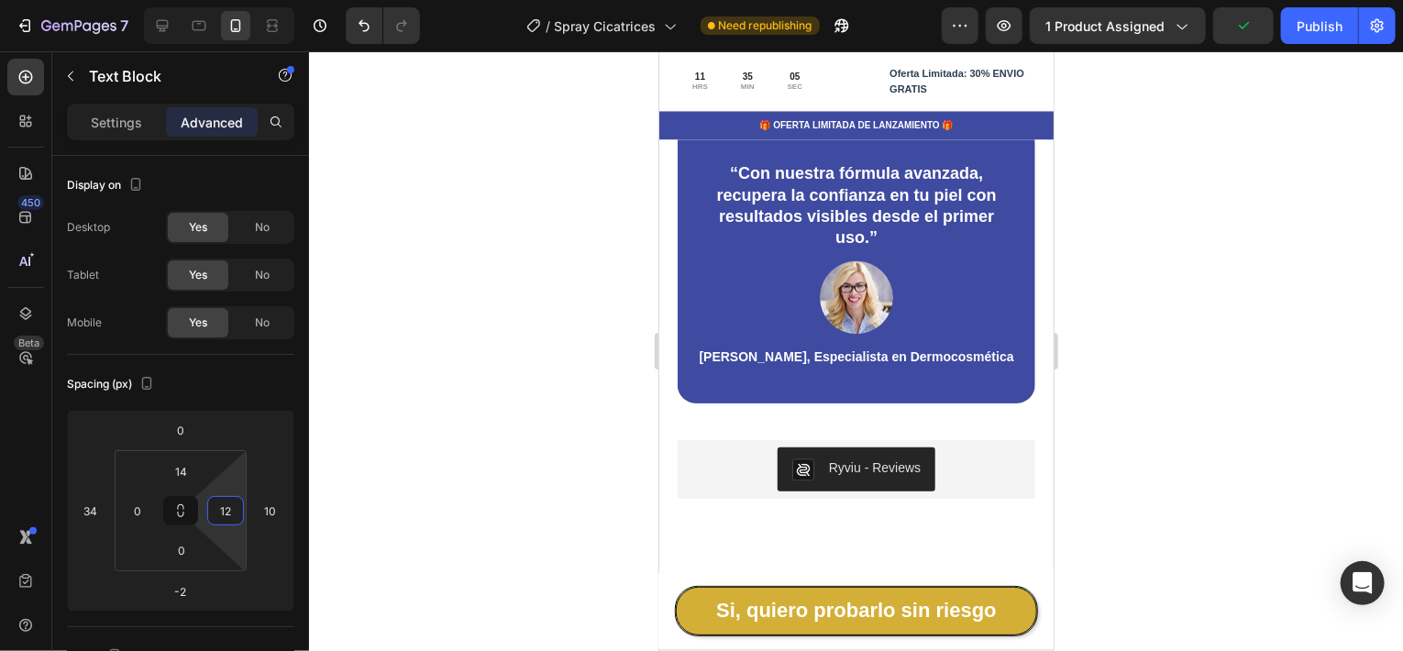
click at [231, 0] on html "7 Version history / Spray Cicatrices Need republishing Preview 1 product assign…" at bounding box center [701, 0] width 1403 height 0
click at [282, 0] on html "7 Version history / Spray Cicatrices Need republishing Preview 1 product assign…" at bounding box center [701, 0] width 1403 height 0
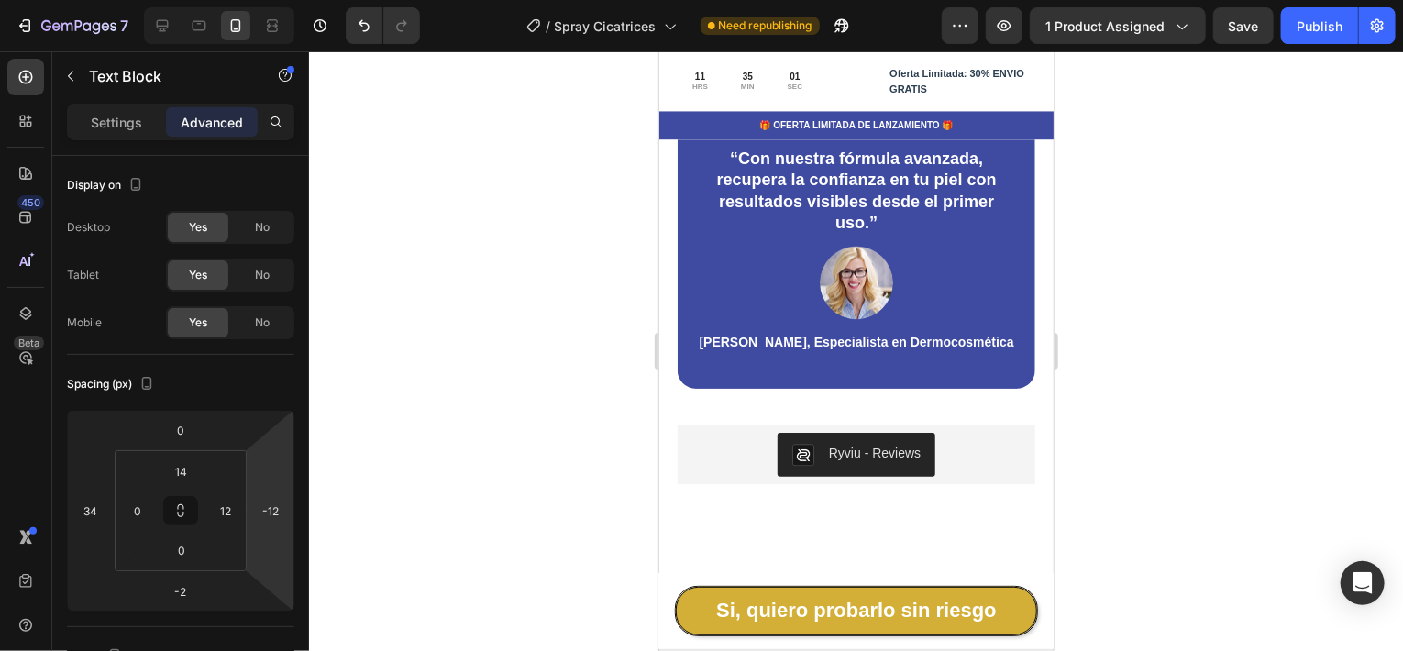
type input "-10"
click at [282, 0] on html "7 Version history / Spray Cicatrices Need republishing Preview 1 product assign…" at bounding box center [701, 0] width 1403 height 0
click at [234, 0] on html "7 Version history / Spray Cicatrices Need republishing Preview 1 product assign…" at bounding box center [701, 0] width 1403 height 0
type input "16"
click at [236, 0] on html "7 Version history / Spray Cicatrices Need republishing Preview 1 product assign…" at bounding box center [701, 0] width 1403 height 0
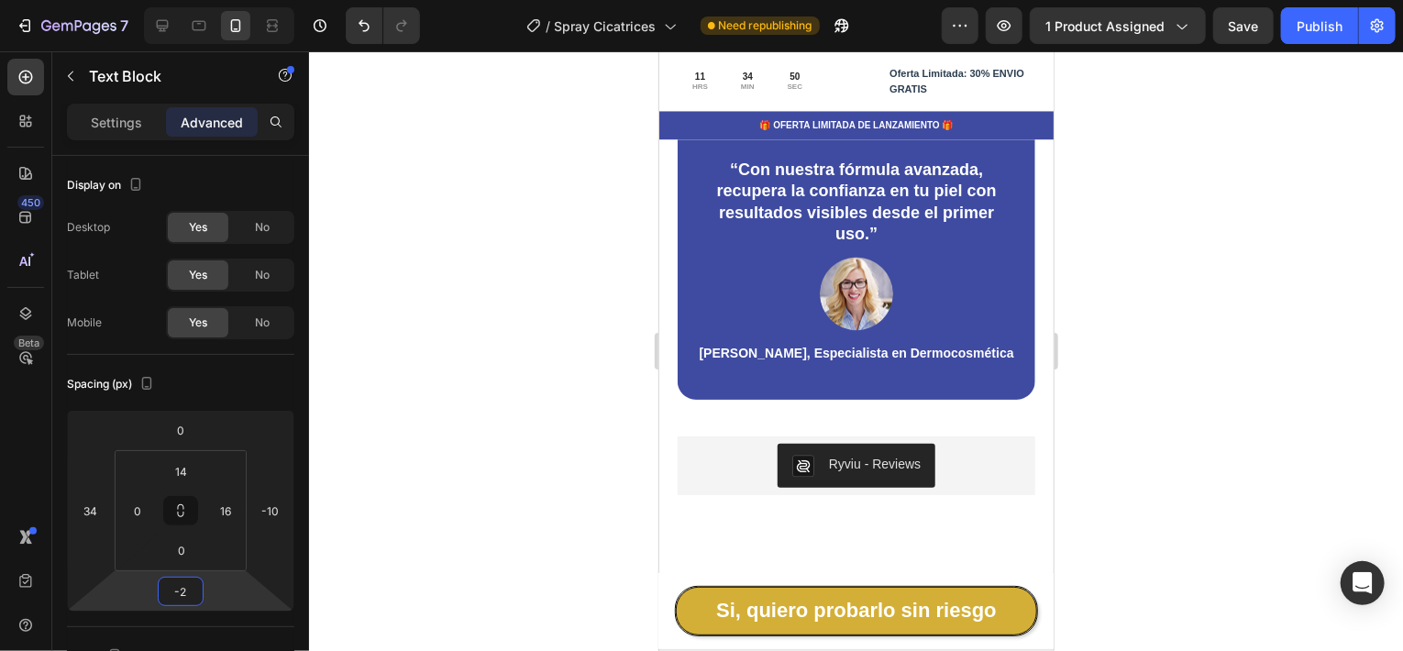
type input "-4"
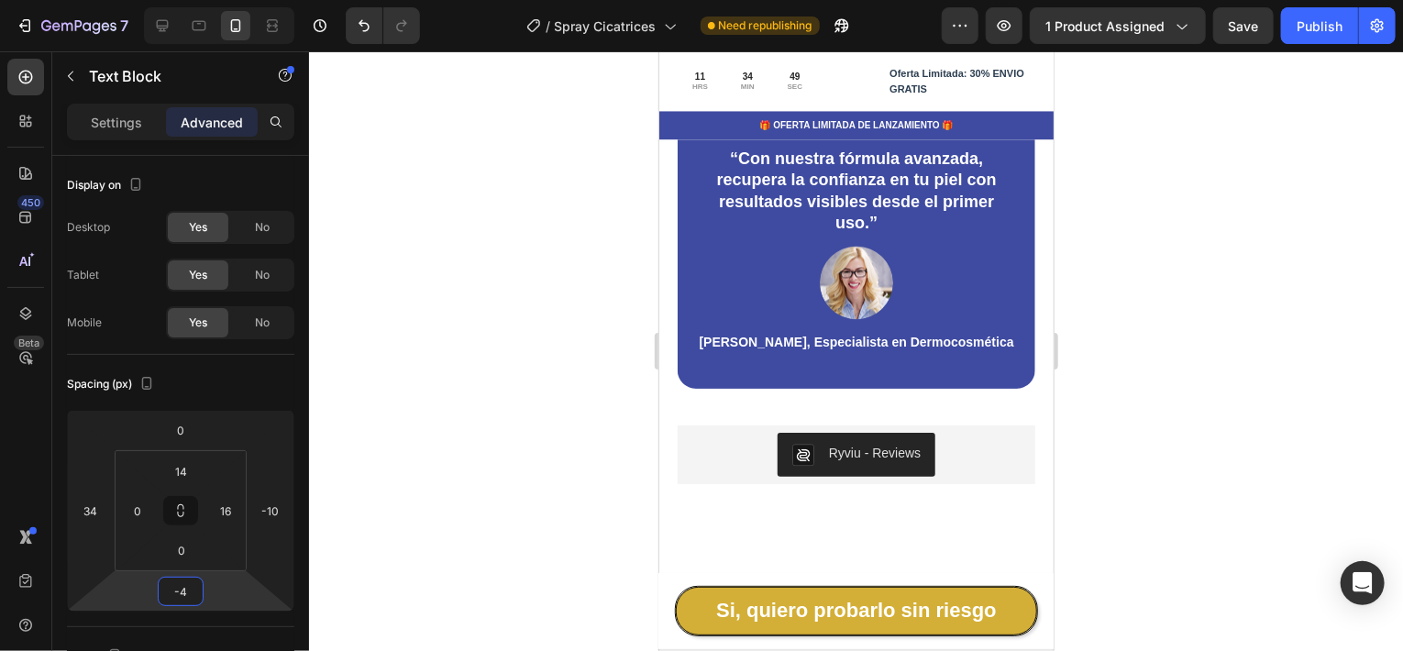
click at [231, 0] on html "7 Version history / Spray Cicatrices Need republishing Preview 1 product assign…" at bounding box center [701, 0] width 1403 height 0
type input "0"
click at [143, 0] on html "7 Version history / Spray Cicatrices Need republishing Preview 1 product assign…" at bounding box center [701, 0] width 1403 height 0
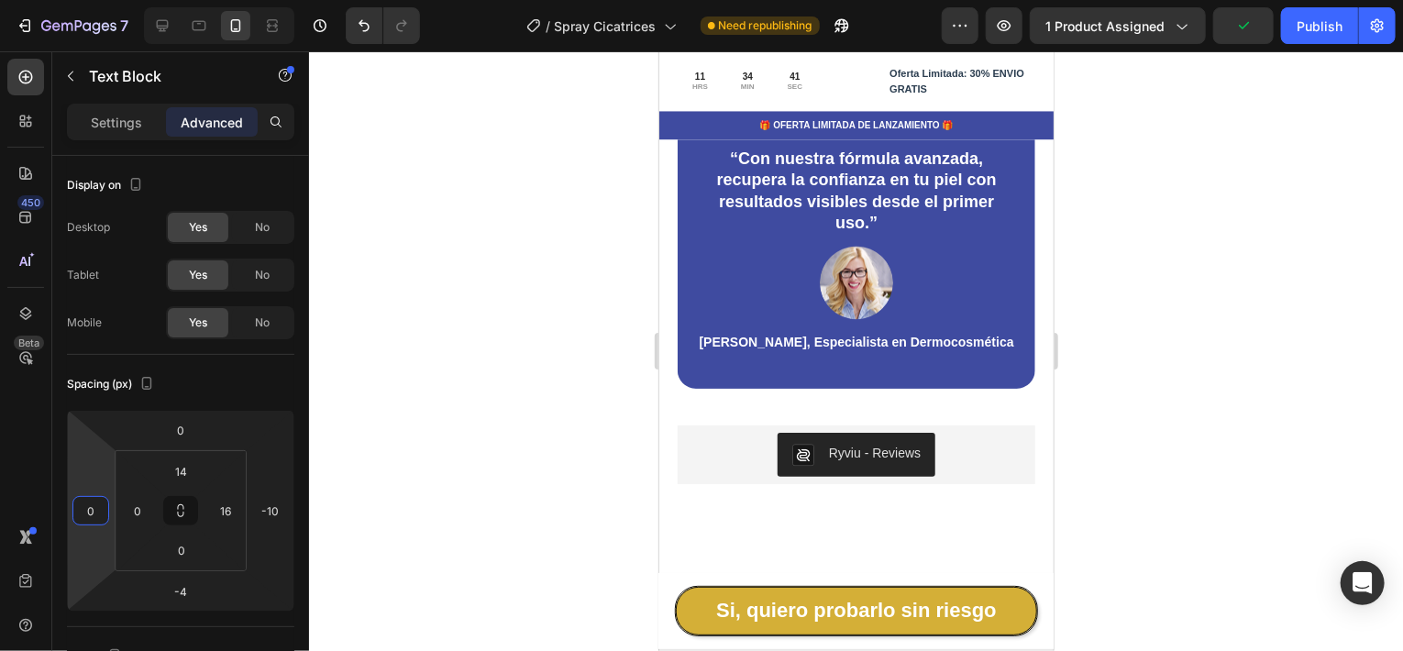
type input "2"
drag, startPoint x: 105, startPoint y: 539, endPoint x: 112, endPoint y: 555, distance: 16.9
click at [112, 0] on html "7 Version history / Spray Cicatrices Need republishing Preview 1 product assign…" at bounding box center [701, 0] width 1403 height 0
click at [1242, 262] on div at bounding box center [856, 351] width 1094 height 600
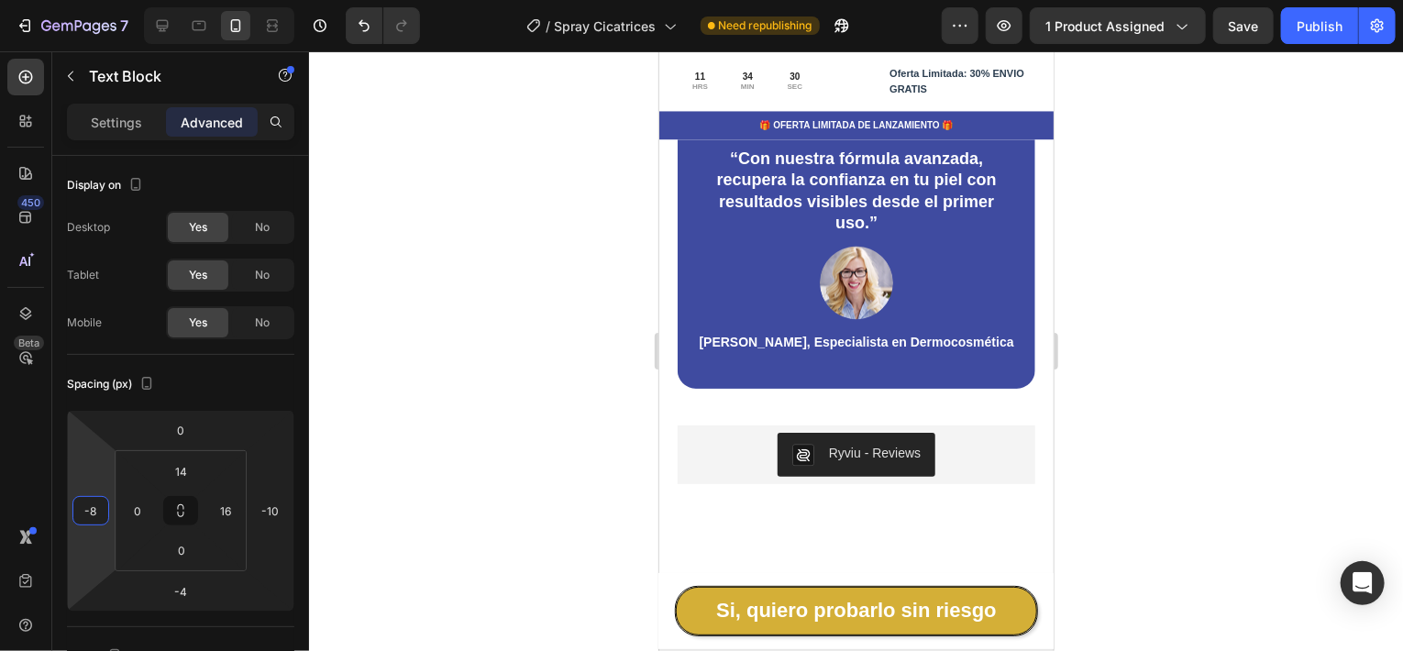
type input "-6"
click at [99, 0] on html "7 Version history / Spray Cicatrices Need republishing Preview 1 product assign…" at bounding box center [701, 0] width 1403 height 0
click at [1208, 315] on div at bounding box center [856, 351] width 1094 height 600
type input "16"
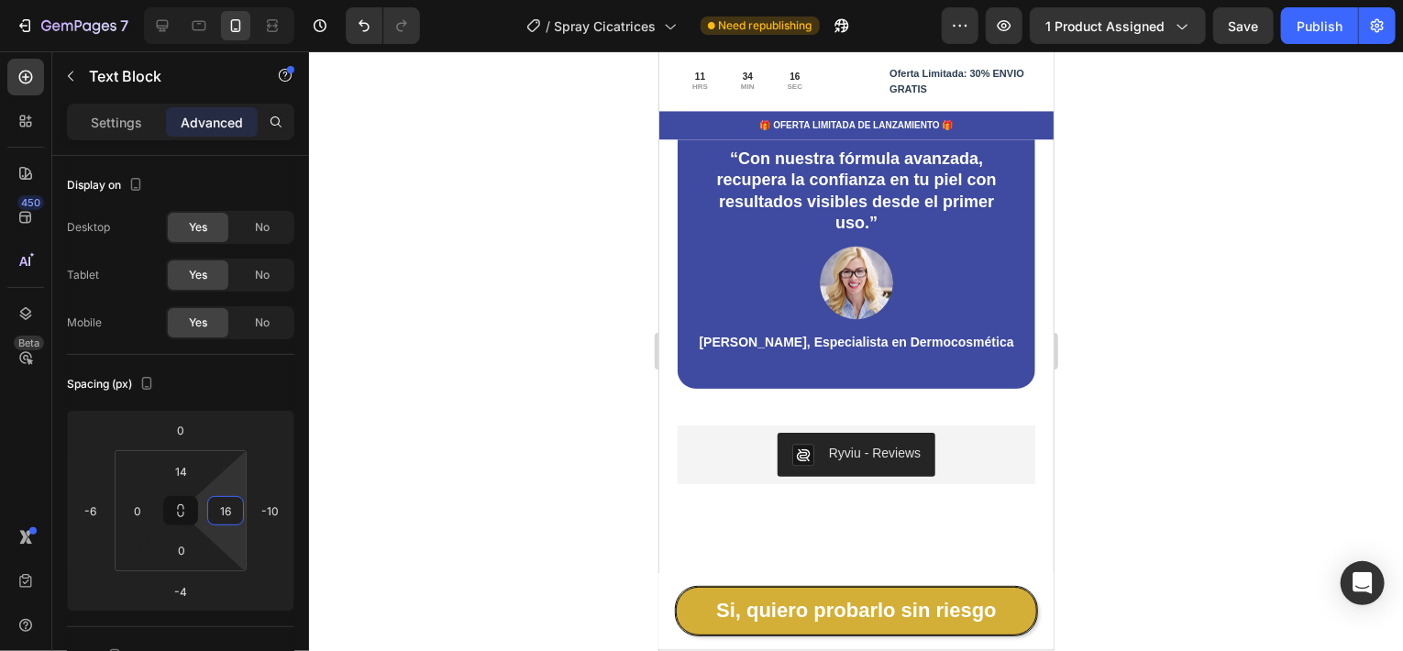
click at [236, 0] on html "7 Version history / Spray Cicatrices Need republishing Preview 1 product assign…" at bounding box center [701, 0] width 1403 height 0
click at [275, 0] on html "7 Version history / Spray Cicatrices Need republishing Preview 1 product assign…" at bounding box center [701, 0] width 1403 height 0
click at [282, 0] on html "7 Version history / Spray Cicatrices Need republishing Preview 1 product assign…" at bounding box center [701, 0] width 1403 height 0
type input "-52"
drag, startPoint x: 273, startPoint y: 453, endPoint x: 211, endPoint y: 407, distance: 77.4
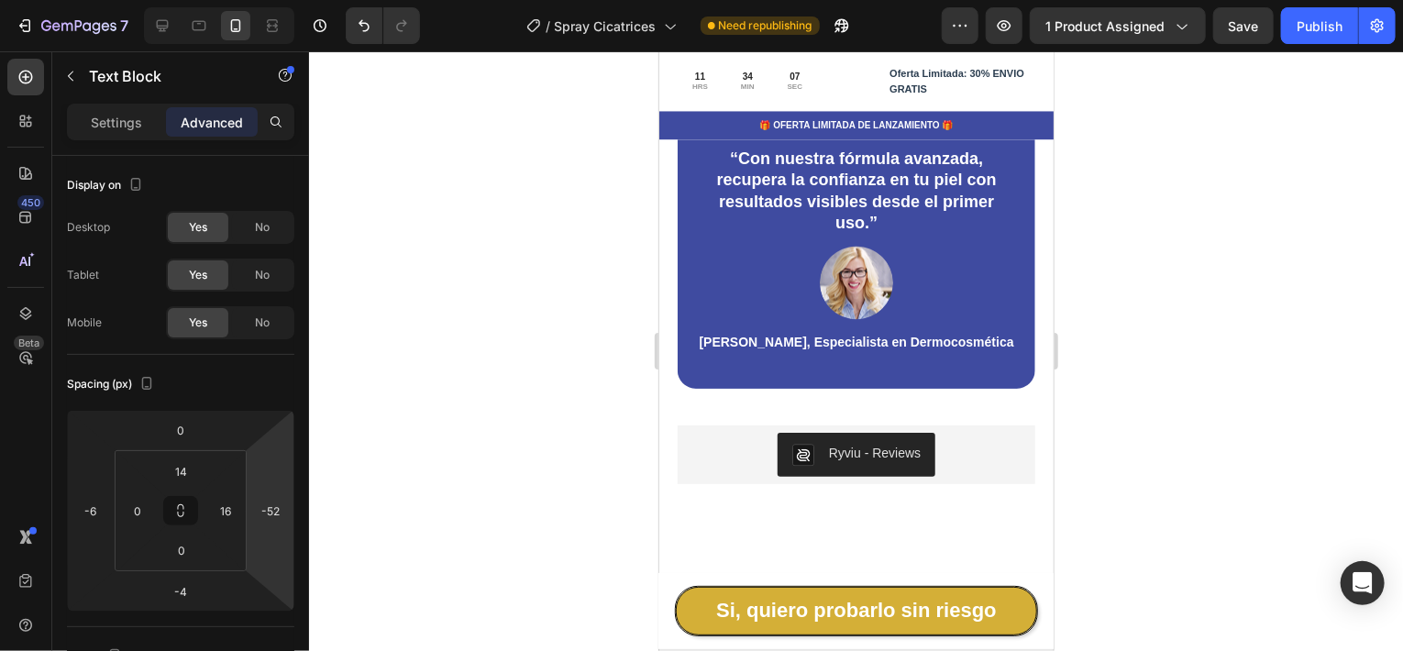
click at [286, 0] on html "7 Version history / Spray Cicatrices Need republishing Preview 1 product assign…" at bounding box center [701, 0] width 1403 height 0
drag, startPoint x: 1399, startPoint y: 332, endPoint x: 1372, endPoint y: 330, distance: 27.6
click at [1383, 332] on div at bounding box center [856, 351] width 1094 height 600
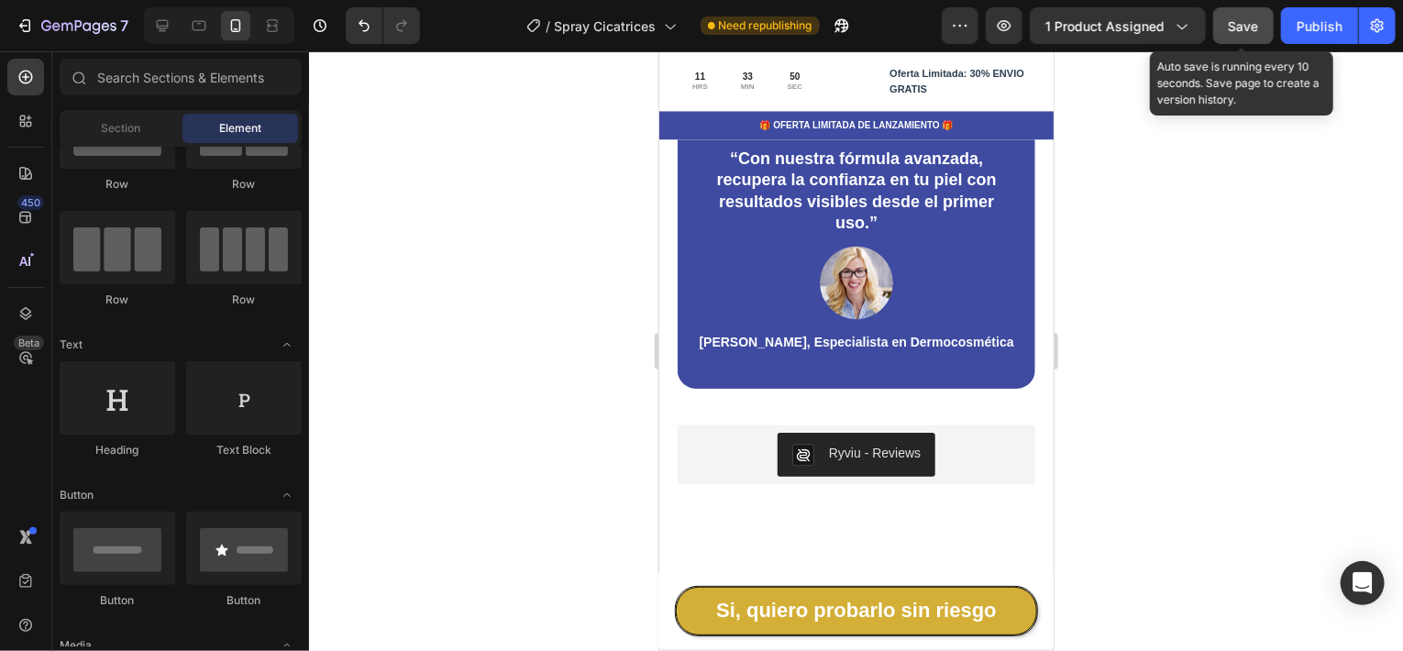
click at [1258, 24] on span "Save" at bounding box center [1244, 26] width 30 height 16
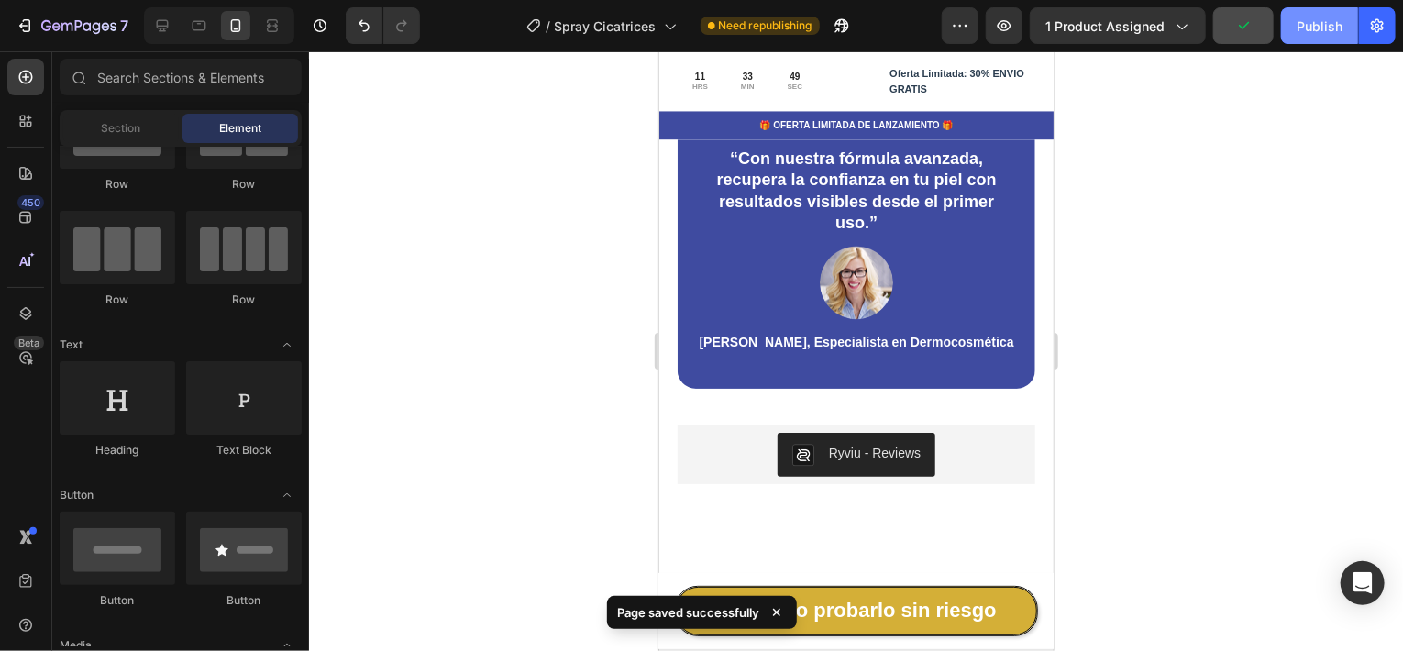
click at [1319, 37] on button "Publish" at bounding box center [1319, 25] width 77 height 37
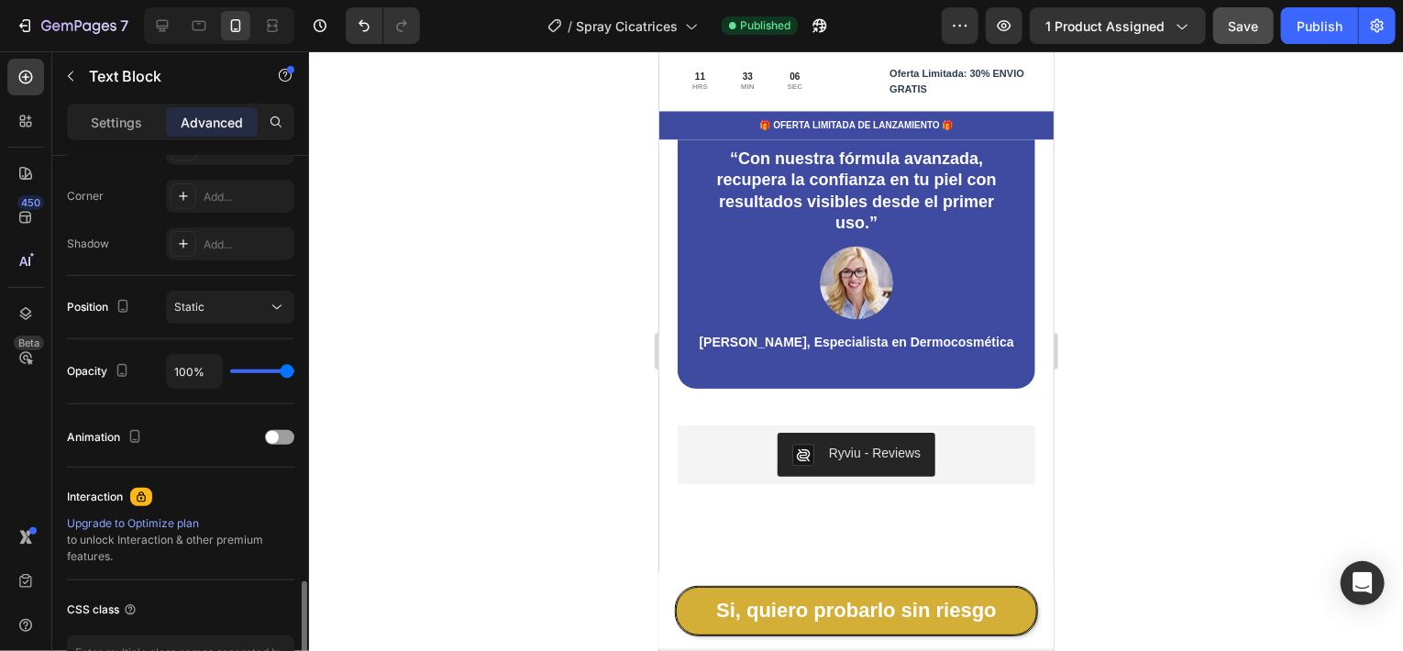
scroll to position [673, 0]
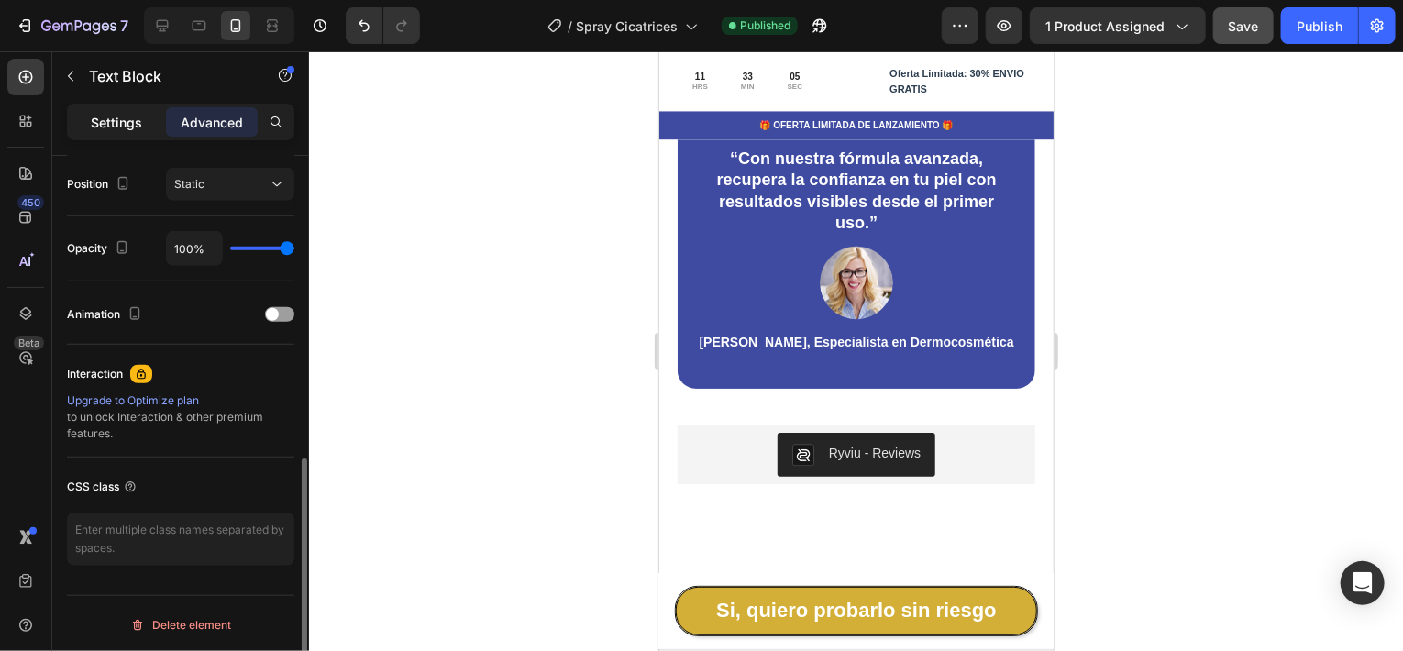
click at [114, 127] on p "Settings" at bounding box center [116, 122] width 51 height 19
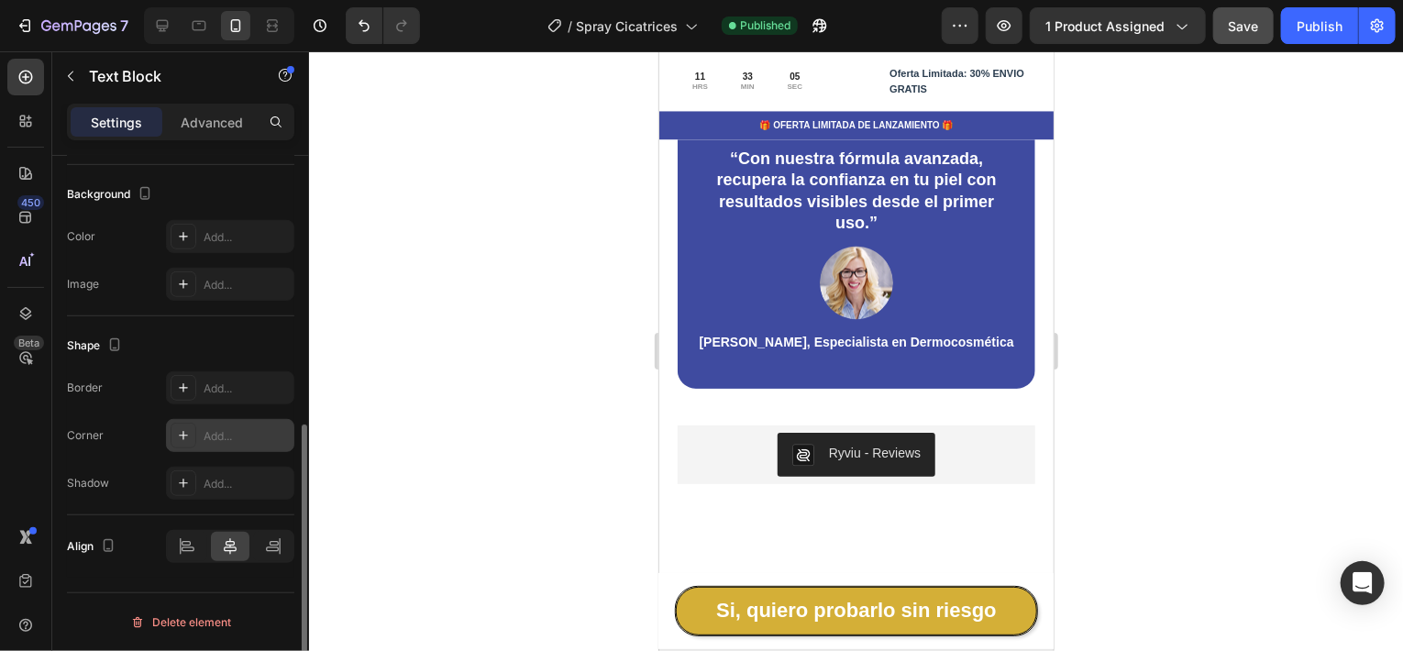
scroll to position [536, 0]
click at [191, 545] on icon at bounding box center [187, 549] width 18 height 18
click at [271, 546] on icon at bounding box center [273, 549] width 18 height 18
click at [227, 551] on icon at bounding box center [230, 549] width 13 height 17
drag, startPoint x: 1218, startPoint y: 303, endPoint x: 1207, endPoint y: 302, distance: 11.2
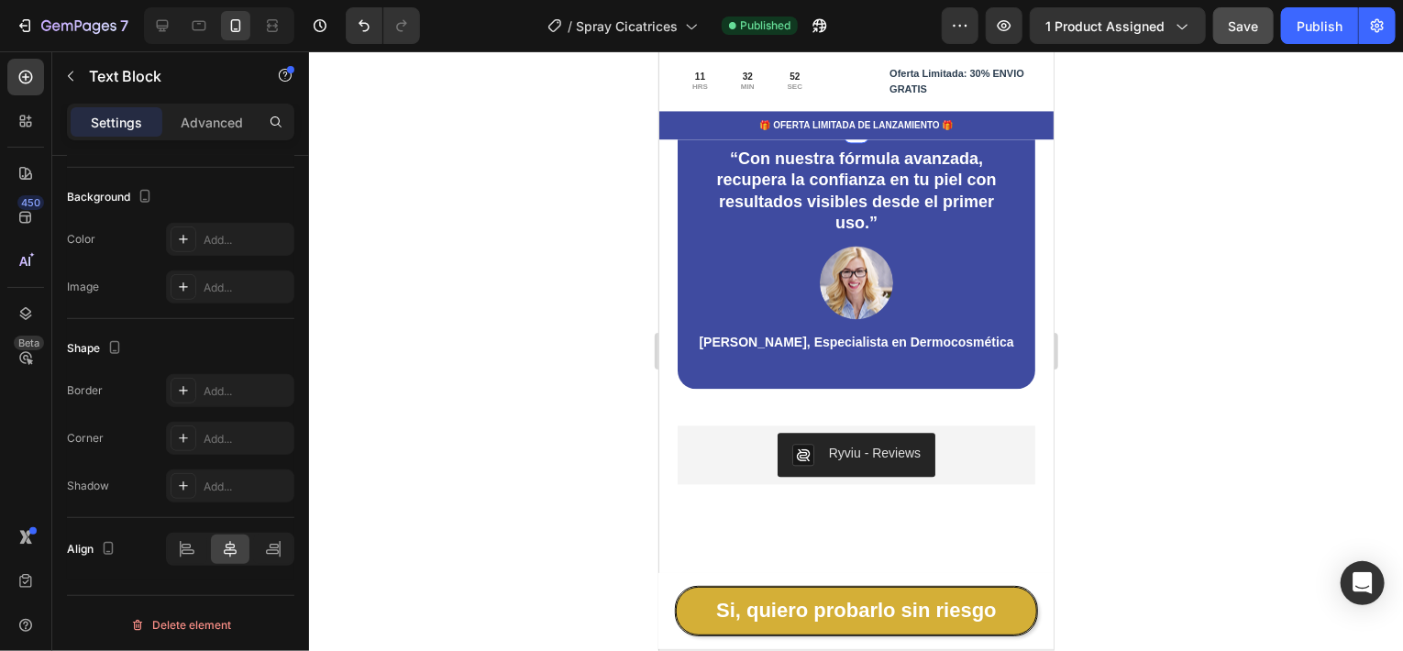
click at [1218, 303] on div at bounding box center [856, 351] width 1094 height 600
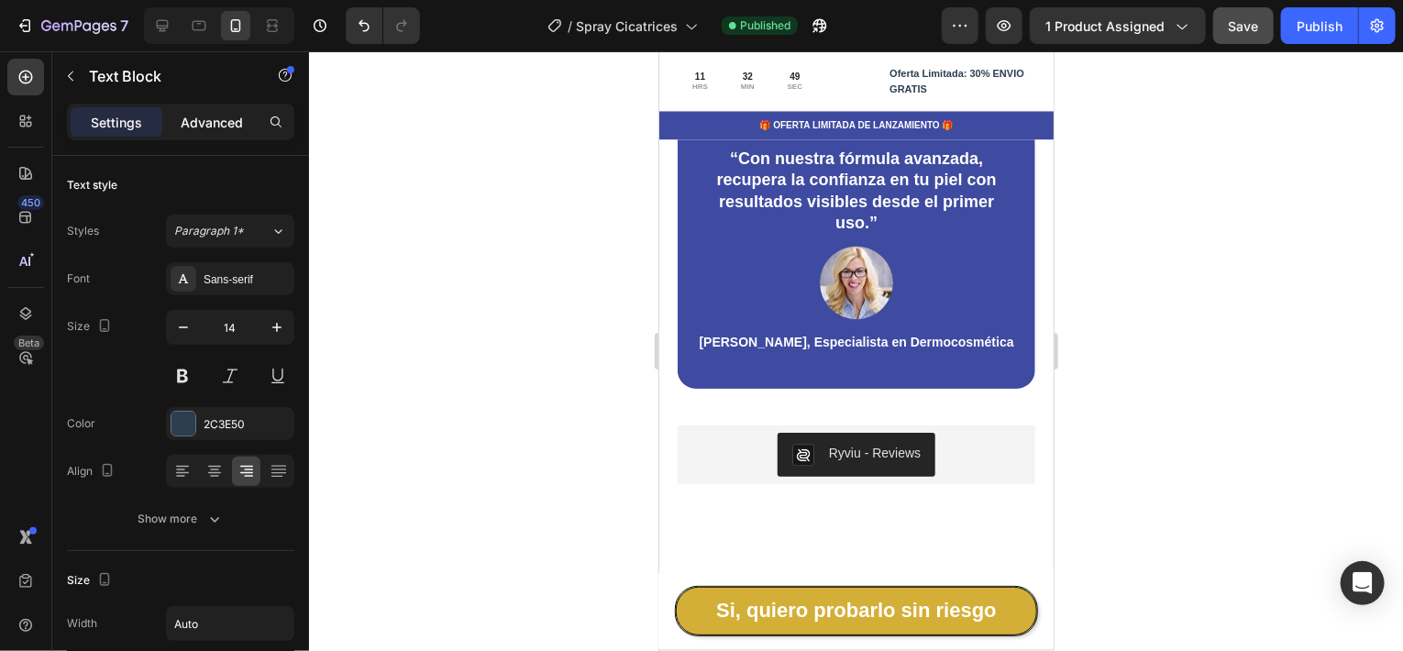
click at [205, 121] on p "Advanced" at bounding box center [212, 122] width 62 height 19
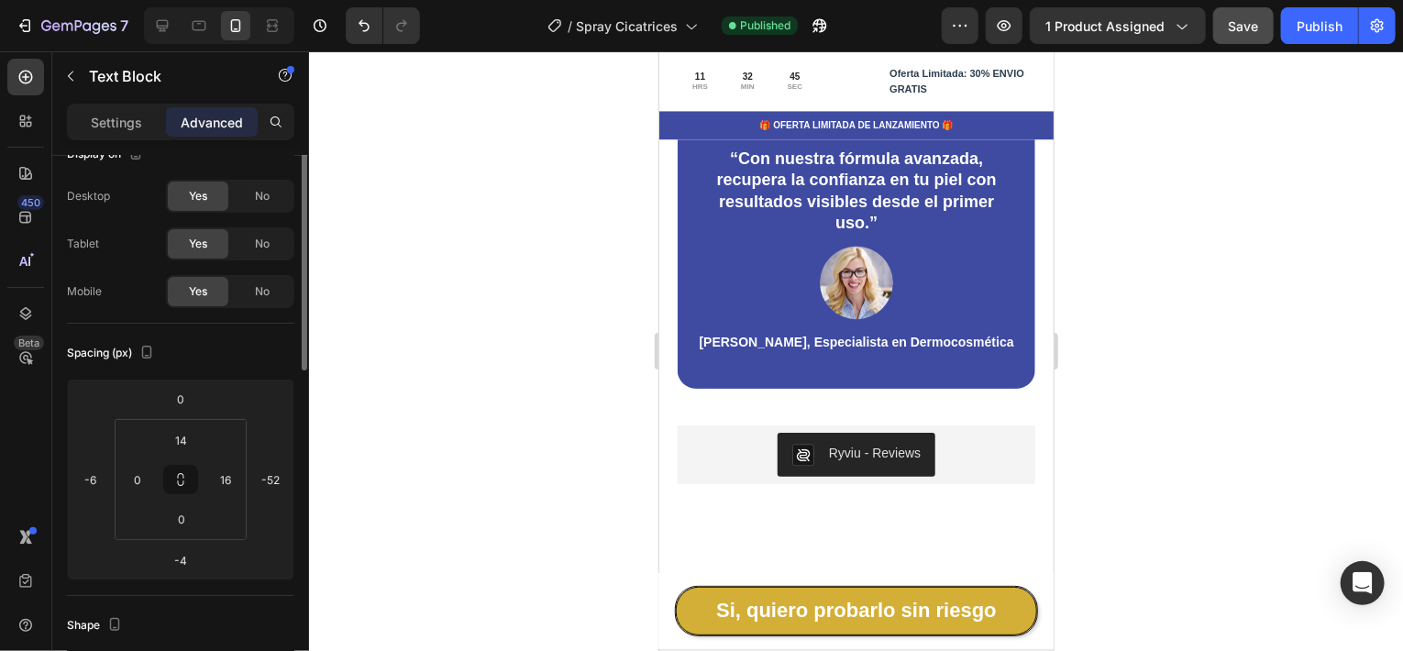
scroll to position [0, 0]
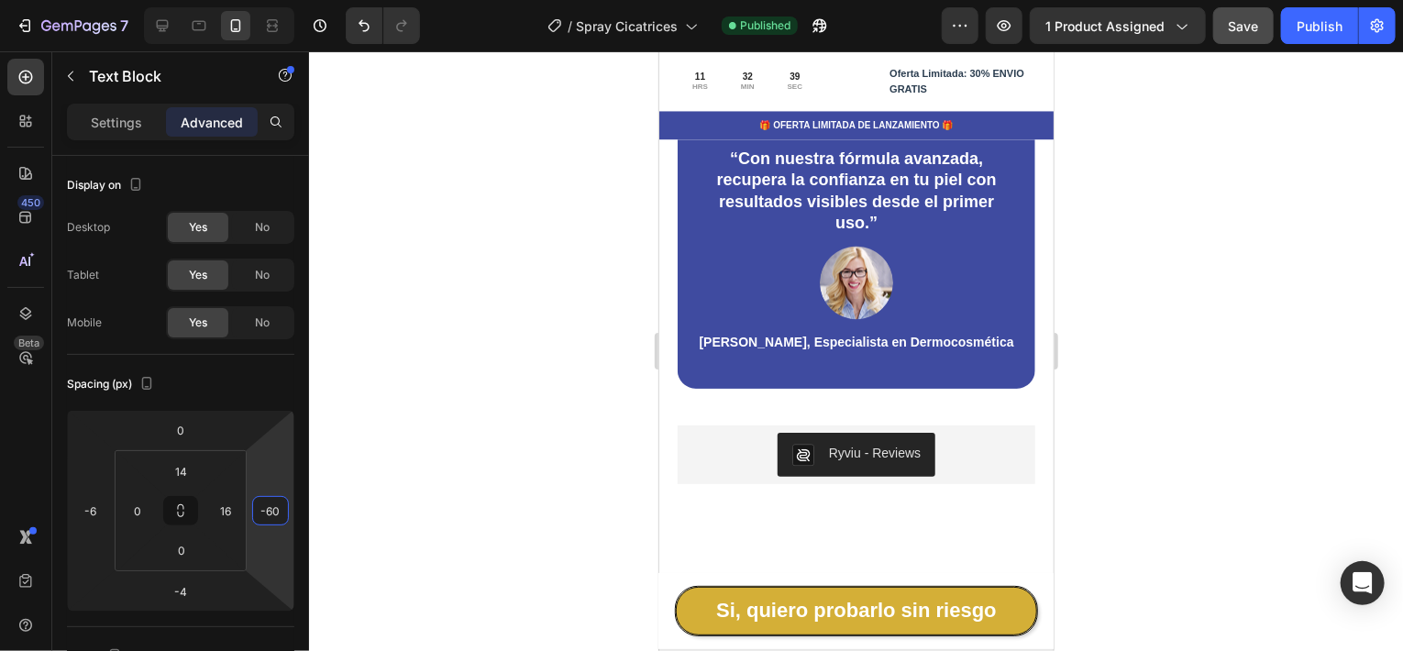
type input "-58"
click at [282, 0] on html "7 Version history / Spray Cicatrices Published Preview 1 product assigned Save …" at bounding box center [701, 0] width 1403 height 0
type input "0"
click at [132, 0] on html "7 Version history / Spray Cicatrices Published Preview 1 product assigned Save …" at bounding box center [701, 0] width 1403 height 0
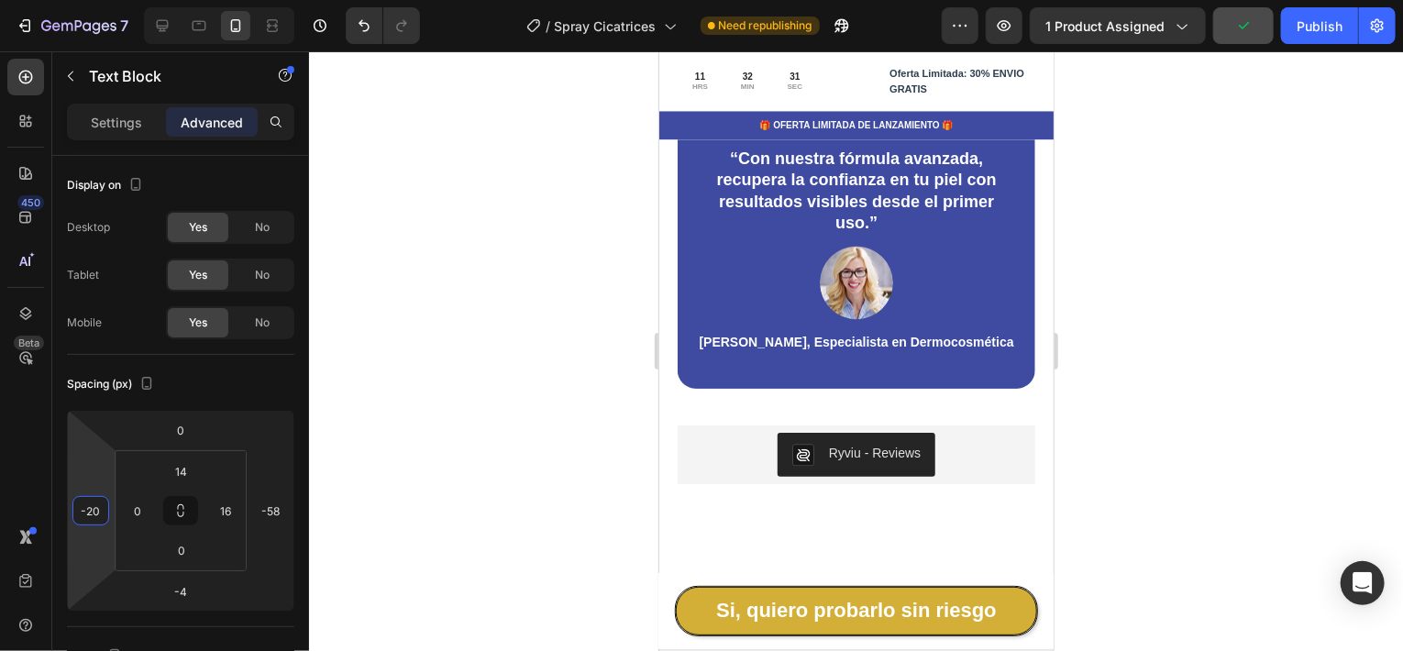
type input "-18"
click at [98, 0] on html "7 Version history / Spray Cicatrices Need republishing Preview 1 product assign…" at bounding box center [701, 0] width 1403 height 0
click at [1181, 373] on div at bounding box center [856, 351] width 1094 height 600
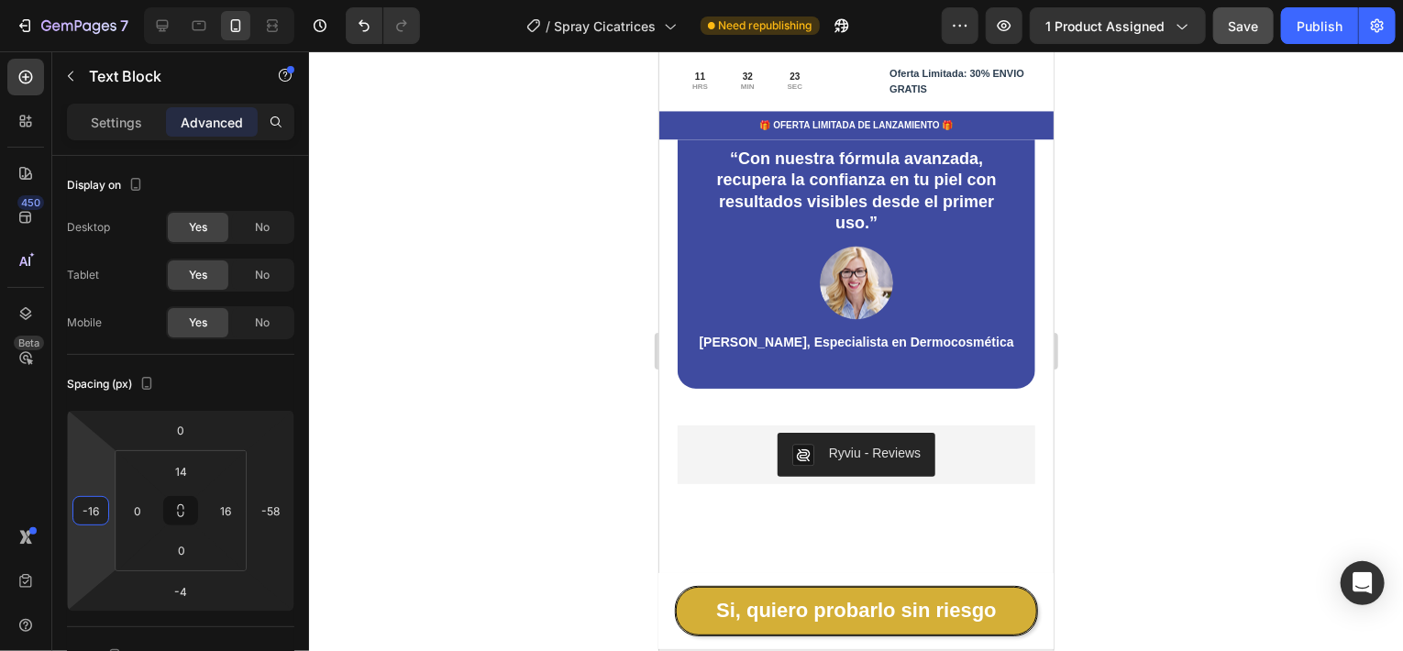
type input "-14"
click at [111, 0] on html "7 Version history / Spray Cicatrices Need republishing Preview 1 product assign…" at bounding box center [701, 0] width 1403 height 0
click at [1285, 329] on div at bounding box center [856, 351] width 1094 height 600
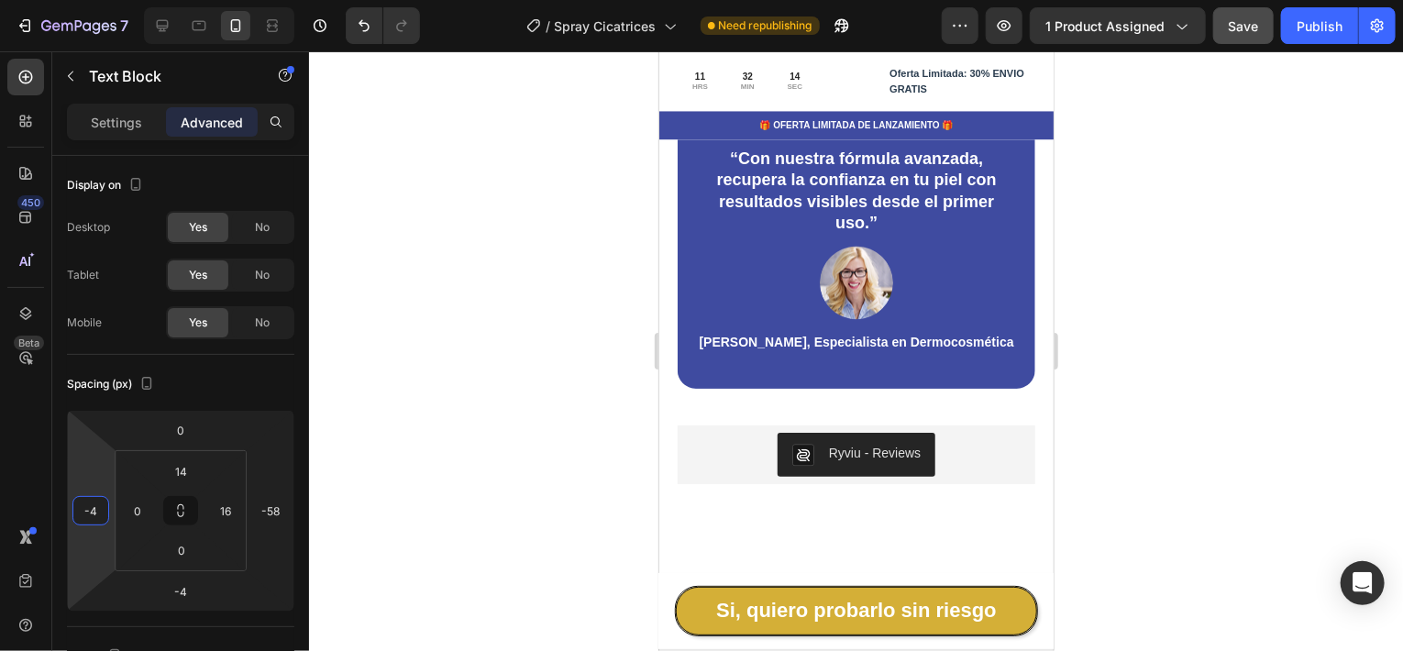
type input "-6"
drag, startPoint x: 88, startPoint y: 540, endPoint x: 100, endPoint y: 537, distance: 12.2
click at [100, 0] on html "7 Version history / Spray Cicatrices Need republishing Preview 1 product assign…" at bounding box center [701, 0] width 1403 height 0
type input "2"
drag, startPoint x: 212, startPoint y: 463, endPoint x: 220, endPoint y: 469, distance: 9.9
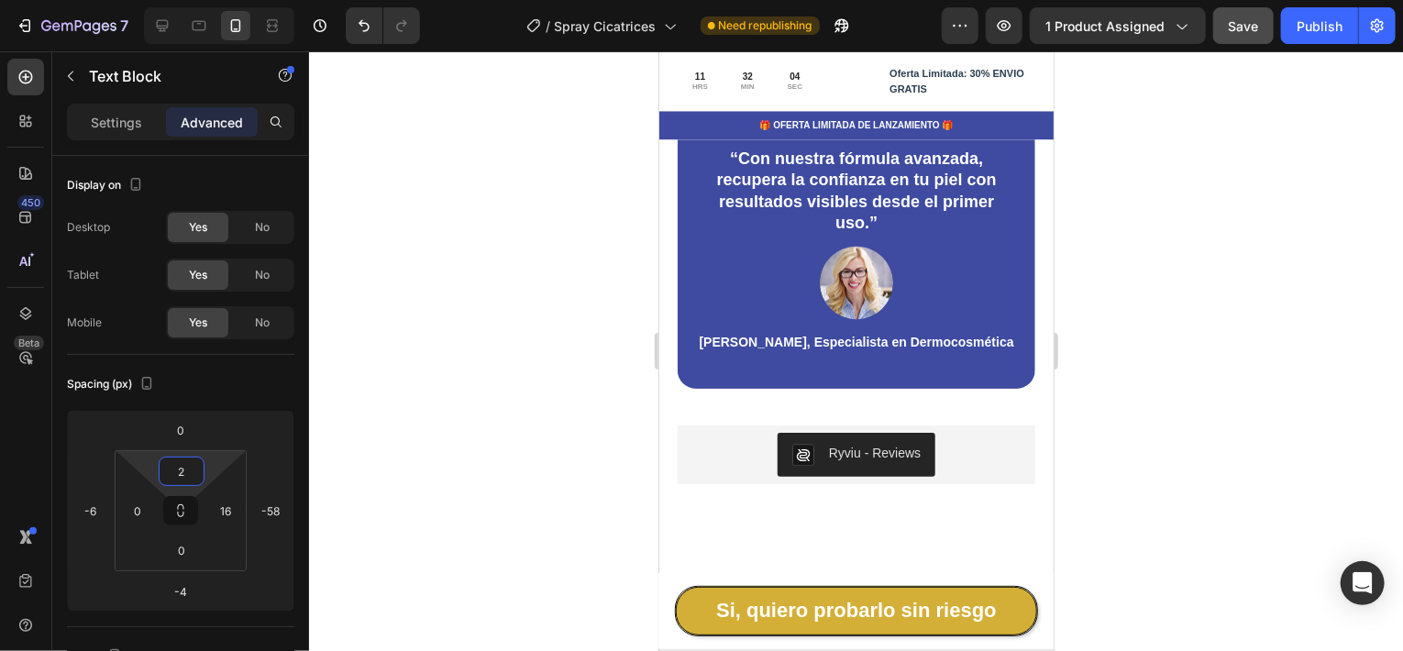
click at [220, 0] on html "7 Version history / Spray Cicatrices Need republishing Preview 1 product assign…" at bounding box center [701, 0] width 1403 height 0
type input "16"
click at [238, 0] on html "7 Version history / Spray Cicatrices Need republishing Preview 1 product assign…" at bounding box center [701, 0] width 1403 height 0
type input "-28"
drag, startPoint x: 276, startPoint y: 479, endPoint x: 284, endPoint y: 465, distance: 16.0
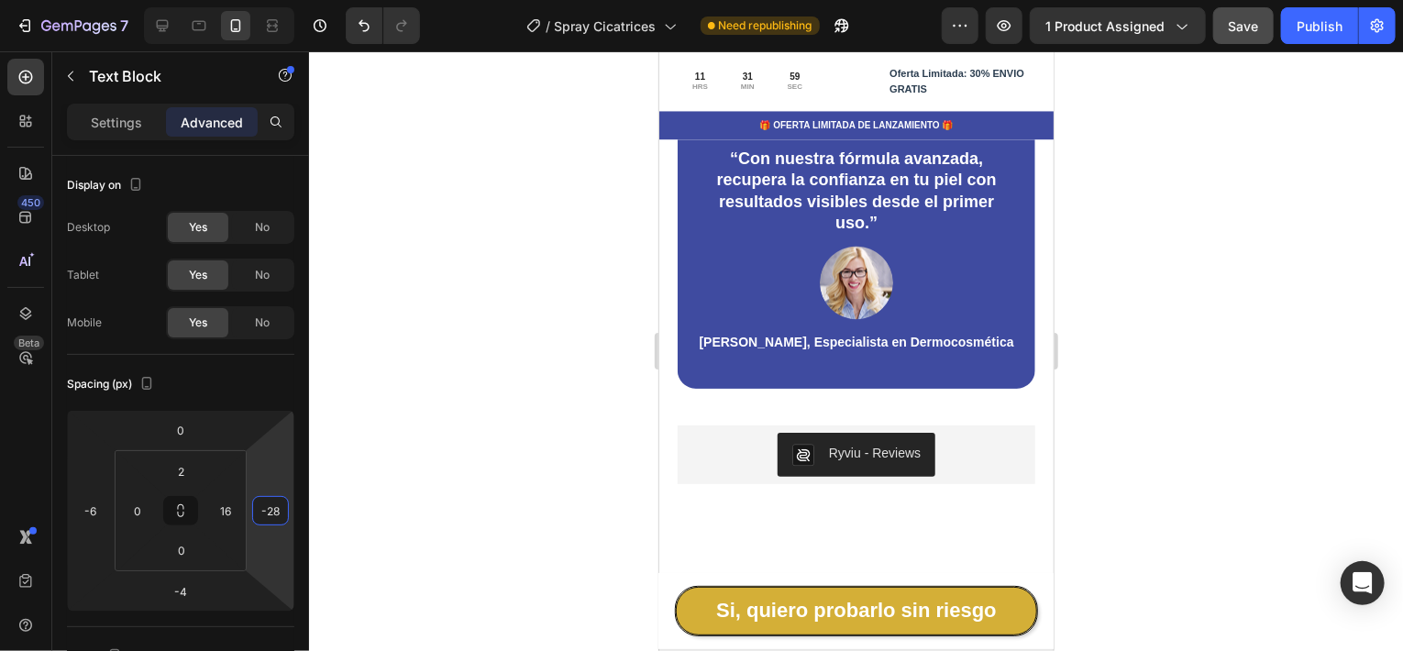
click at [284, 0] on html "7 Version history / Spray Cicatrices Need republishing Preview 1 product assign…" at bounding box center [701, 0] width 1403 height 0
type input "2"
click at [136, 0] on html "7 Version history / Spray Cicatrices Need republishing Preview 1 product assign…" at bounding box center [701, 0] width 1403 height 0
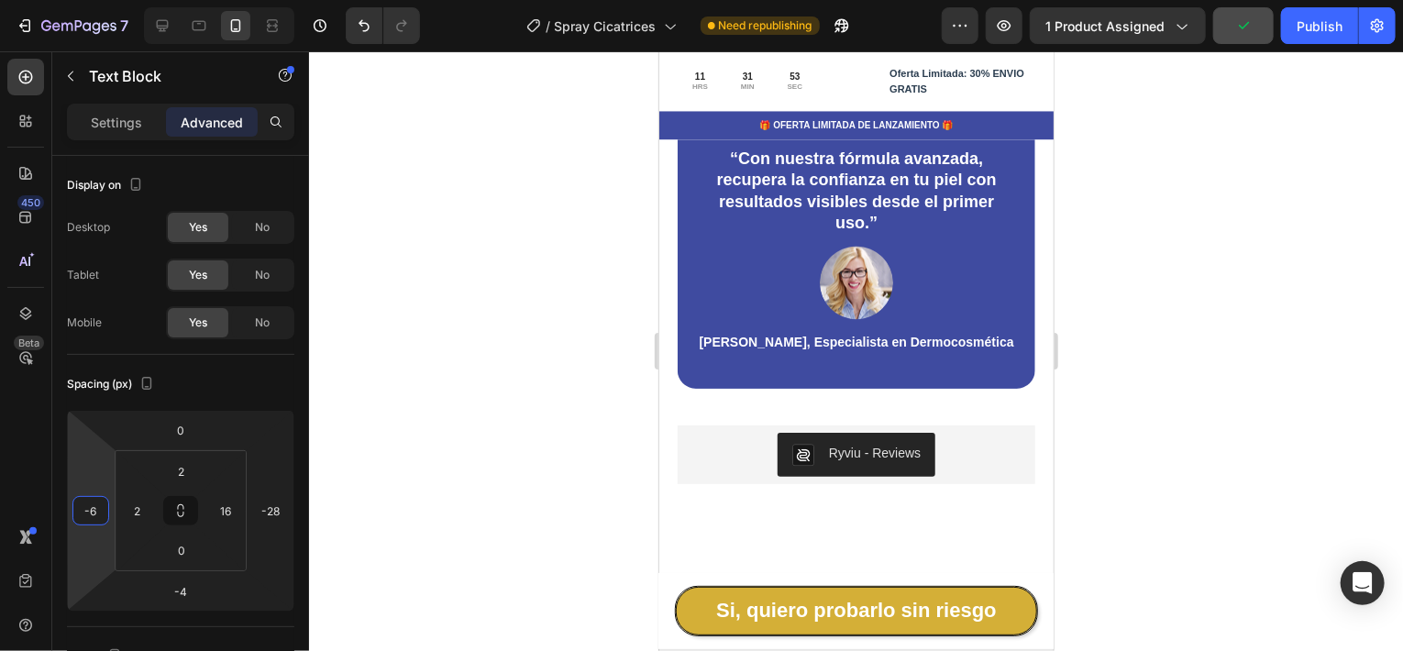
type input "-4"
drag, startPoint x: 103, startPoint y: 548, endPoint x: 164, endPoint y: 554, distance: 61.7
click at [106, 0] on html "7 Version history / Spray Cicatrices Need republishing Preview 1 product assign…" at bounding box center [701, 0] width 1403 height 0
type input "18"
drag, startPoint x: 237, startPoint y: 539, endPoint x: 93, endPoint y: 456, distance: 166.4
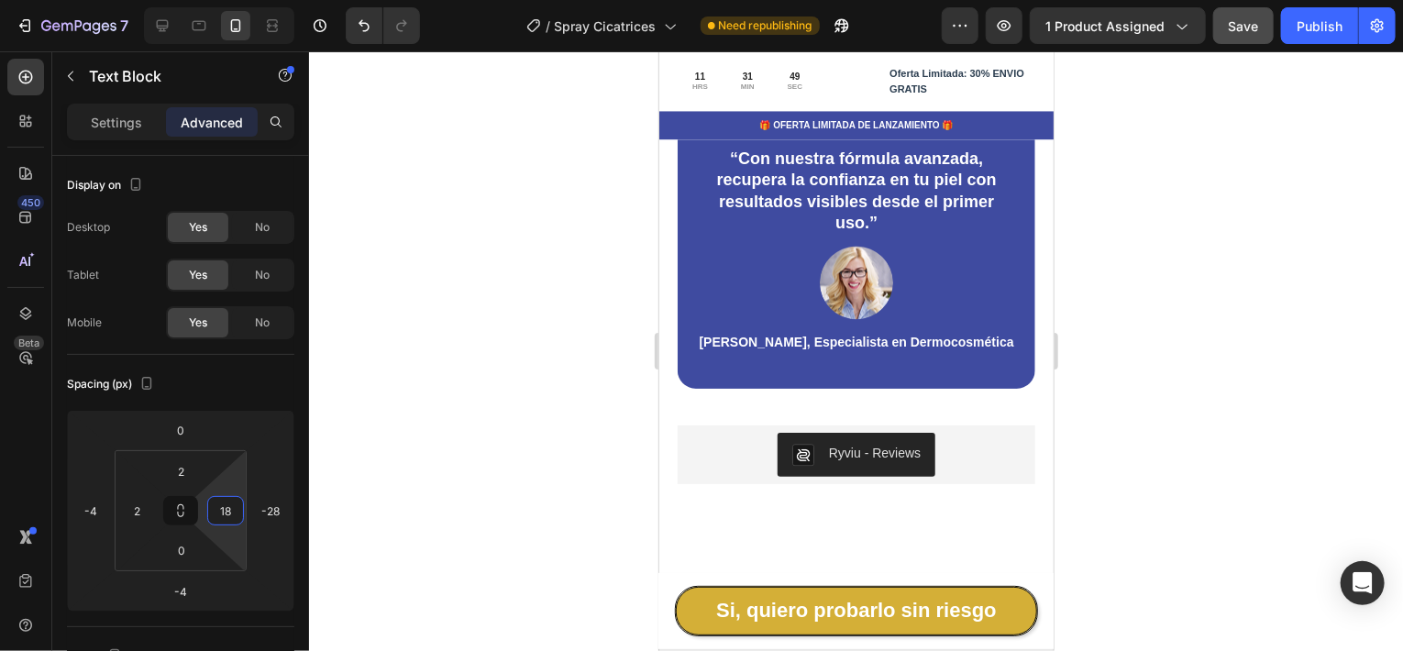
click at [241, 0] on html "7 Version history / Spray Cicatrices Need republishing Preview 1 product assign…" at bounding box center [701, 0] width 1403 height 0
click at [1372, 293] on div at bounding box center [856, 351] width 1094 height 600
type input "22"
click at [238, 0] on html "7 Version history / Spray Cicatrices Need republishing Preview 1 product assign…" at bounding box center [701, 0] width 1403 height 0
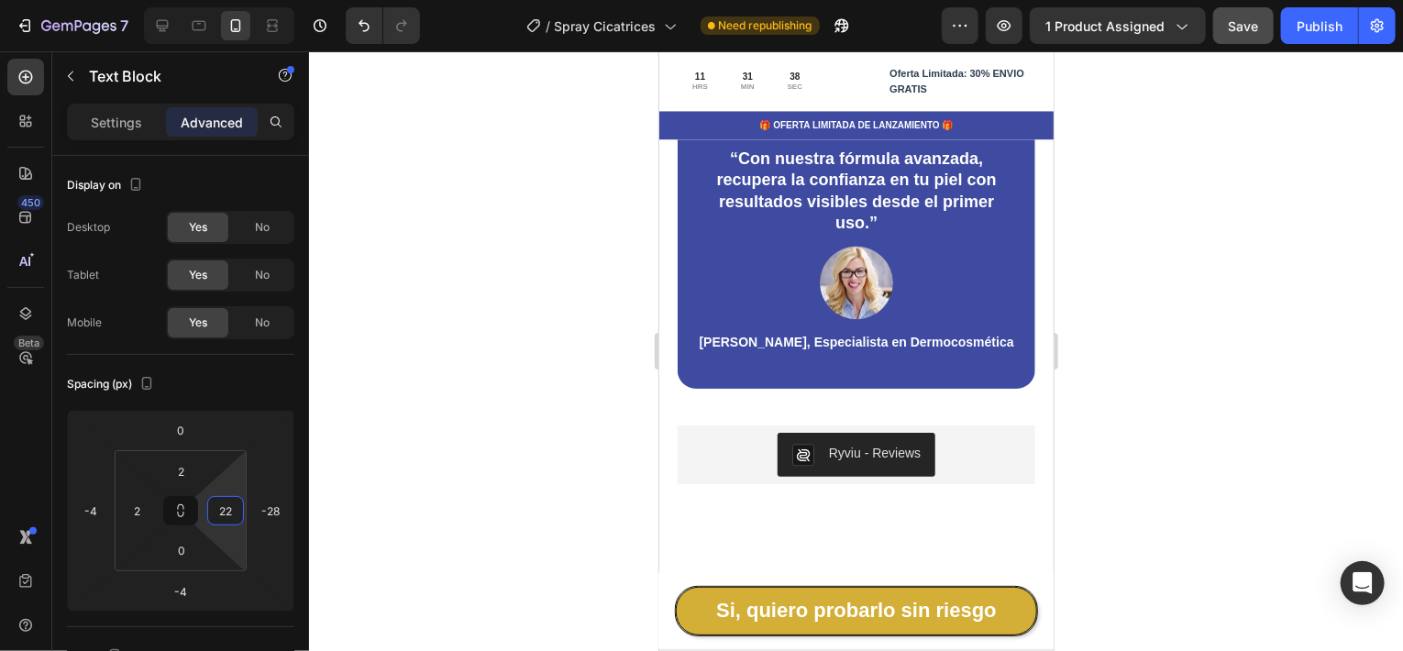
click at [1235, 281] on div at bounding box center [856, 351] width 1094 height 600
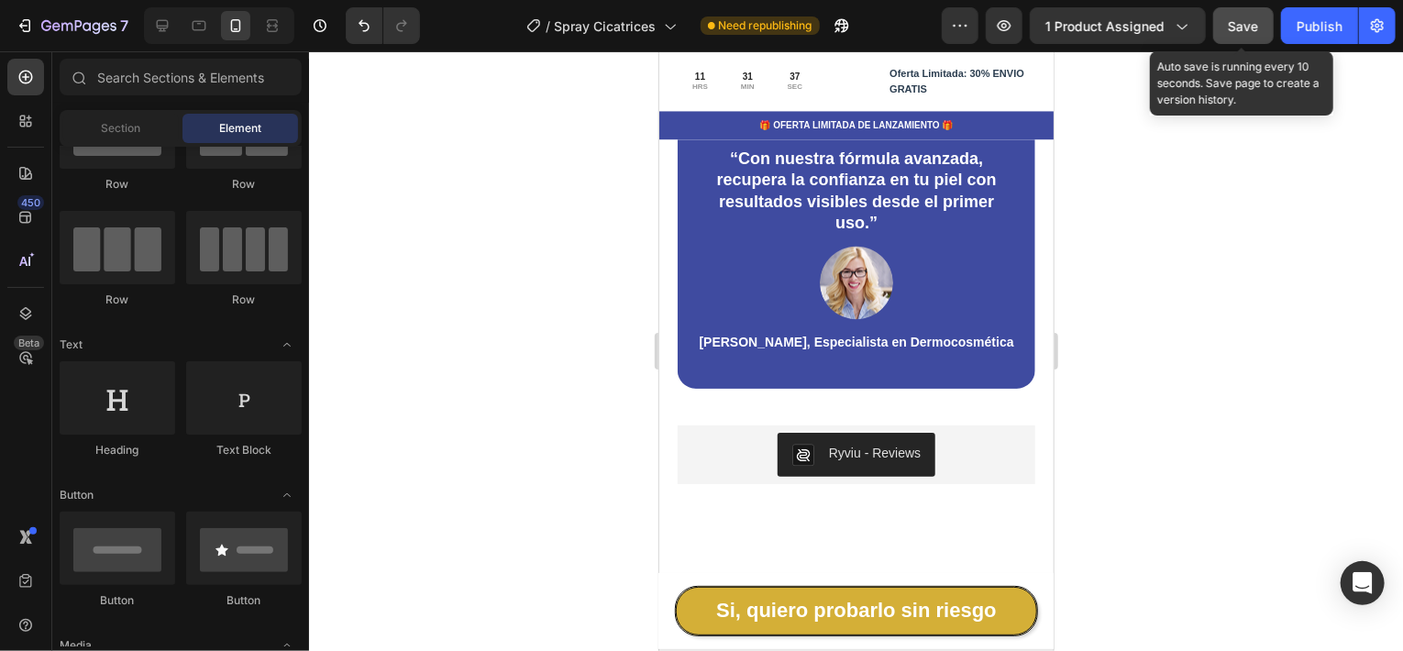
click at [1257, 33] on span "Save" at bounding box center [1244, 26] width 30 height 16
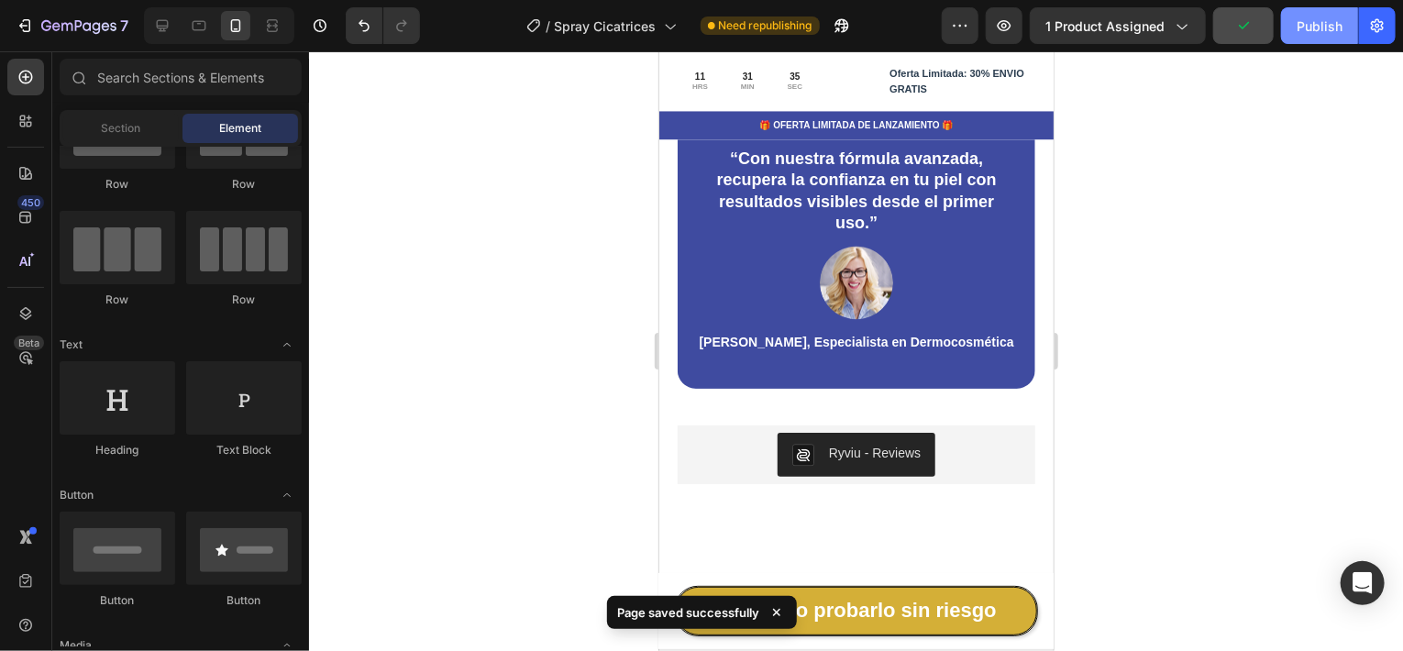
click at [1317, 22] on div "Publish" at bounding box center [1319, 26] width 46 height 19
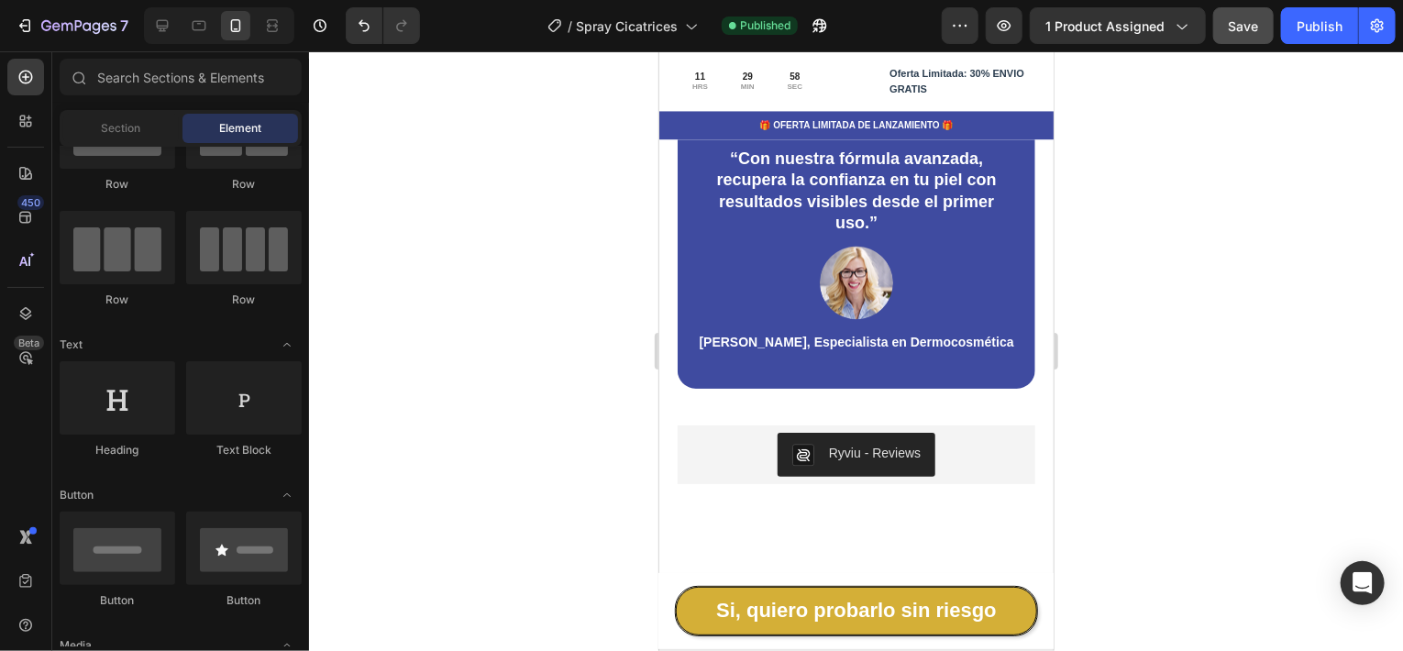
click at [1168, 305] on div at bounding box center [856, 351] width 1094 height 600
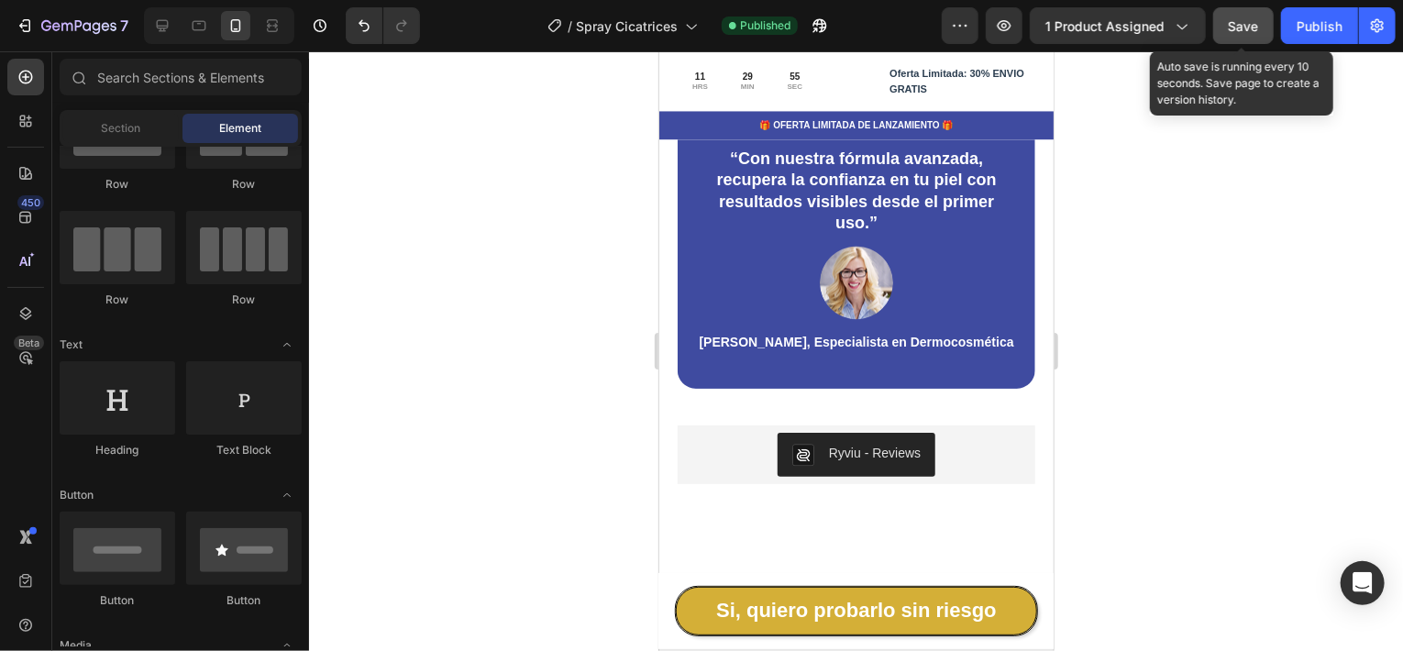
click at [1233, 28] on span "Save" at bounding box center [1244, 26] width 30 height 16
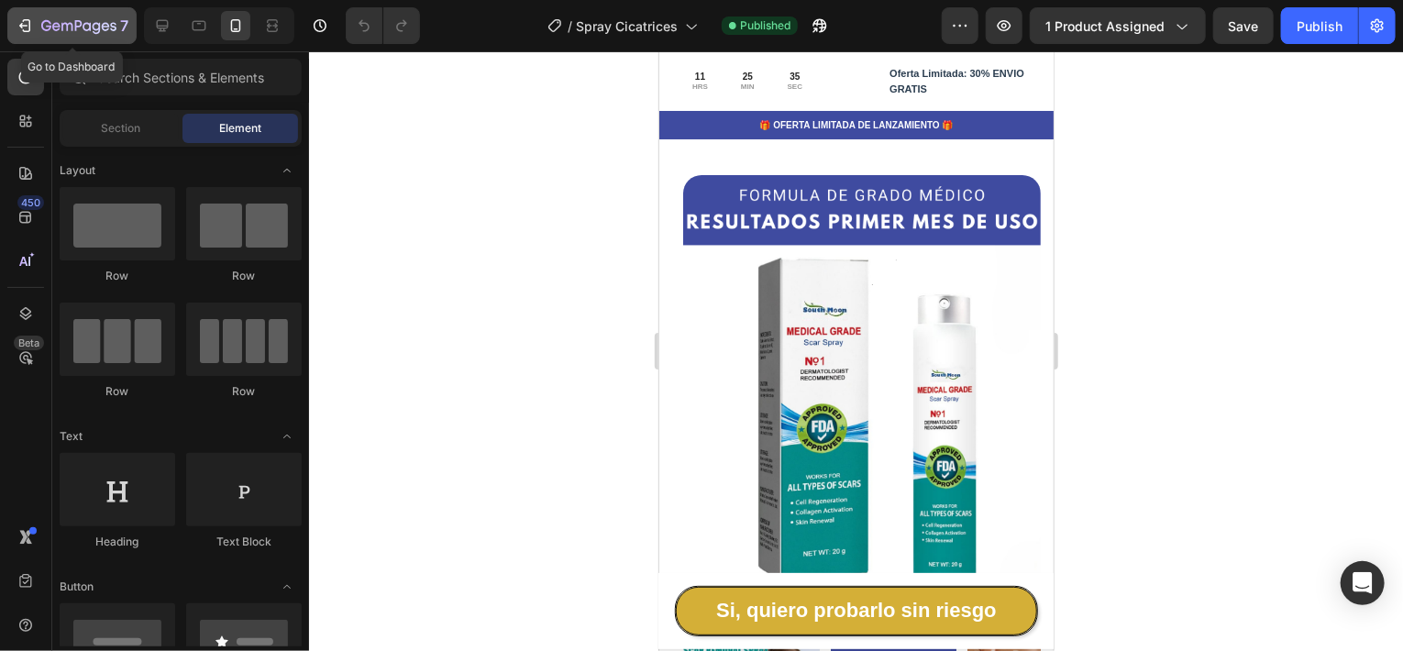
click at [44, 19] on icon "button" at bounding box center [78, 27] width 75 height 16
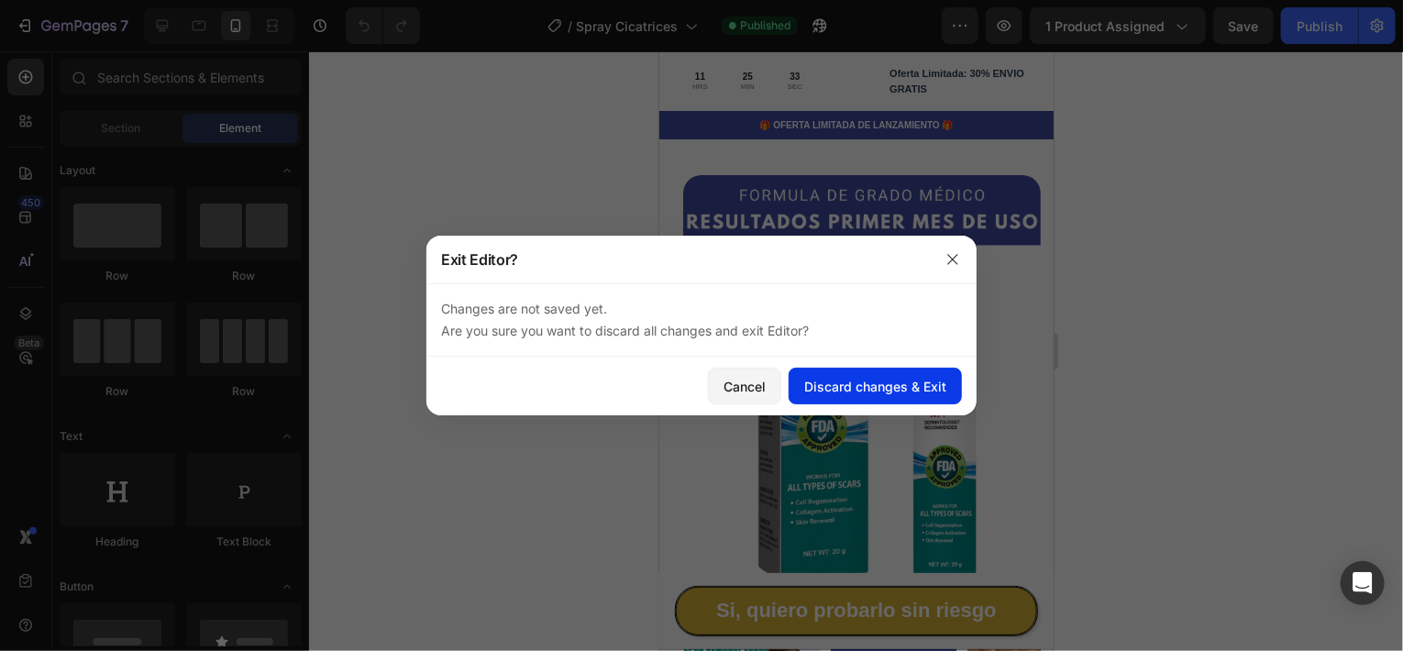
click at [870, 386] on div "Discard changes & Exit" at bounding box center [875, 386] width 142 height 19
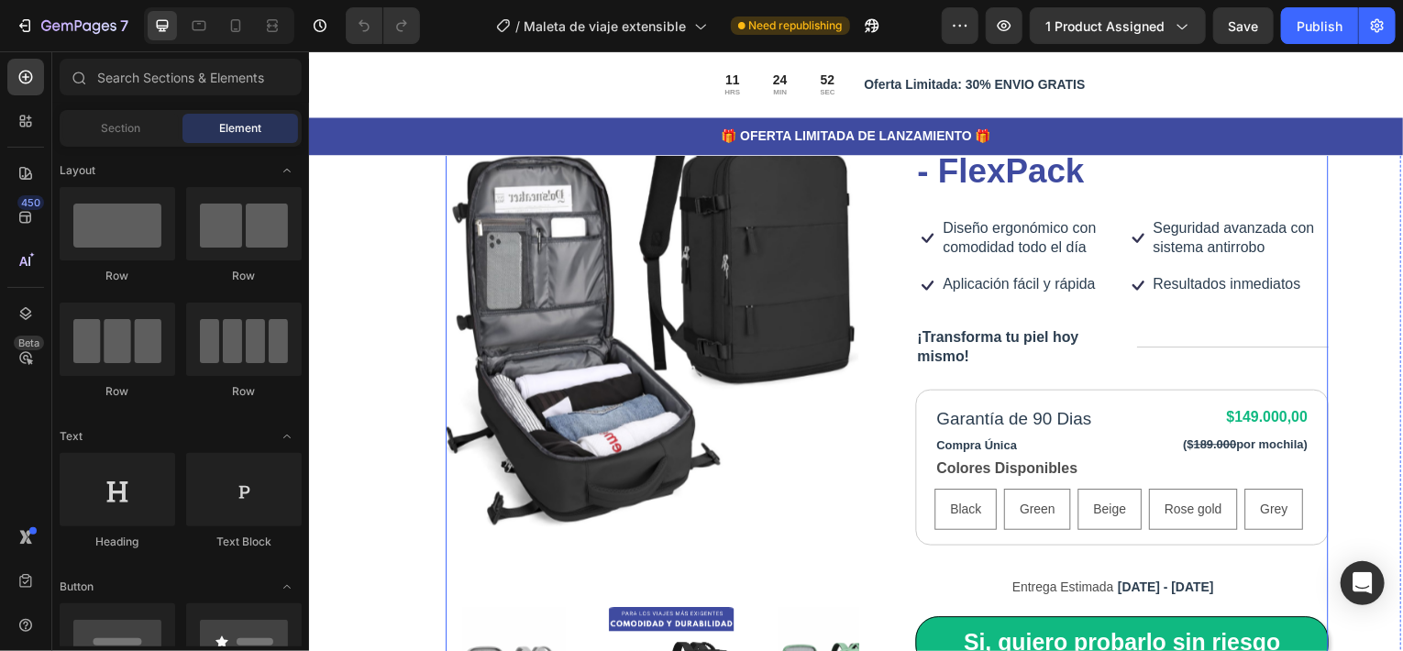
scroll to position [183, 0]
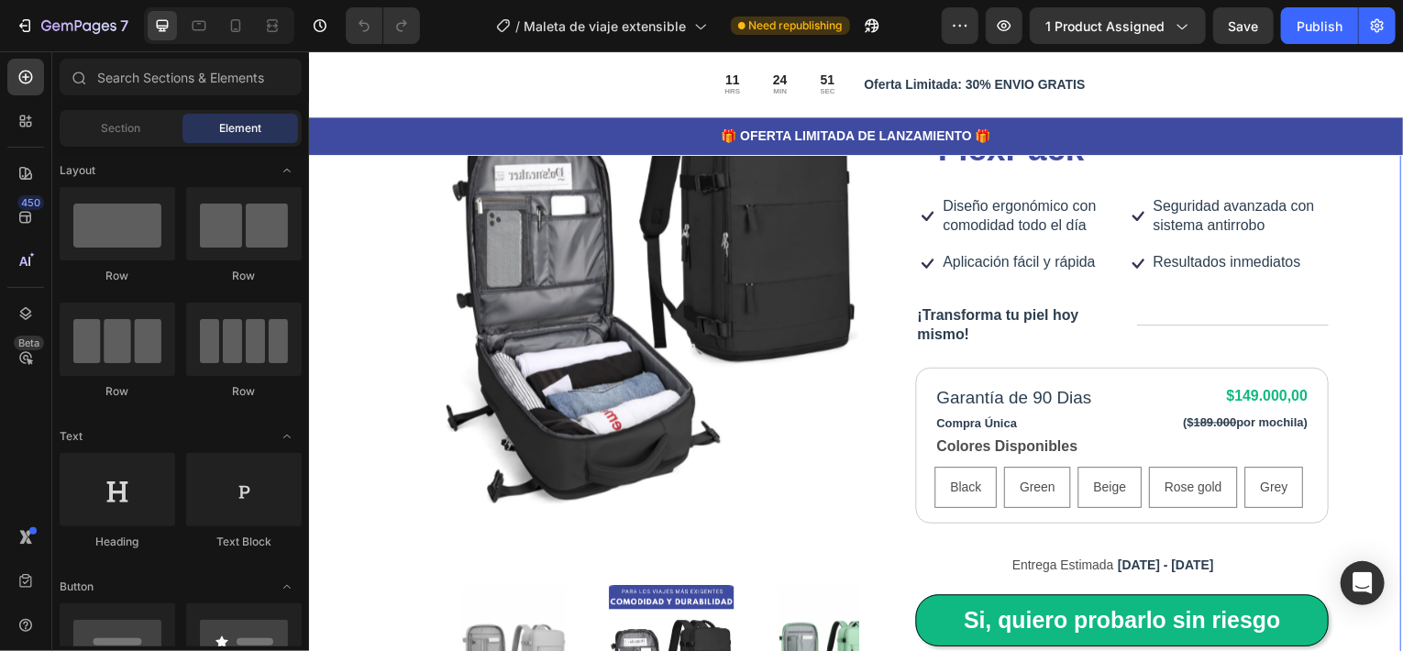
click at [357, 272] on div "Product Images Icon Icon Icon Icon Icon Icon List 80,000+ Viajeros Felices Text…" at bounding box center [856, 394] width 1100 height 887
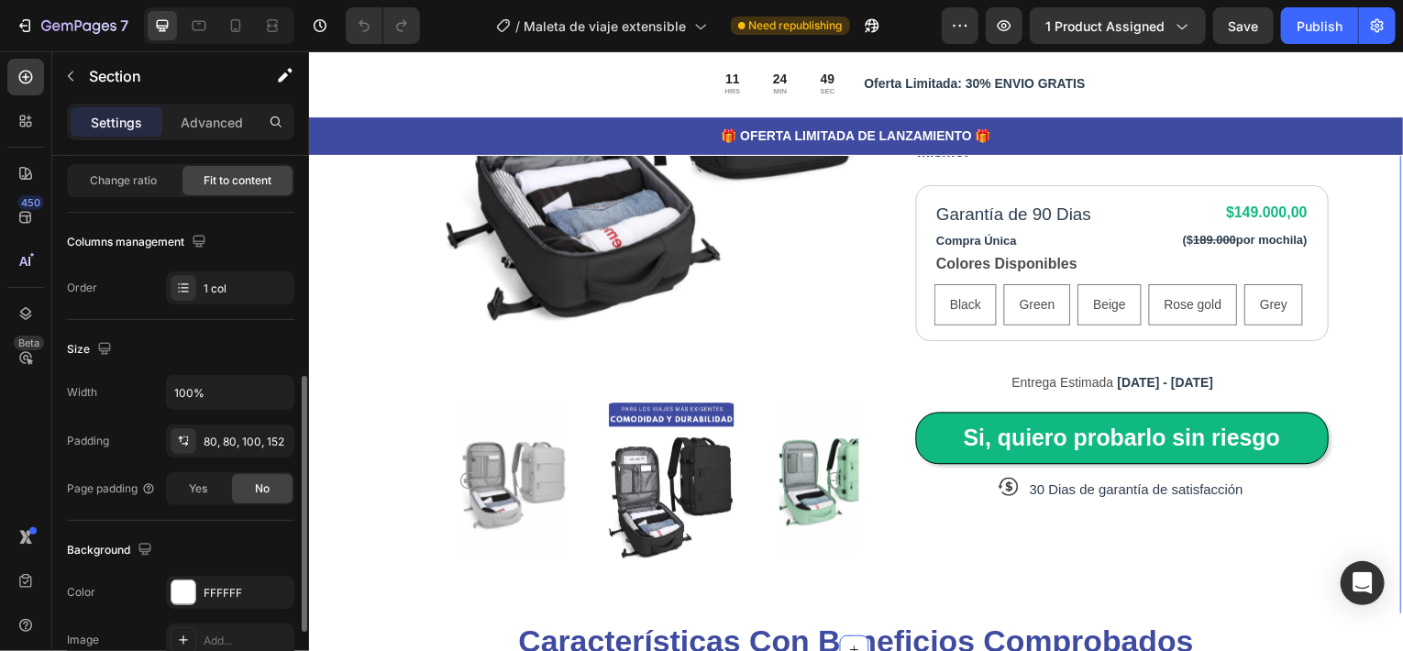
scroll to position [275, 0]
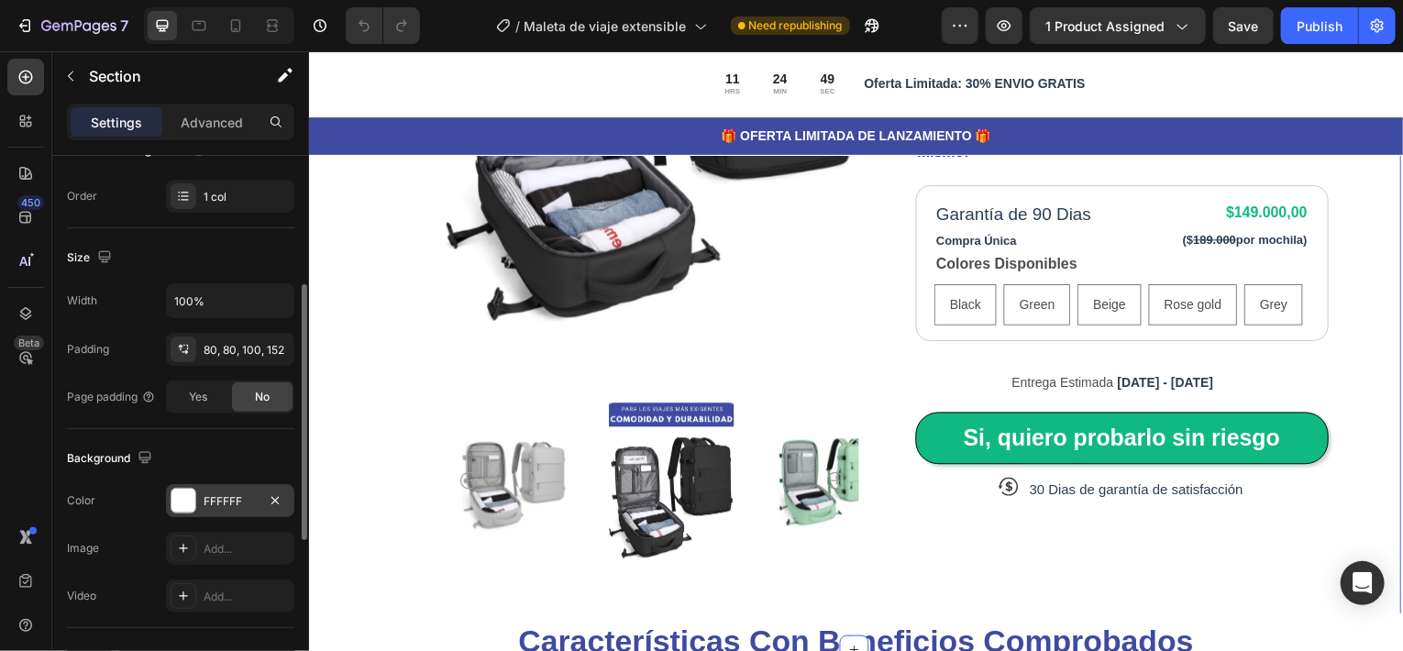
click at [218, 502] on div "FFFFFF" at bounding box center [230, 501] width 53 height 17
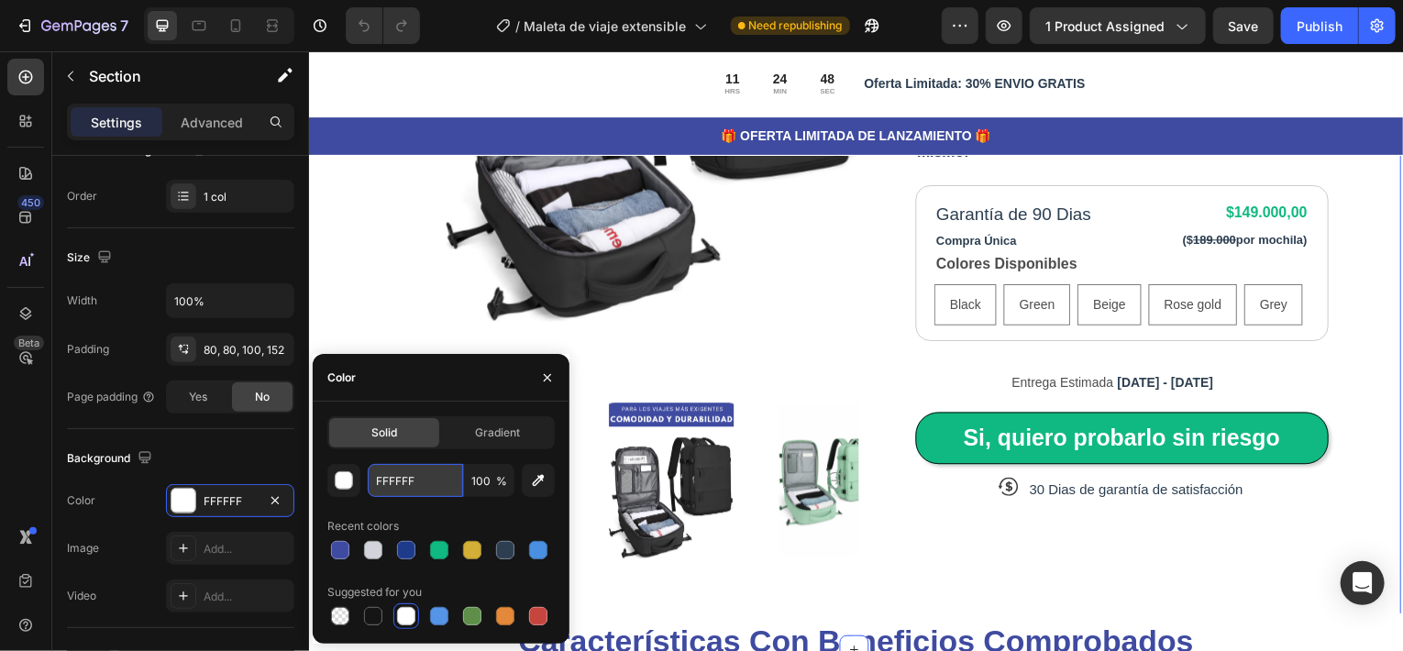
click at [402, 484] on input "FFFFFF" at bounding box center [415, 480] width 95 height 33
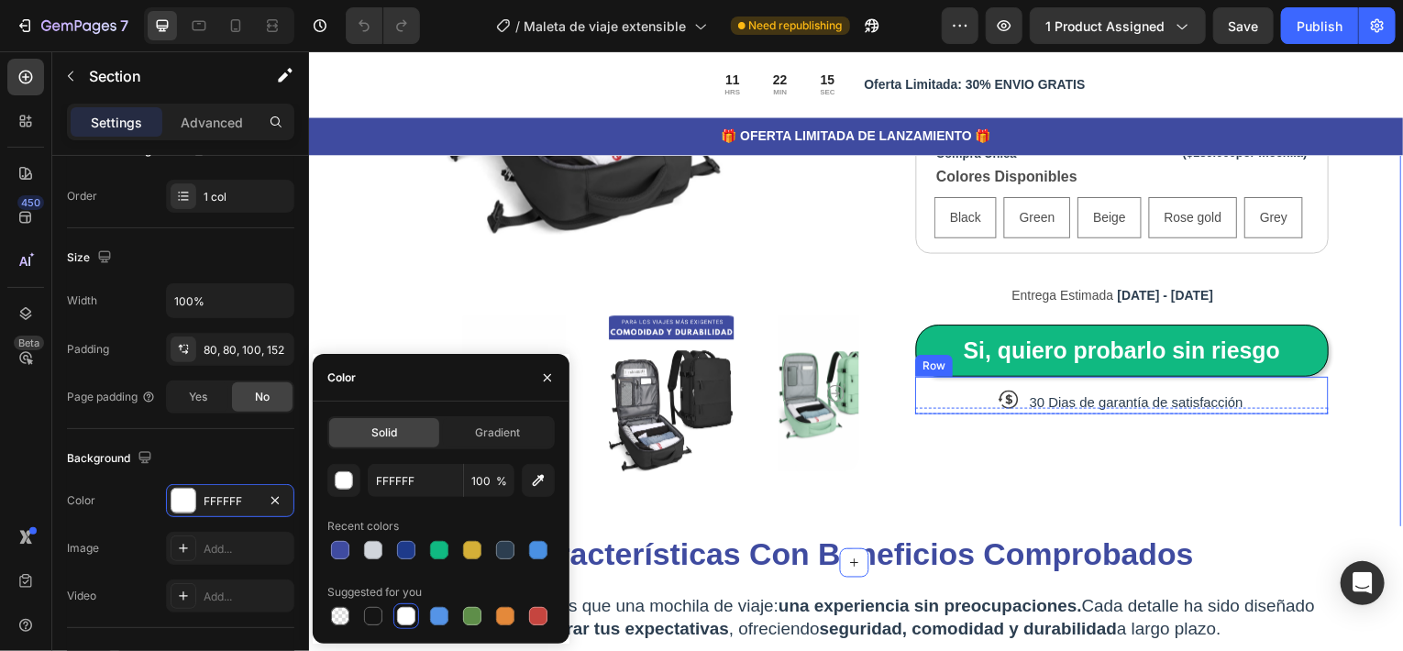
scroll to position [458, 0]
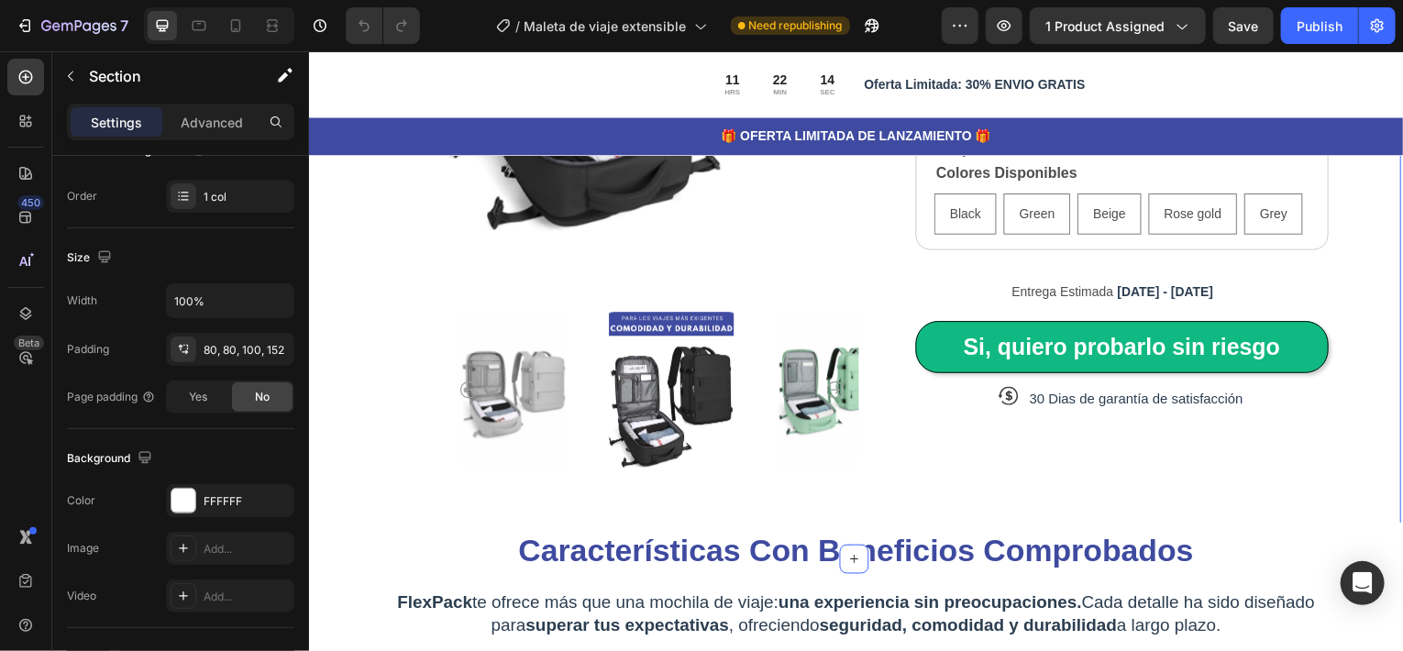
click at [336, 259] on div "Product Images Icon Icon Icon Icon Icon Icon List 80,000+ Viajeros Felices Text…" at bounding box center [856, 119] width 1100 height 887
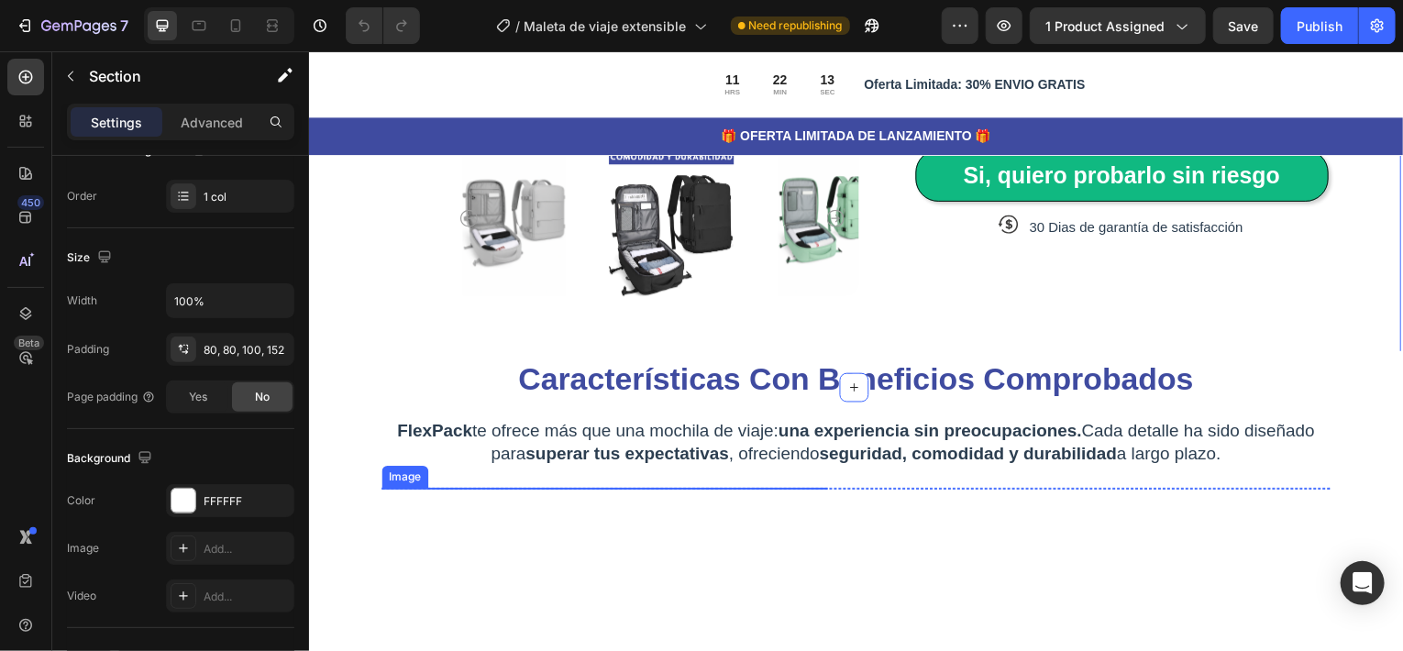
scroll to position [642, 0]
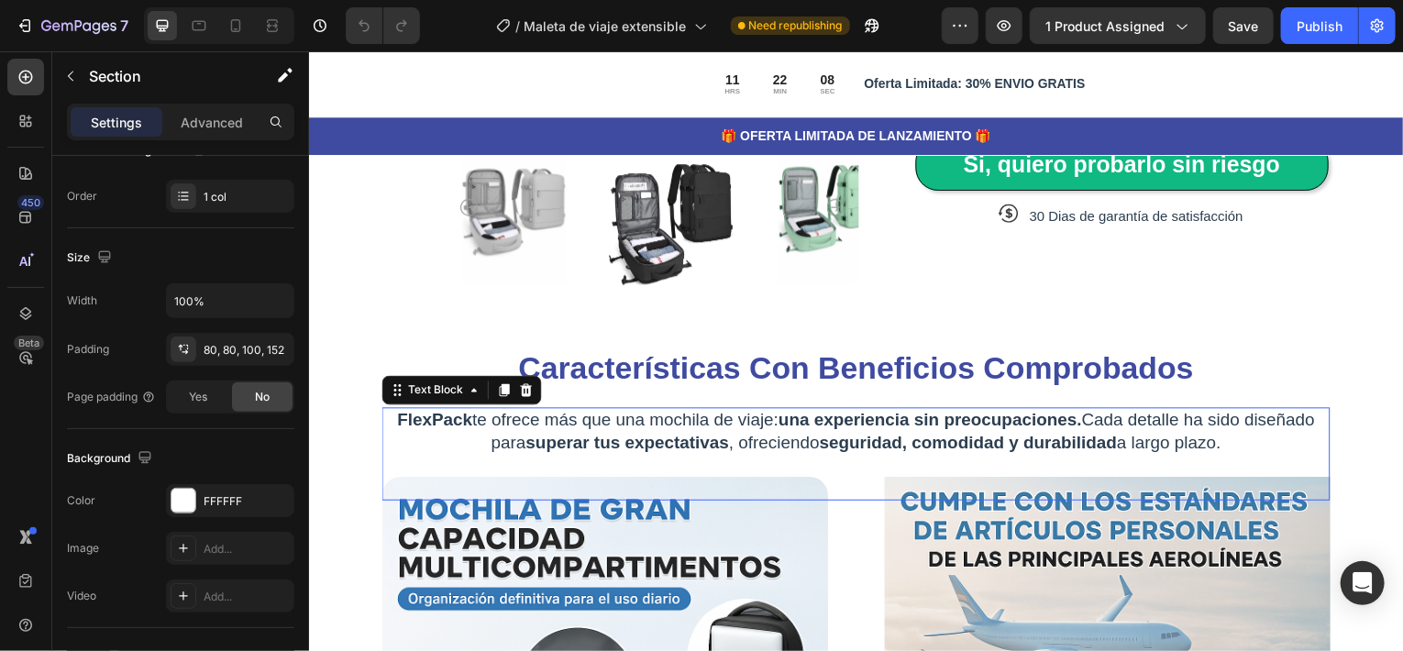
click at [570, 436] on strong "superar tus expectativas" at bounding box center [628, 445] width 204 height 19
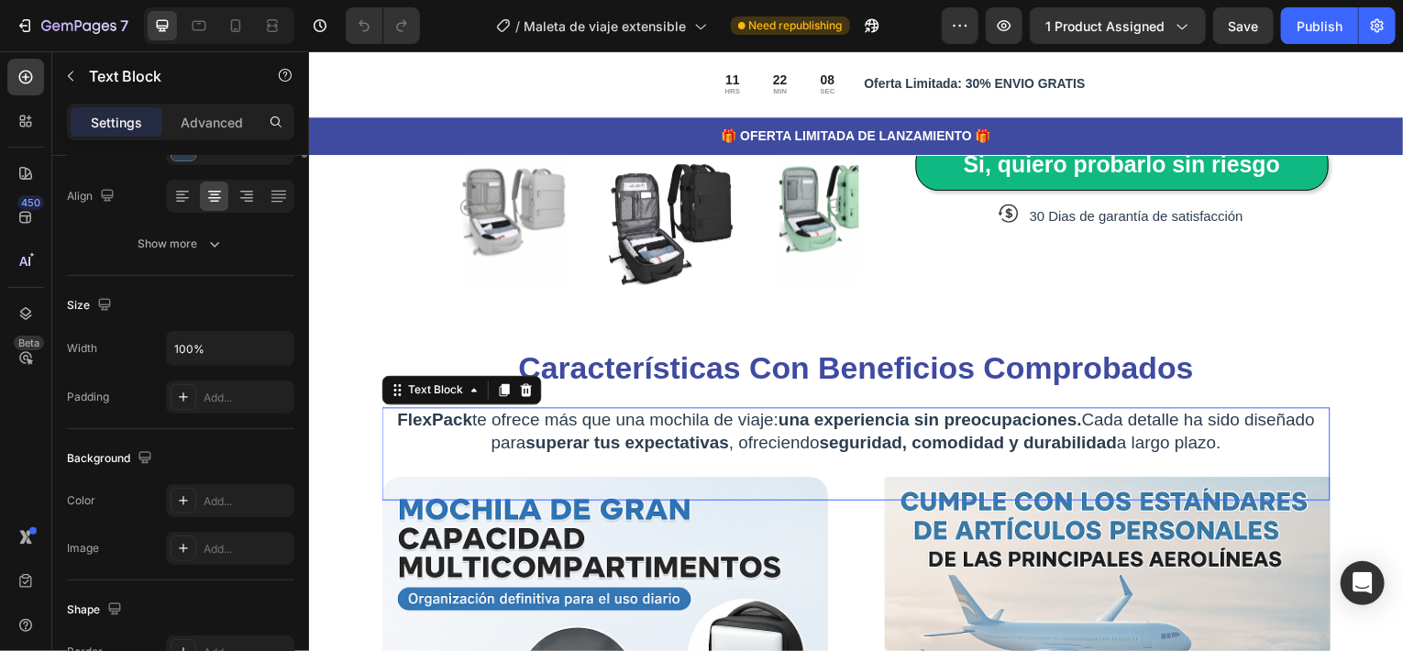
scroll to position [0, 0]
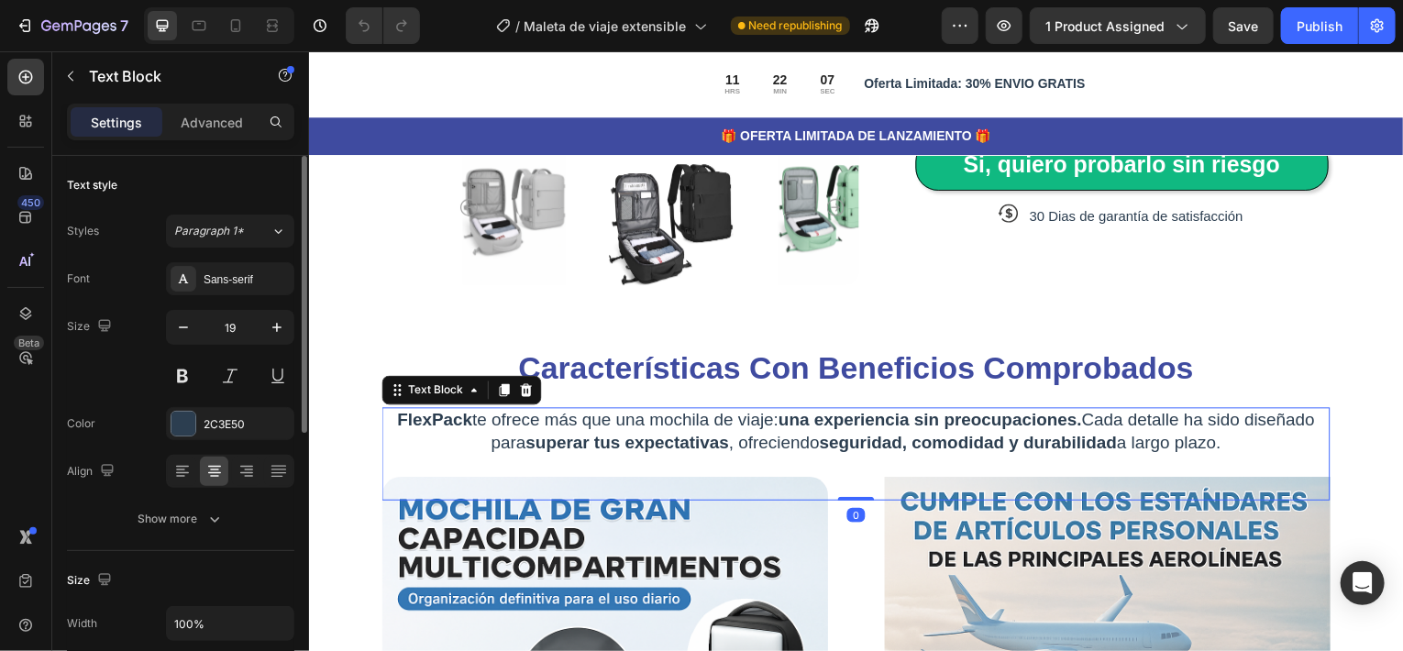
click at [559, 436] on strong "superar tus expectativas" at bounding box center [628, 445] width 204 height 19
click at [560, 436] on strong "superar tus expectativas" at bounding box center [628, 445] width 204 height 19
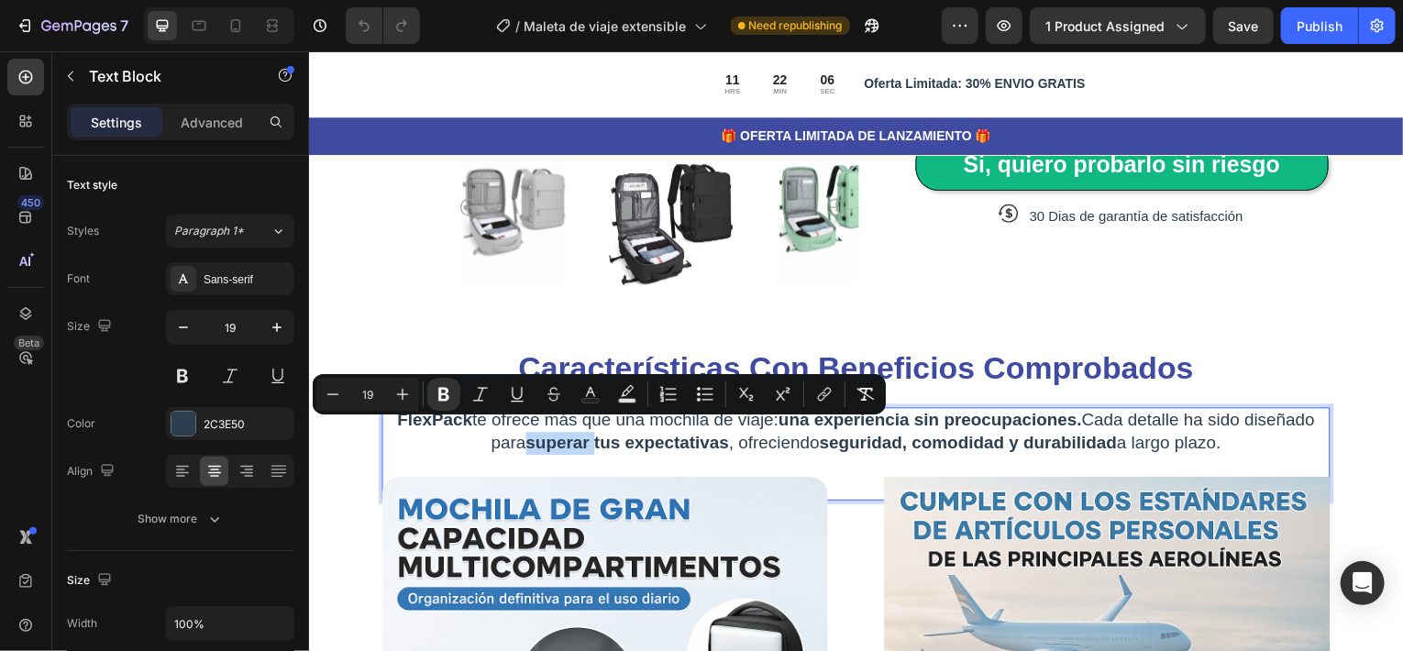
click at [576, 437] on strong "superar tus expectativas" at bounding box center [628, 445] width 204 height 19
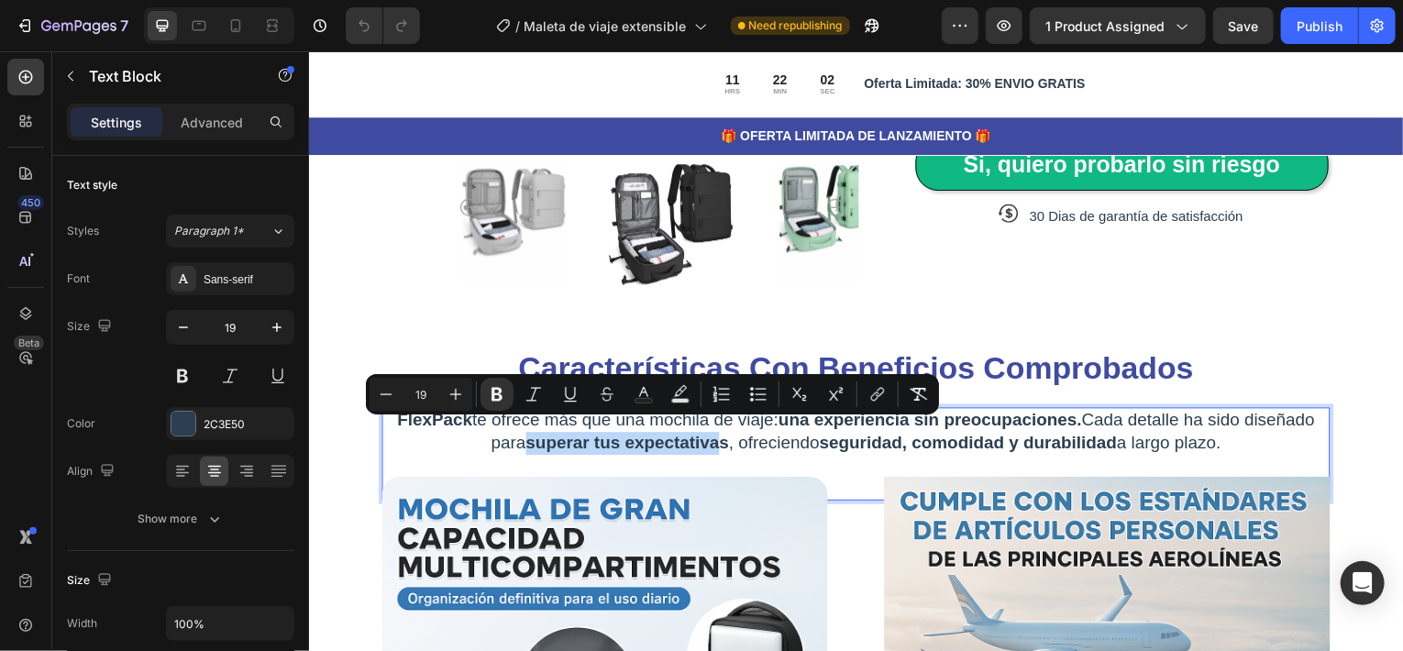
drag, startPoint x: 555, startPoint y: 439, endPoint x: 752, endPoint y: 436, distance: 197.2
click at [731, 436] on strong "superar tus expectativas" at bounding box center [628, 445] width 204 height 19
copy strong "superar tus expectativa"
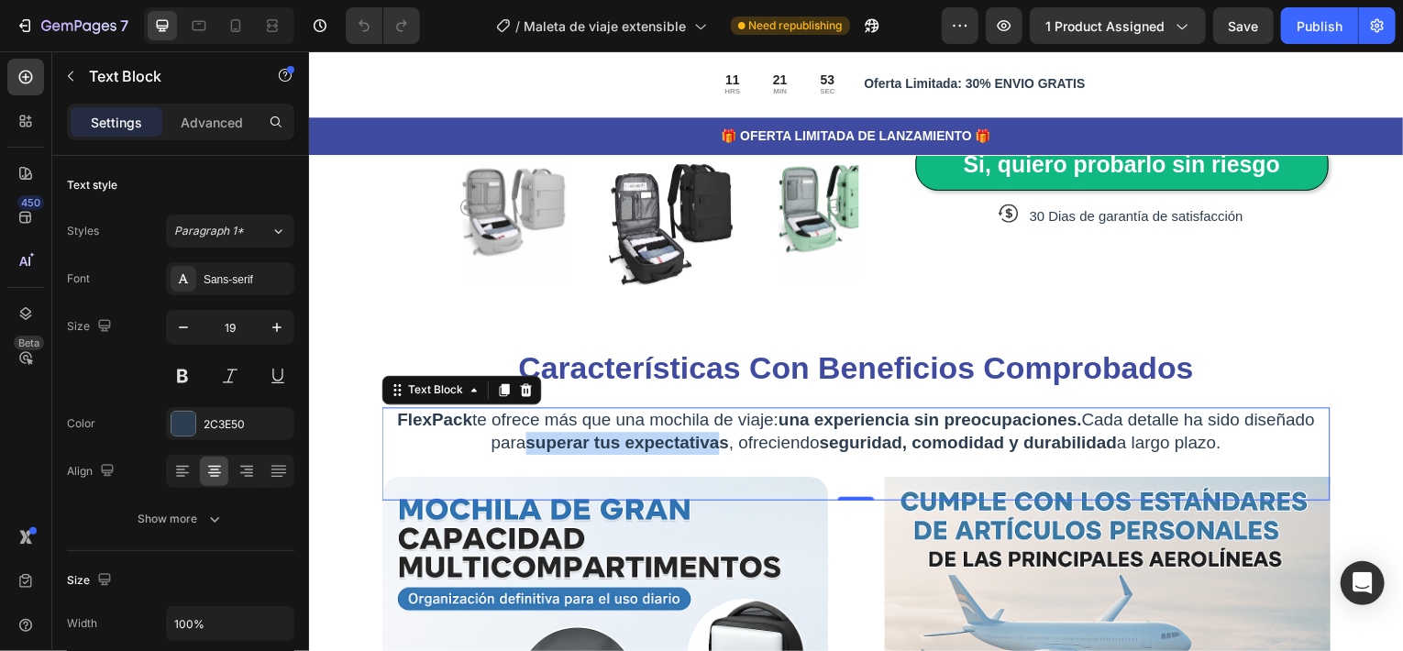
click at [873, 436] on strong "seguridad, comodidad y durabilidad" at bounding box center [970, 445] width 299 height 19
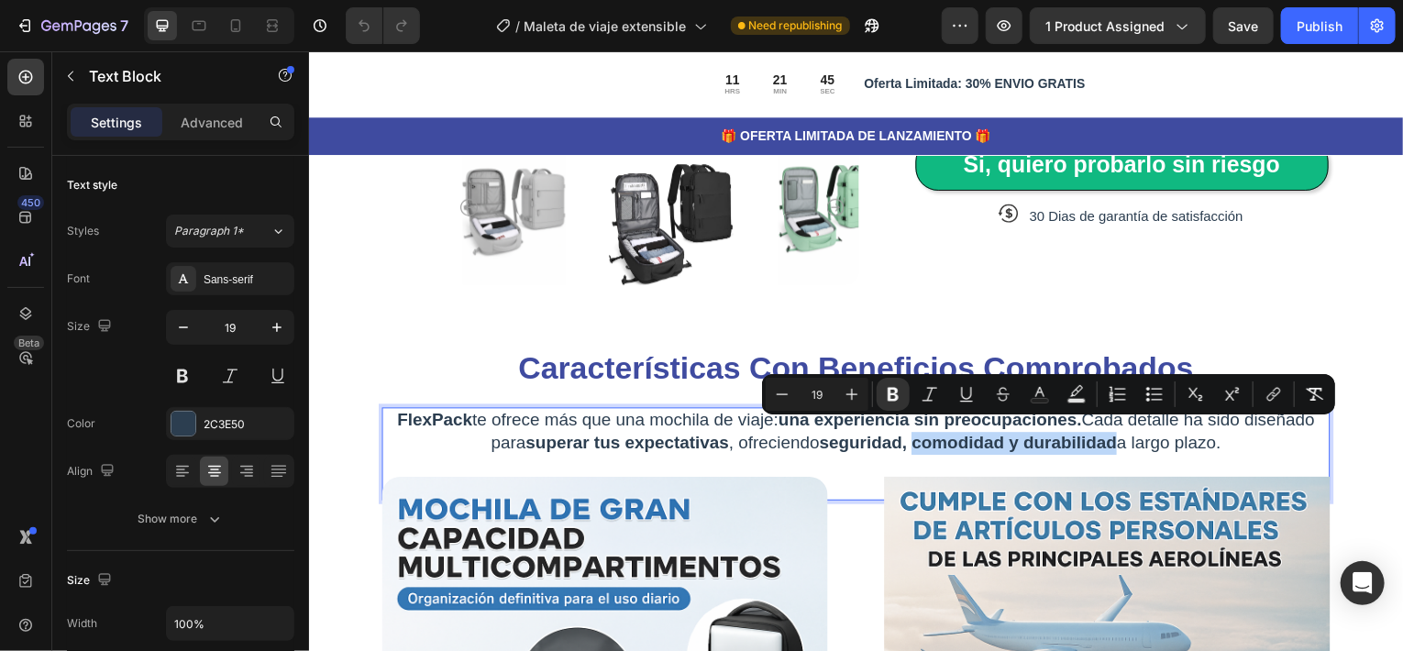
drag, startPoint x: 948, startPoint y: 433, endPoint x: 1152, endPoint y: 440, distance: 204.6
click at [1152, 440] on p "FlexPack te ofrece más que una mochila de viaje: una experiencia sin preocupaci…" at bounding box center [858, 434] width 950 height 45
copy strong "comodidad y durabilidad"
click at [896, 438] on strong "seguridad, comodidad y durabilidad" at bounding box center [970, 445] width 299 height 19
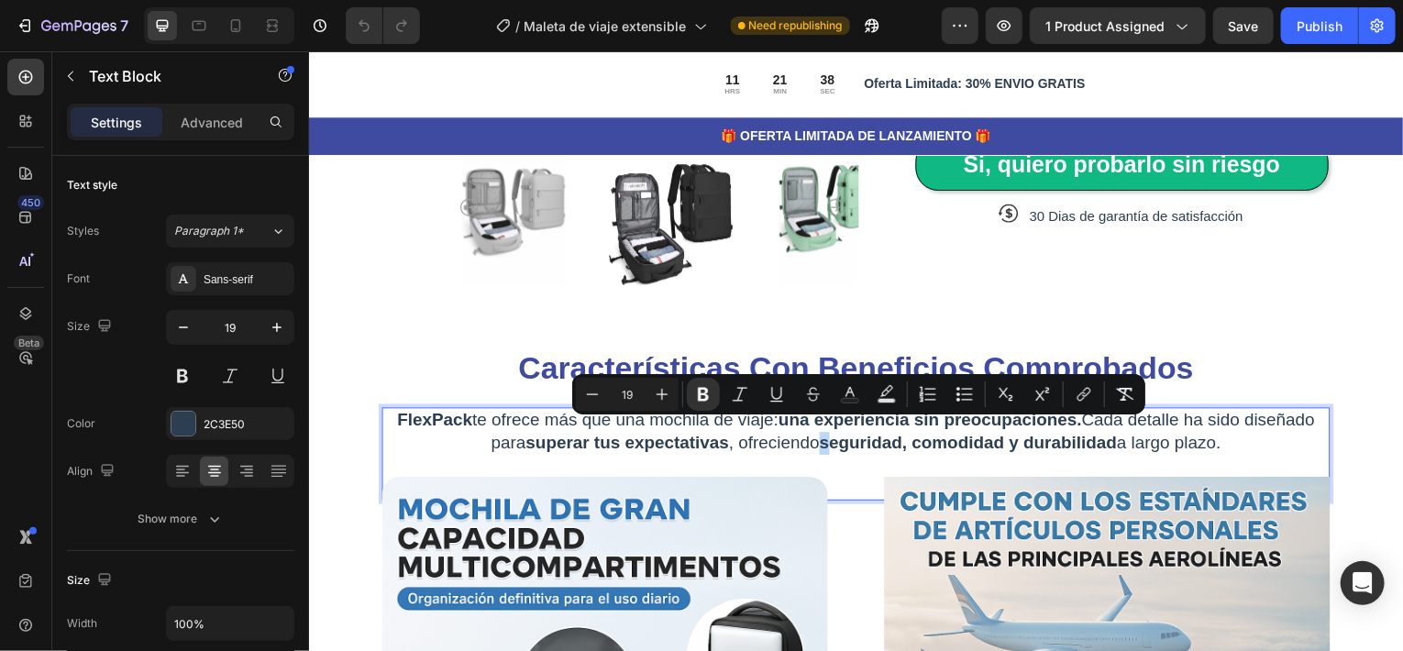
drag, startPoint x: 855, startPoint y: 434, endPoint x: 866, endPoint y: 434, distance: 10.1
click at [866, 436] on strong "seguridad, comodidad y durabilidad" at bounding box center [970, 445] width 299 height 19
click at [874, 440] on strong "seguridad, comodidad y durabilidad" at bounding box center [970, 445] width 299 height 19
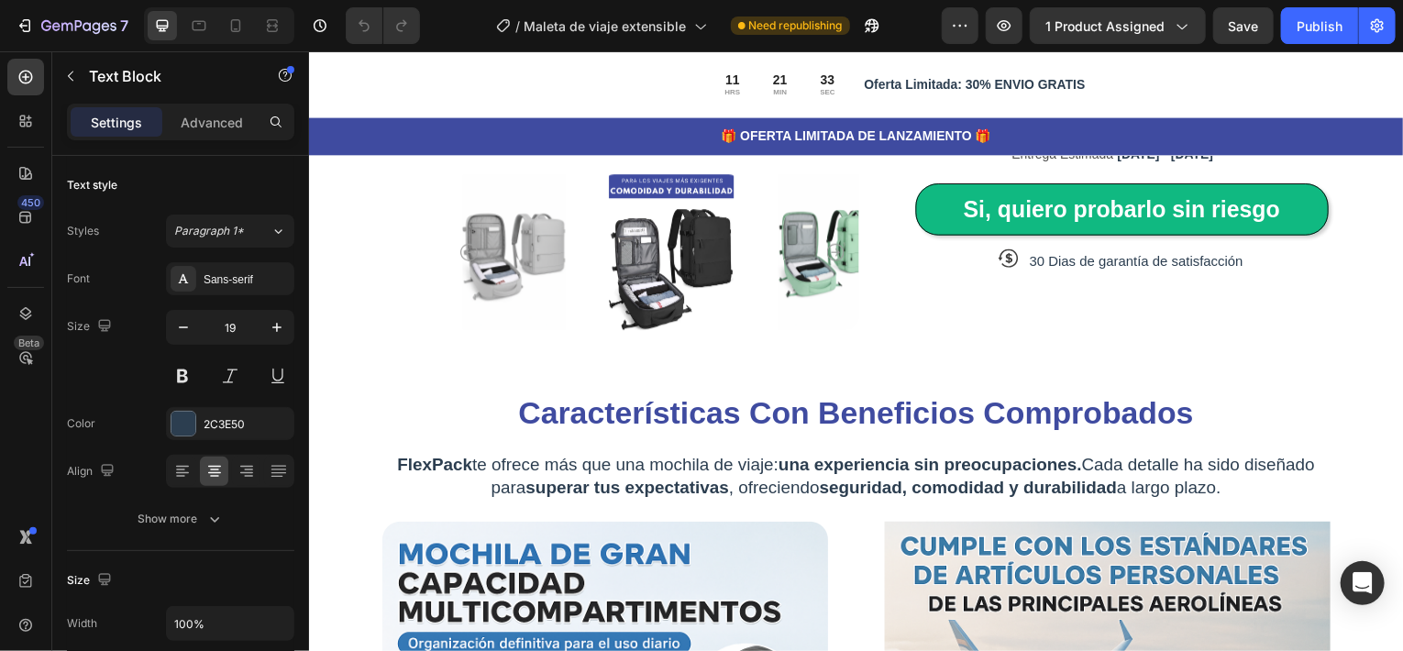
scroll to position [642, 0]
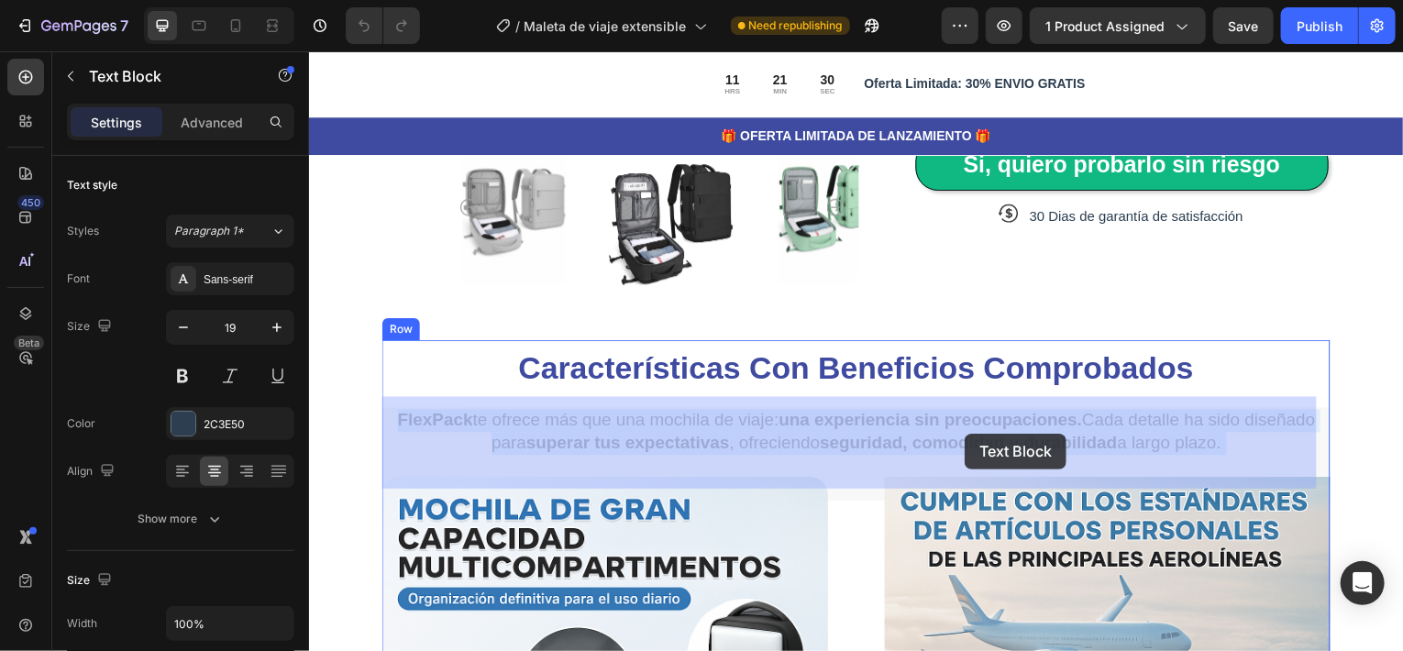
drag, startPoint x: 949, startPoint y: 436, endPoint x: 967, endPoint y: 436, distance: 18.4
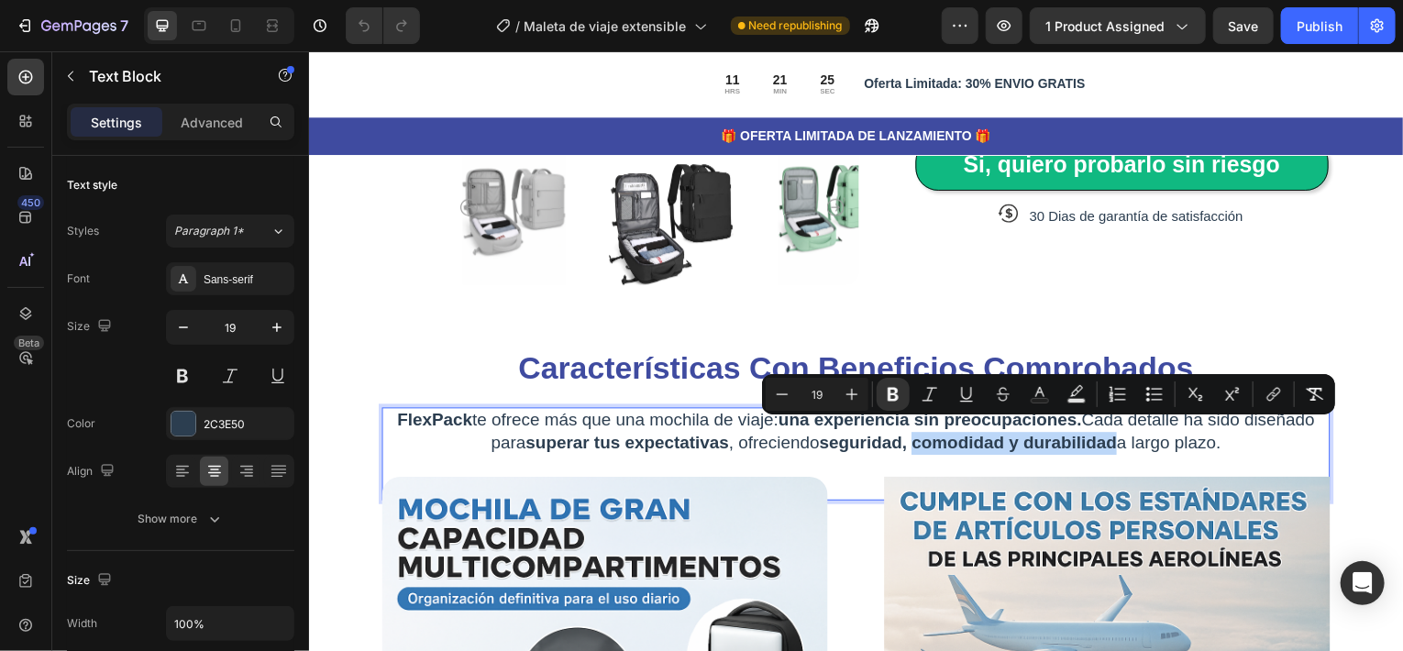
drag, startPoint x: 948, startPoint y: 436, endPoint x: 1148, endPoint y: 439, distance: 199.9
click at [1120, 439] on strong "seguridad, comodidad y durabilidad" at bounding box center [970, 445] width 299 height 19
copy strong "comodidad y durabilidad"
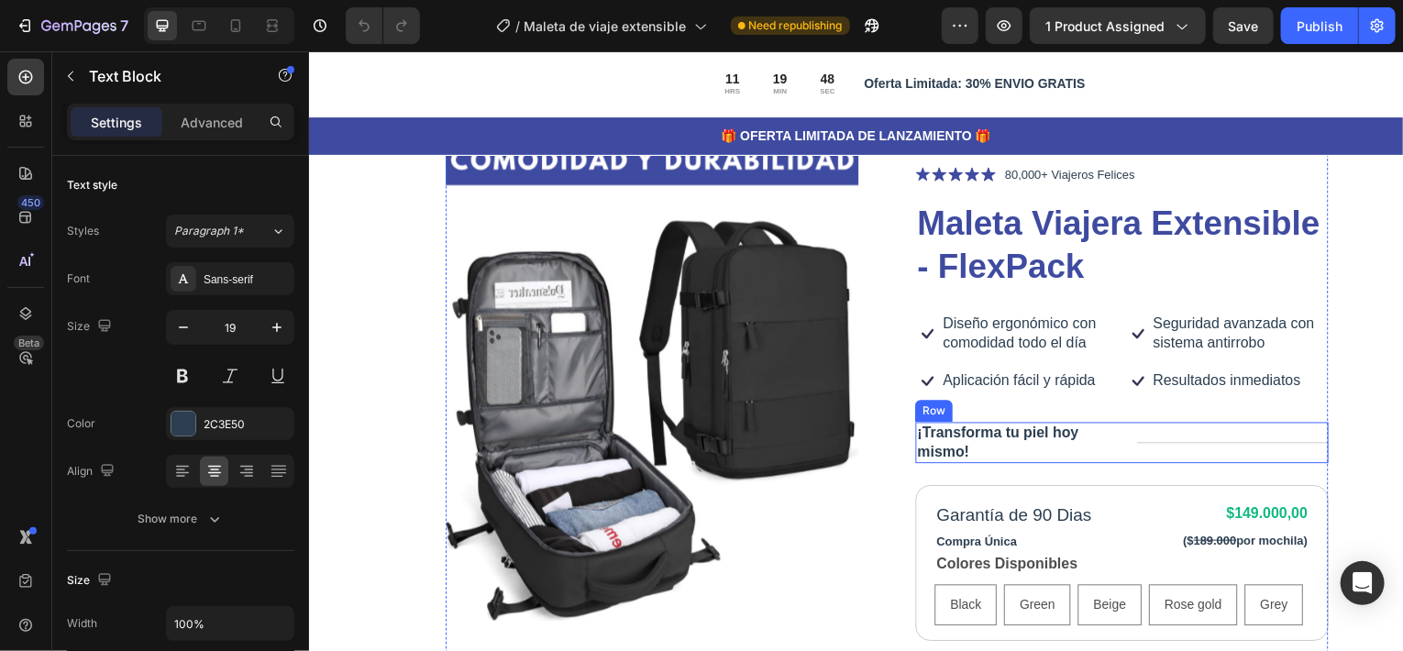
scroll to position [0, 0]
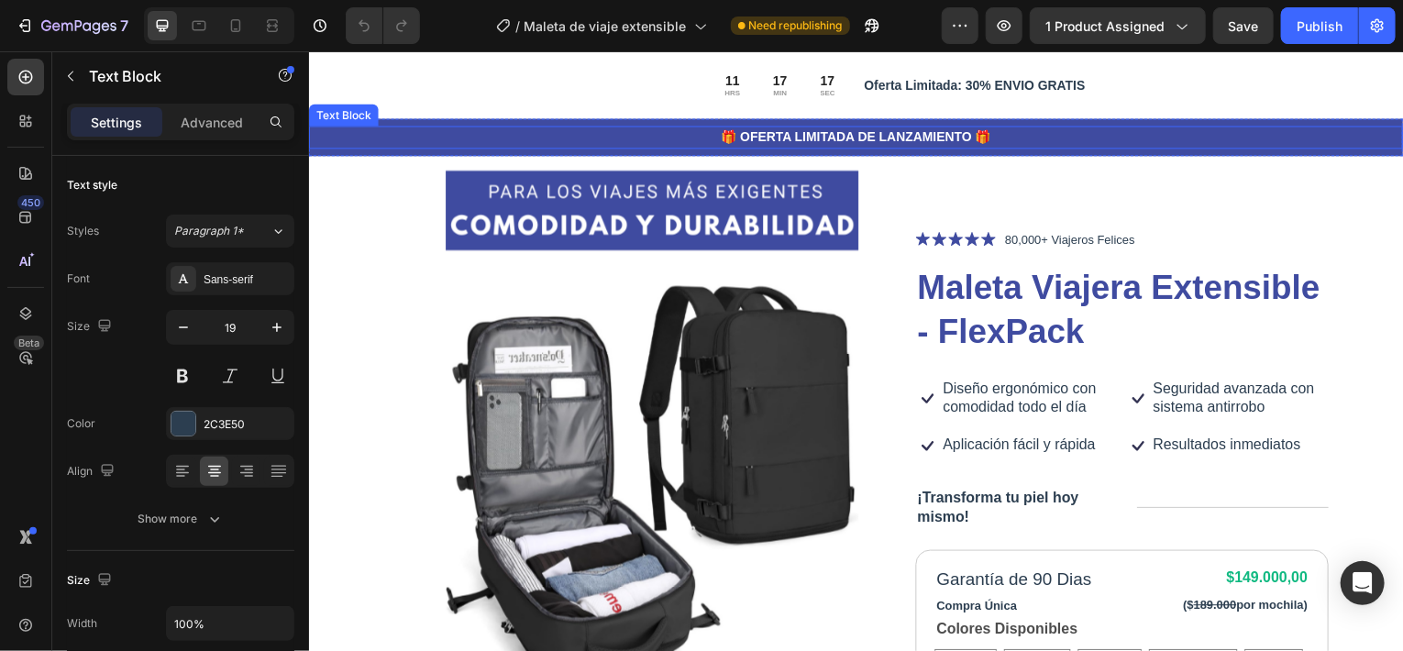
click at [396, 138] on p "🎁 OFERTA LIMITADA DE LANZAMIENTO 🎁" at bounding box center [858, 137] width 1097 height 19
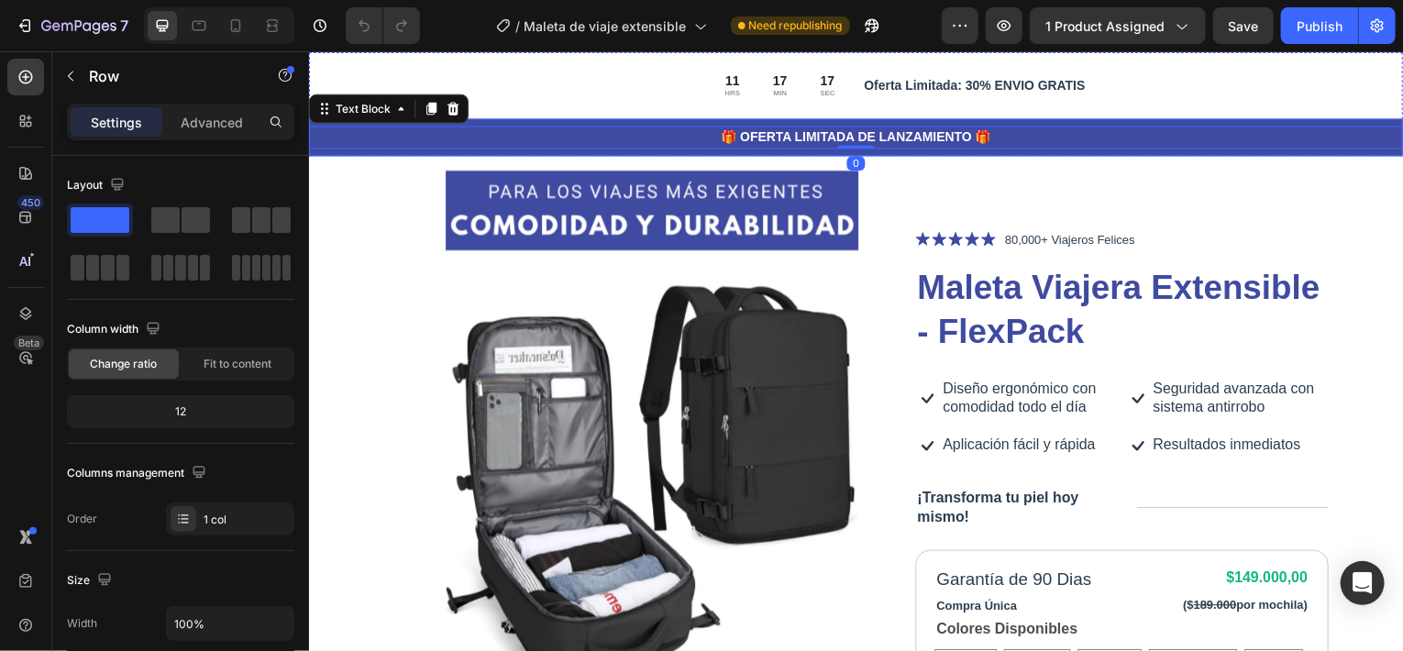
click at [347, 153] on div "🎁 OFERTA LIMITADA DE LANZAMIENTO 🎁 Text Block 0 Row" at bounding box center [858, 138] width 1100 height 38
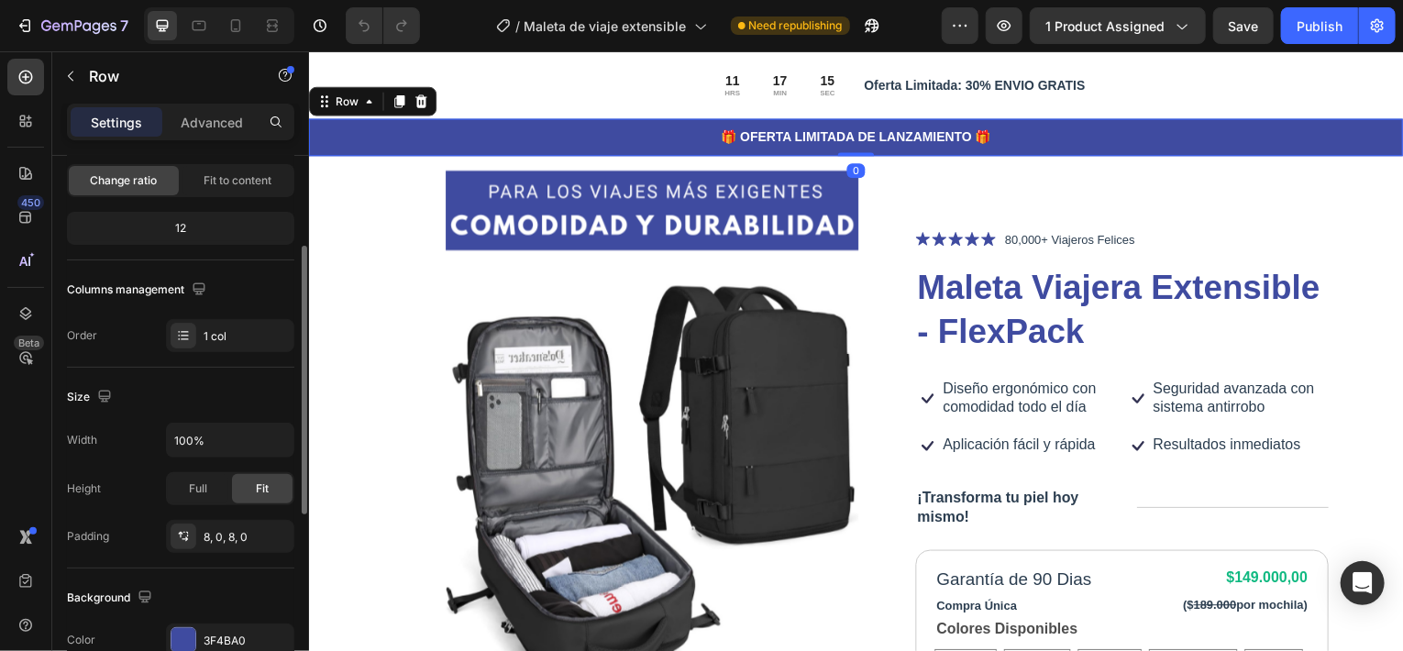
scroll to position [367, 0]
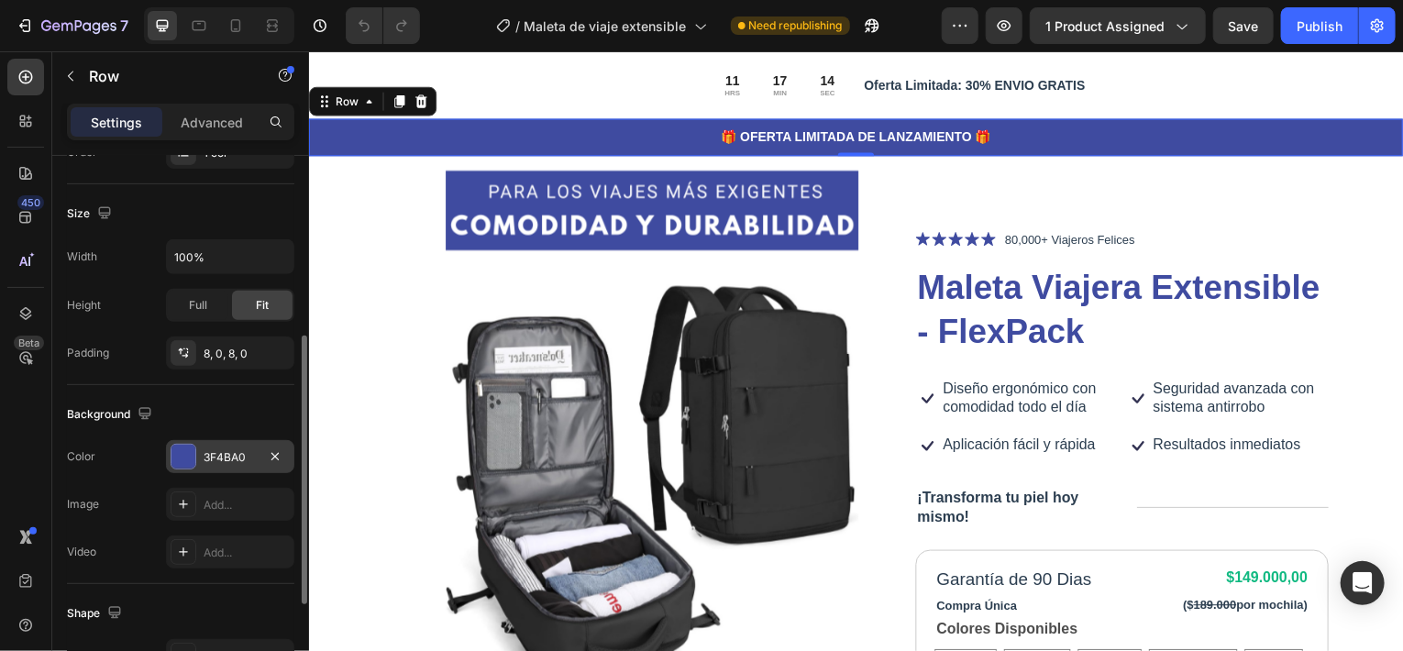
click at [220, 449] on div "3F4BA0" at bounding box center [230, 457] width 53 height 17
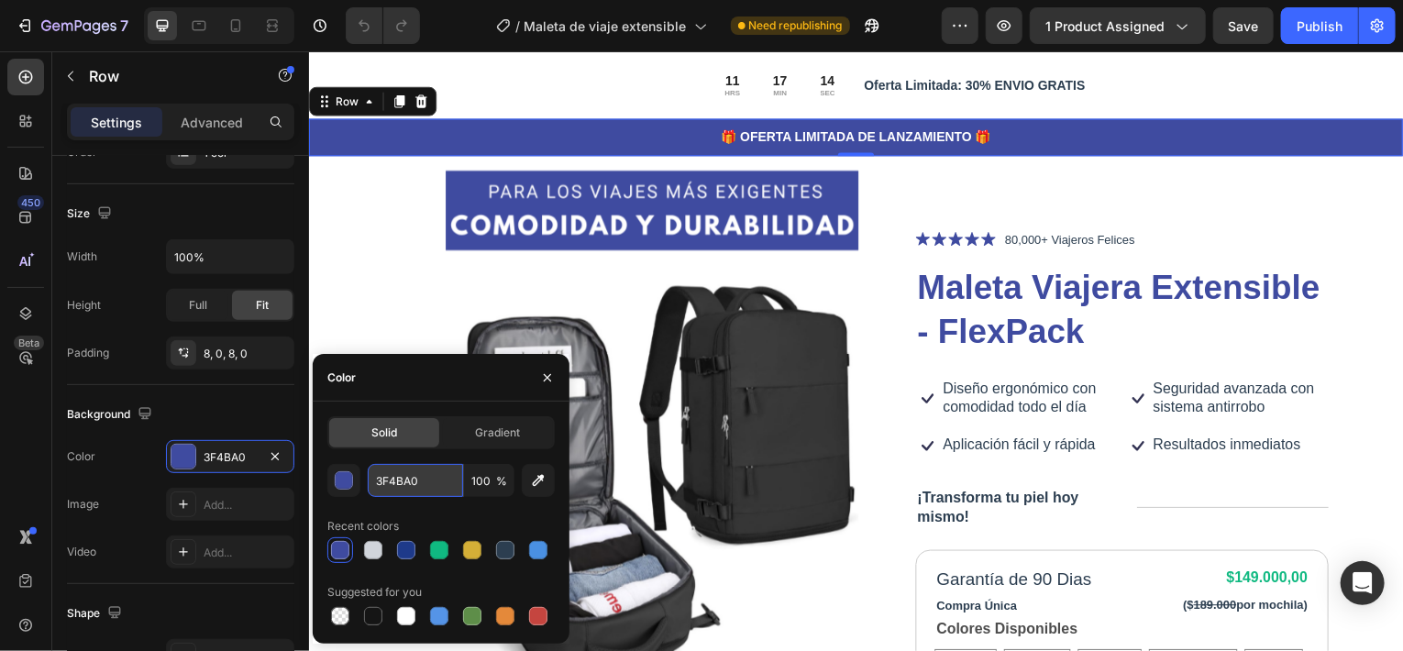
click at [399, 482] on input "3F4BA0" at bounding box center [415, 480] width 95 height 33
click at [1355, 231] on div "Product Images Icon Icon Icon Icon Icon Icon List 80,000+ Viajeros Felices Text…" at bounding box center [856, 578] width 1100 height 887
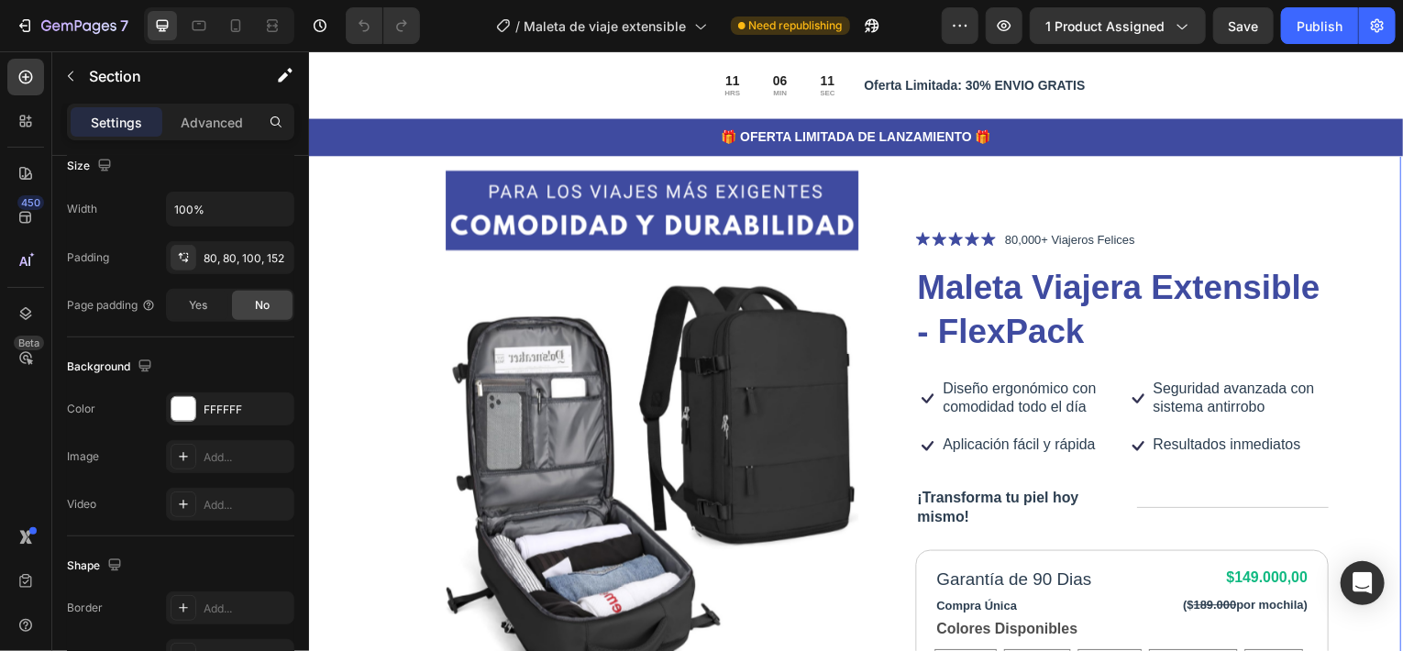
scroll to position [0, 0]
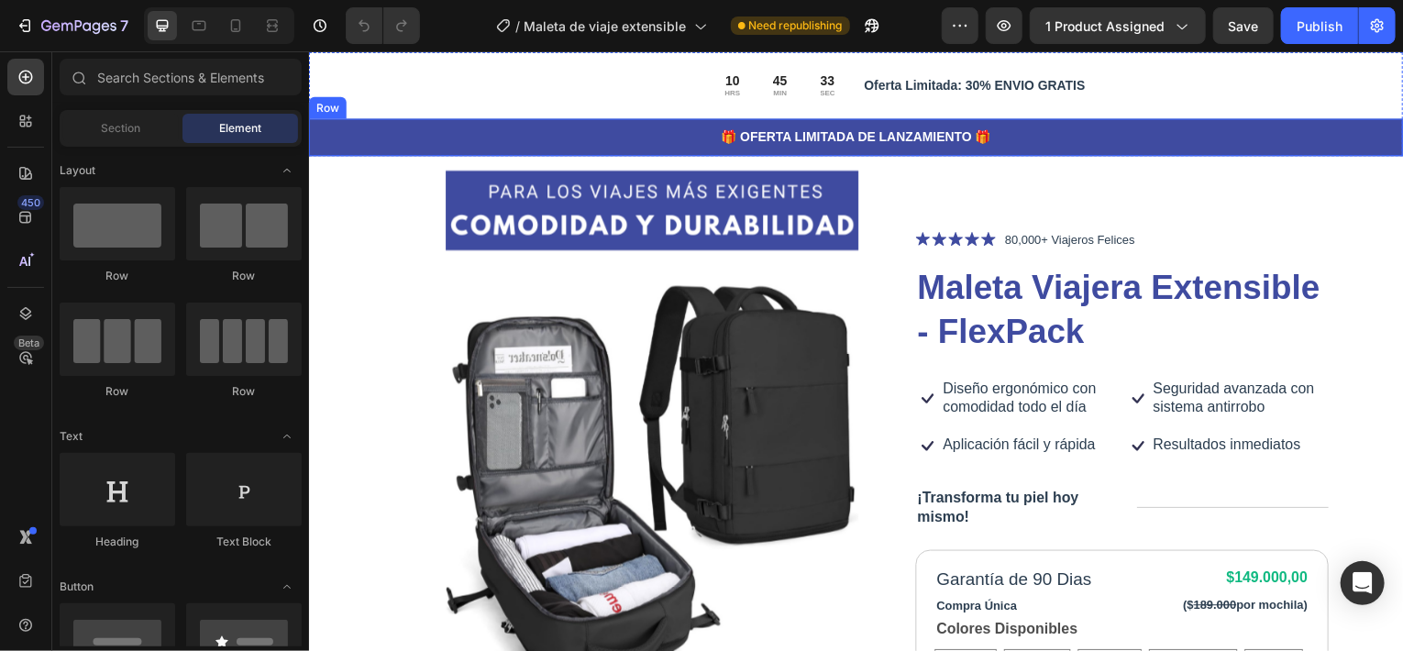
click at [349, 152] on div "🎁 OFERTA LIMITADA DE LANZAMIENTO 🎁 Text Block Row" at bounding box center [858, 138] width 1100 height 38
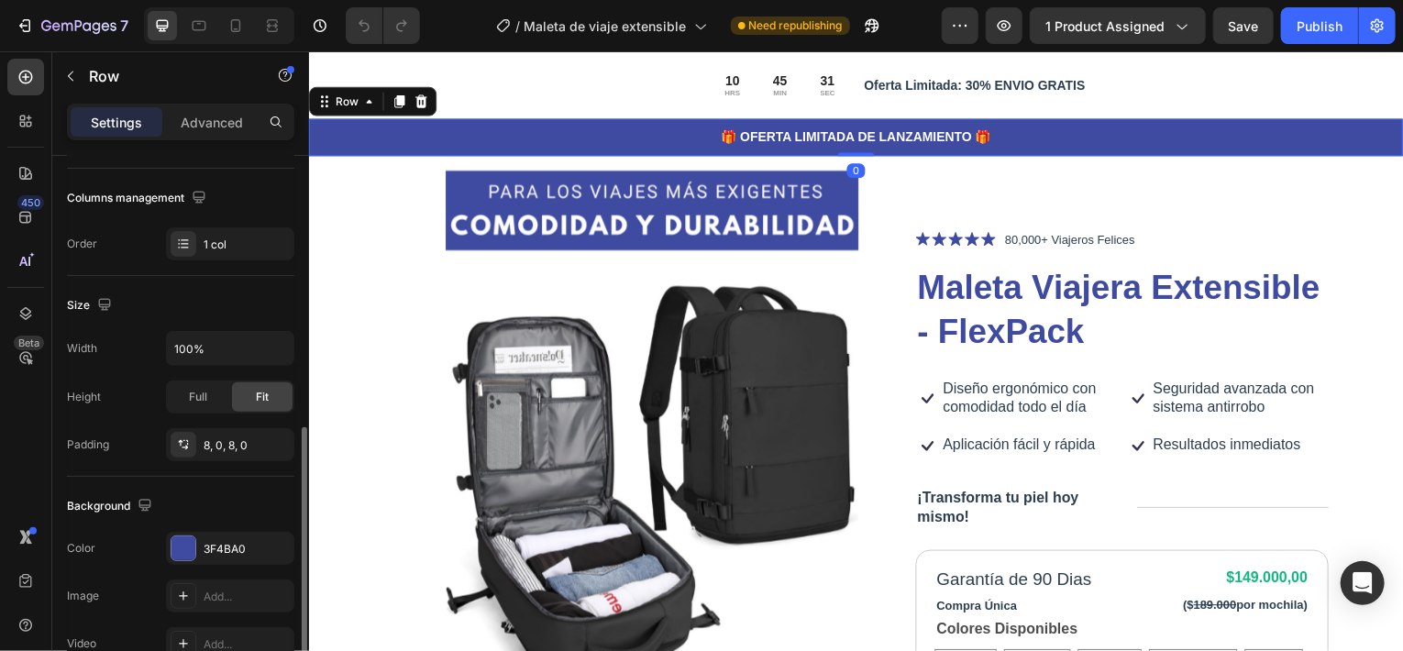
scroll to position [367, 0]
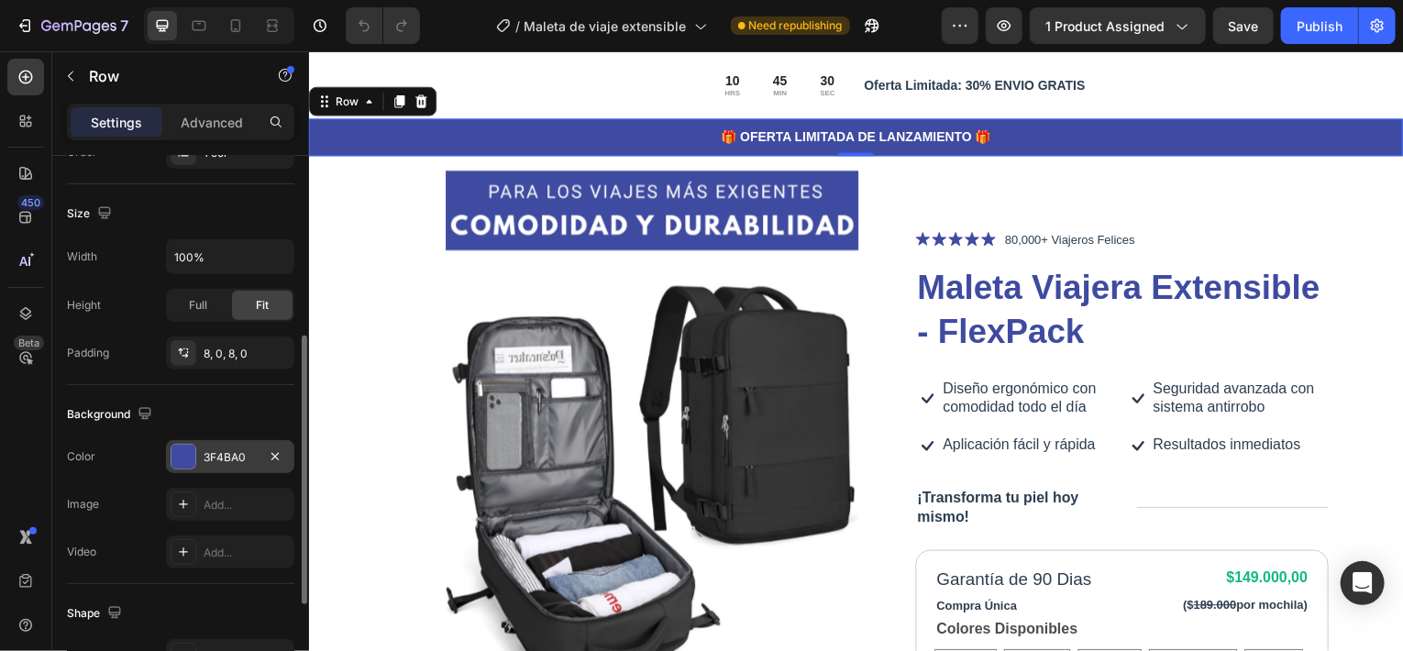
click at [228, 460] on div "3F4BA0" at bounding box center [230, 457] width 53 height 17
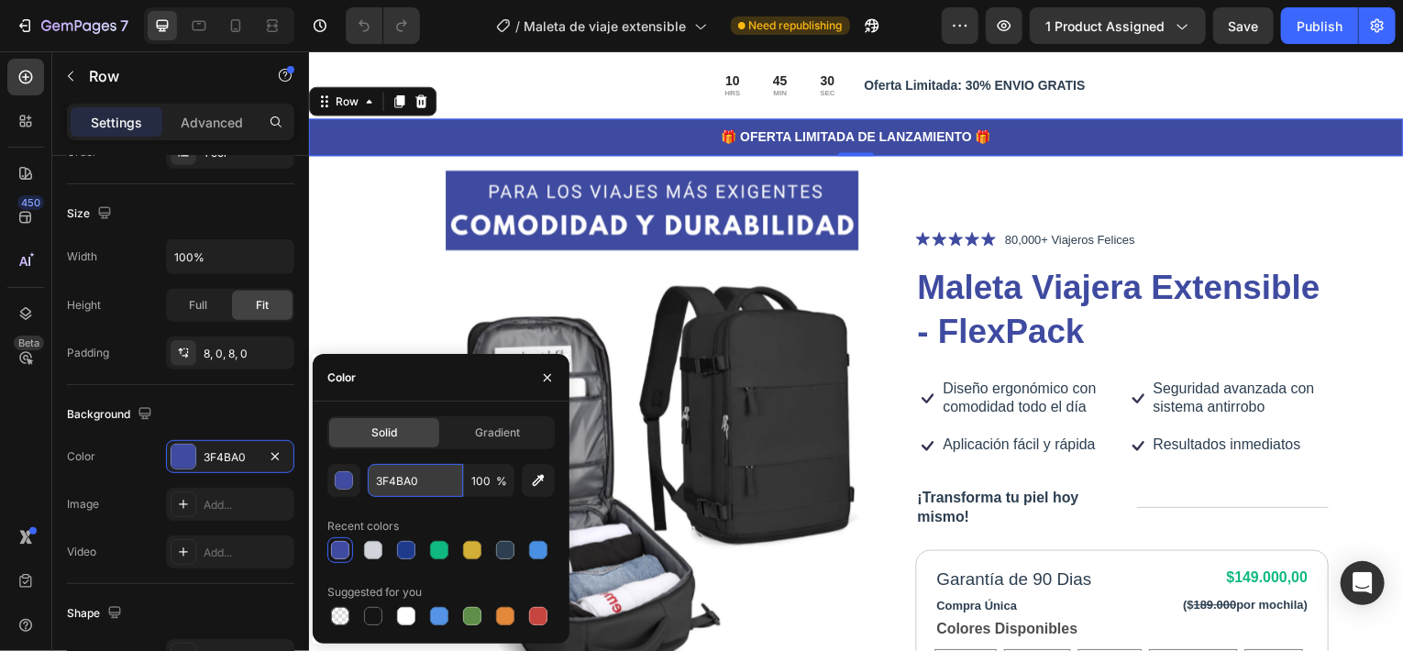
click at [406, 475] on input "3F4BA0" at bounding box center [415, 480] width 95 height 33
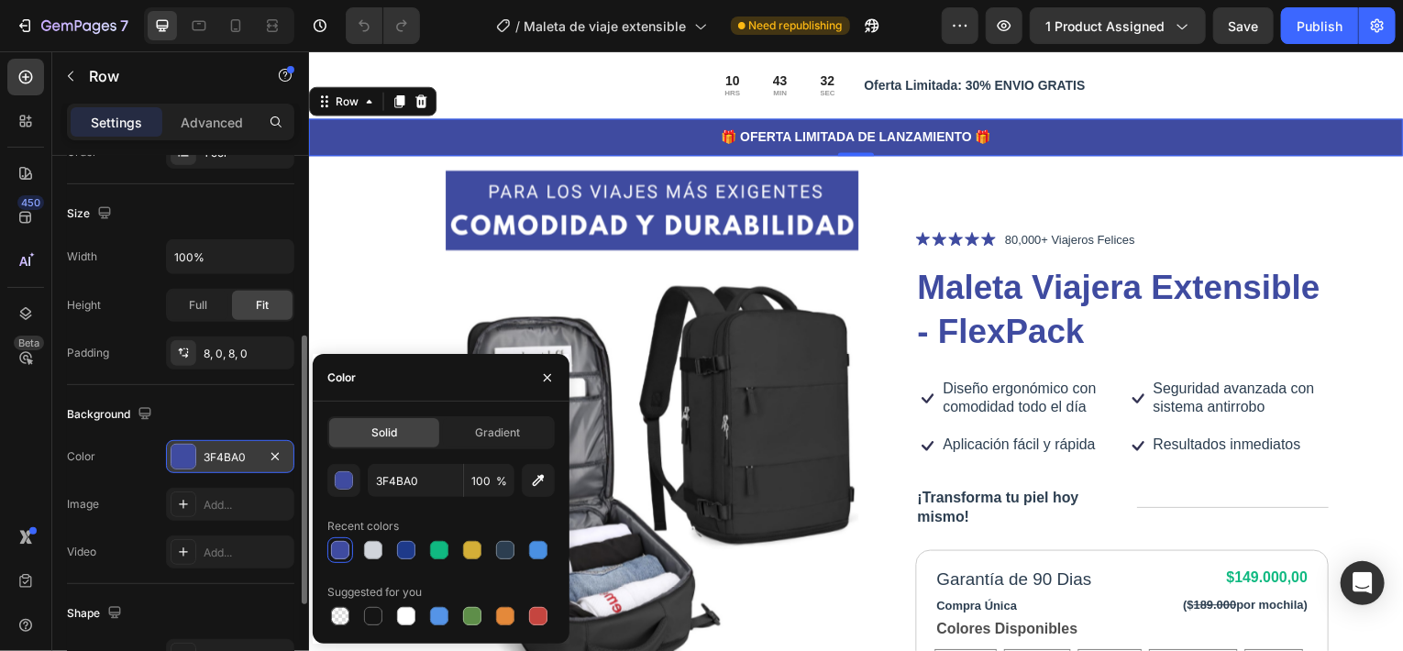
click at [233, 449] on div "3F4BA0" at bounding box center [230, 457] width 53 height 17
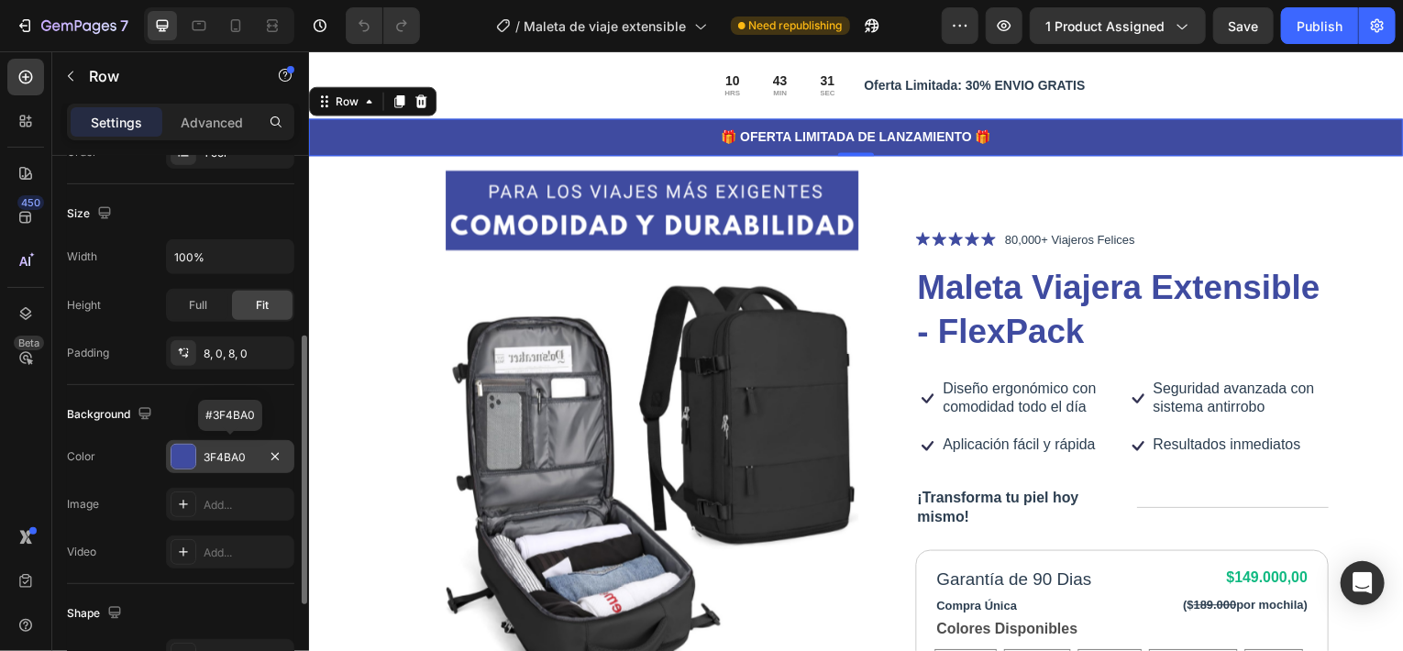
click at [231, 451] on div "3F4BA0" at bounding box center [230, 457] width 53 height 17
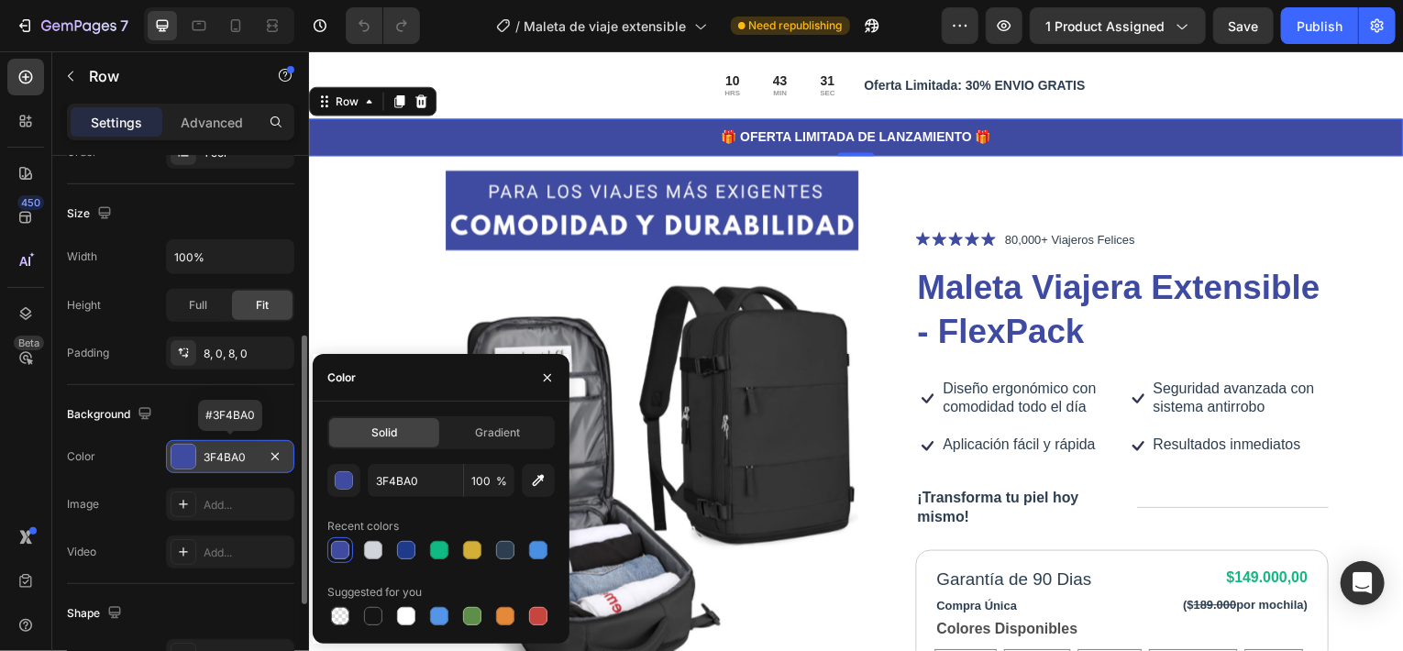
click at [231, 451] on div "3F4BA0" at bounding box center [230, 457] width 53 height 17
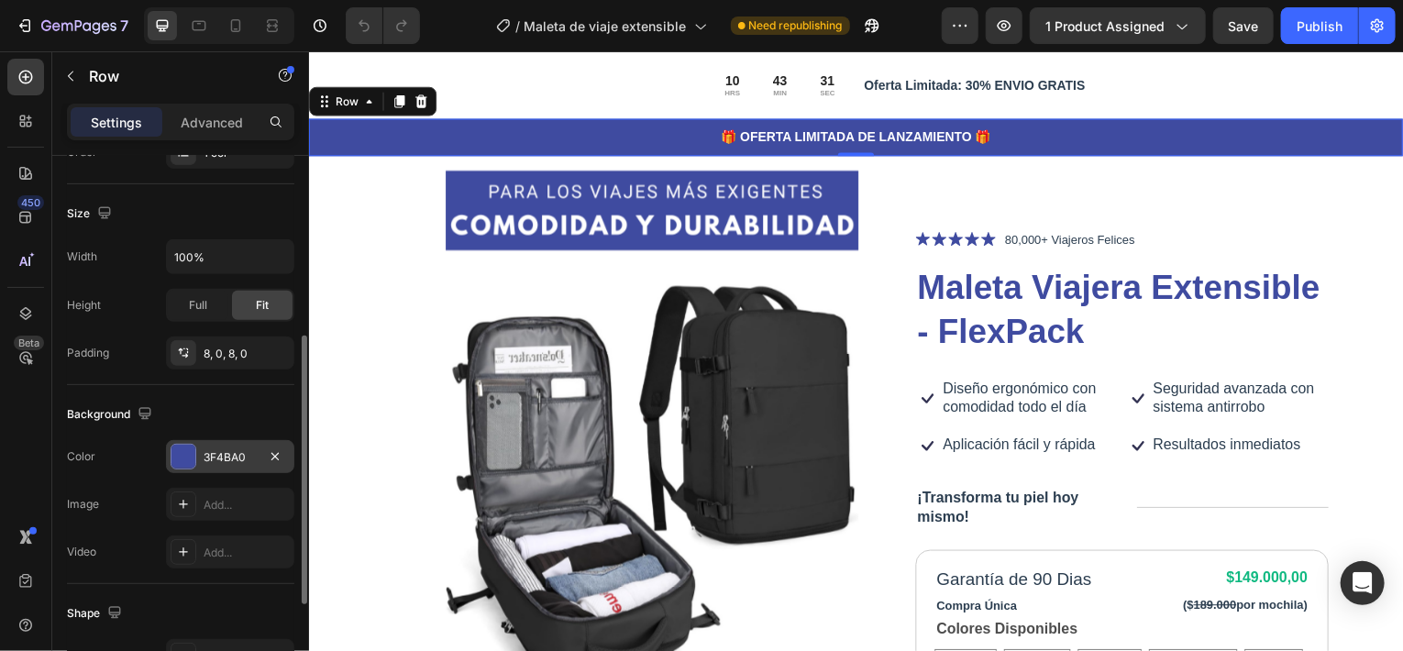
drag, startPoint x: 231, startPoint y: 456, endPoint x: 263, endPoint y: 457, distance: 32.1
click at [230, 456] on div "3F4BA0" at bounding box center [230, 457] width 53 height 17
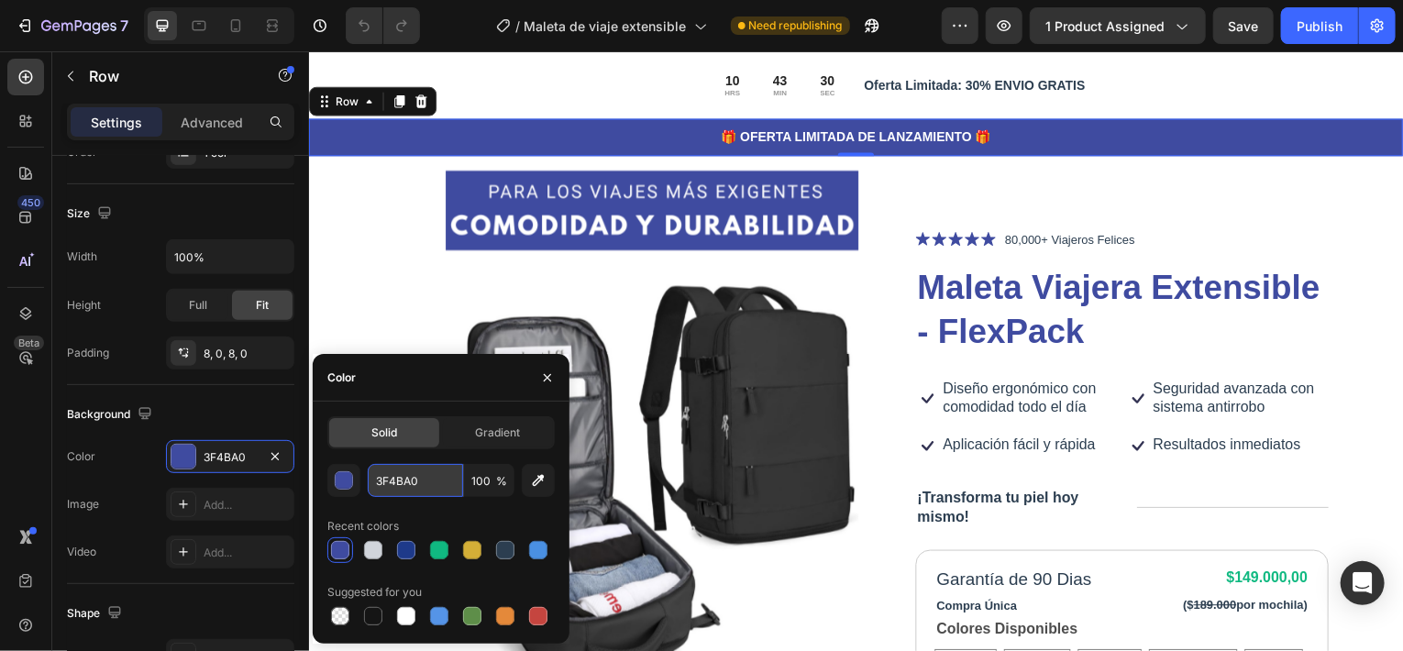
click at [396, 484] on input "3F4BA0" at bounding box center [415, 480] width 95 height 33
click at [400, 484] on input "3F4BA0" at bounding box center [415, 480] width 95 height 33
click at [464, 150] on div "🎁 OFERTA LIMITADA DE LANZAMIENTO 🎁 Text Block Row 0" at bounding box center [858, 138] width 1100 height 38
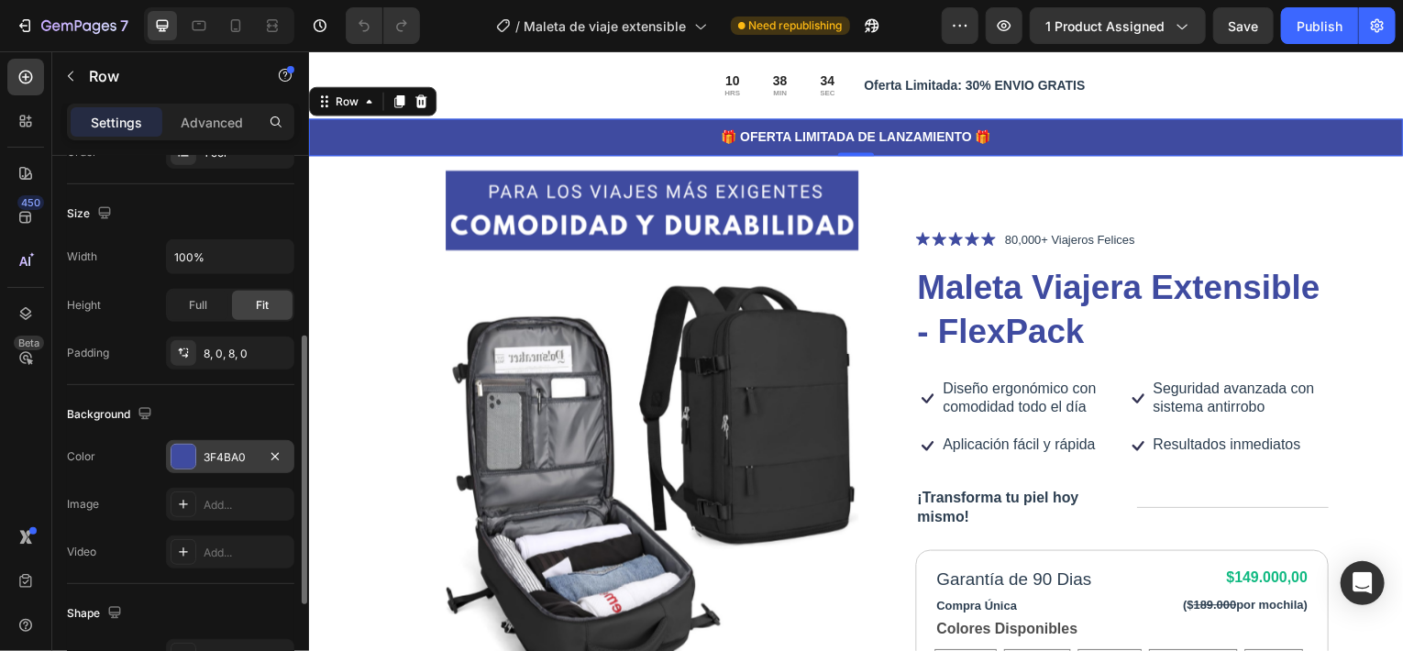
click at [210, 449] on div "3F4BA0" at bounding box center [230, 457] width 53 height 17
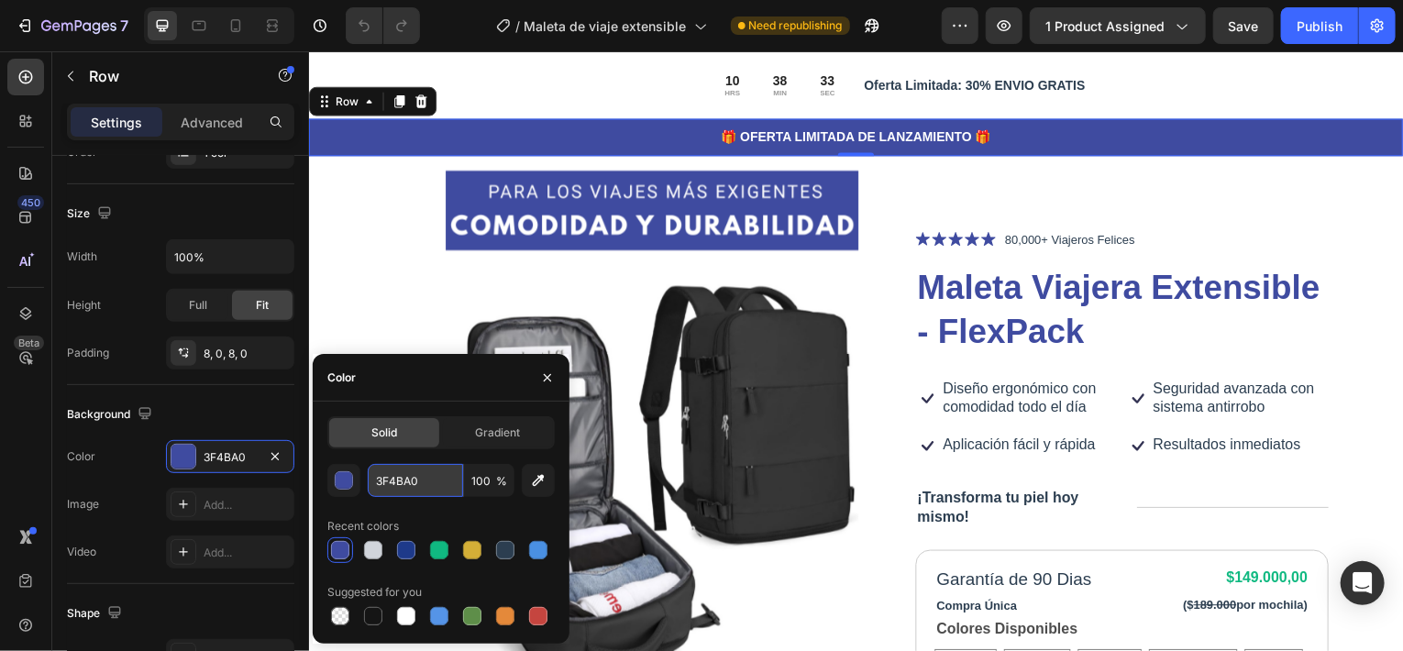
click at [395, 478] on input "3F4BA0" at bounding box center [415, 480] width 95 height 33
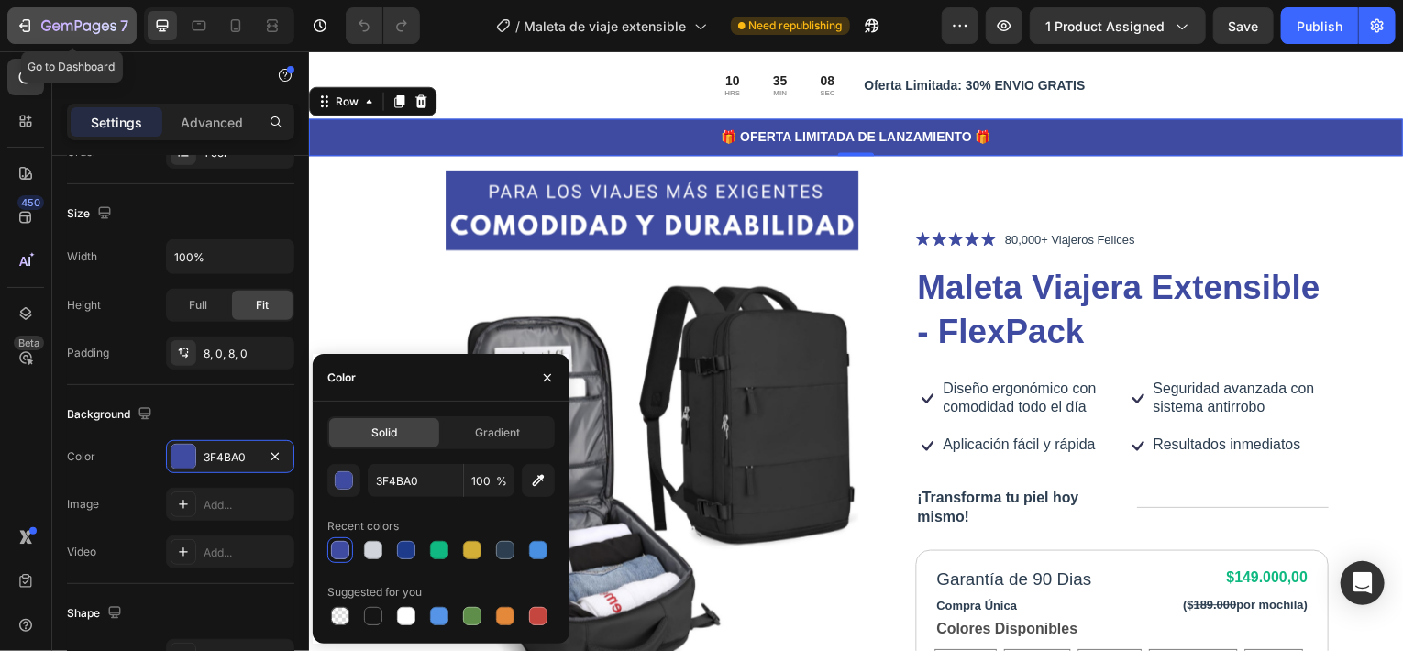
click at [72, 28] on icon "button" at bounding box center [66, 27] width 11 height 8
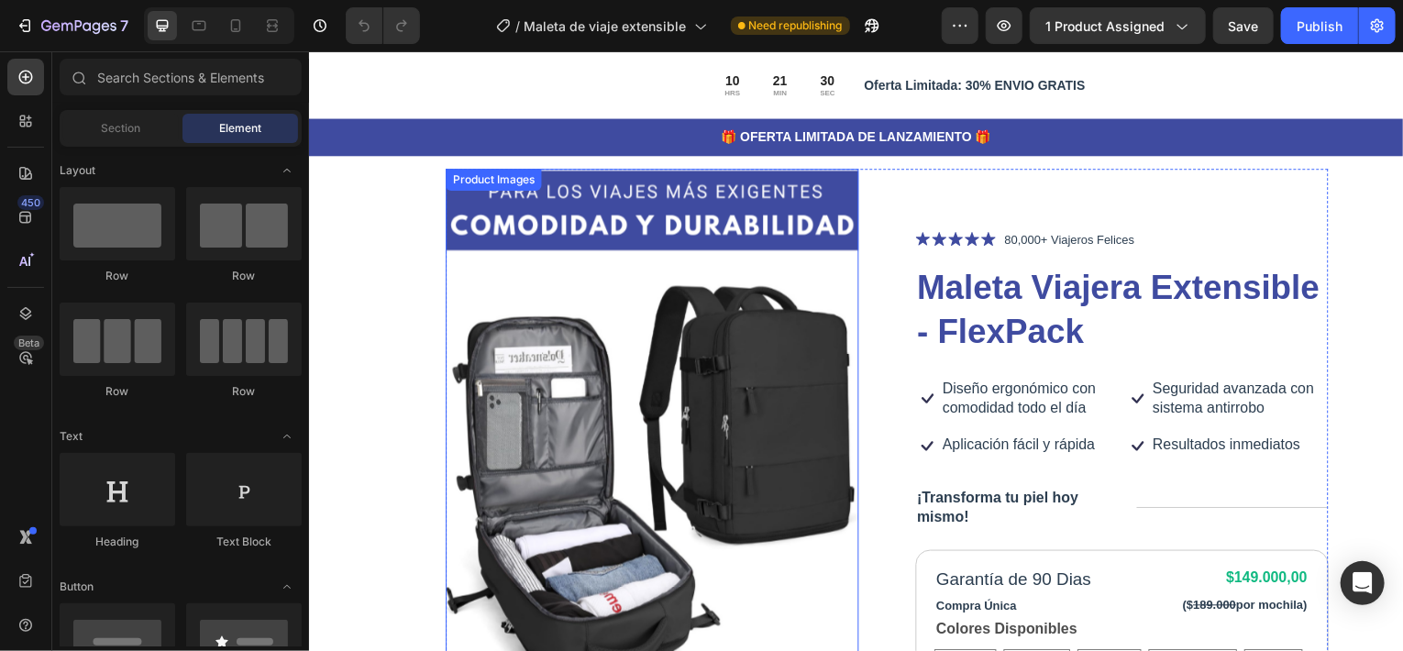
click at [601, 226] on img at bounding box center [653, 431] width 415 height 623
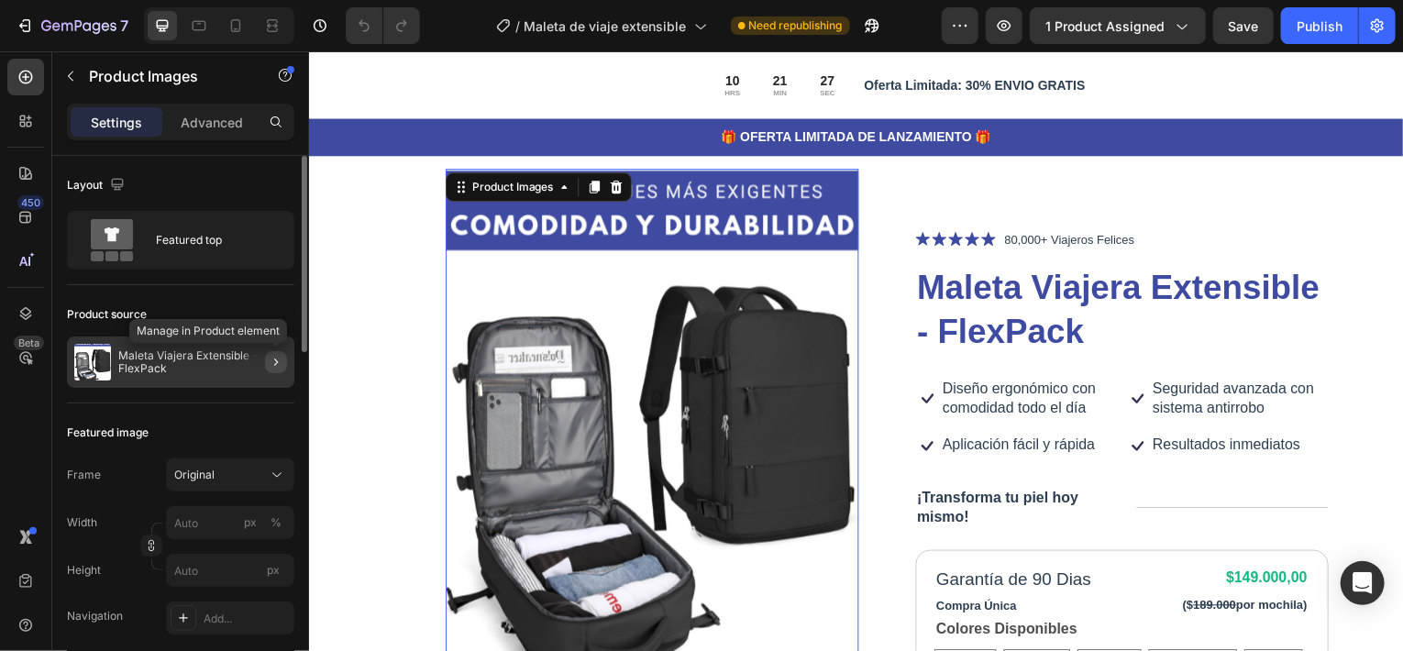
click at [269, 358] on icon "button" at bounding box center [276, 362] width 15 height 15
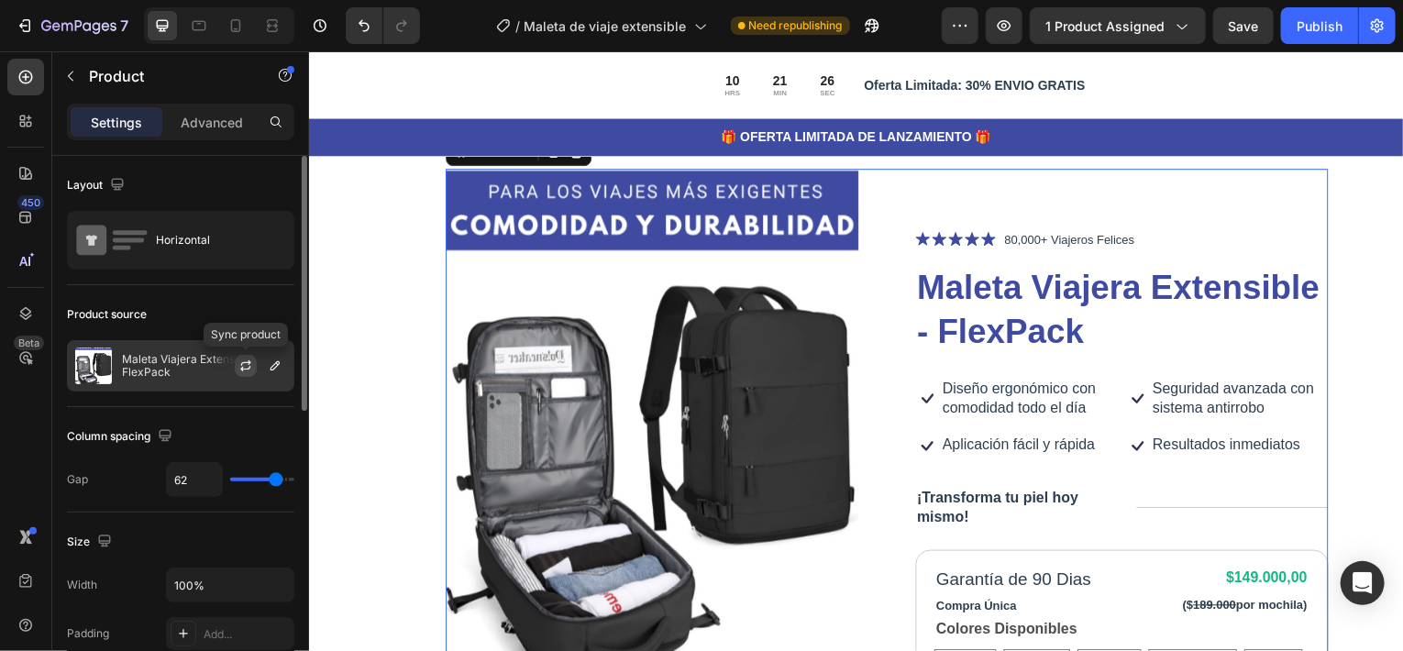
click at [246, 369] on icon "button" at bounding box center [245, 369] width 10 height 6
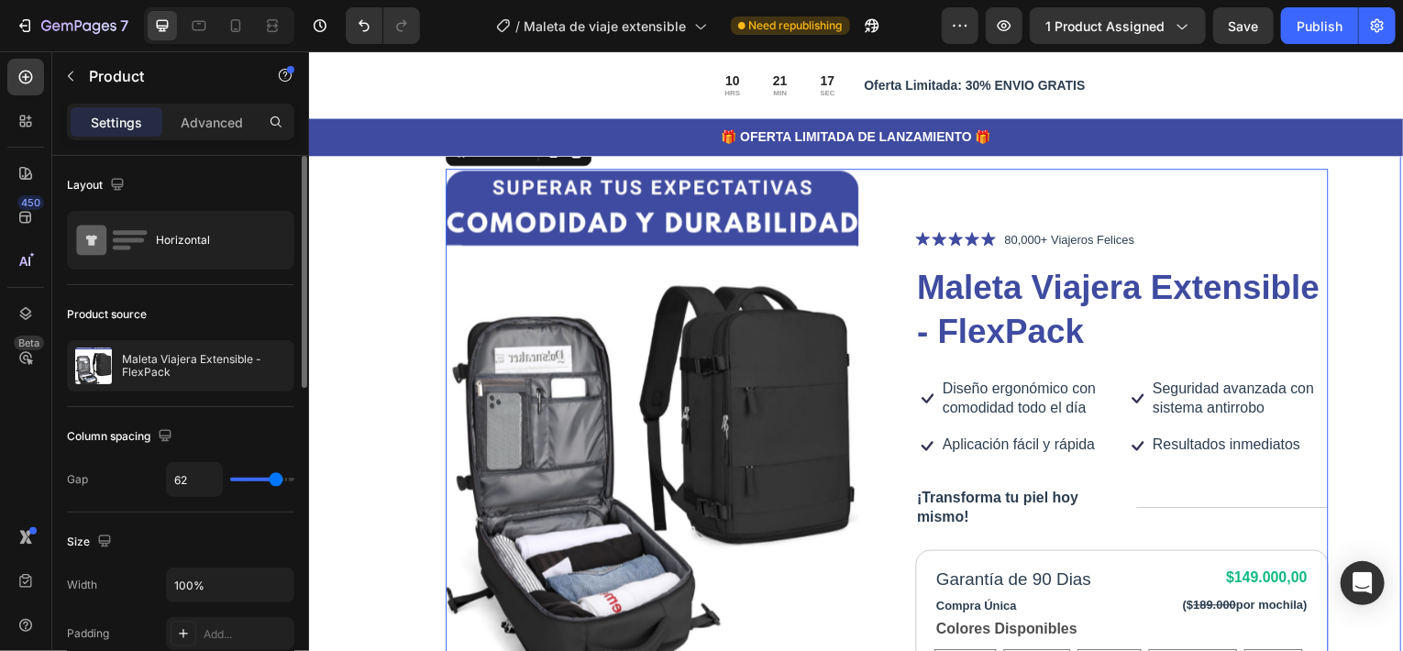
click at [1340, 255] on div "Product Images Icon Icon Icon Icon Icon Icon List 80,000+ Viajeros Felices Text…" at bounding box center [856, 578] width 1100 height 887
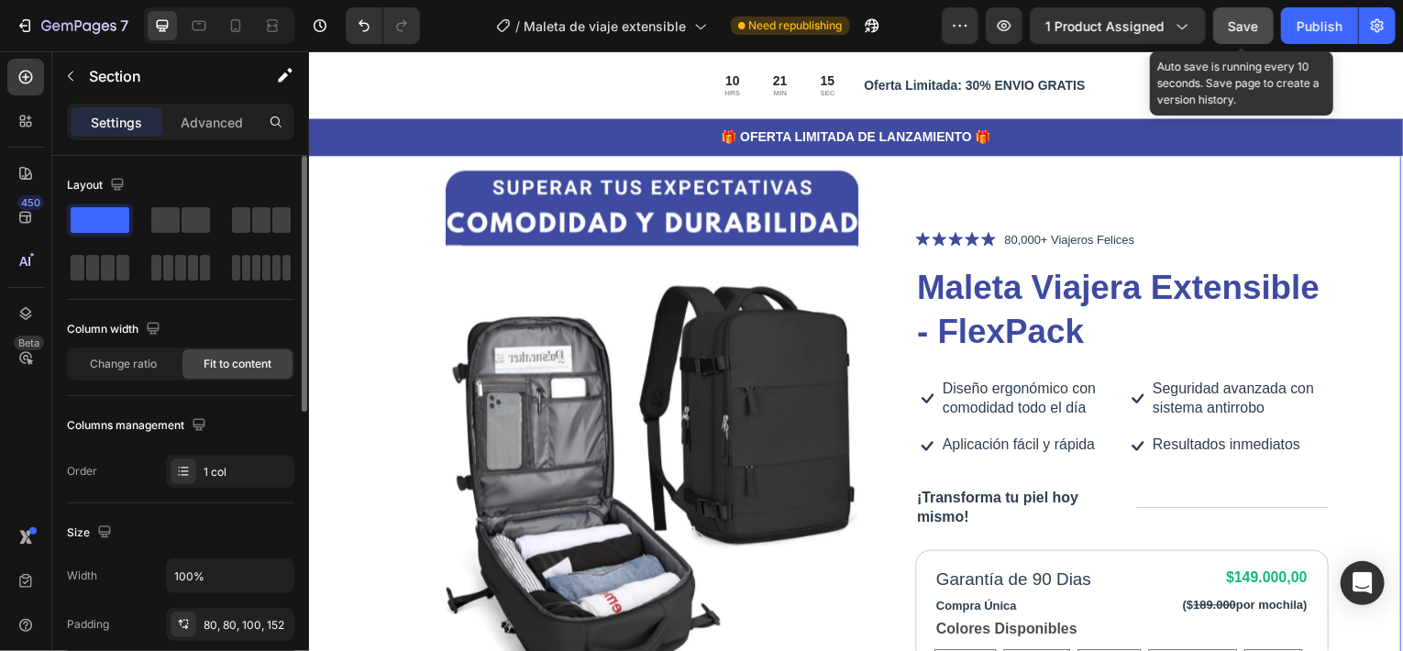
click at [1244, 21] on span "Save" at bounding box center [1244, 26] width 30 height 16
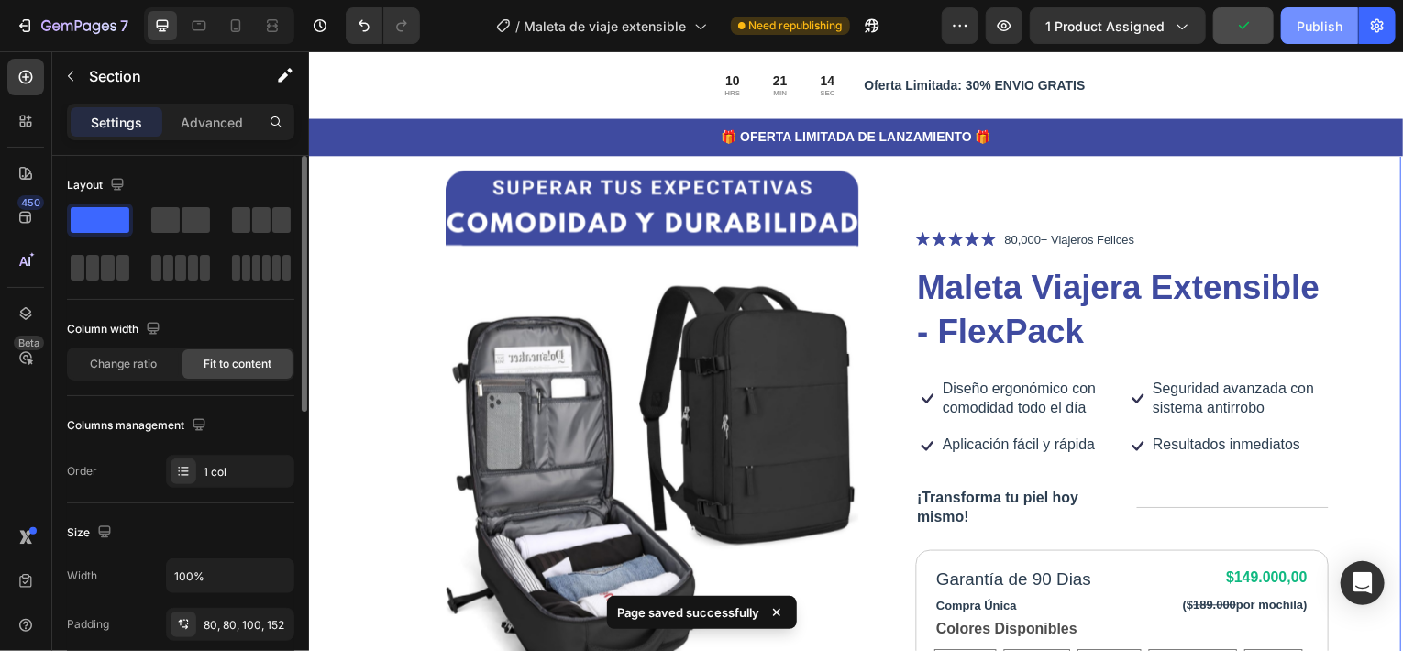
click at [1313, 22] on div "Publish" at bounding box center [1319, 26] width 46 height 19
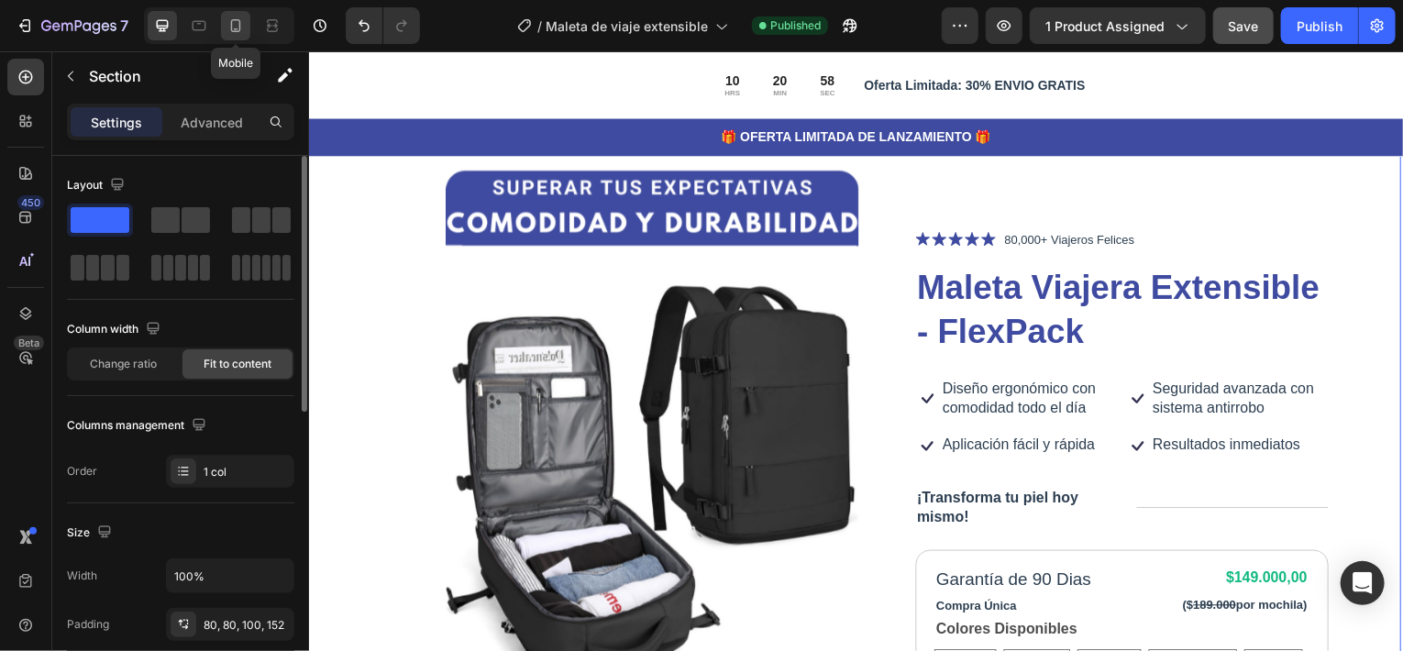
click at [227, 27] on icon at bounding box center [235, 26] width 18 height 18
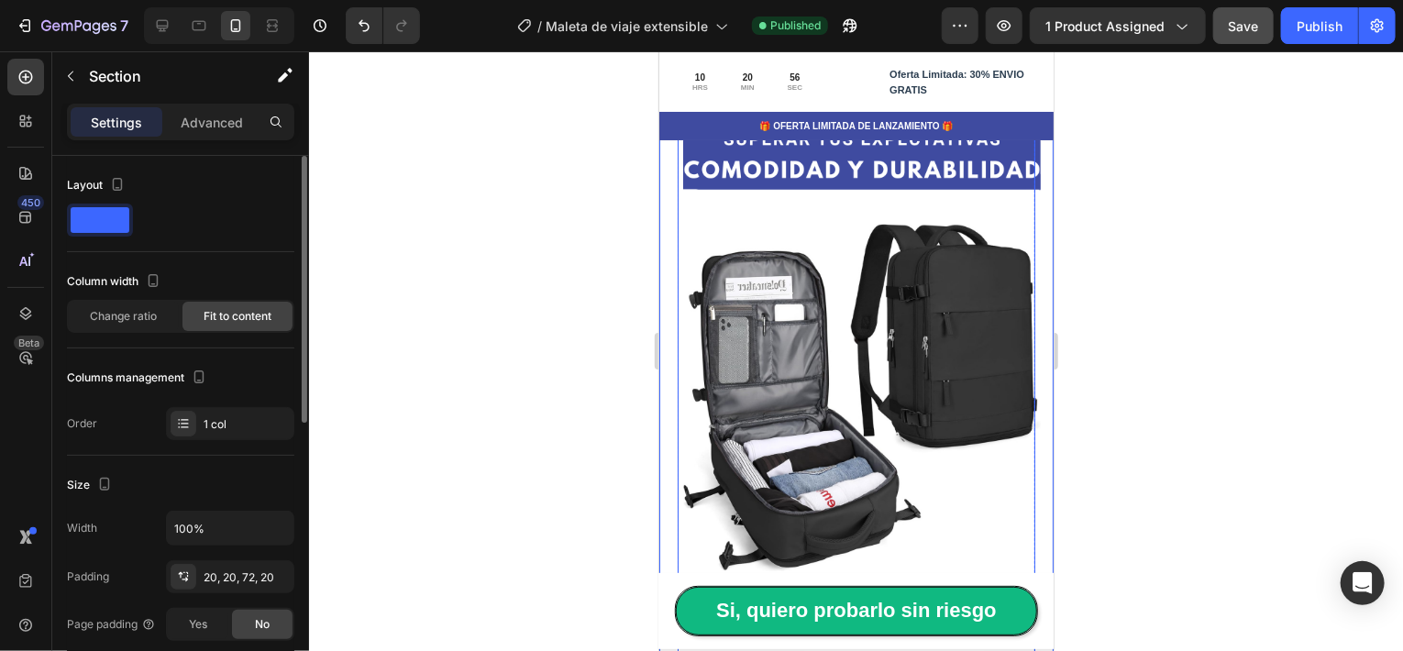
click at [699, 199] on img at bounding box center [861, 347] width 358 height 536
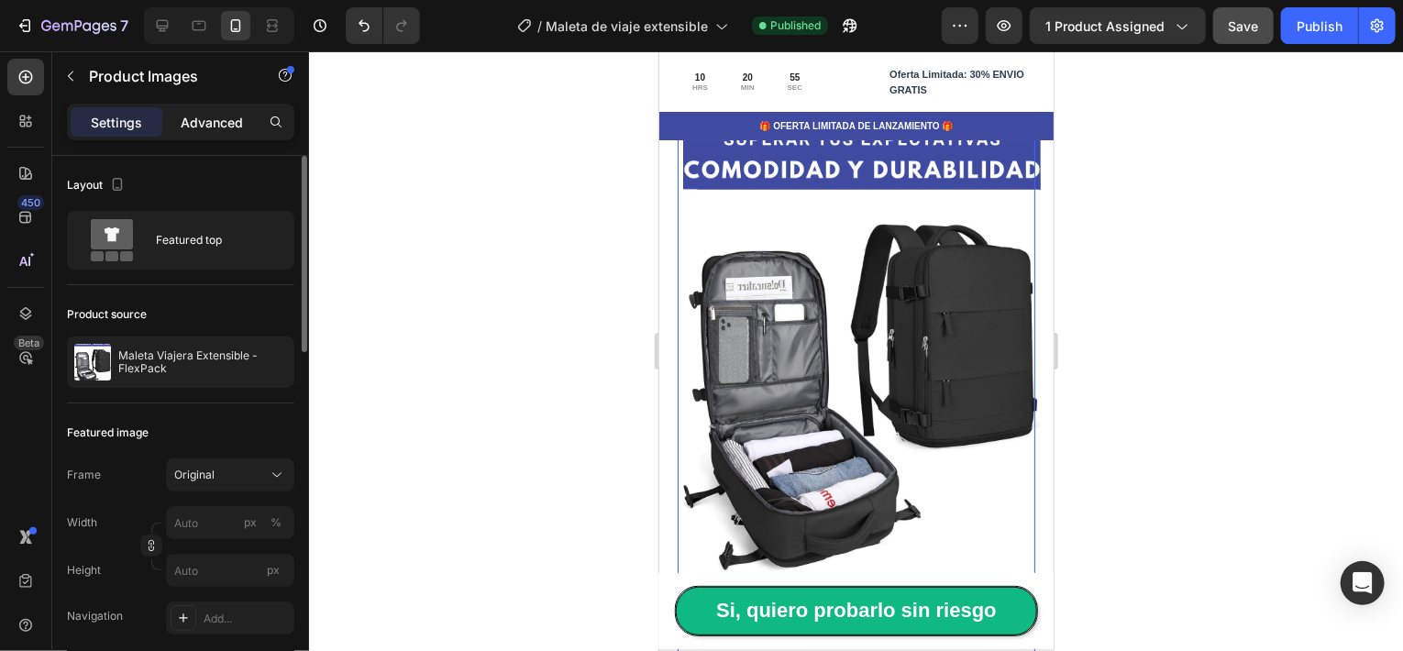
click at [216, 113] on p "Advanced" at bounding box center [212, 122] width 62 height 19
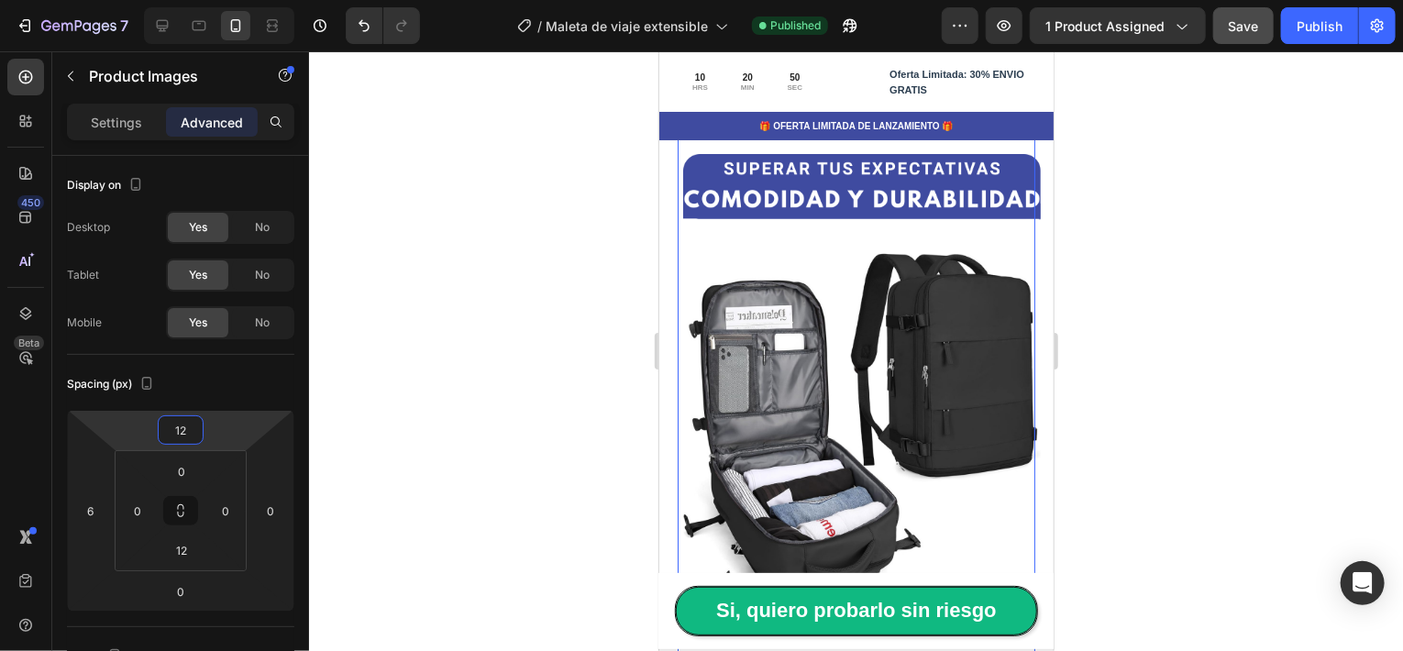
drag, startPoint x: 224, startPoint y: 439, endPoint x: 182, endPoint y: 245, distance: 198.7
click at [226, 0] on html "7 Version history / Maleta de viaje extensible Published Preview 1 product assi…" at bounding box center [701, 0] width 1403 height 0
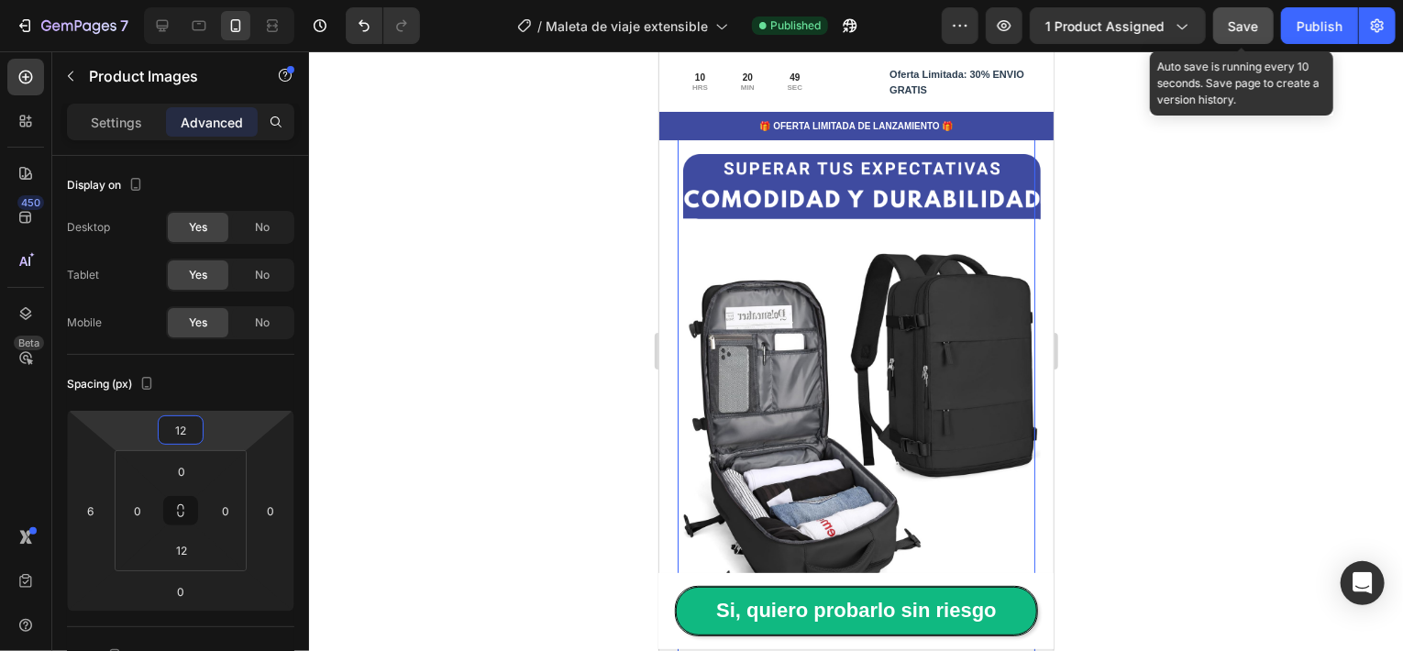
click at [1247, 38] on button "Save" at bounding box center [1243, 25] width 61 height 37
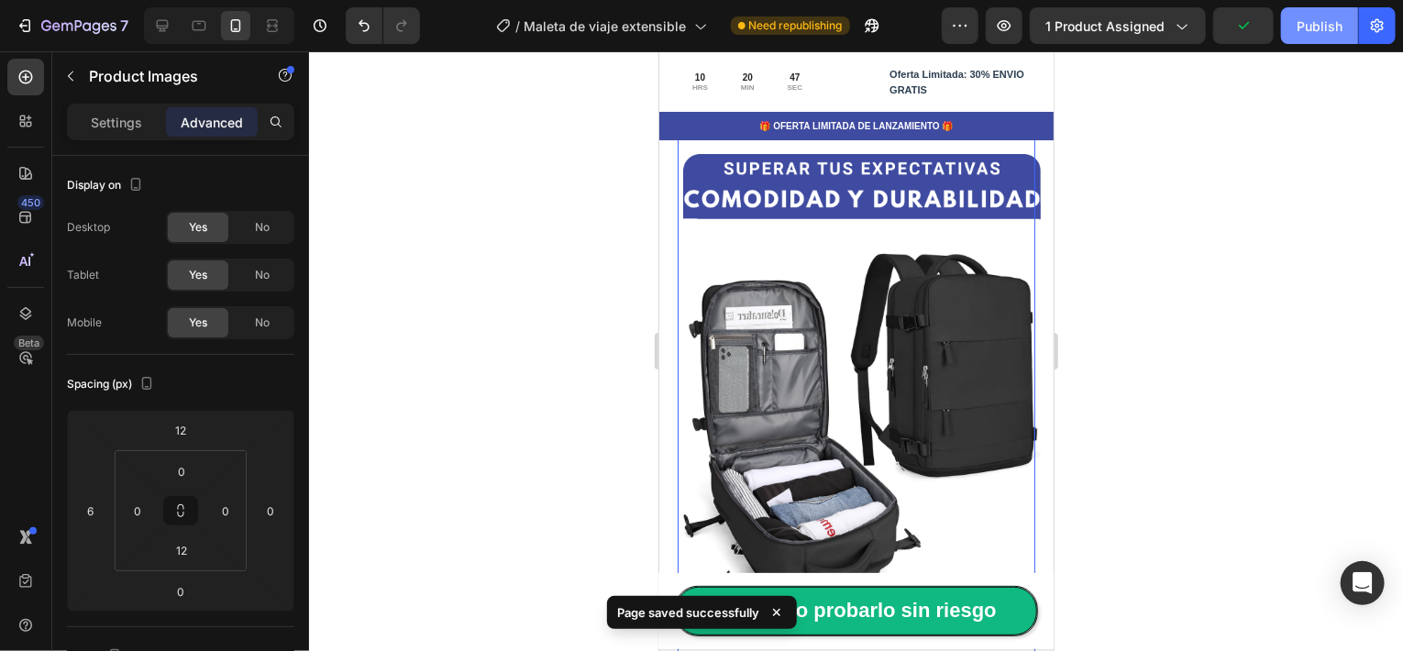
click at [1309, 31] on div "Publish" at bounding box center [1319, 26] width 46 height 19
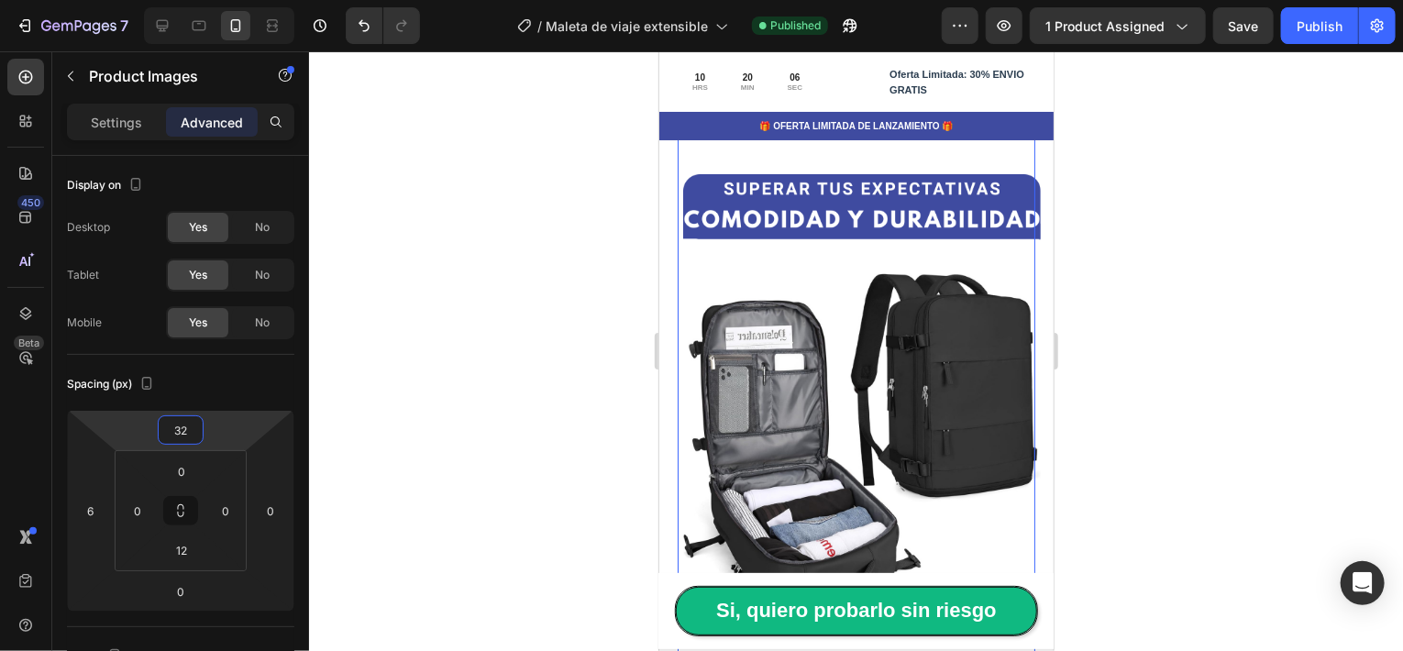
type input "30"
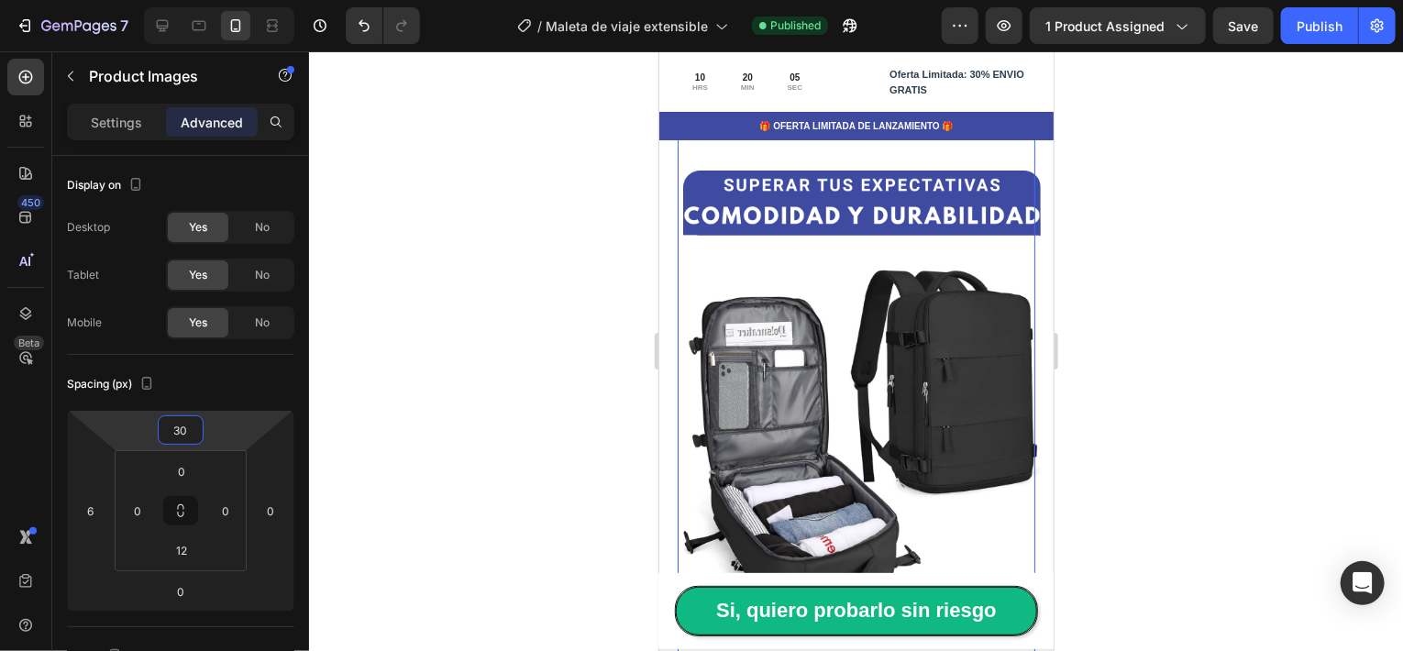
drag, startPoint x: 225, startPoint y: 444, endPoint x: 123, endPoint y: 282, distance: 190.8
click at [229, 0] on html "7 Version history / Maleta de viaje extensible Published Preview 1 product assi…" at bounding box center [701, 0] width 1403 height 0
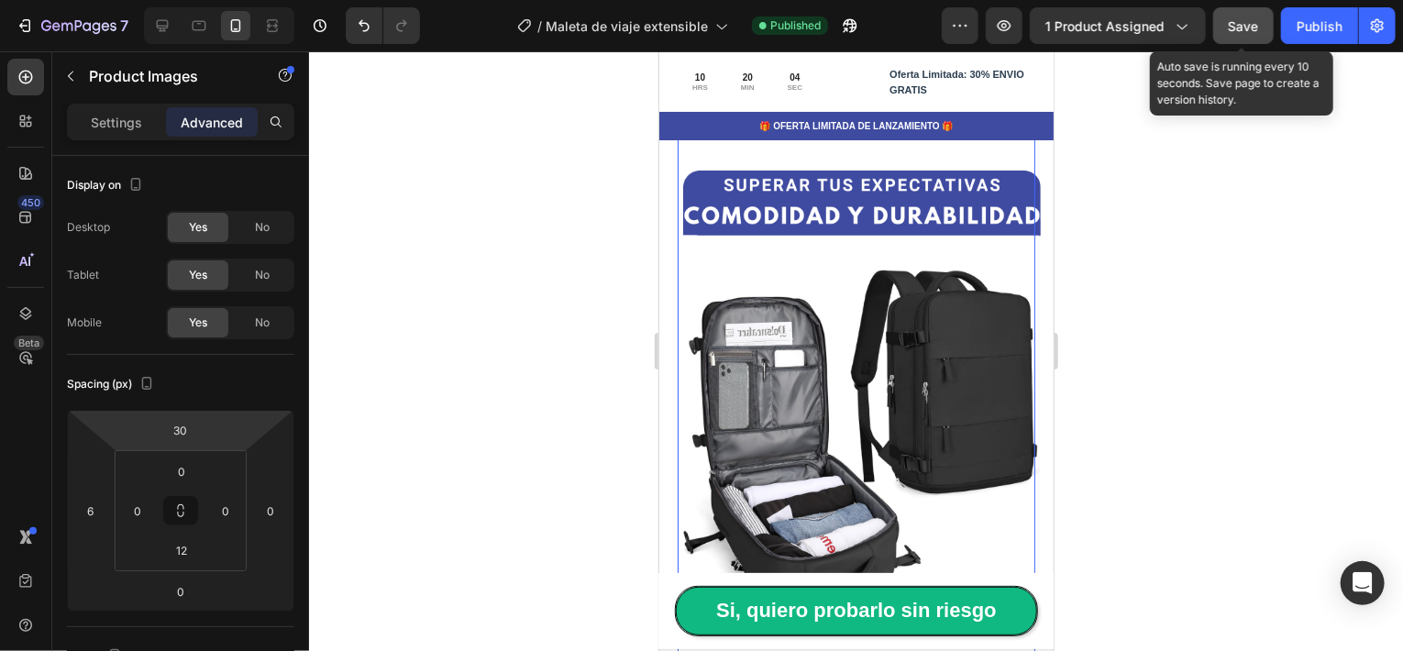
click at [1225, 30] on button "Save" at bounding box center [1243, 25] width 61 height 37
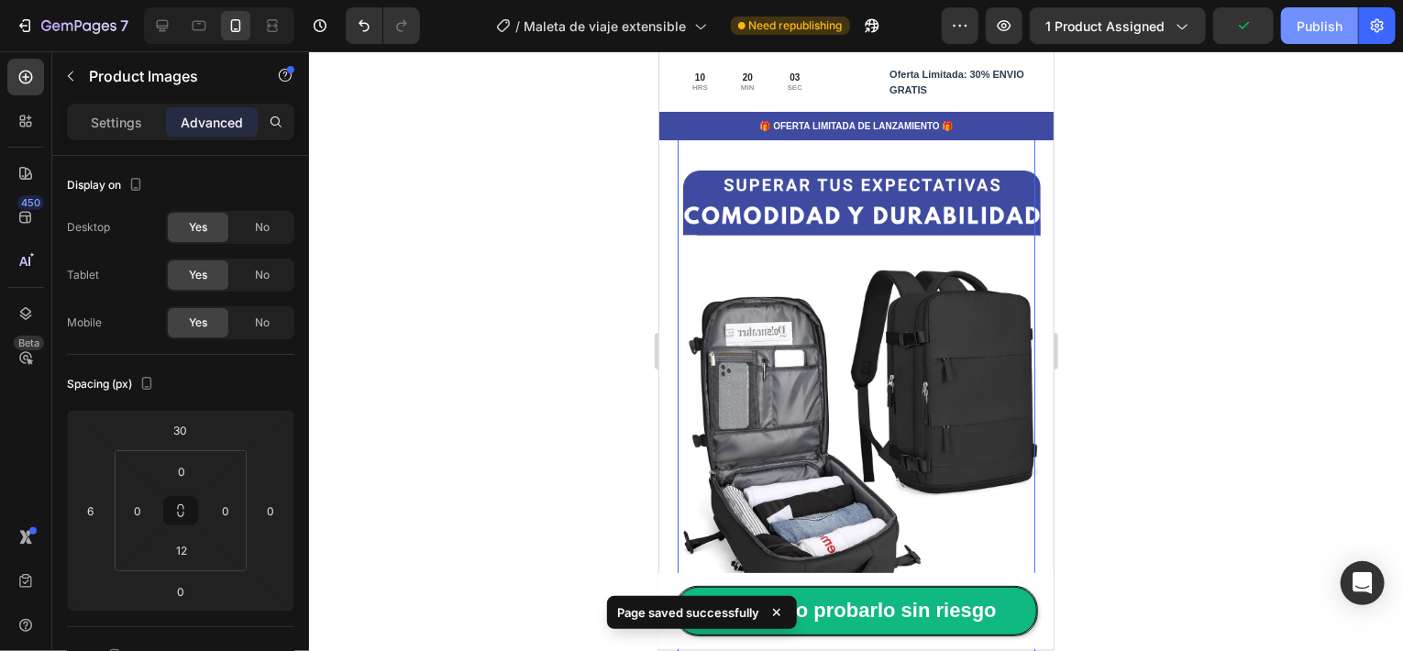
click at [1320, 30] on div "Publish" at bounding box center [1319, 26] width 46 height 19
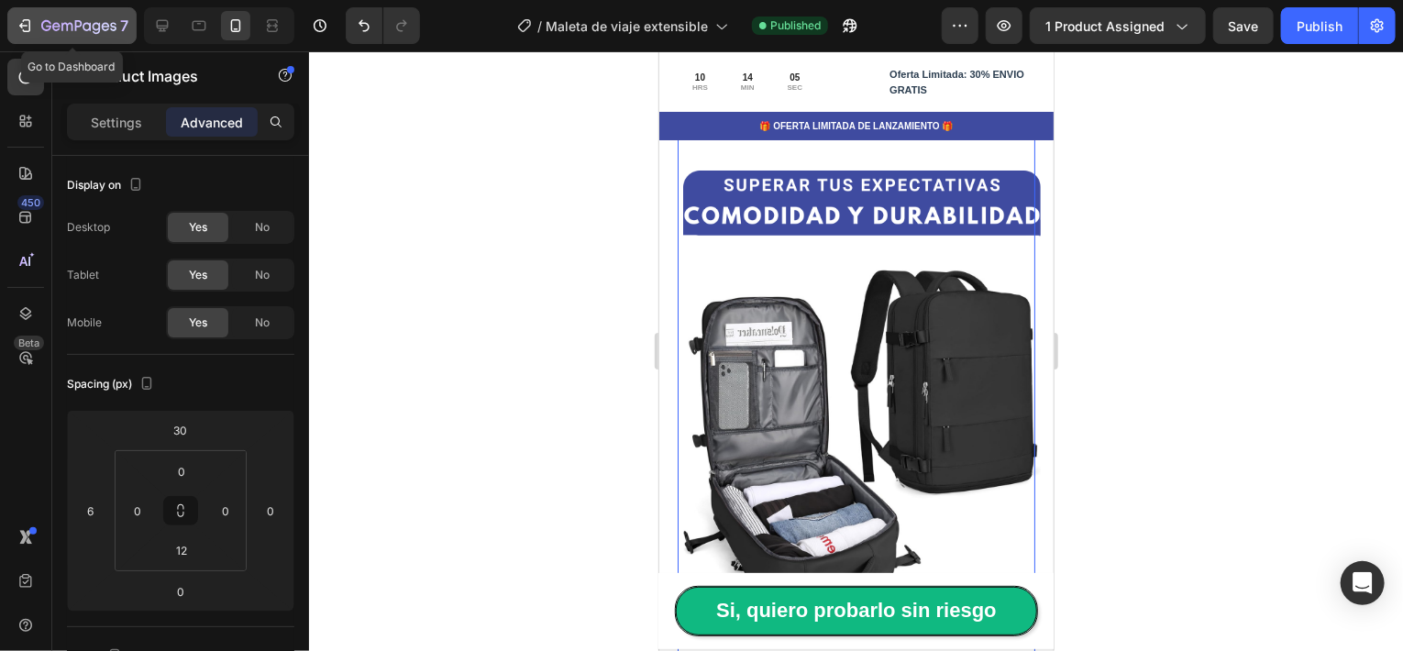
click at [81, 23] on icon "button" at bounding box center [78, 25] width 7 height 11
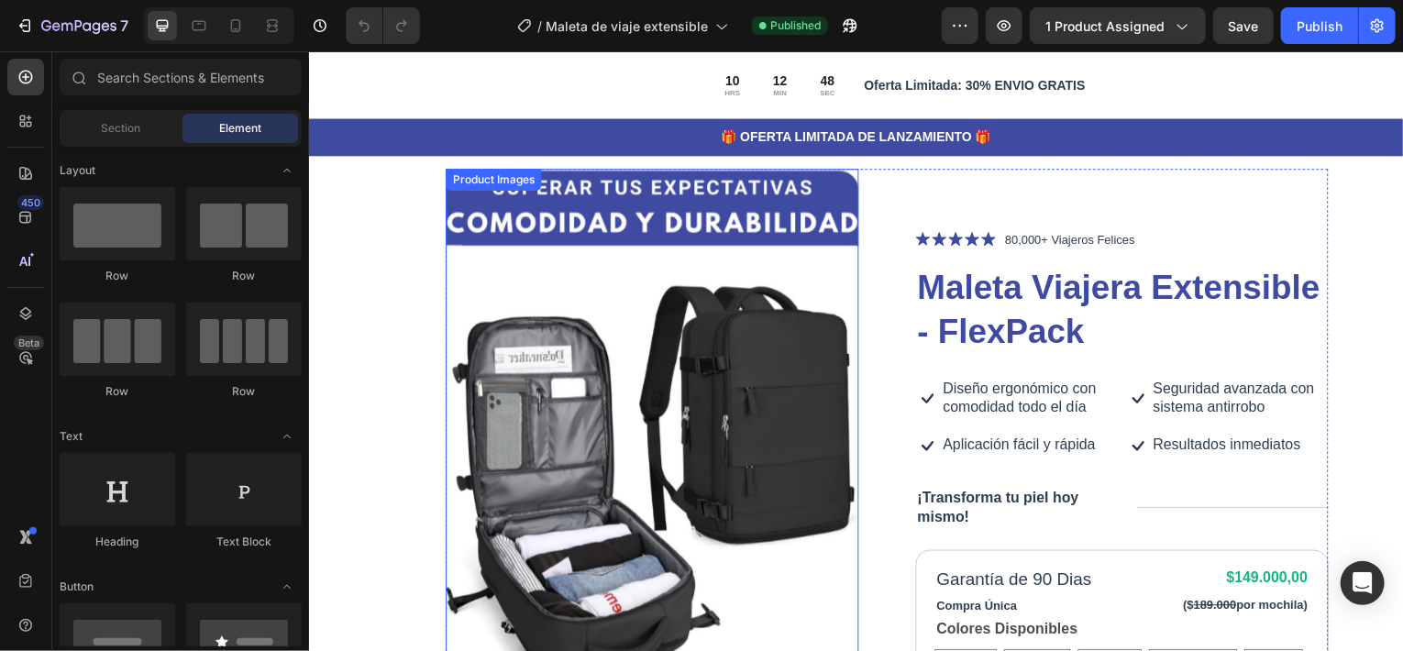
click at [530, 261] on img at bounding box center [653, 431] width 415 height 623
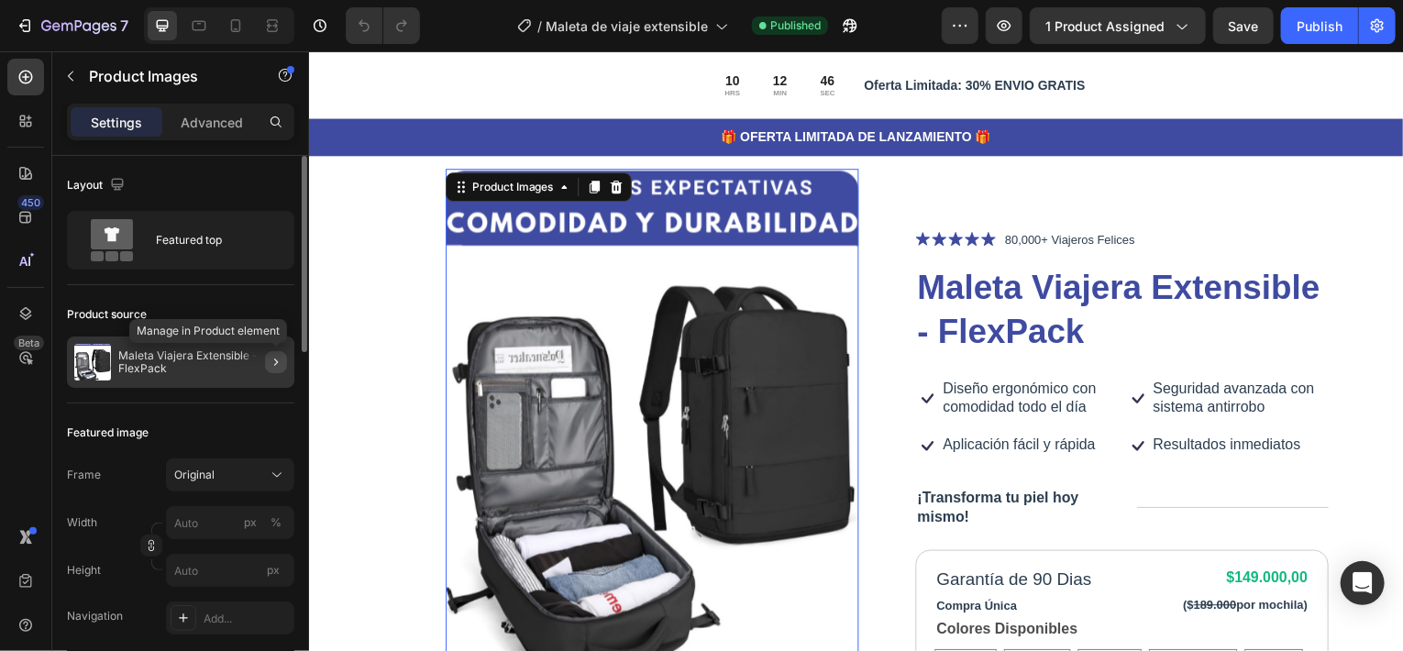
click at [275, 361] on icon "button" at bounding box center [276, 362] width 15 height 15
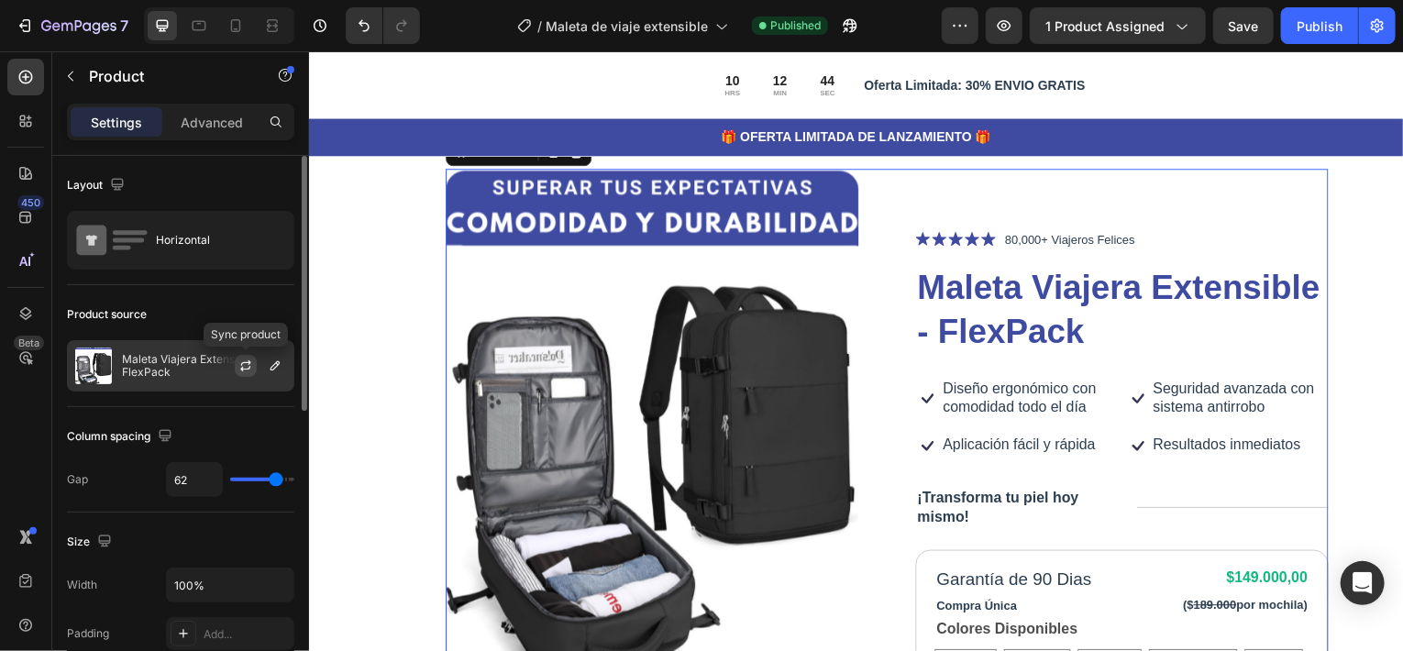
click at [250, 365] on icon "button" at bounding box center [245, 365] width 15 height 15
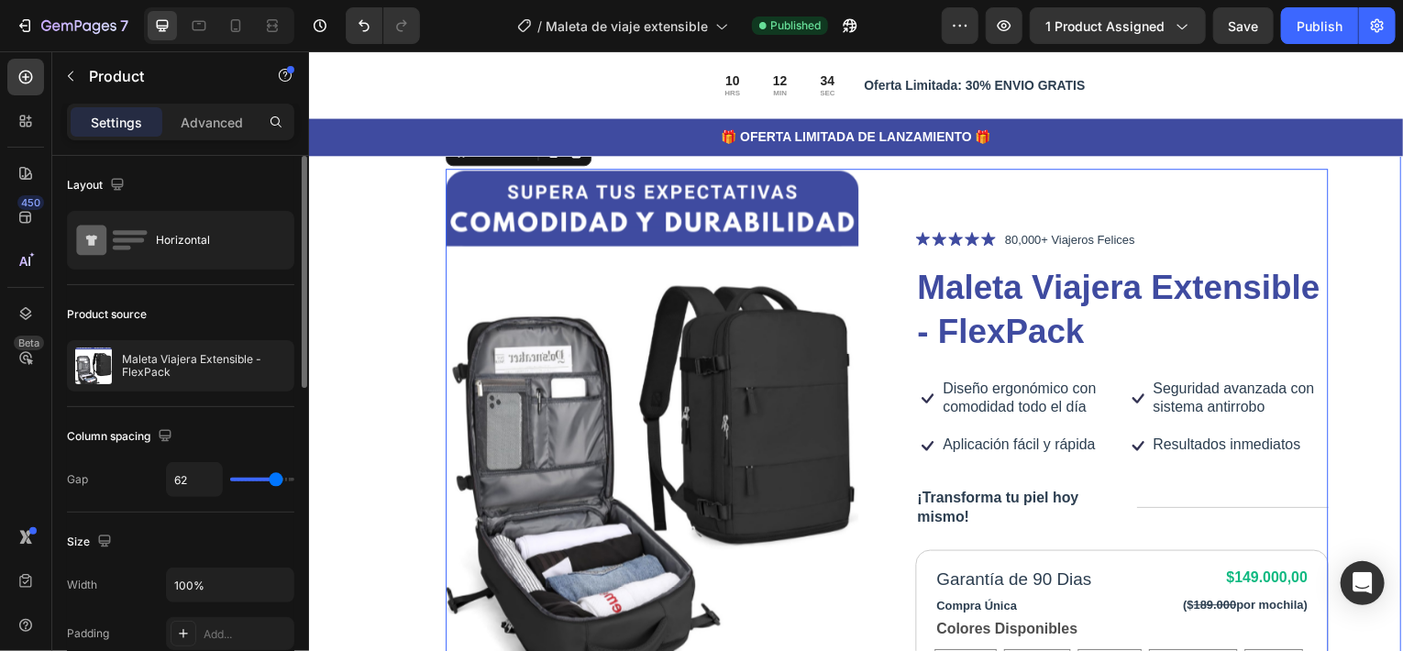
click at [1349, 244] on div "Product Images Icon Icon Icon Icon Icon Icon List 80,000+ Viajeros Felices Text…" at bounding box center [856, 578] width 1100 height 887
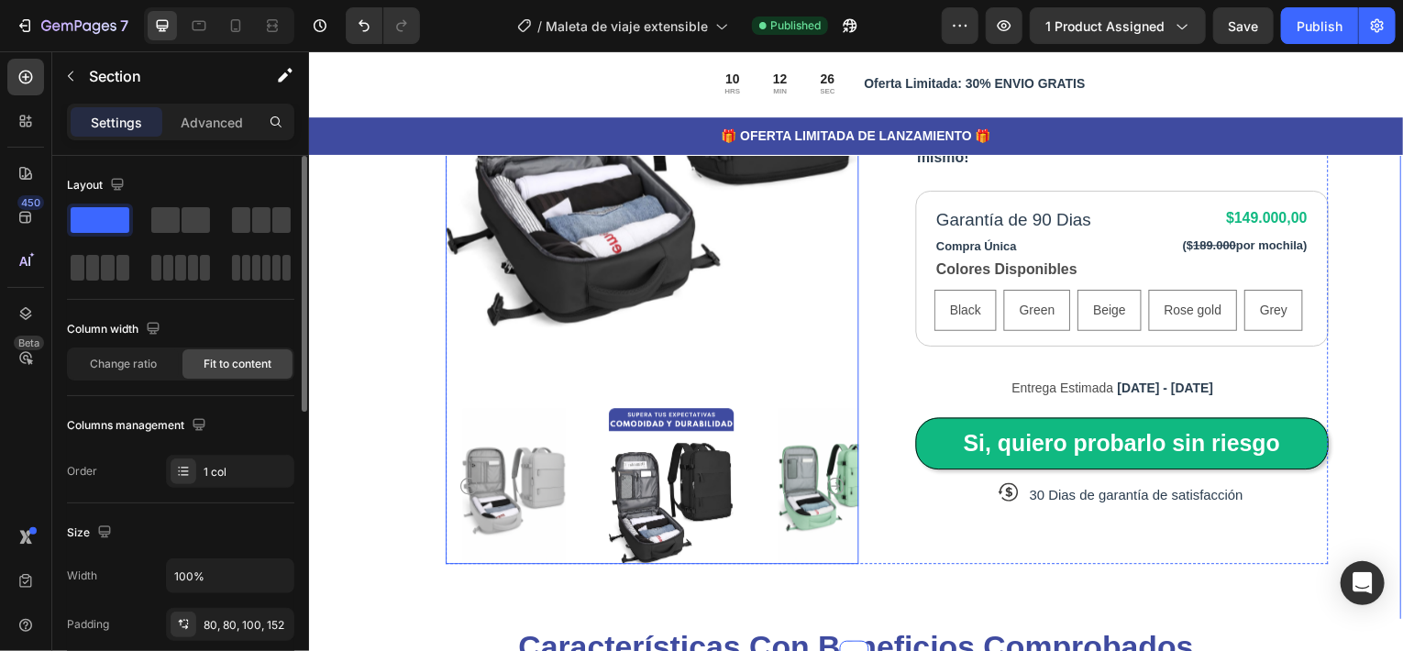
scroll to position [367, 0]
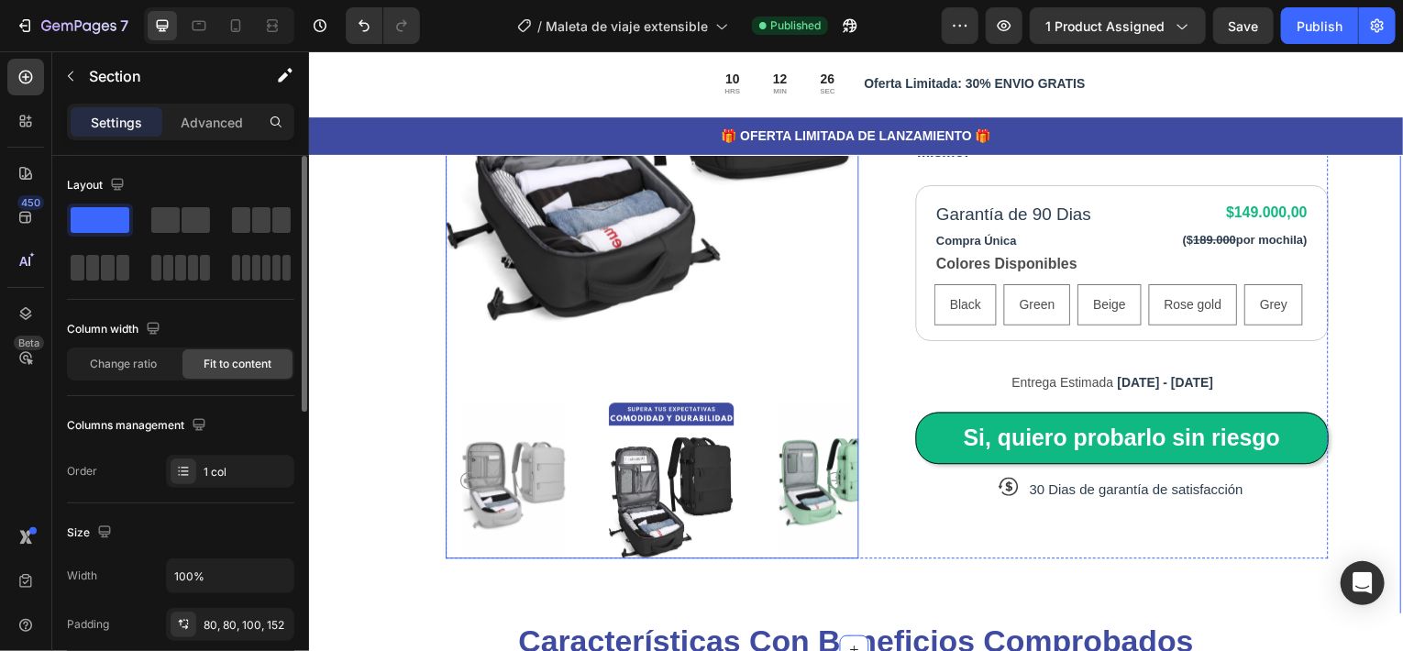
click at [677, 474] on img at bounding box center [672, 483] width 137 height 157
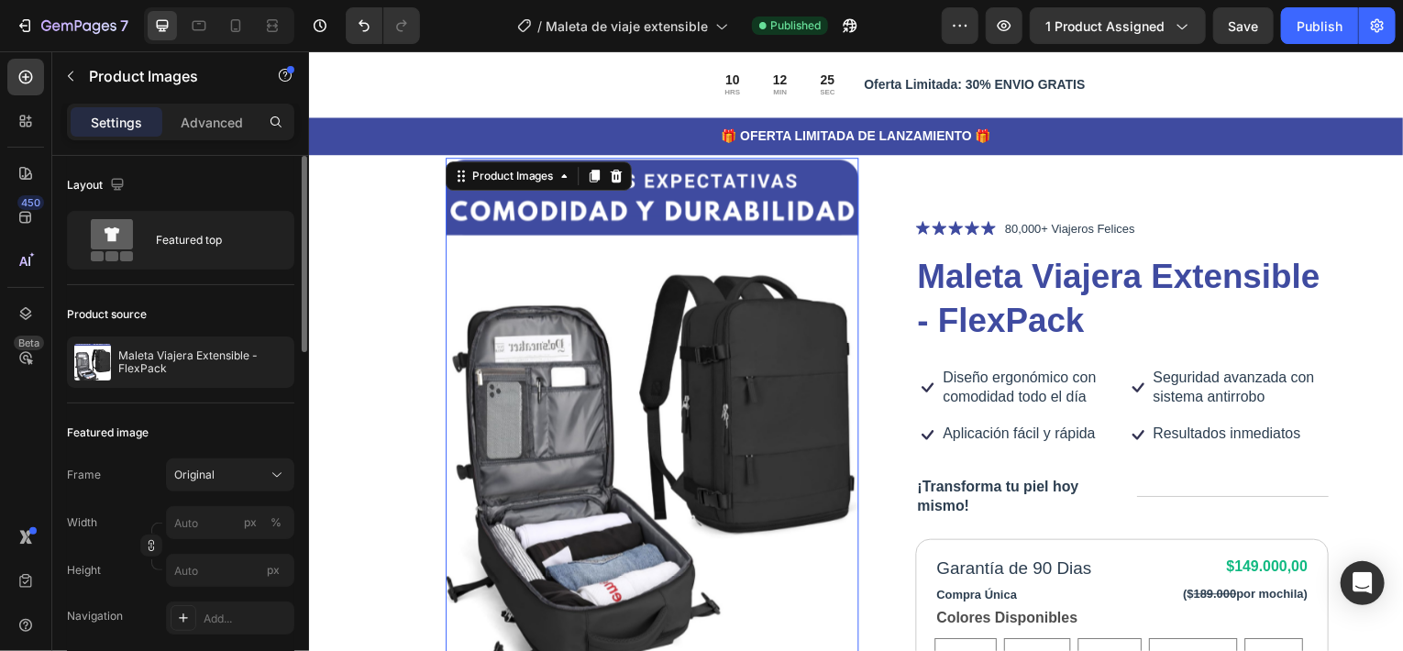
scroll to position [0, 0]
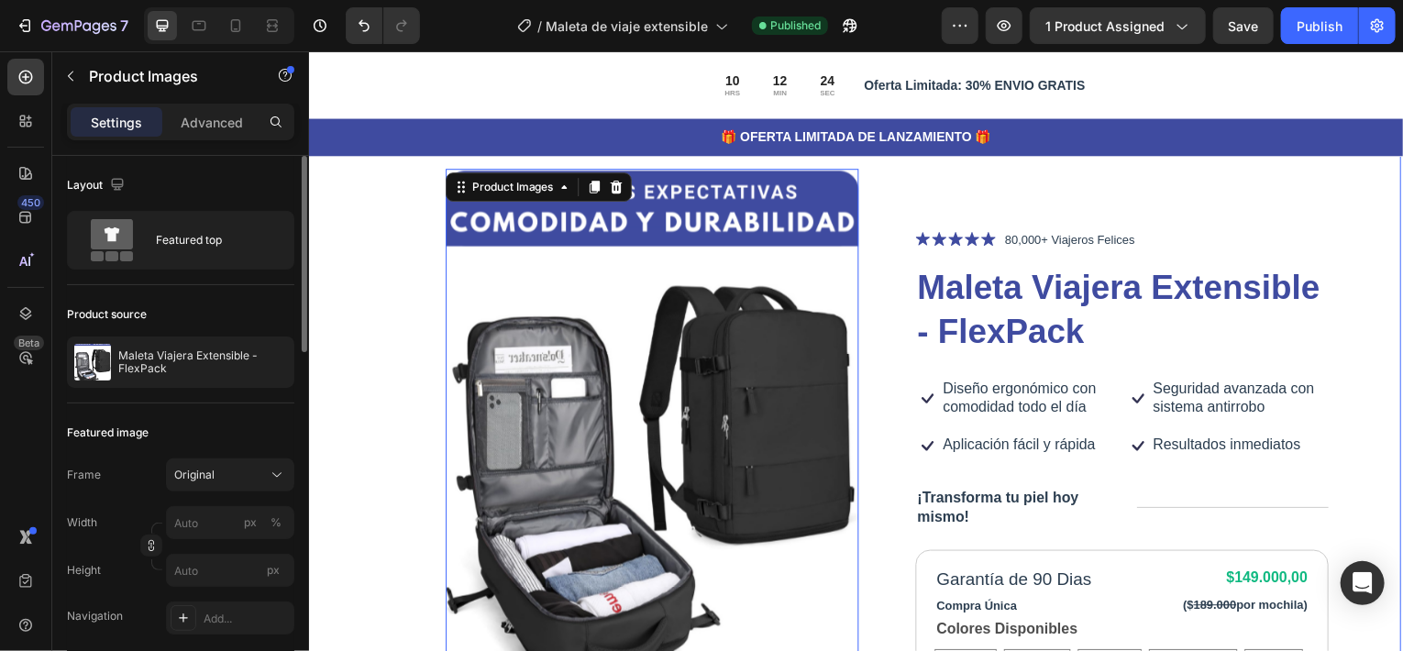
click at [1335, 292] on div "Product Images 0 Icon Icon Icon Icon Icon Icon List 80,000+ Viajeros Felices Te…" at bounding box center [856, 578] width 1100 height 887
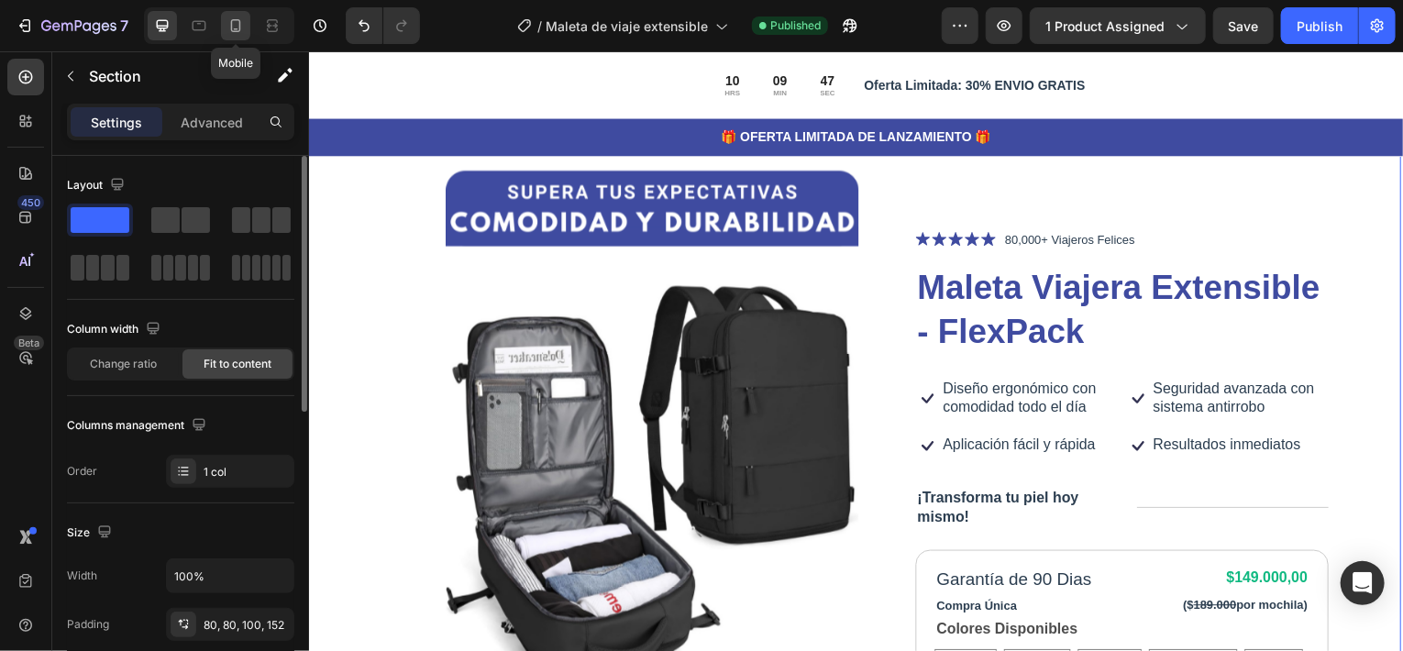
click at [230, 22] on icon at bounding box center [235, 26] width 18 height 18
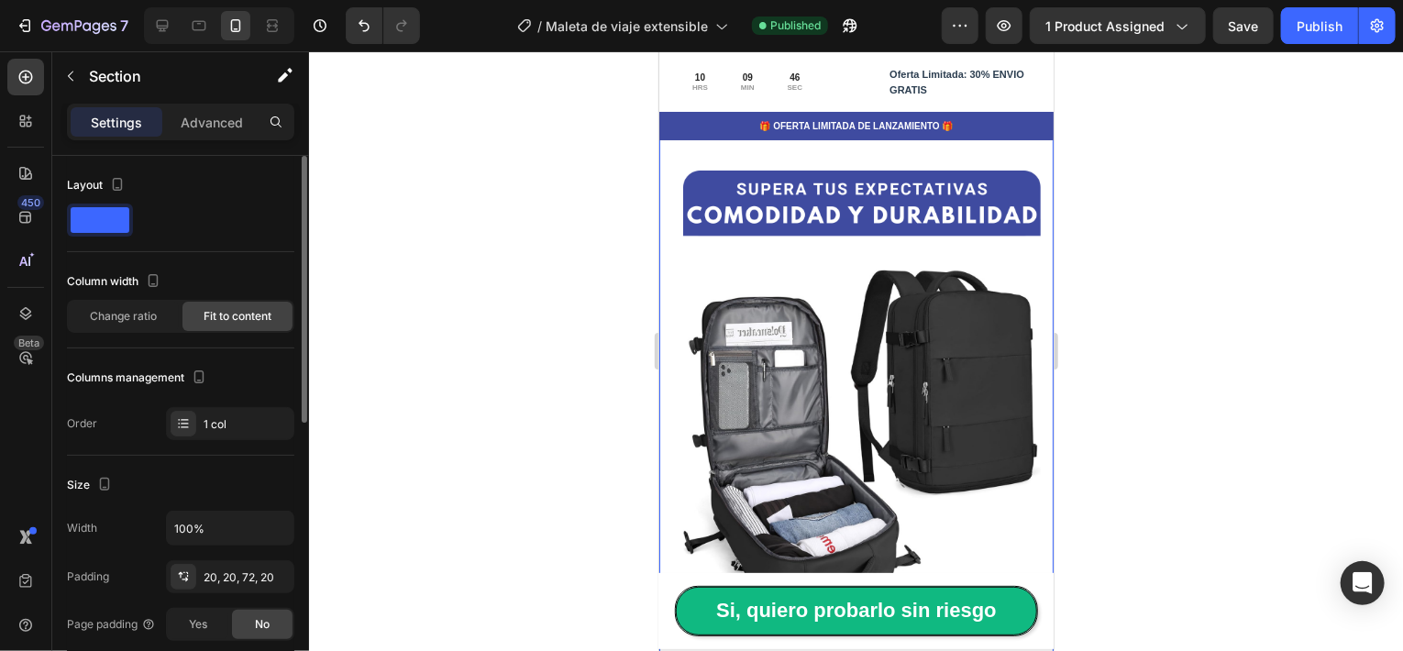
scroll to position [3, 0]
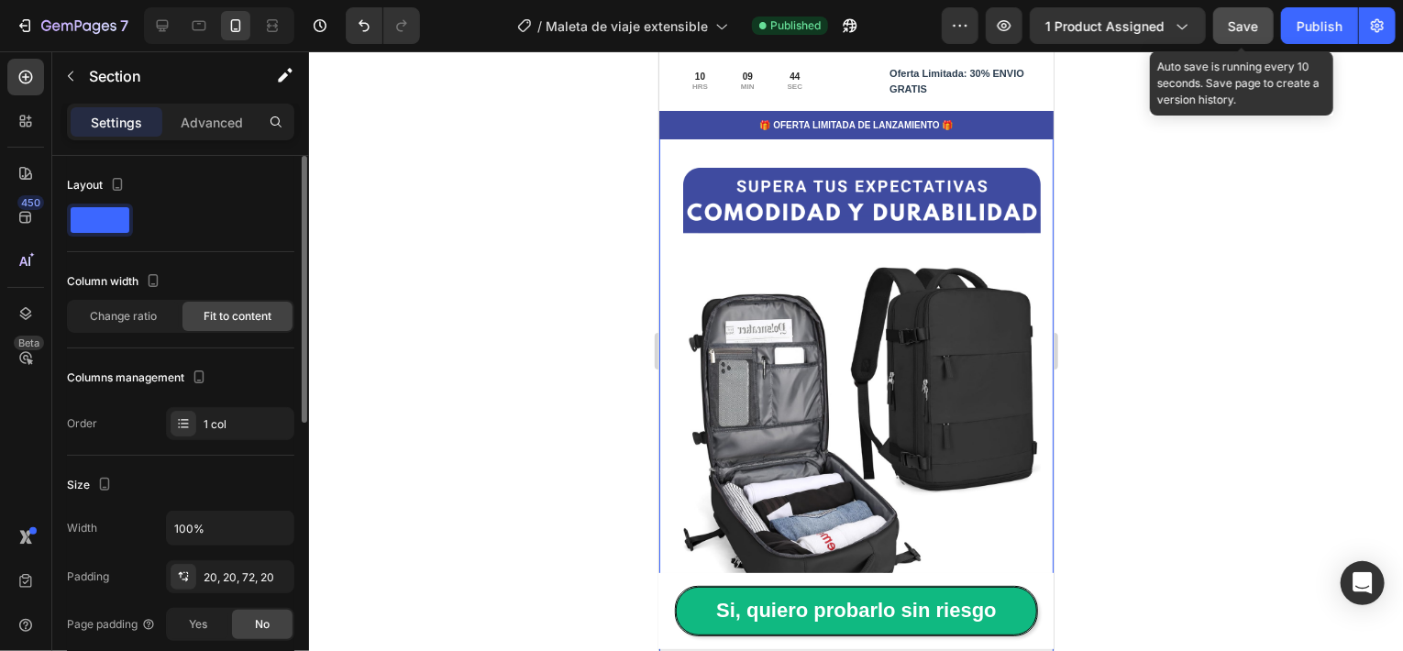
click at [1251, 25] on span "Save" at bounding box center [1244, 26] width 30 height 16
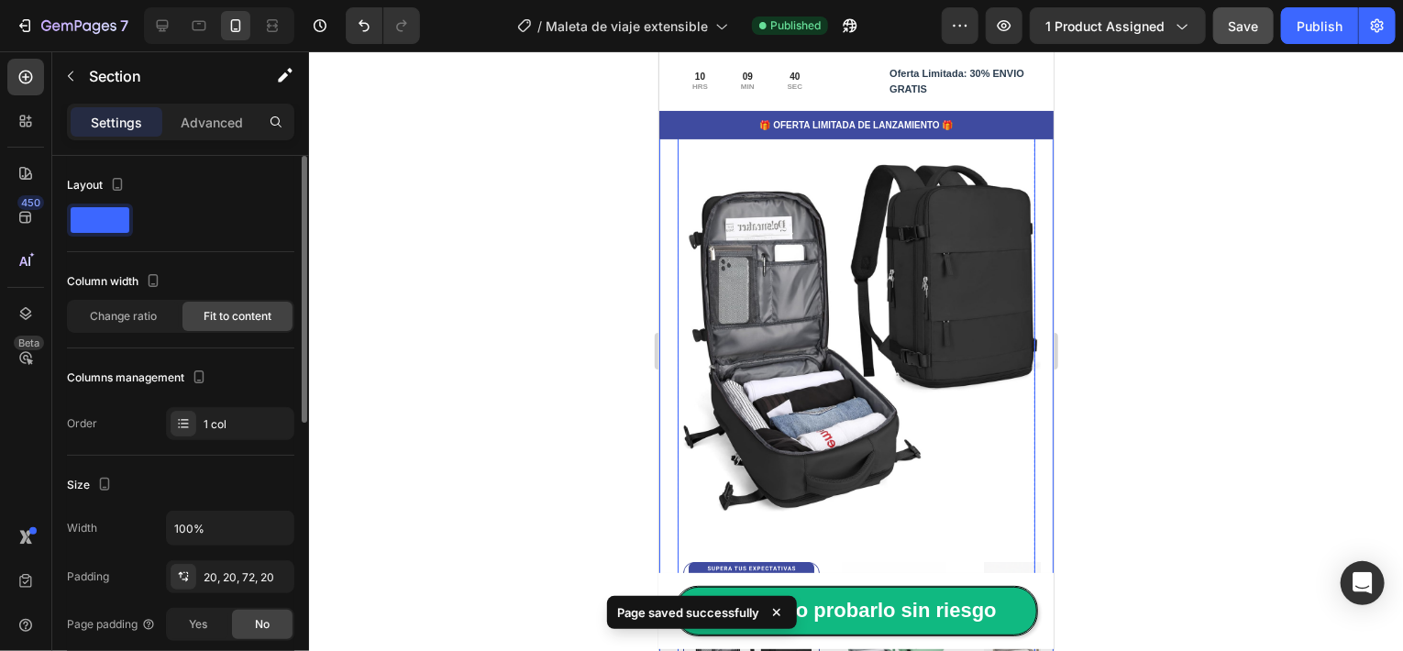
scroll to position [0, 0]
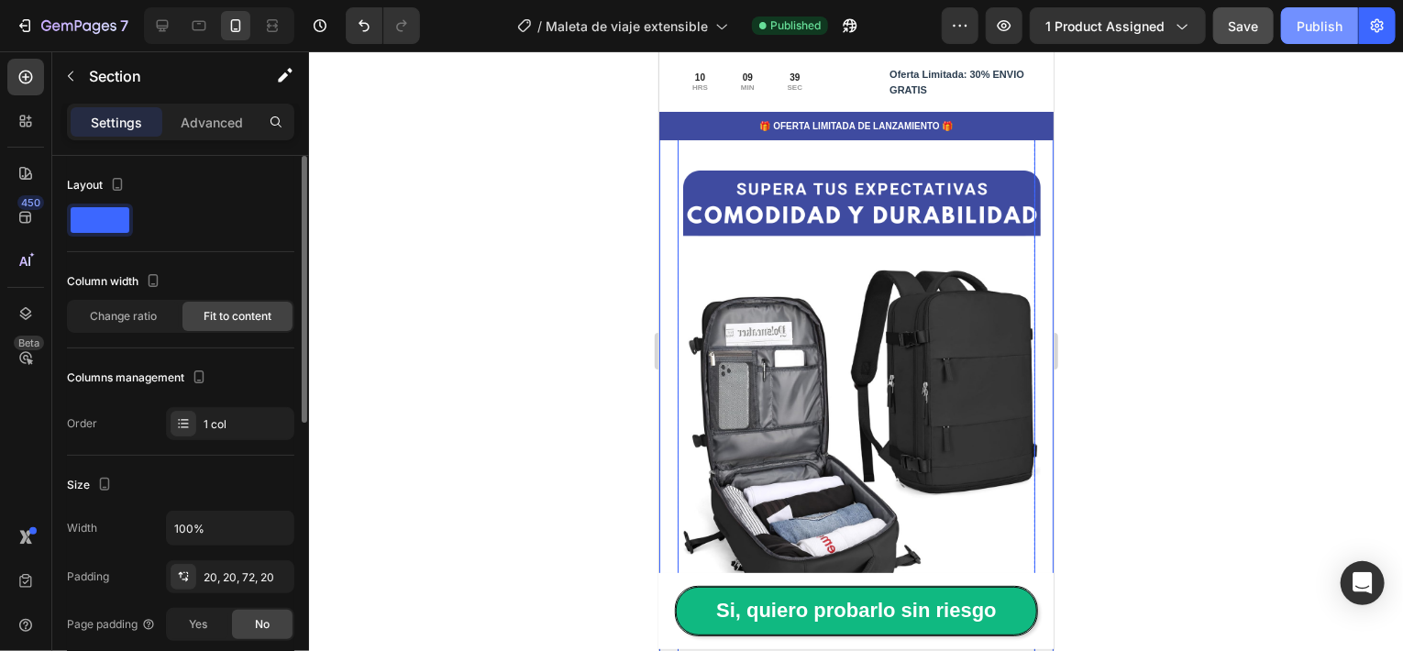
click at [1304, 30] on div "Publish" at bounding box center [1319, 26] width 46 height 19
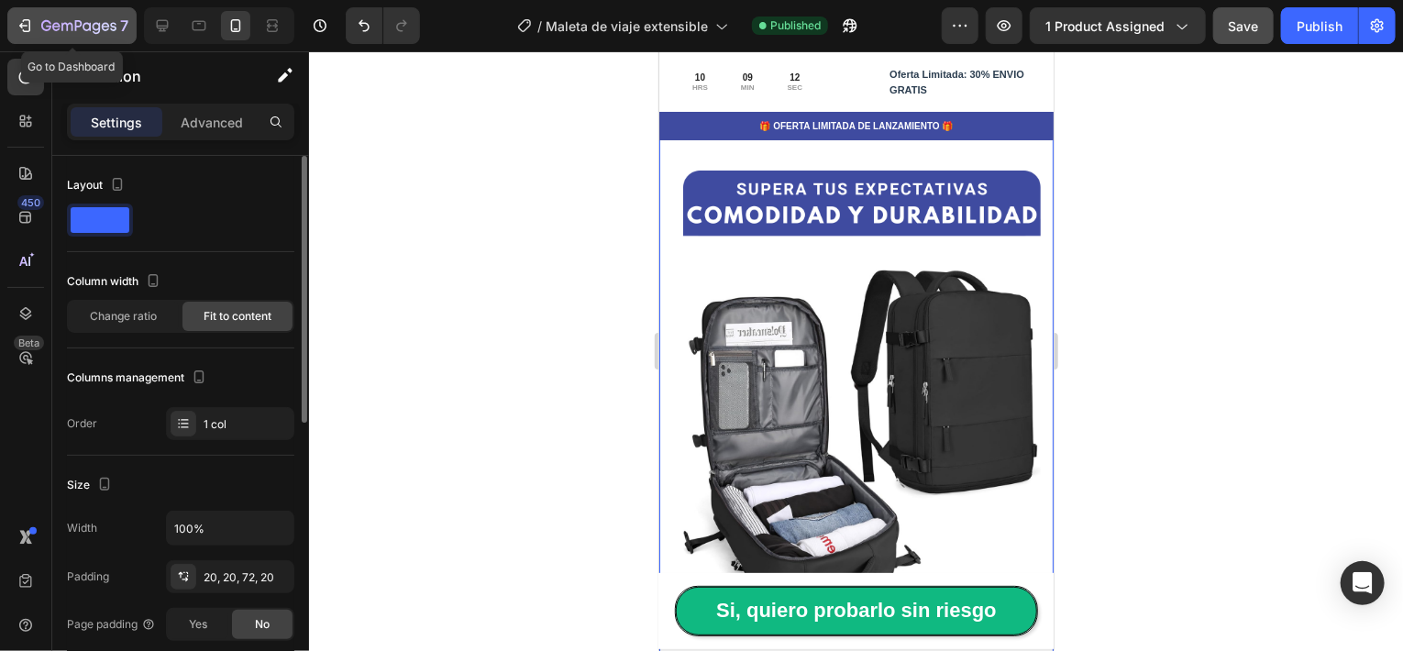
click at [69, 27] on icon "button" at bounding box center [78, 27] width 75 height 16
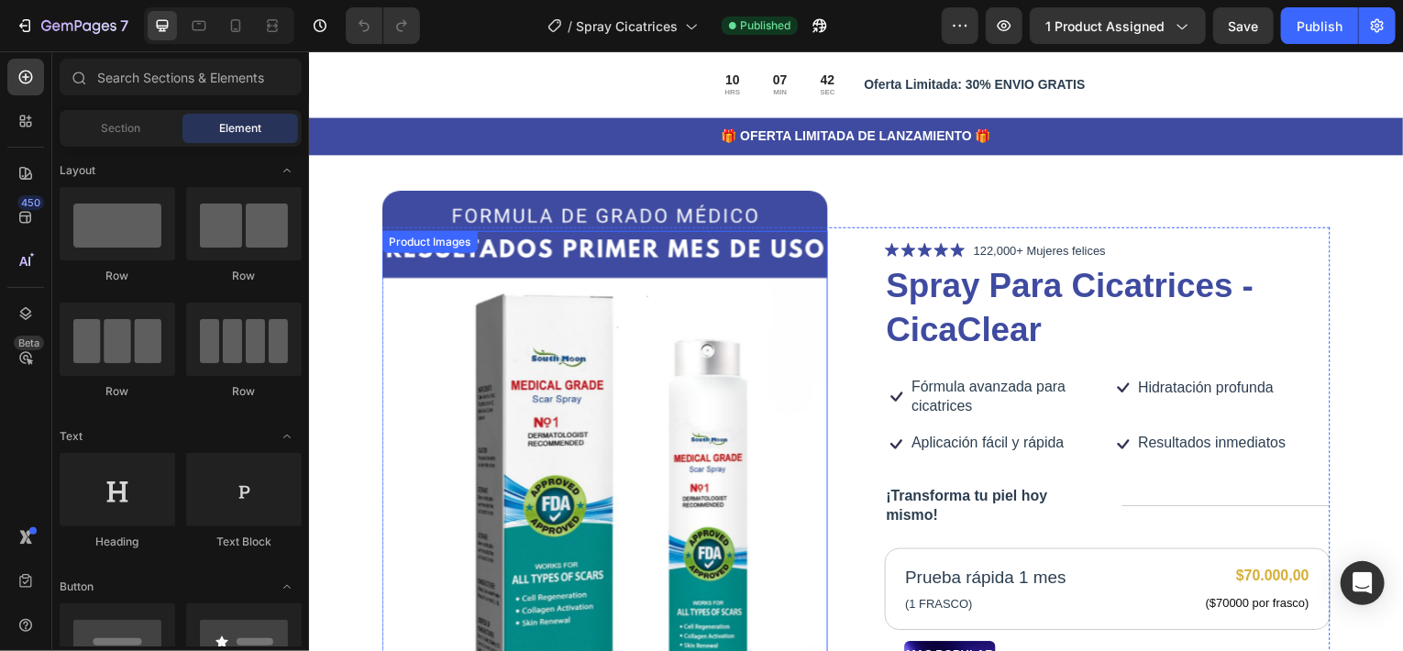
click at [422, 205] on img at bounding box center [605, 472] width 448 height 560
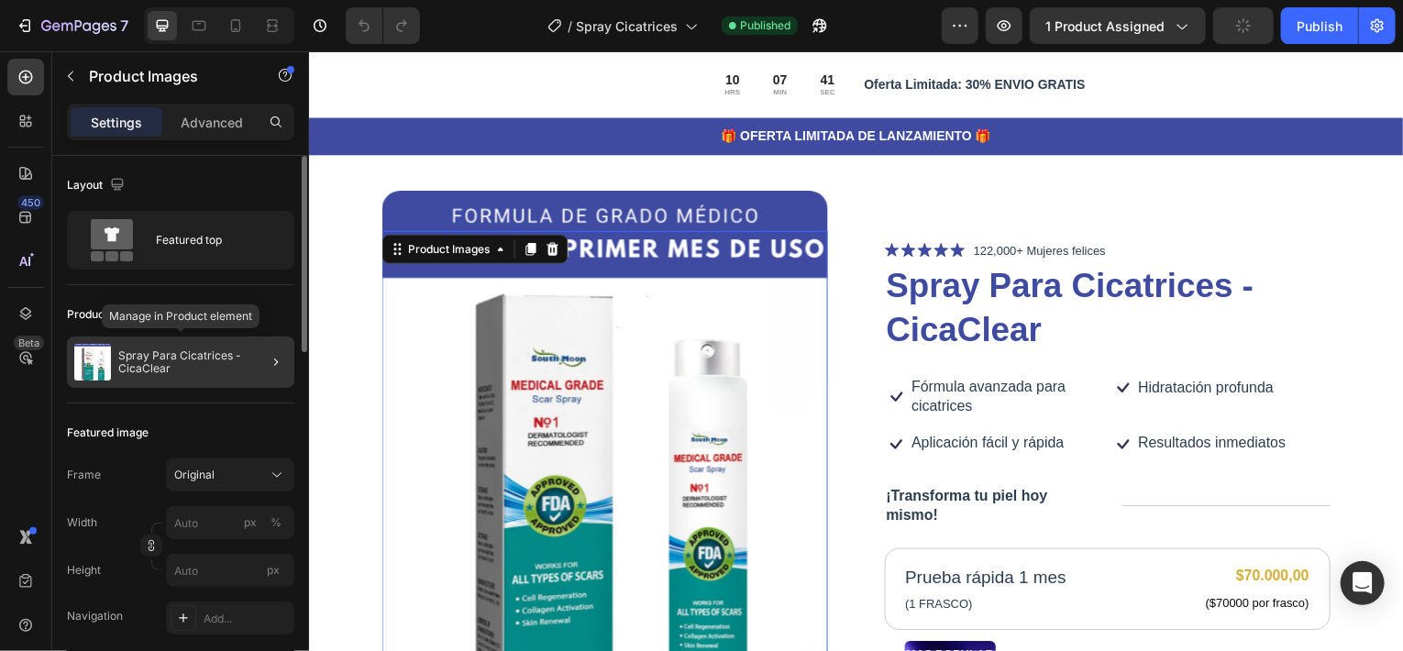
click at [176, 360] on p "Spray Para Cicatrices - CicaClear" at bounding box center [202, 362] width 169 height 26
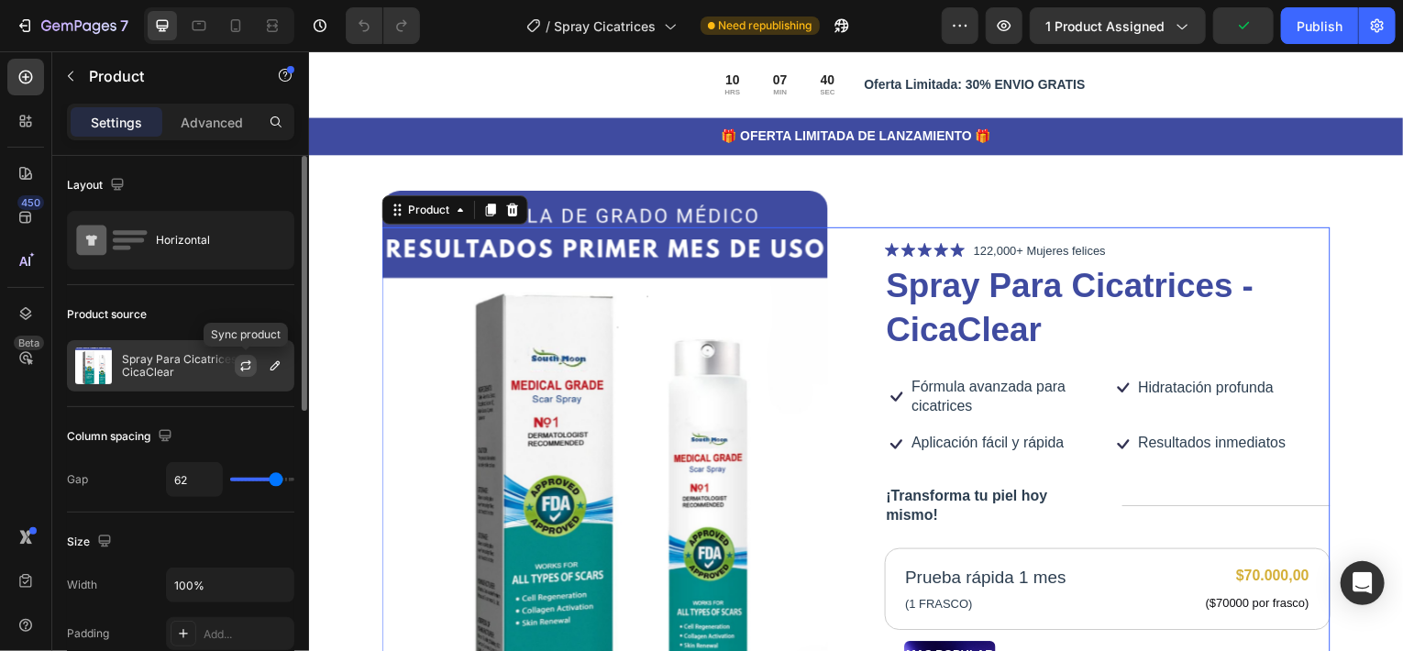
click at [248, 366] on icon "button" at bounding box center [245, 365] width 15 height 15
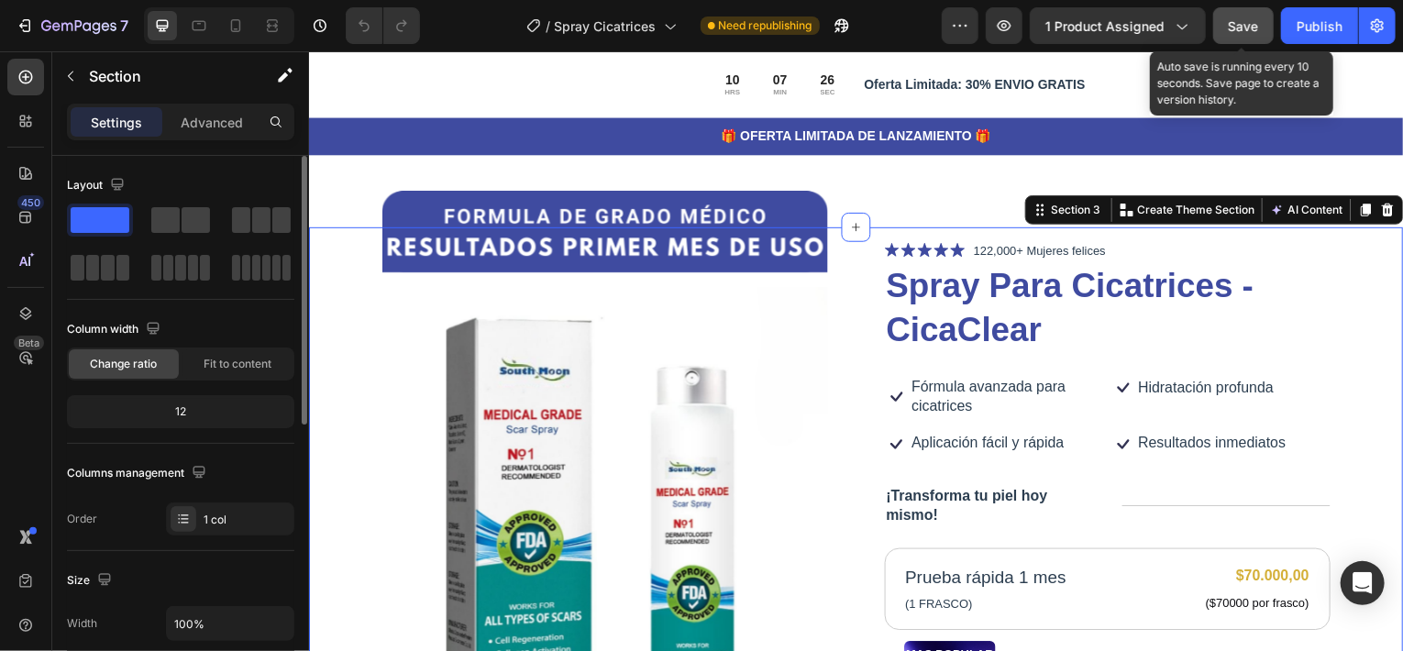
click at [1252, 23] on span "Save" at bounding box center [1244, 26] width 30 height 16
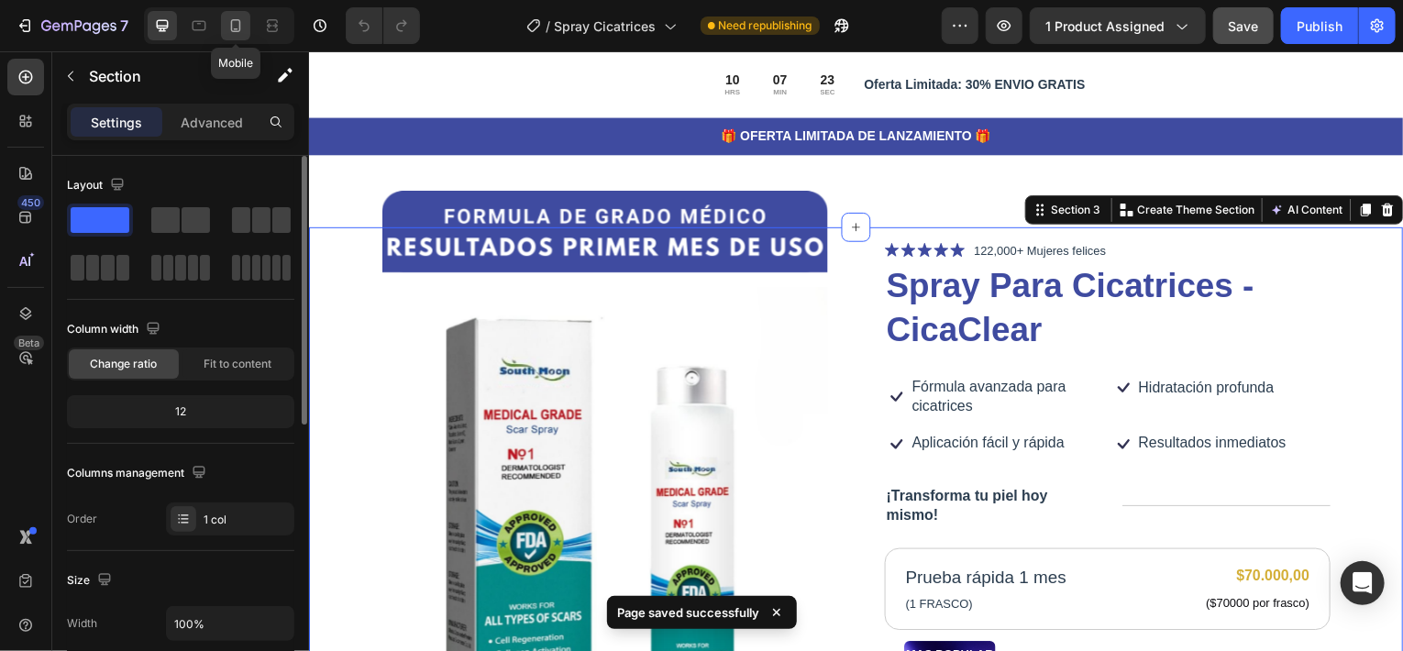
click at [237, 25] on icon at bounding box center [235, 26] width 18 height 18
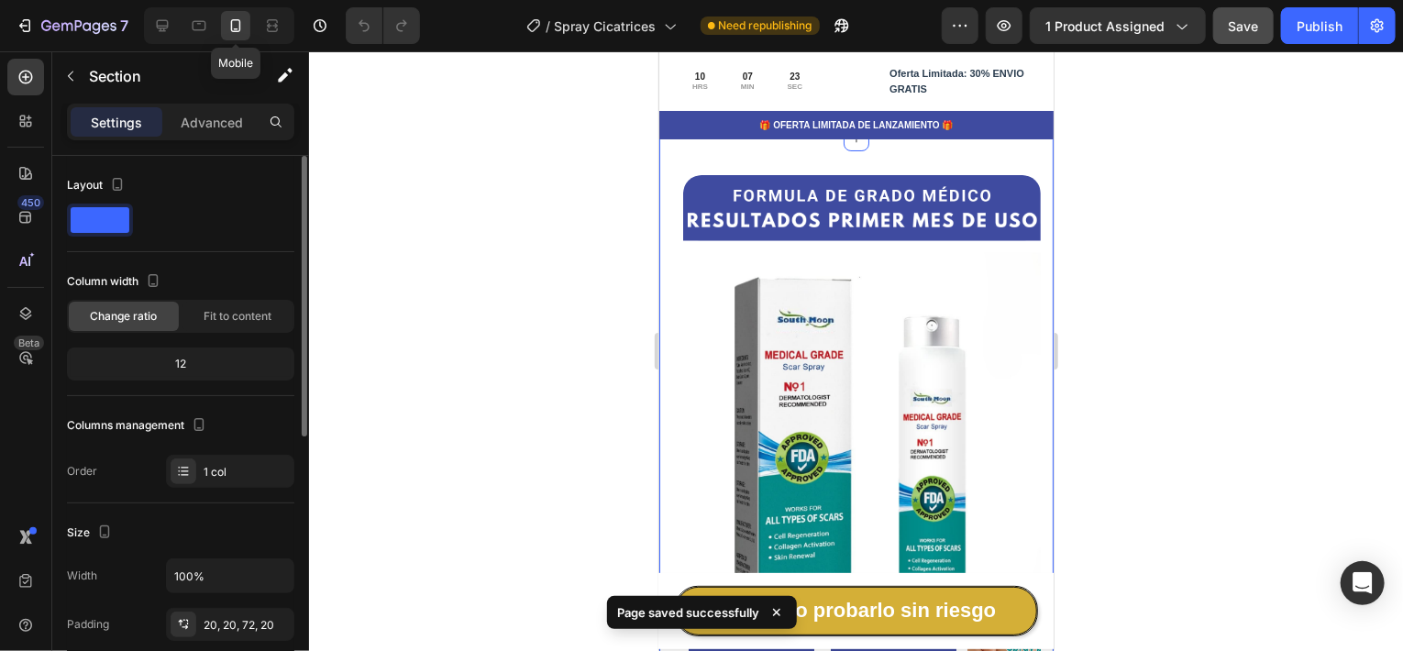
scroll to position [22, 0]
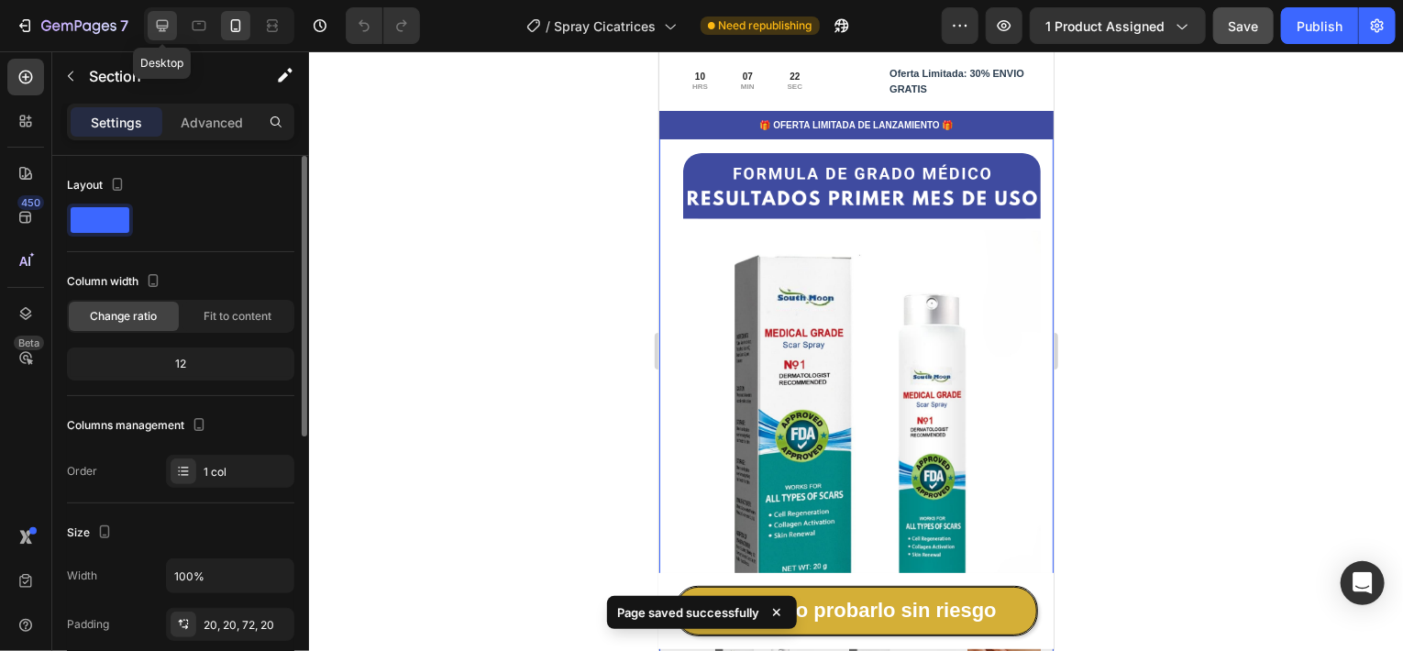
click at [160, 18] on icon at bounding box center [162, 26] width 18 height 18
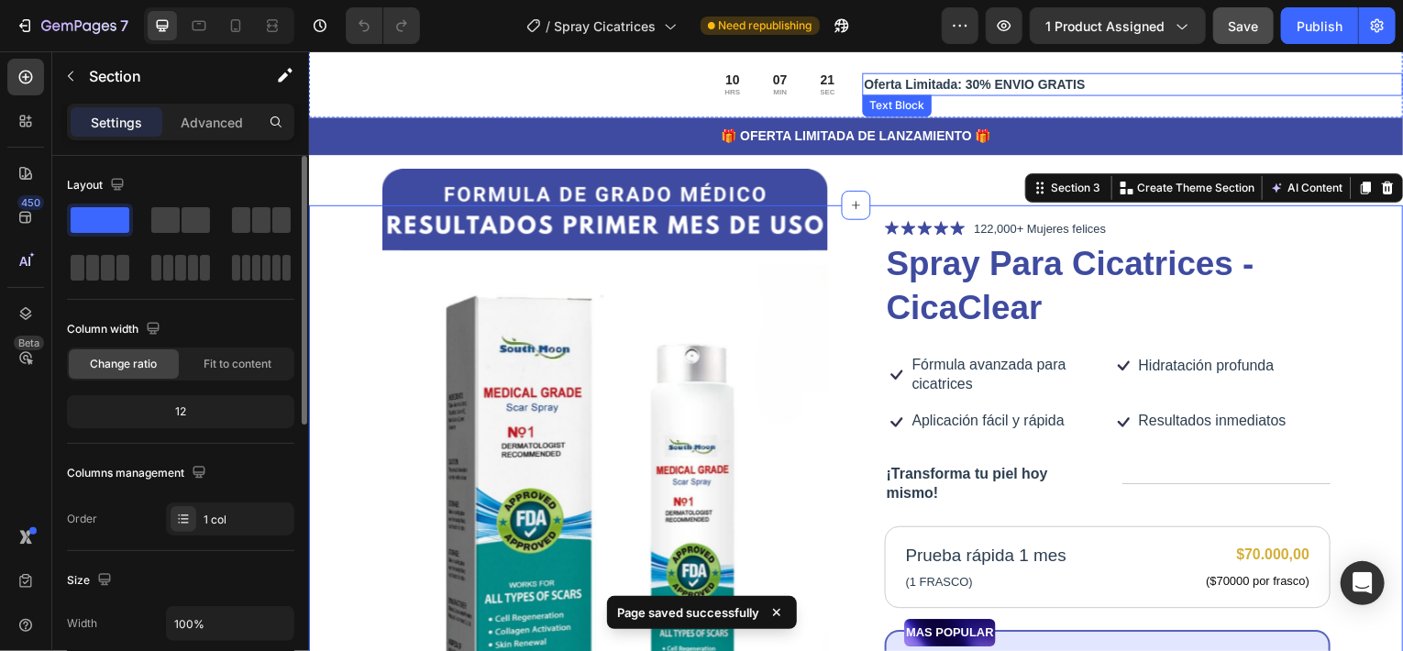
scroll to position [112, 0]
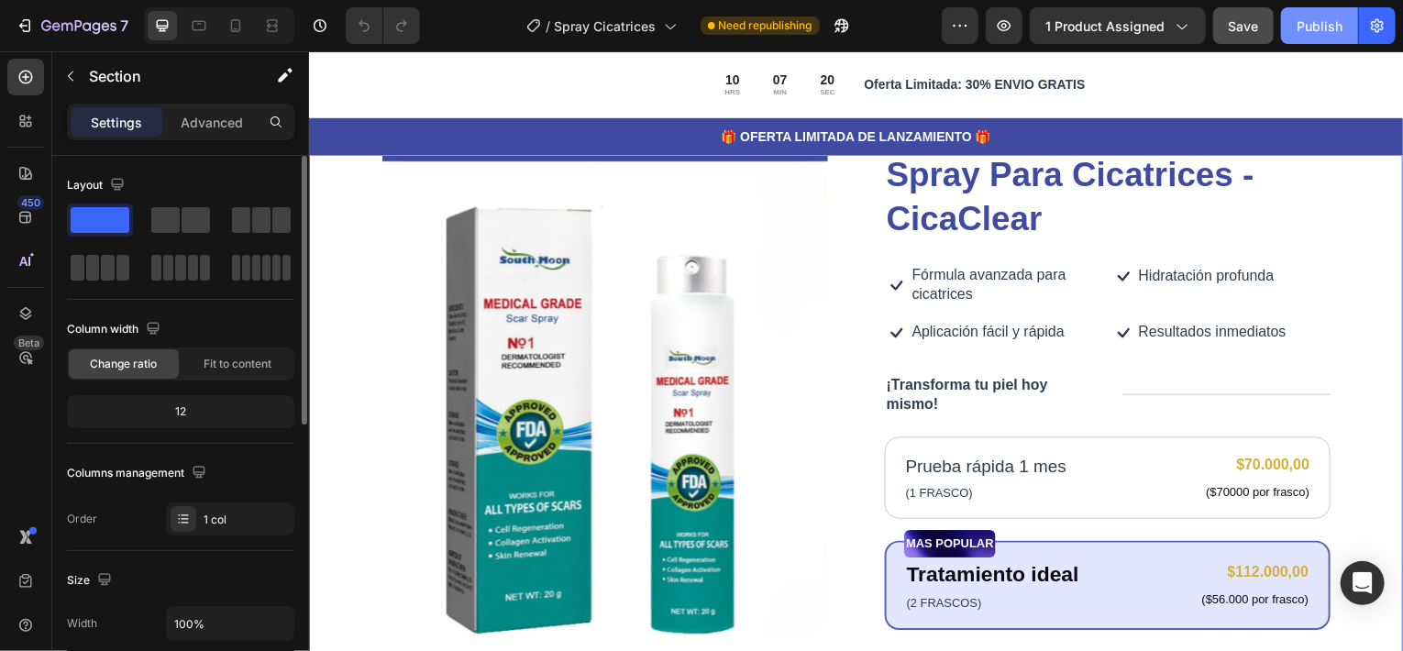
click at [1319, 27] on div "Publish" at bounding box center [1319, 26] width 46 height 19
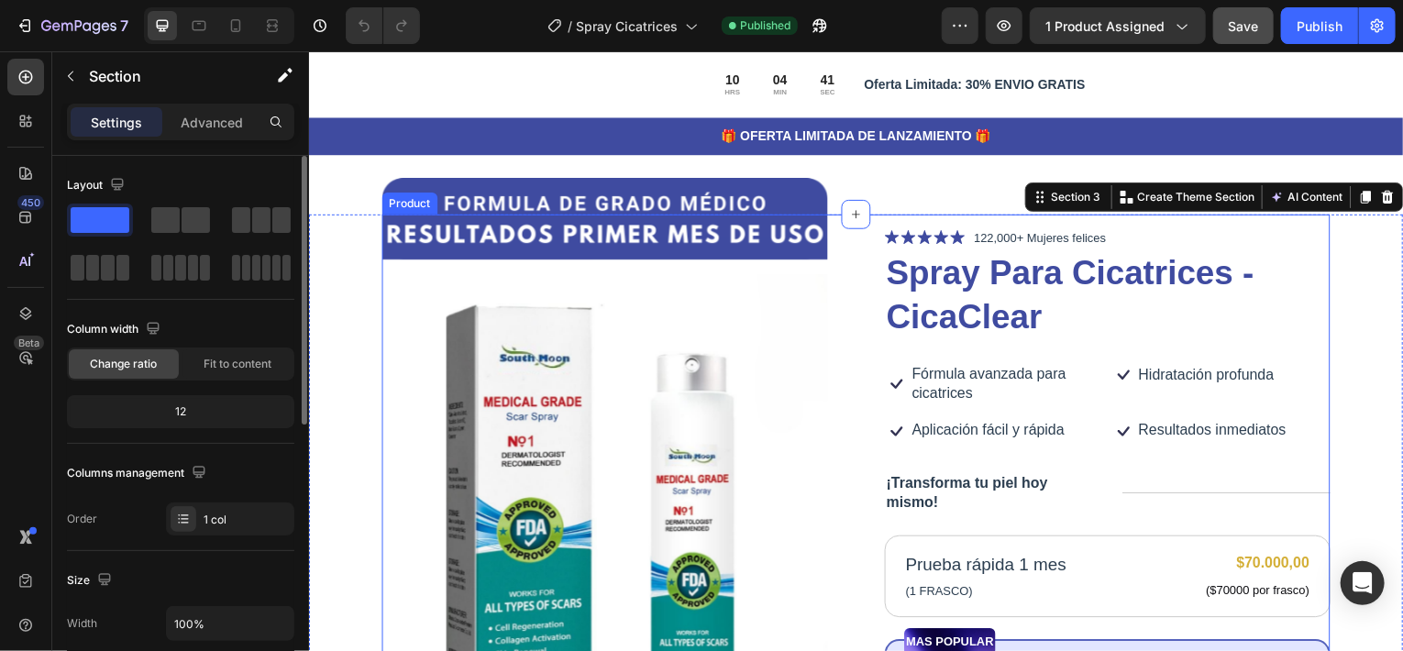
scroll to position [0, 0]
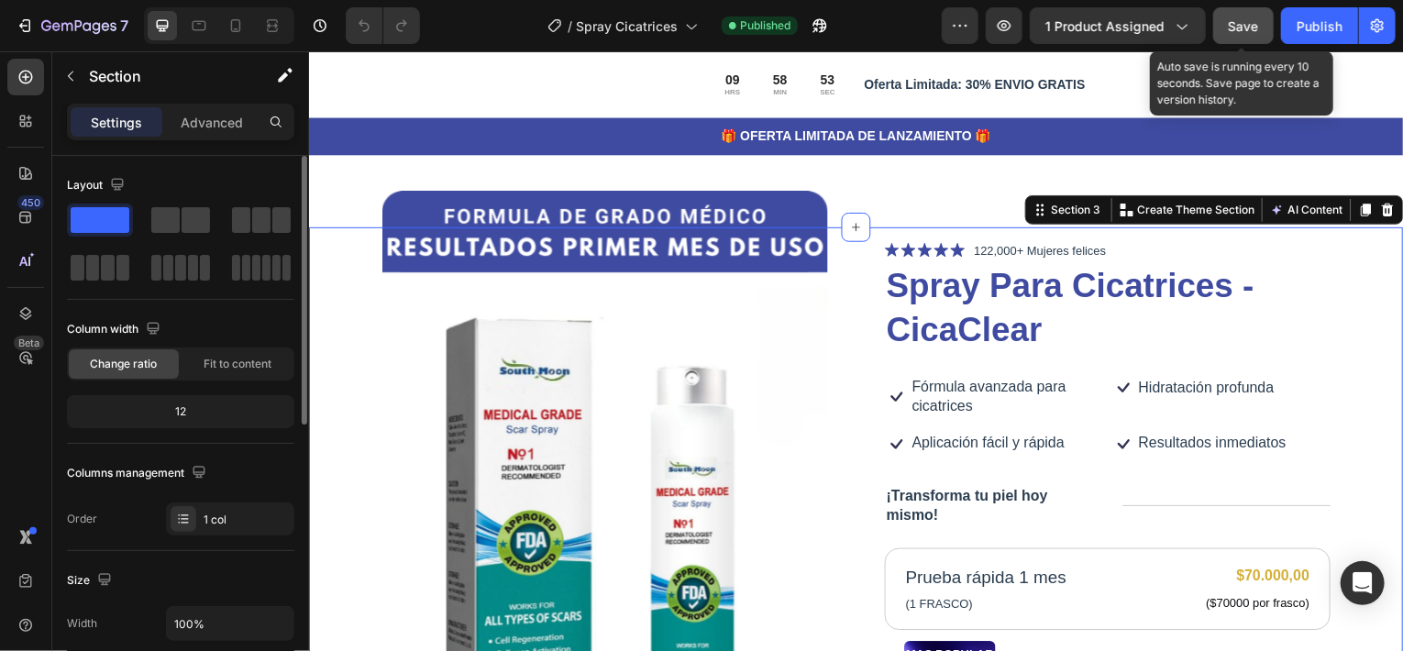
click at [1231, 29] on span "Save" at bounding box center [1244, 26] width 30 height 16
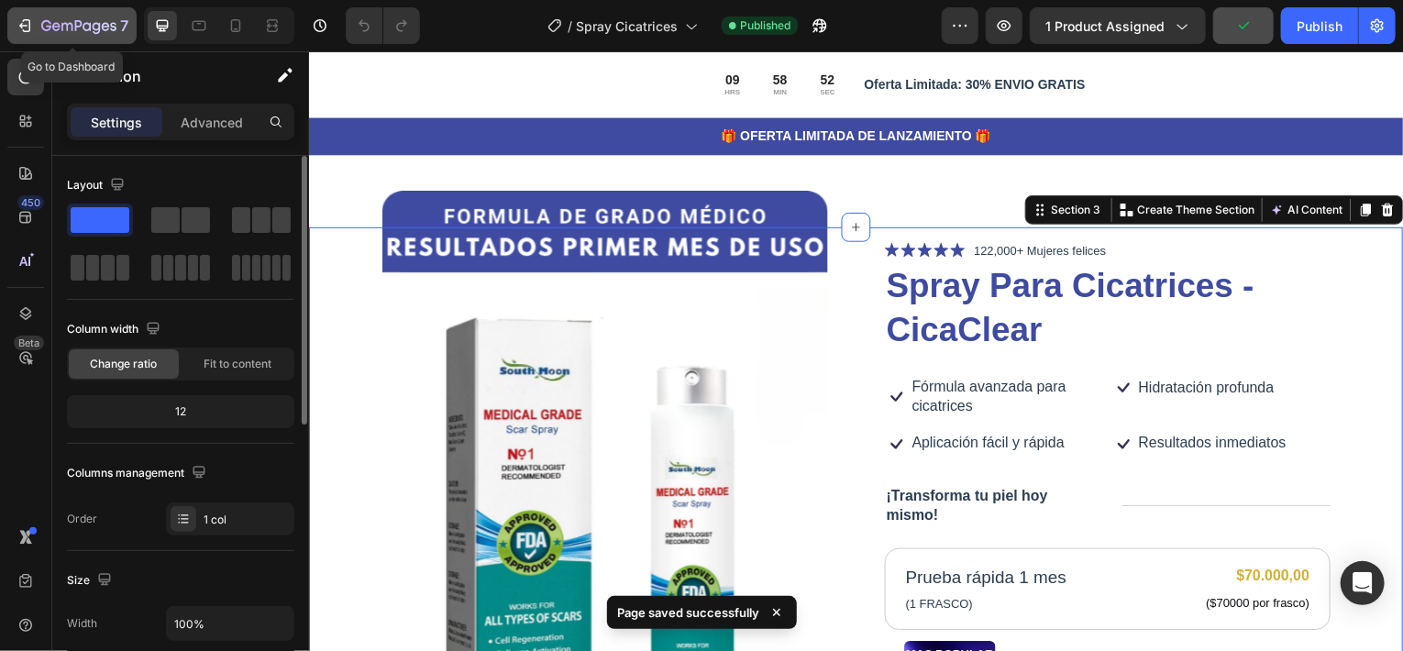
click at [59, 9] on button "7" at bounding box center [71, 25] width 129 height 37
